Goal: Book appointment/travel/reservation

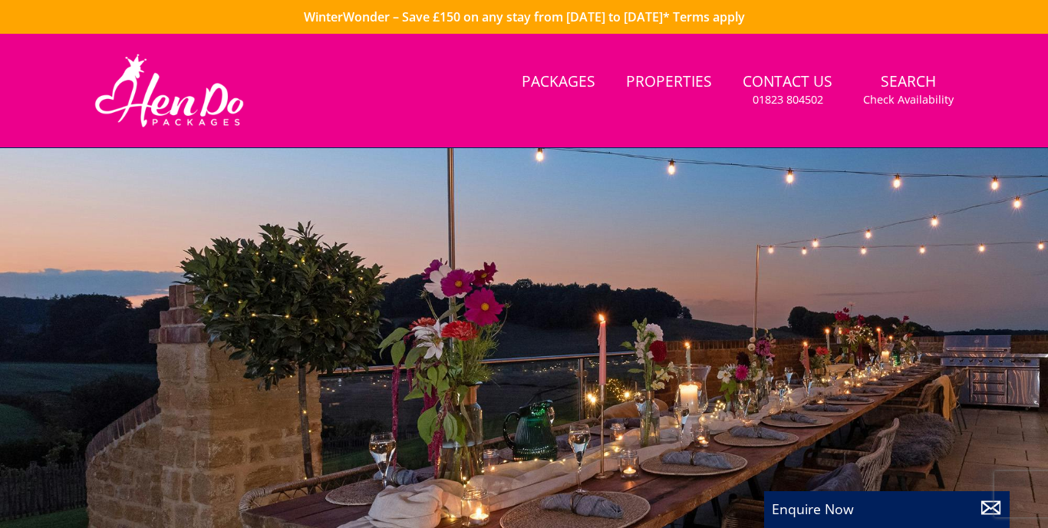
select select
click at [674, 87] on link "Properties" at bounding box center [669, 82] width 98 height 35
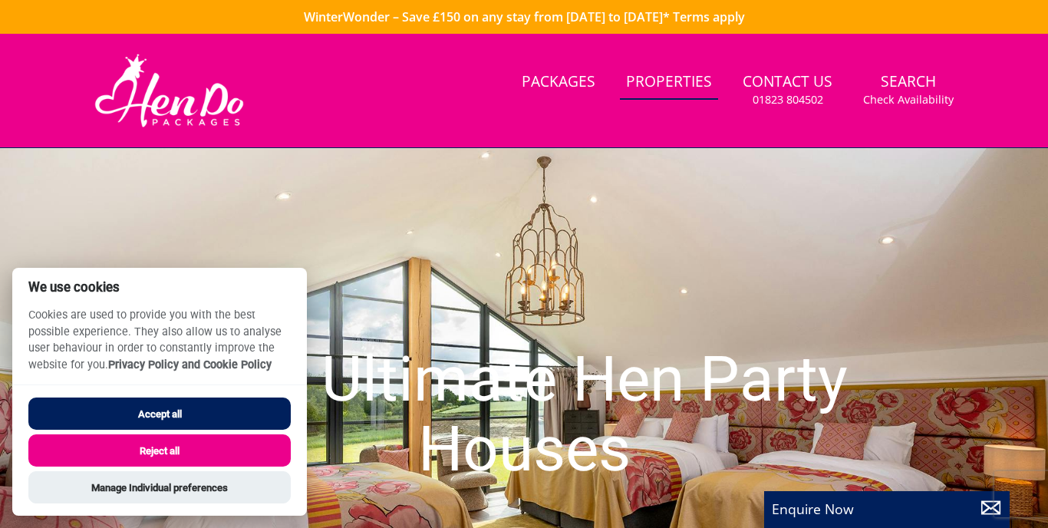
click at [262, 423] on button "Accept all" at bounding box center [159, 413] width 262 height 32
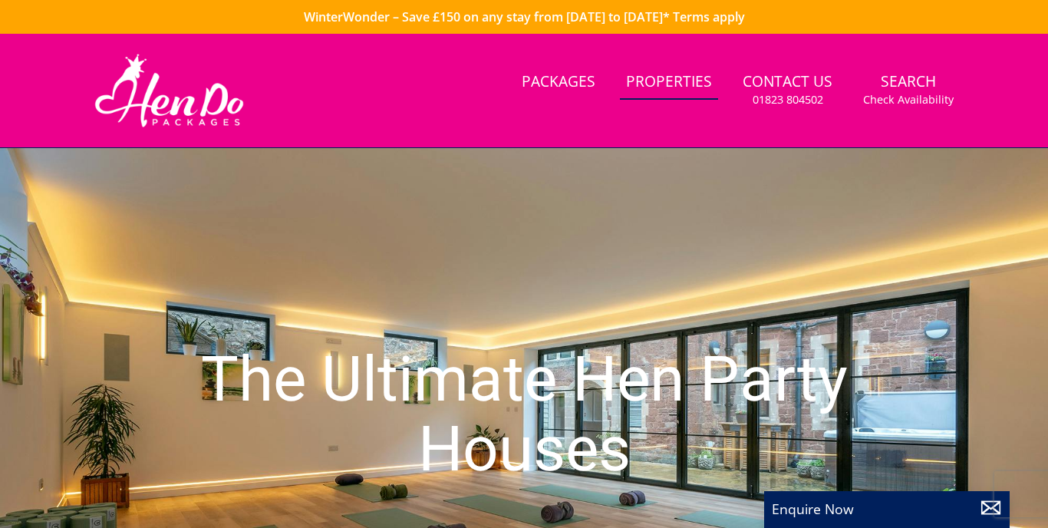
select select
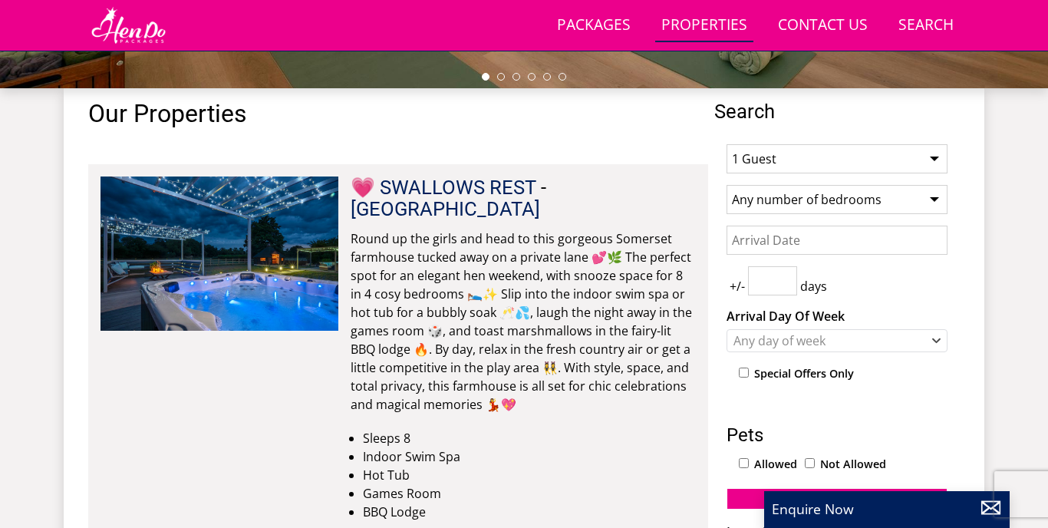
click at [793, 162] on select "1 Guest 2 Guests 3 Guests 4 Guests 5 Guests 6 Guests 7 Guests 8 Guests 9 Guests…" at bounding box center [837, 158] width 221 height 29
select select "13"
click at [819, 239] on input "Date" at bounding box center [837, 240] width 221 height 29
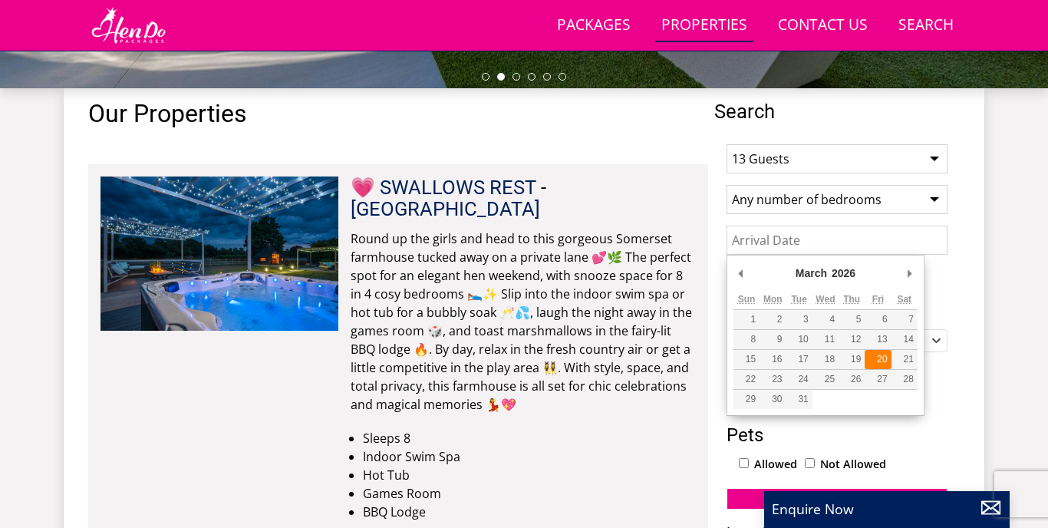
type input "[DATE]"
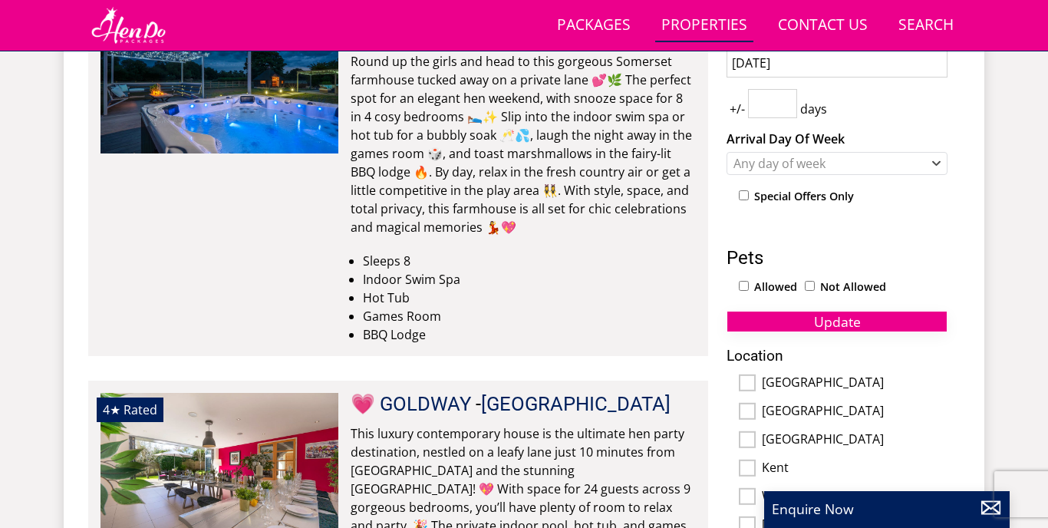
scroll to position [713, 0]
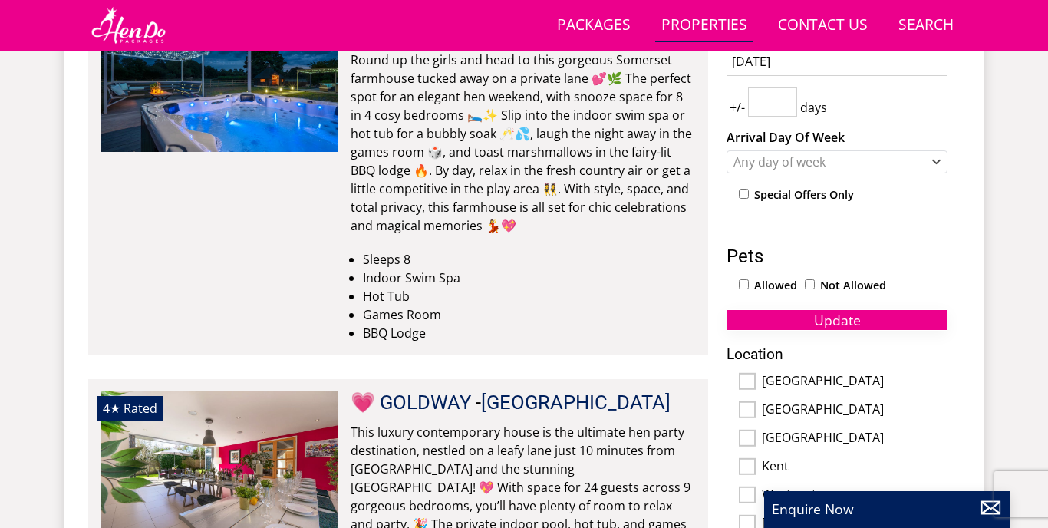
click at [826, 318] on span "Update" at bounding box center [837, 320] width 47 height 18
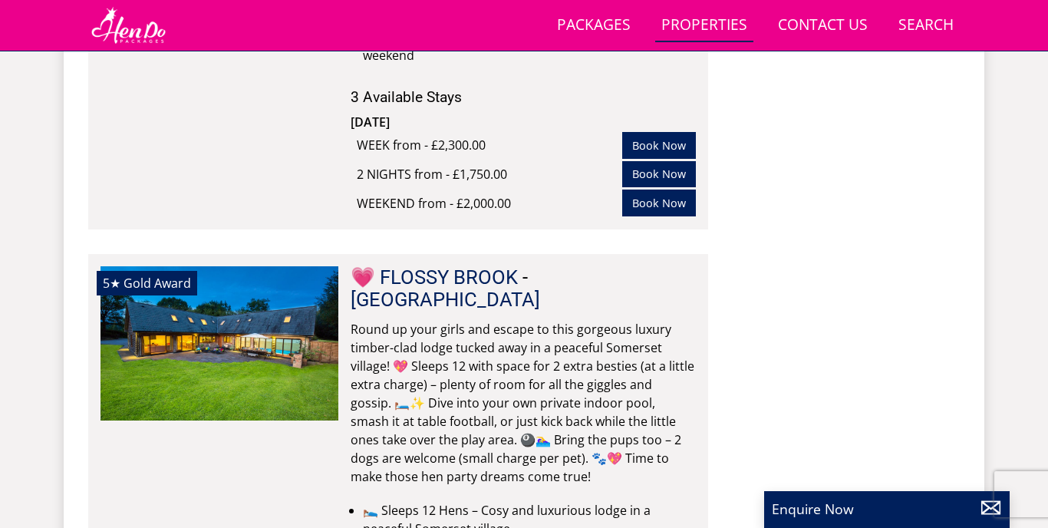
scroll to position [2335, 0]
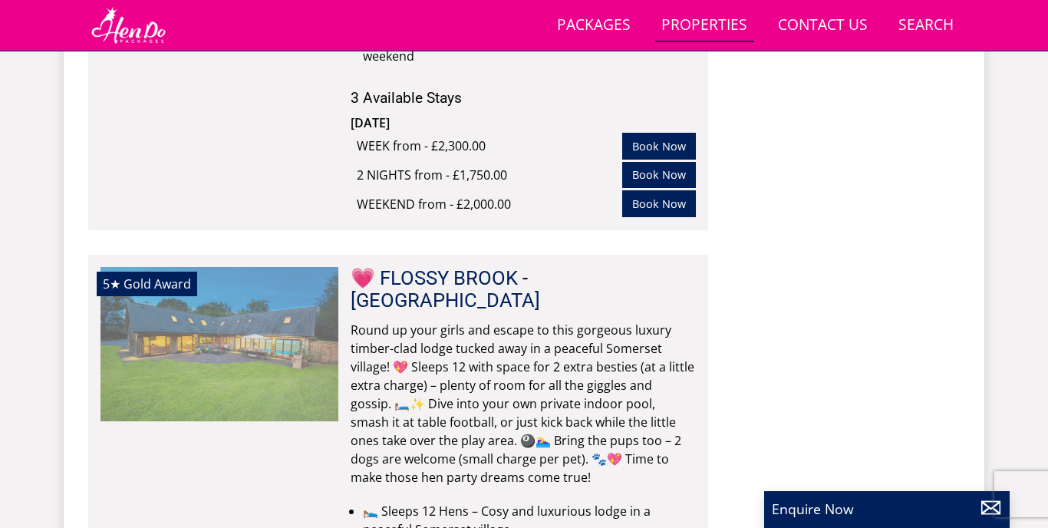
click at [330, 281] on img at bounding box center [220, 343] width 238 height 153
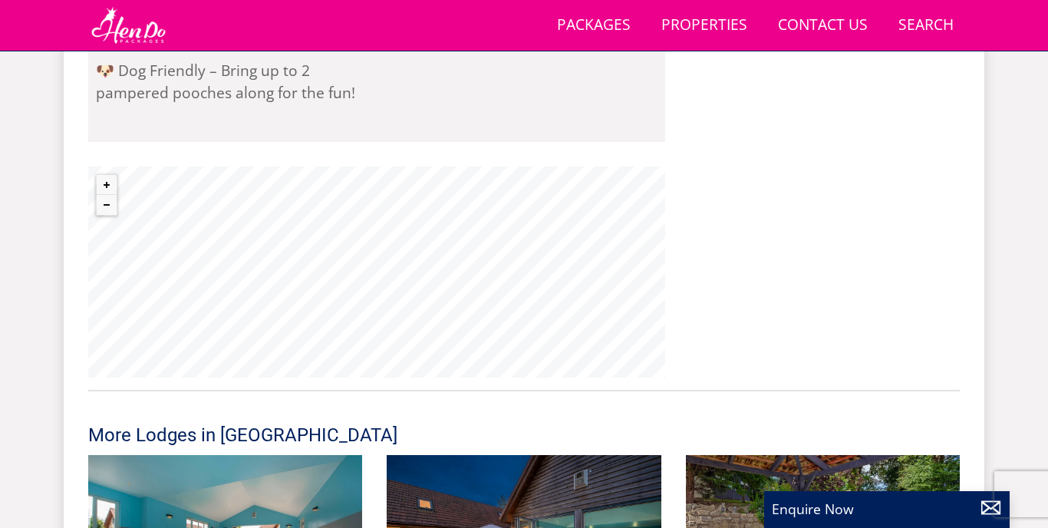
scroll to position [1692, 0]
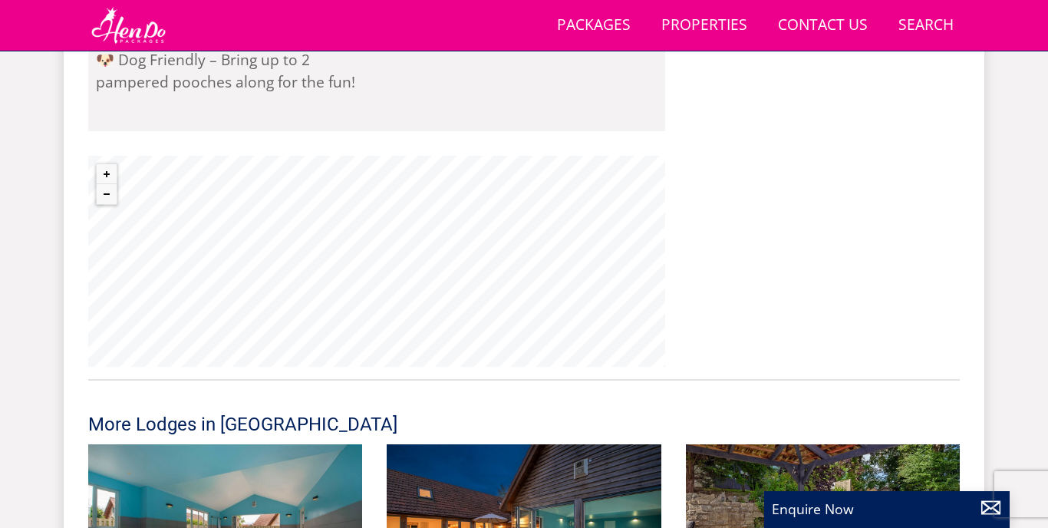
select select "13"
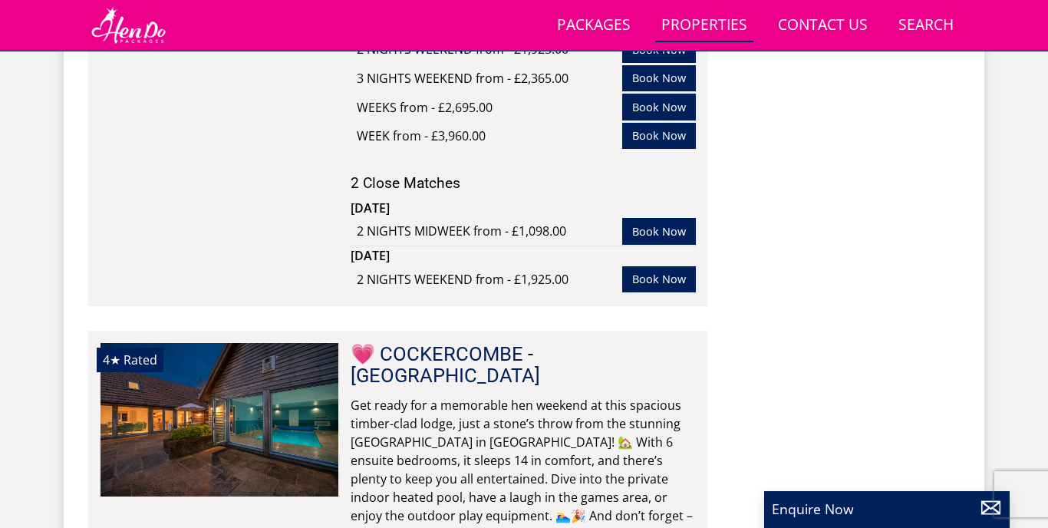
scroll to position [3528, 0]
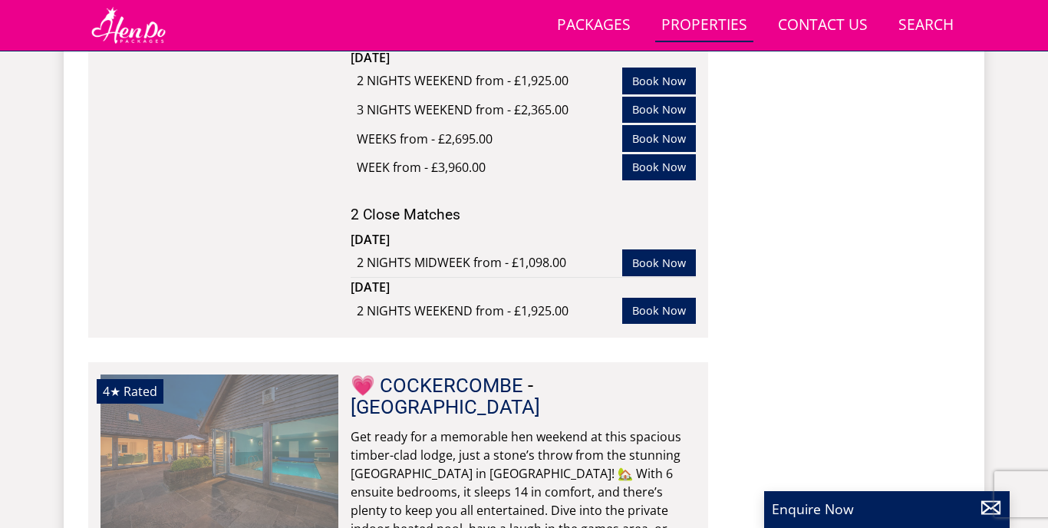
click at [269, 388] on img at bounding box center [220, 450] width 238 height 153
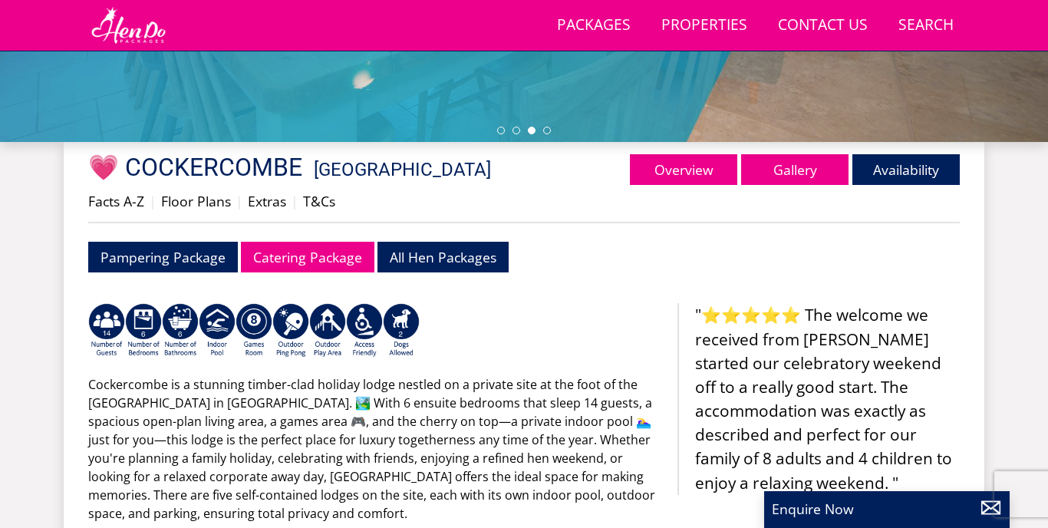
scroll to position [483, 0]
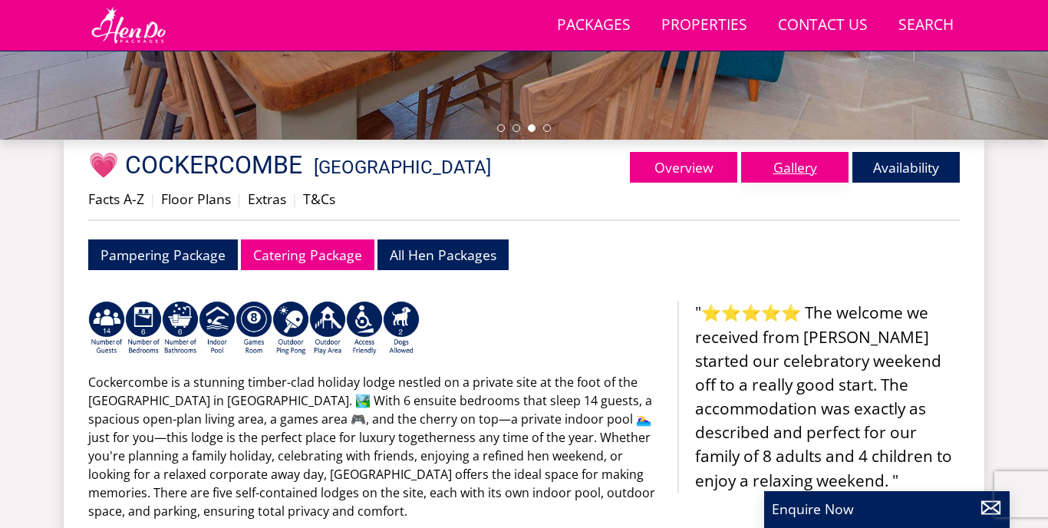
click at [773, 171] on link "Gallery" at bounding box center [794, 167] width 107 height 31
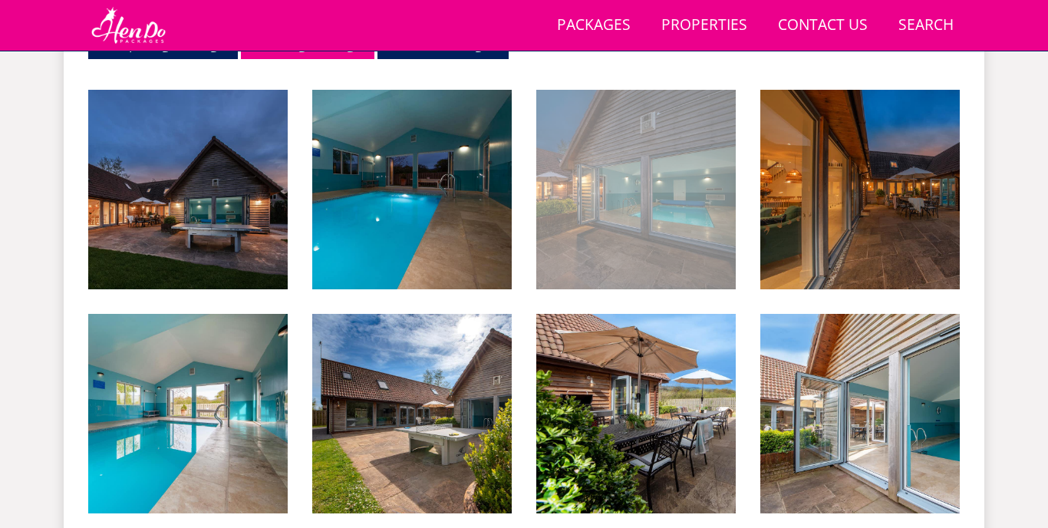
scroll to position [693, 0]
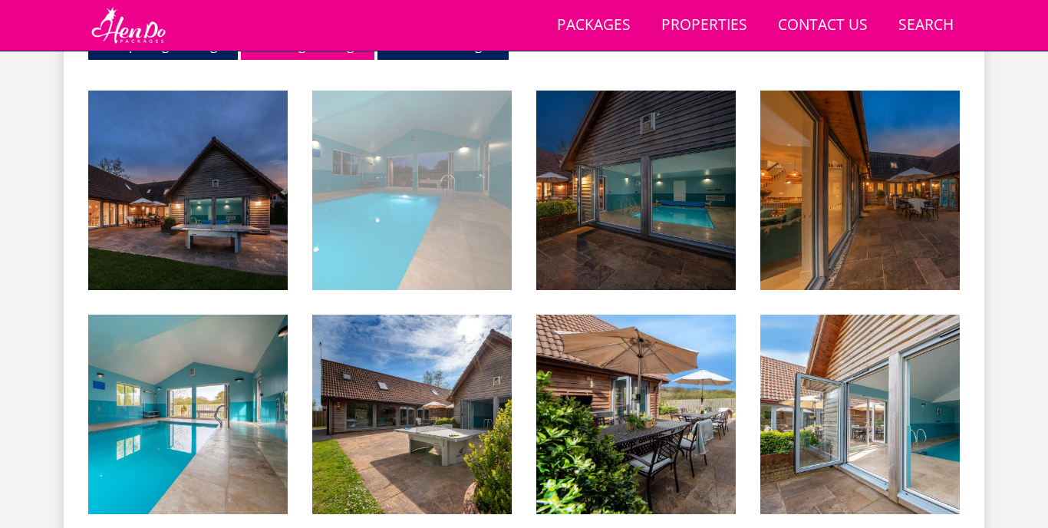
click at [453, 199] on img at bounding box center [411, 190] width 199 height 199
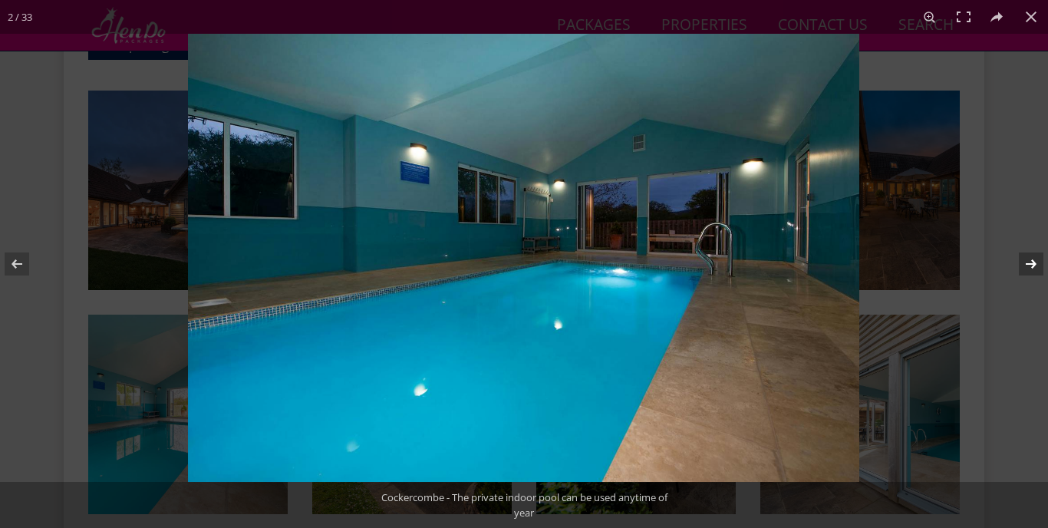
click at [1023, 266] on button at bounding box center [1021, 264] width 54 height 77
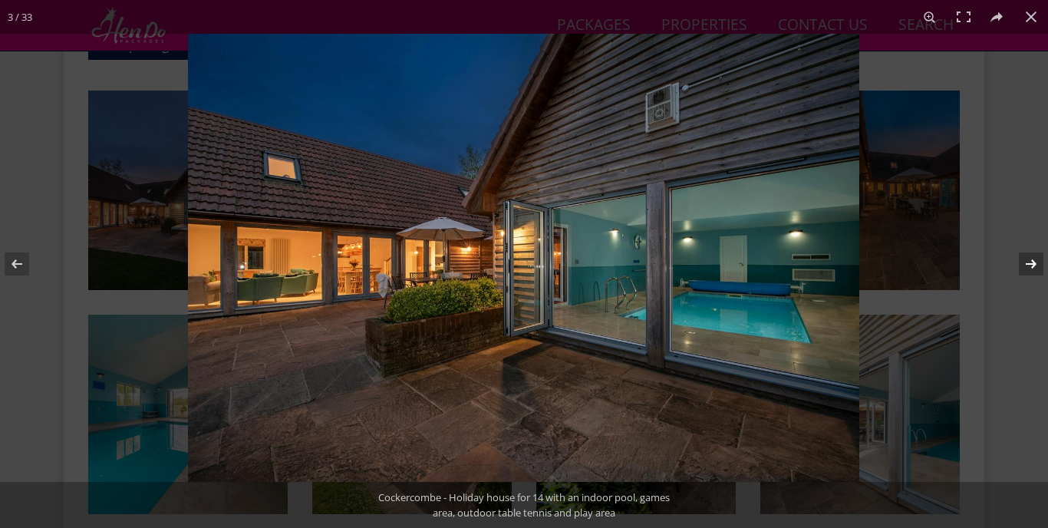
click at [1023, 266] on button at bounding box center [1021, 264] width 54 height 77
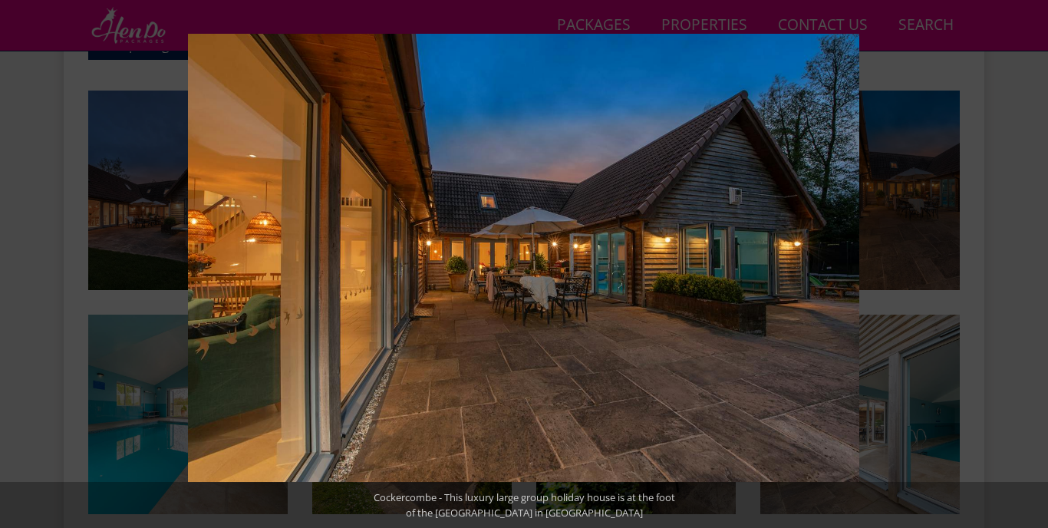
click at [1023, 266] on button at bounding box center [1021, 264] width 54 height 77
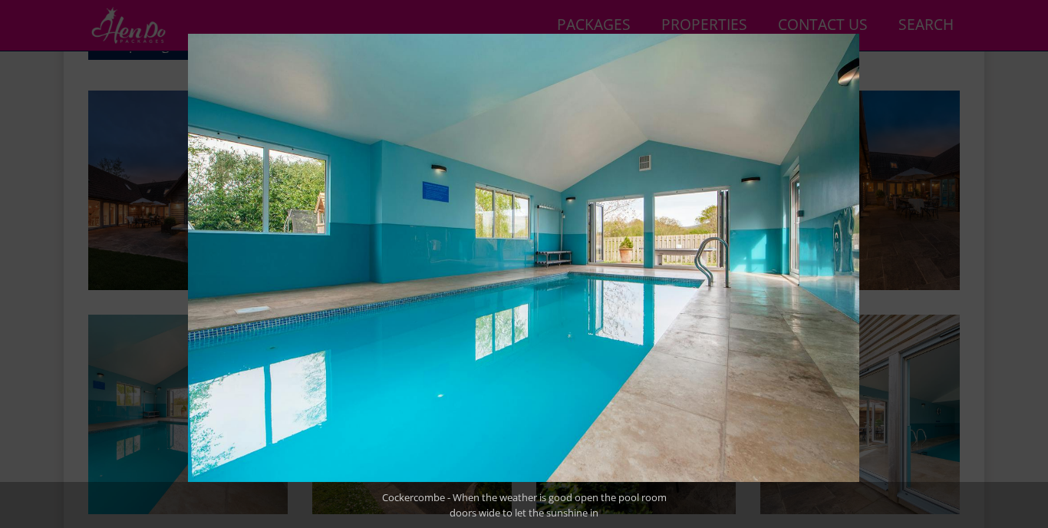
click at [1023, 266] on button at bounding box center [1021, 264] width 54 height 77
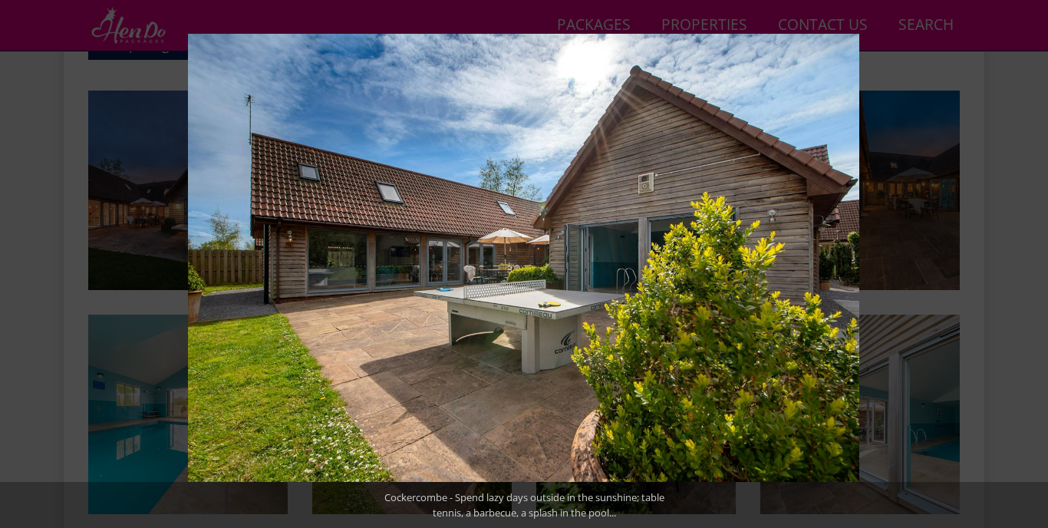
click at [1023, 266] on button at bounding box center [1021, 264] width 54 height 77
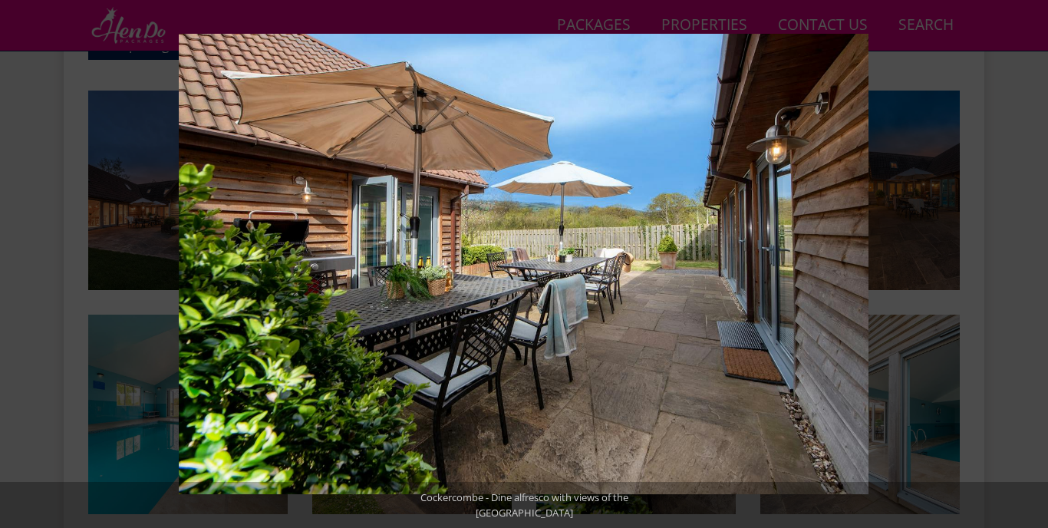
click at [1023, 266] on button at bounding box center [1021, 264] width 54 height 77
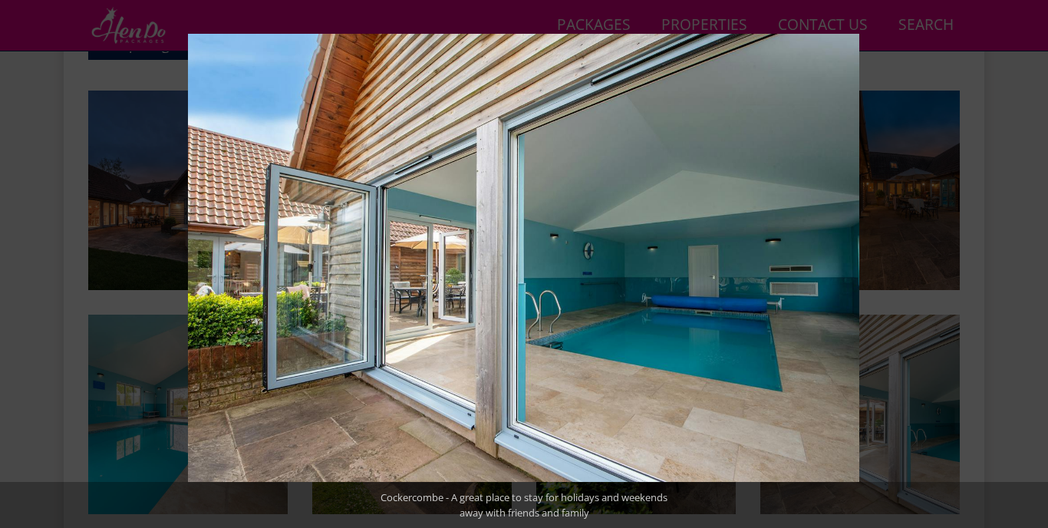
click at [1023, 266] on button at bounding box center [1021, 264] width 54 height 77
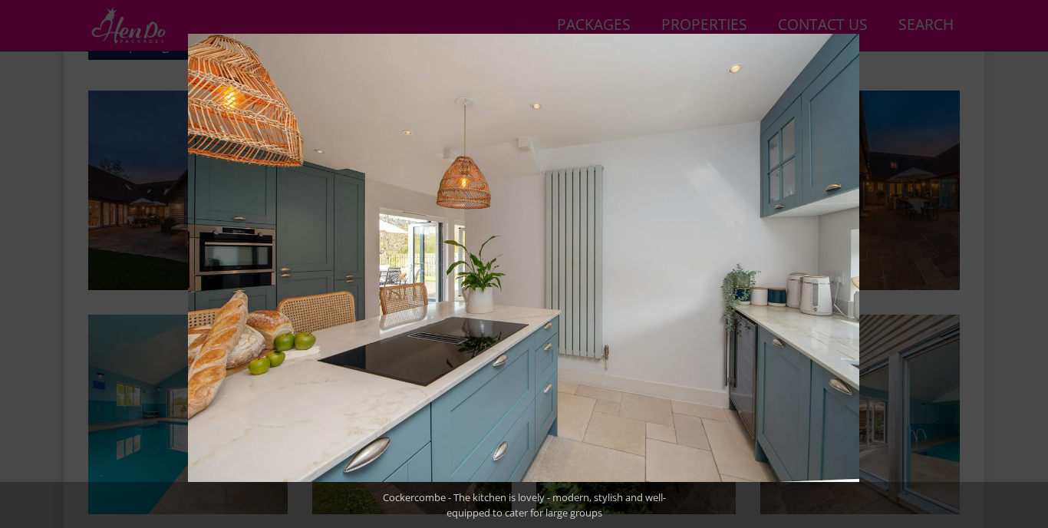
click at [1023, 266] on button at bounding box center [1021, 264] width 54 height 77
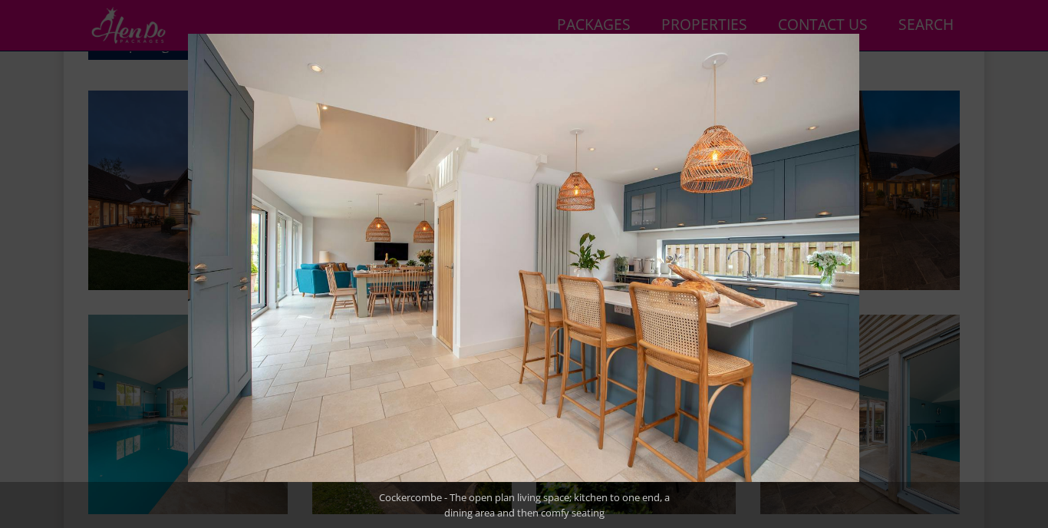
click at [1023, 266] on button at bounding box center [1021, 264] width 54 height 77
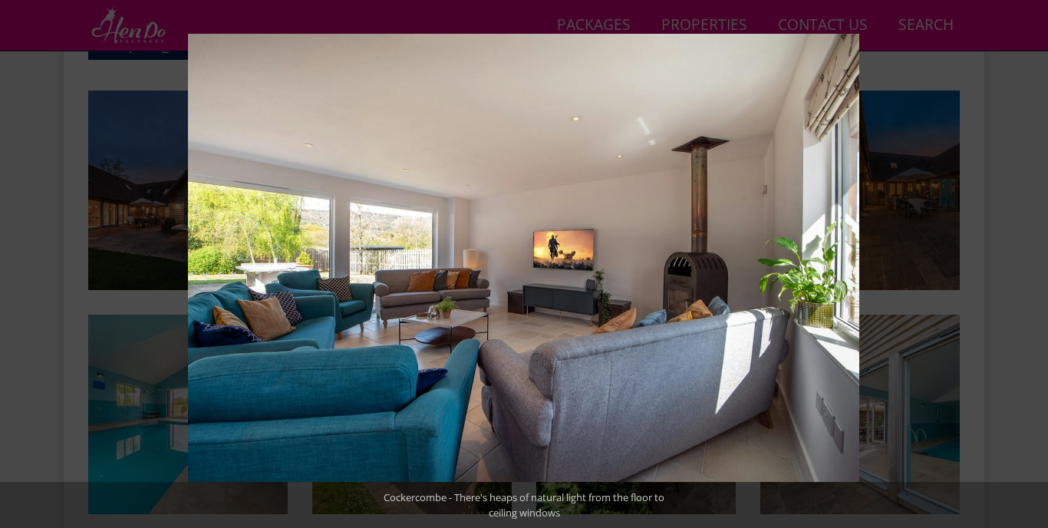
click at [1023, 266] on button at bounding box center [1021, 264] width 54 height 77
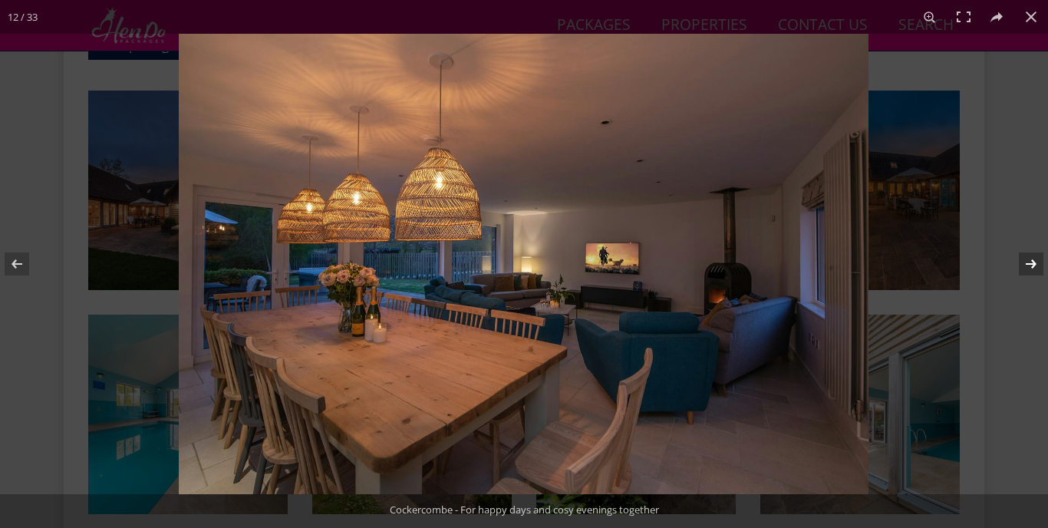
click at [1025, 270] on button at bounding box center [1021, 264] width 54 height 77
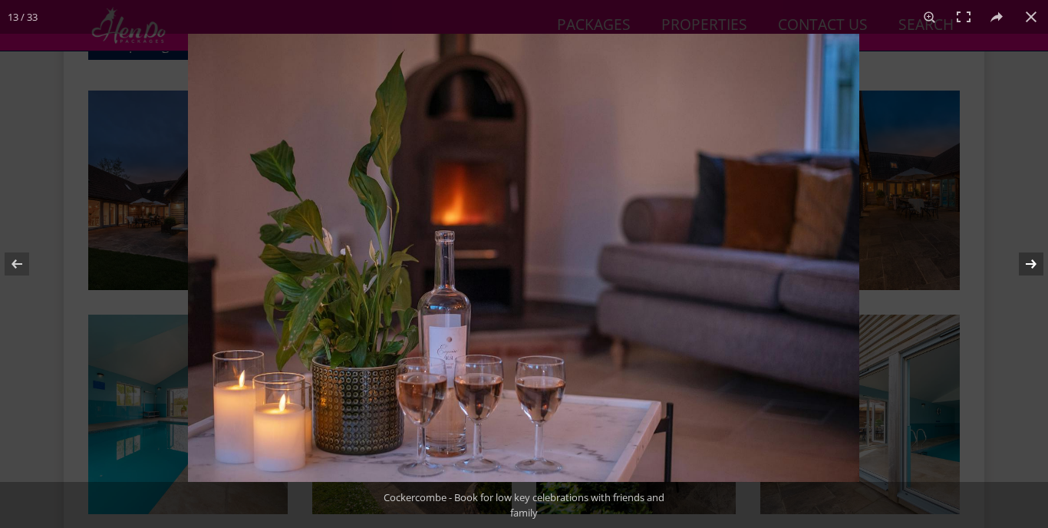
click at [1025, 270] on button at bounding box center [1021, 264] width 54 height 77
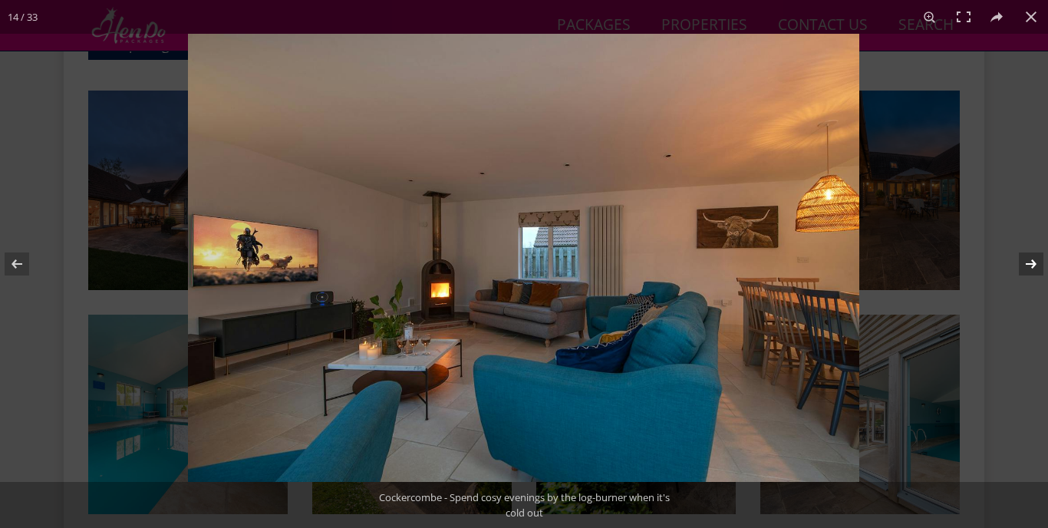
click at [1025, 270] on button at bounding box center [1021, 264] width 54 height 77
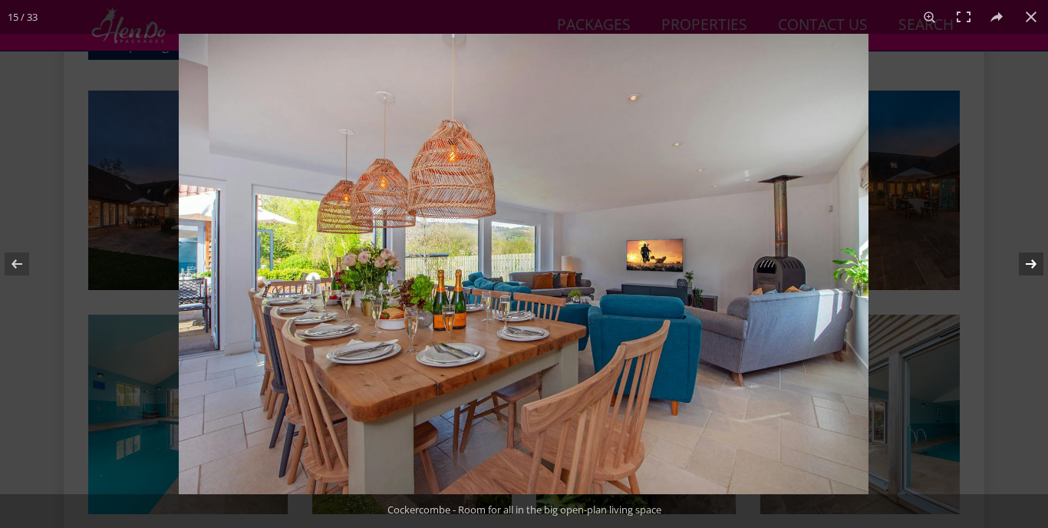
click at [1025, 270] on button at bounding box center [1021, 264] width 54 height 77
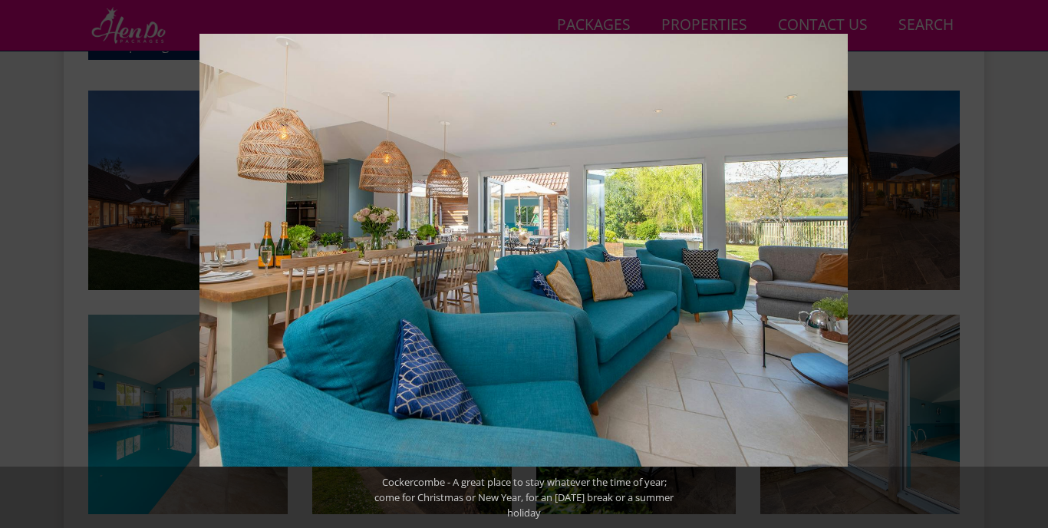
click at [1025, 270] on button at bounding box center [1021, 264] width 54 height 77
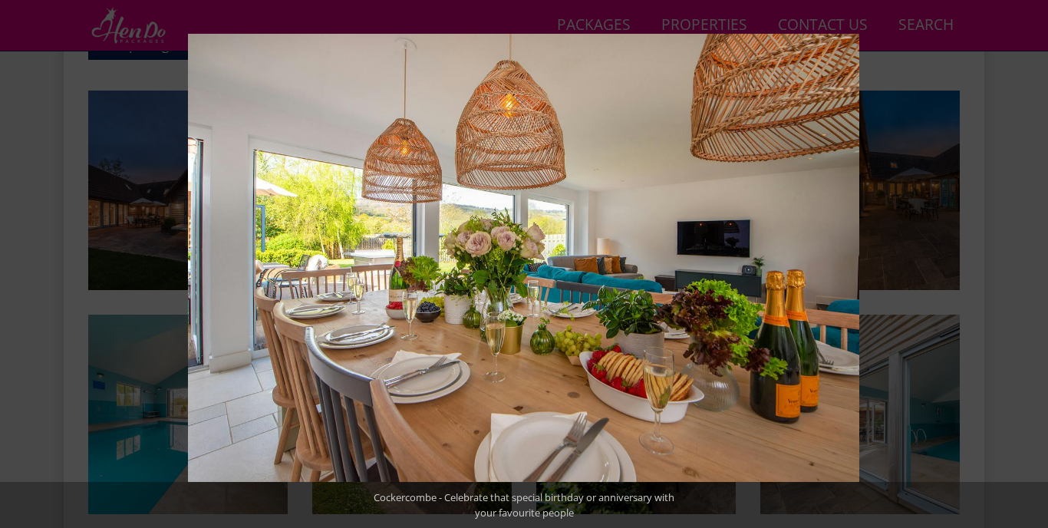
click at [1025, 270] on button at bounding box center [1021, 264] width 54 height 77
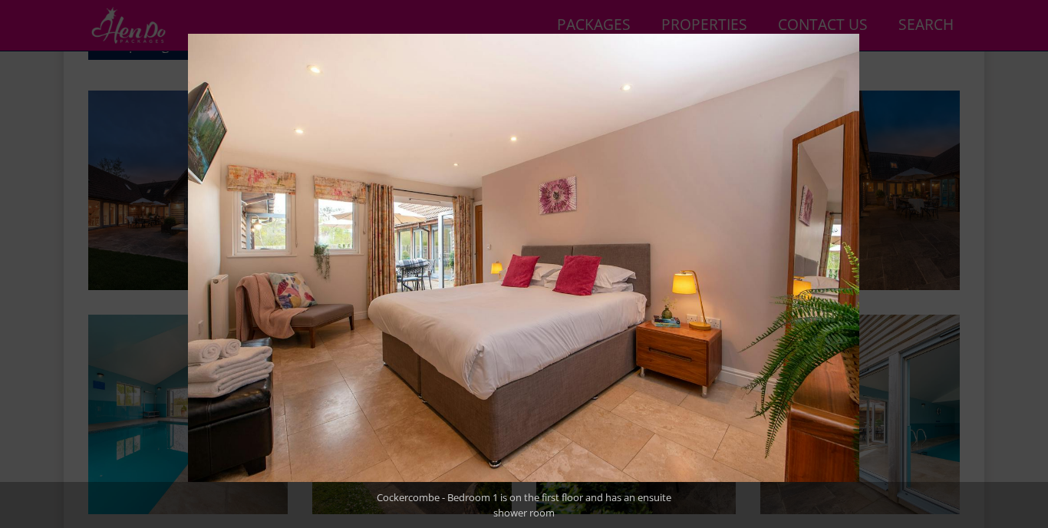
click at [1025, 270] on button at bounding box center [1021, 264] width 54 height 77
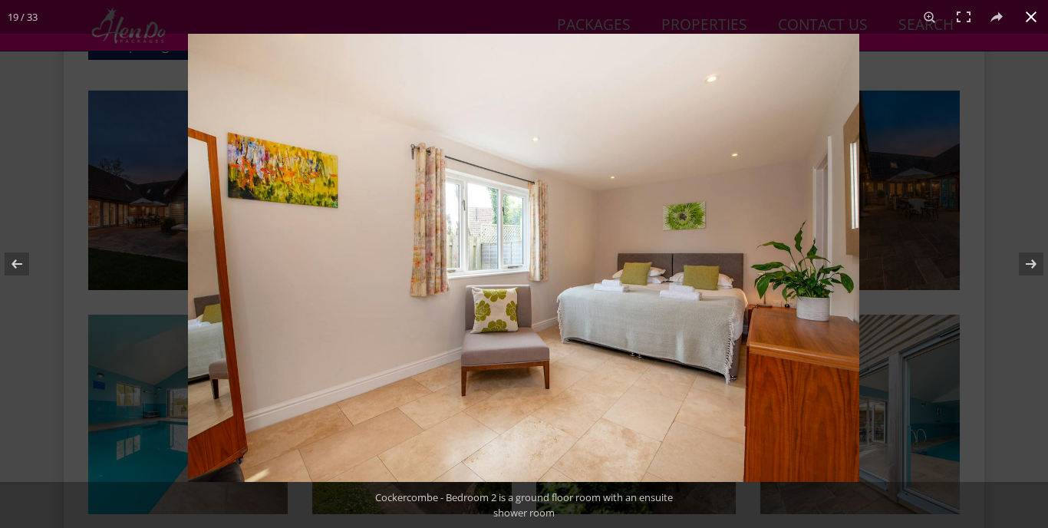
click at [1016, 170] on div at bounding box center [712, 298] width 1048 height 528
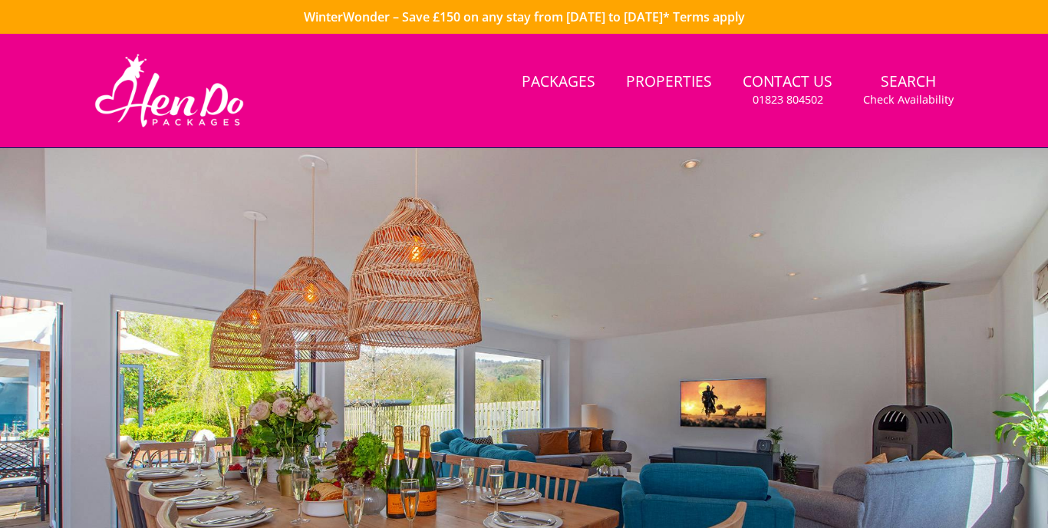
scroll to position [0, 0]
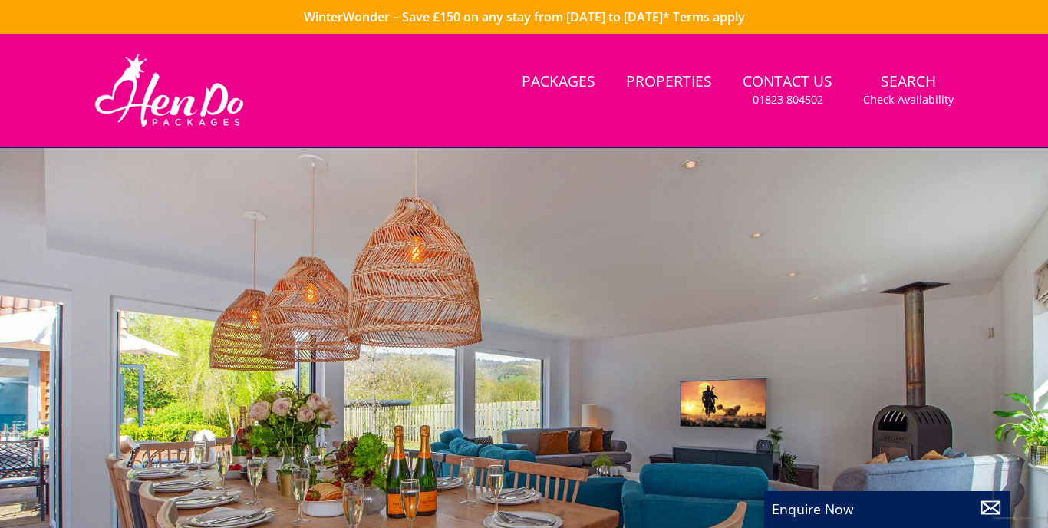
select select "13"
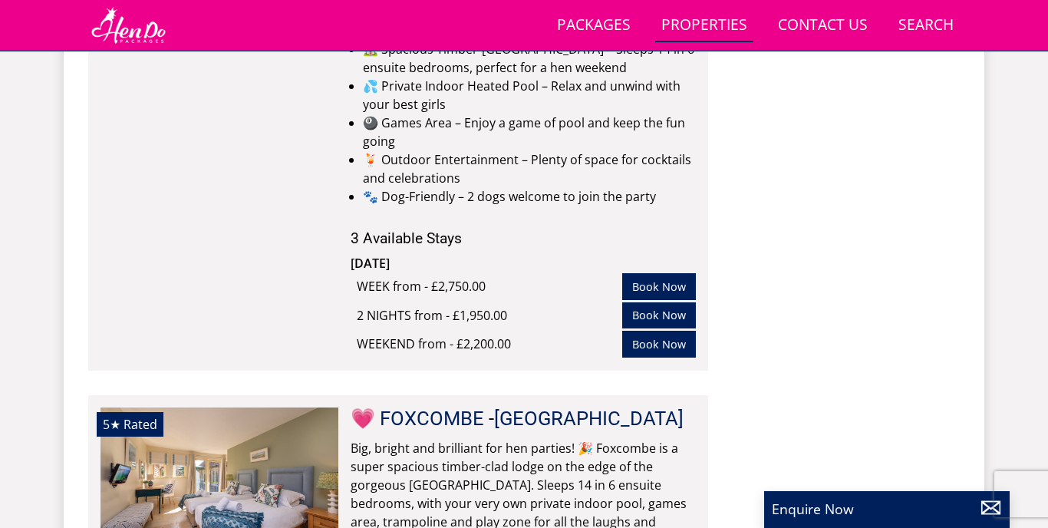
scroll to position [4104, 0]
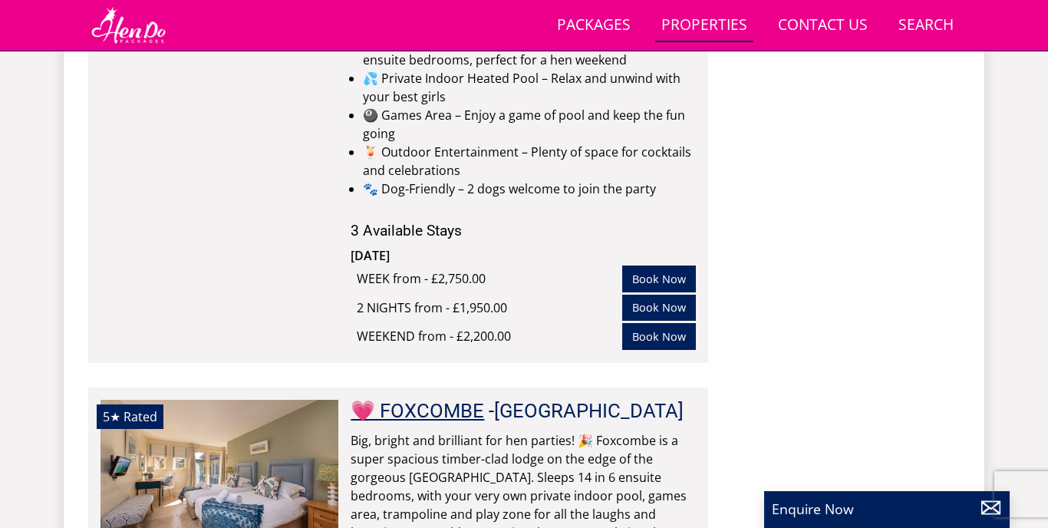
click at [435, 399] on link "💗 FOXCOMBE" at bounding box center [417, 410] width 133 height 23
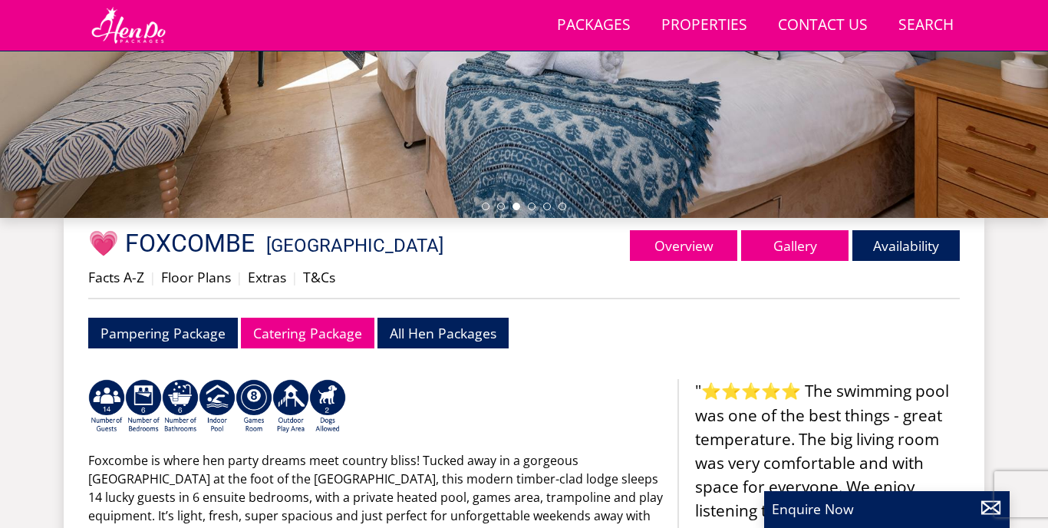
scroll to position [428, 0]
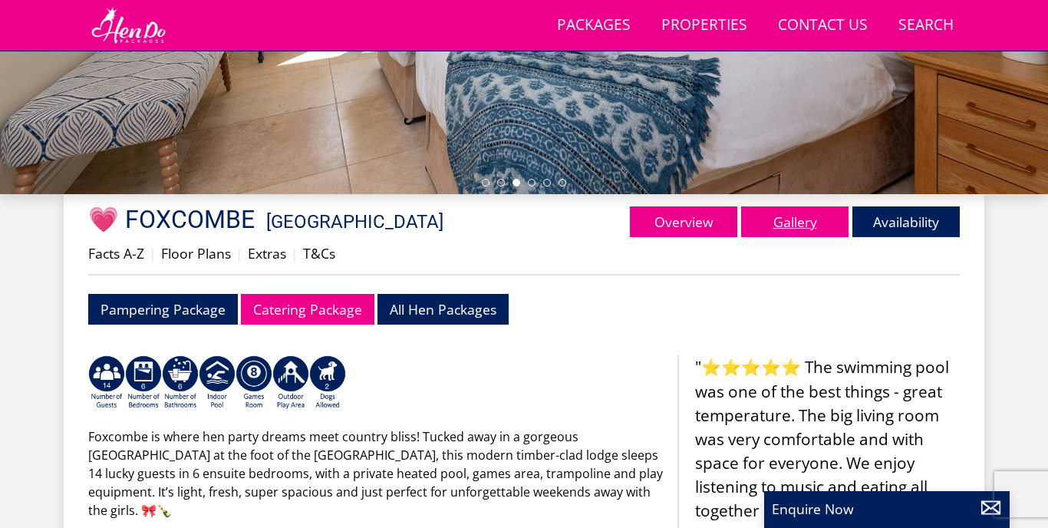
click at [792, 228] on link "Gallery" at bounding box center [794, 221] width 107 height 31
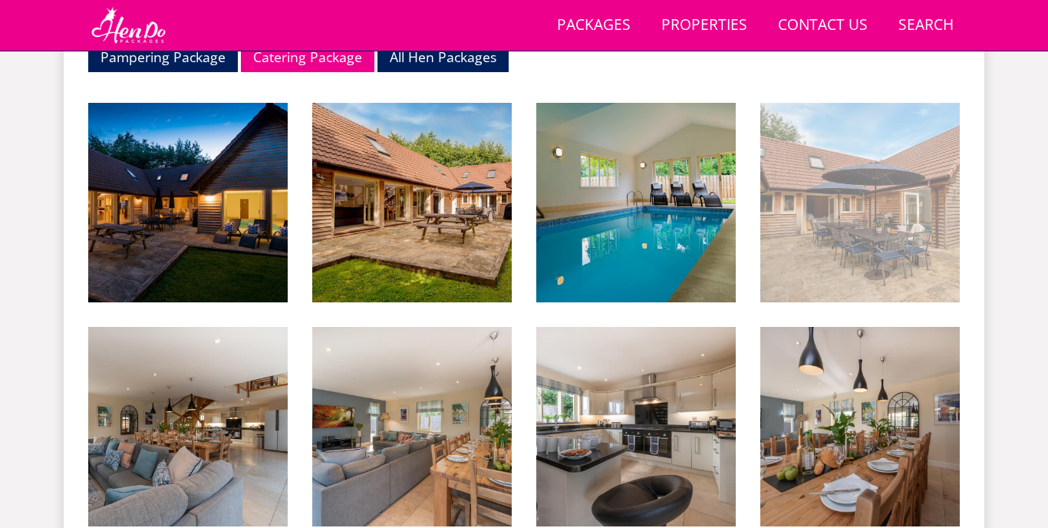
scroll to position [685, 0]
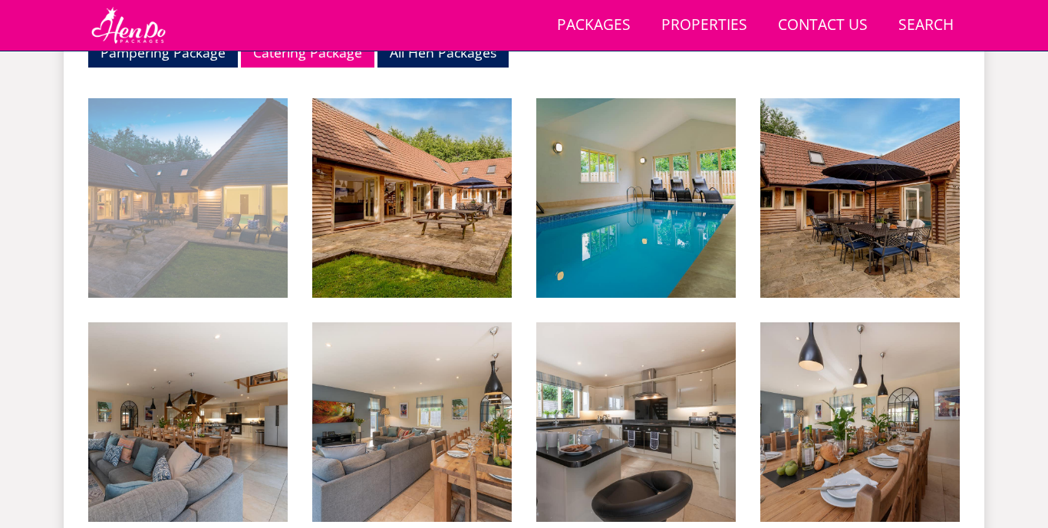
click at [200, 199] on img at bounding box center [187, 197] width 199 height 199
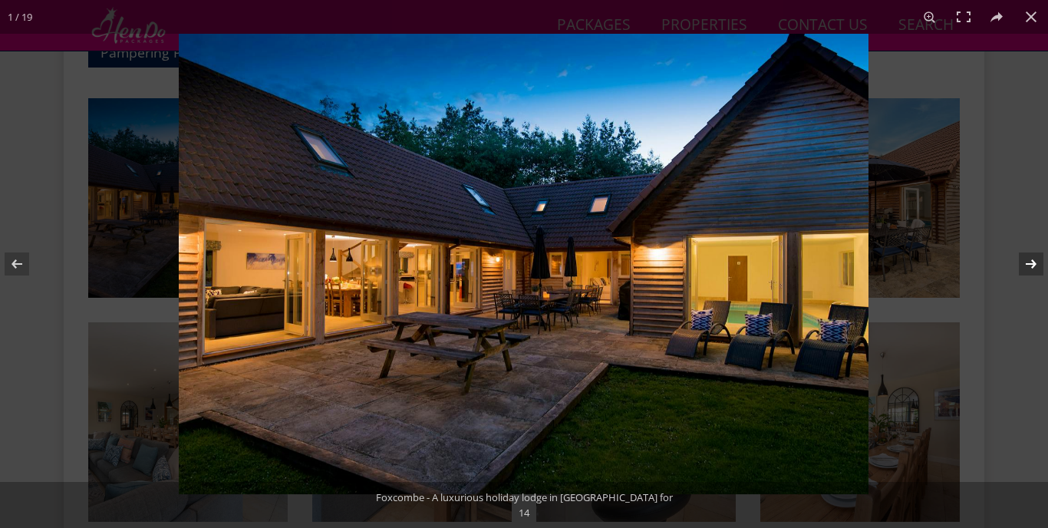
click at [1030, 268] on button at bounding box center [1021, 264] width 54 height 77
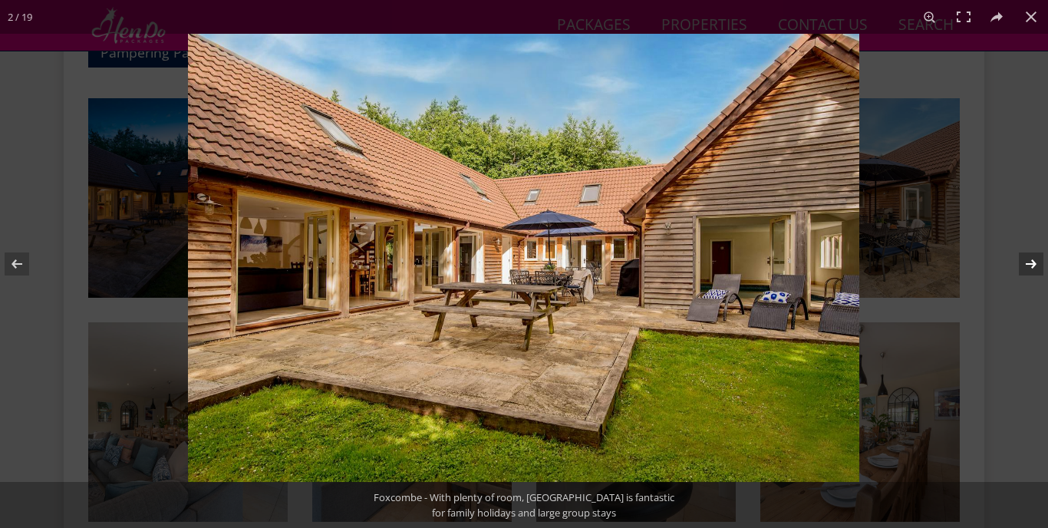
click at [1030, 268] on button at bounding box center [1021, 264] width 54 height 77
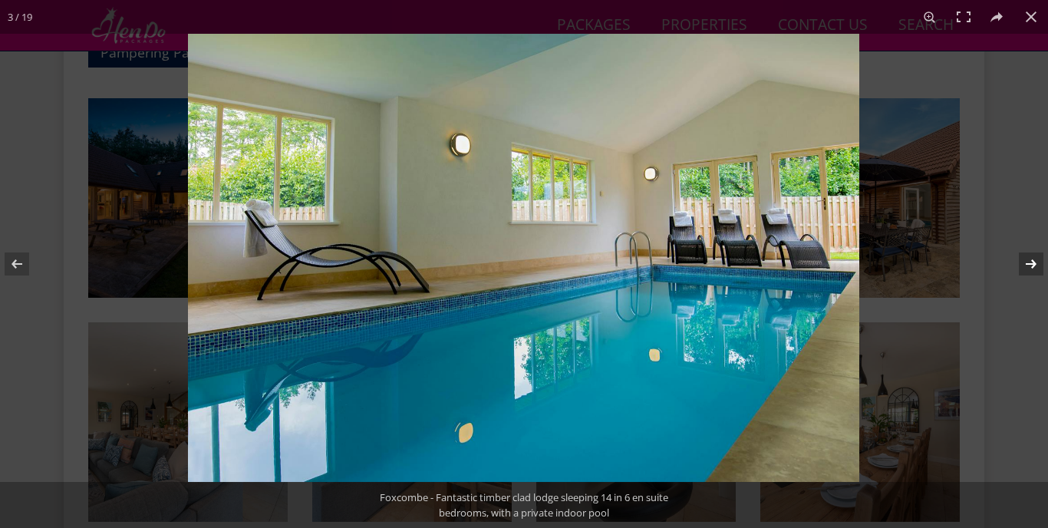
click at [1030, 268] on button at bounding box center [1021, 264] width 54 height 77
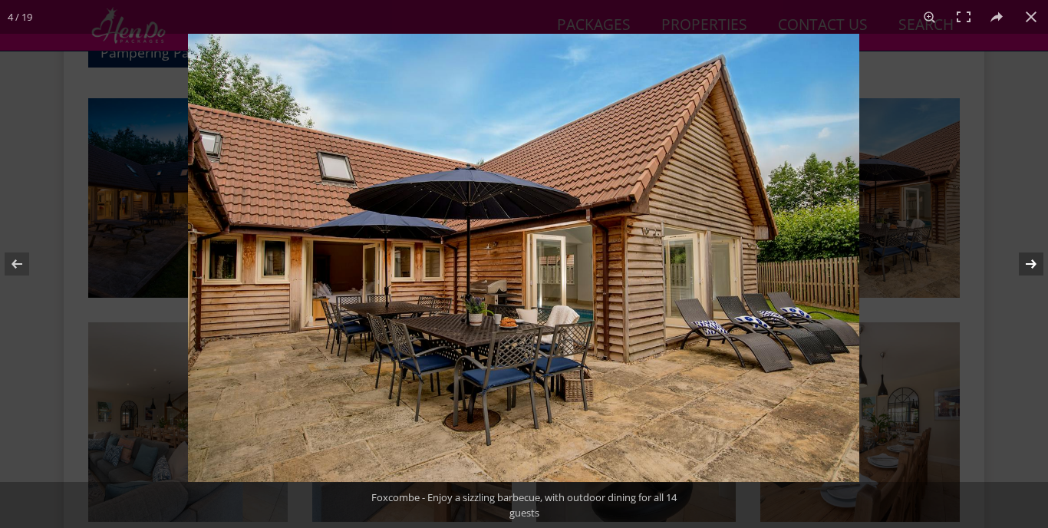
click at [1030, 268] on button at bounding box center [1021, 264] width 54 height 77
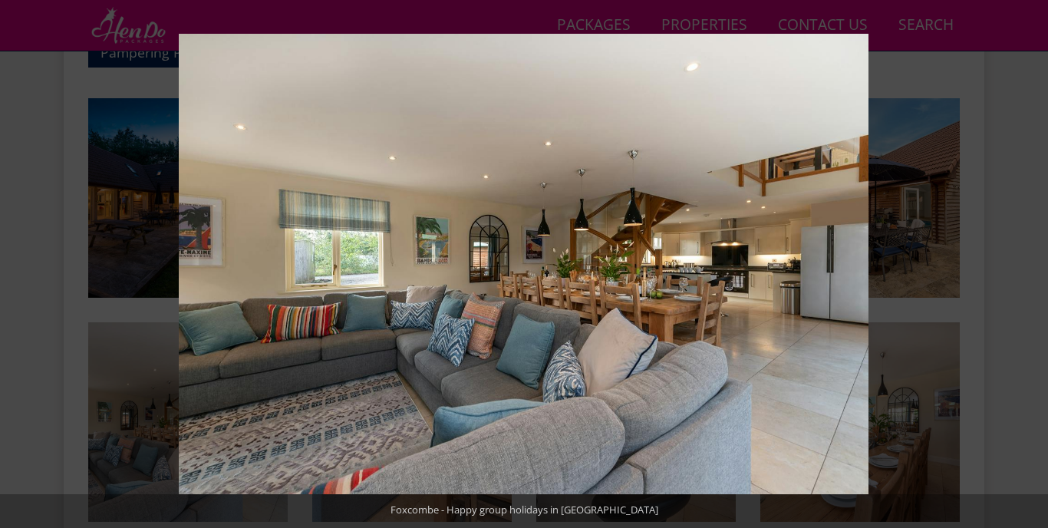
click at [1030, 268] on button at bounding box center [1021, 264] width 54 height 77
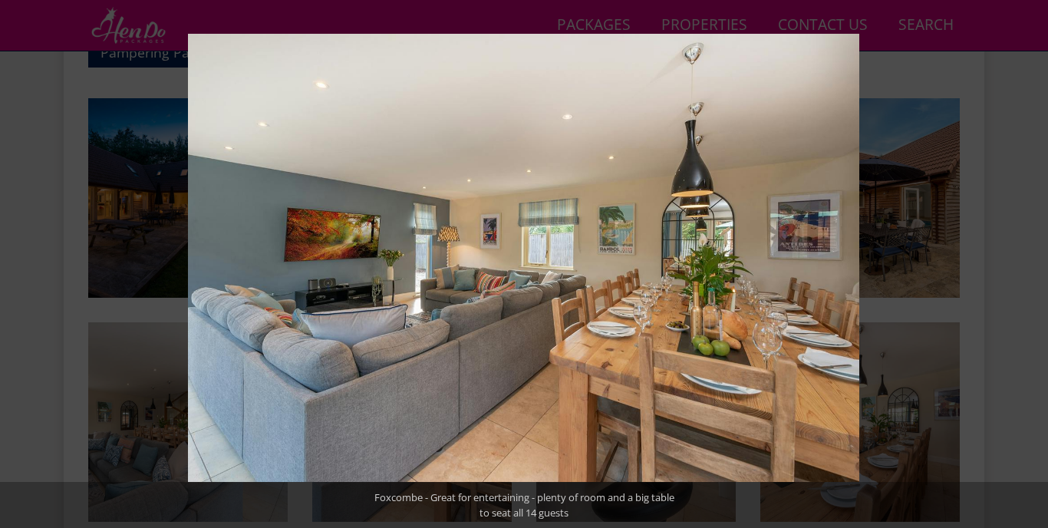
click at [1030, 268] on button at bounding box center [1021, 264] width 54 height 77
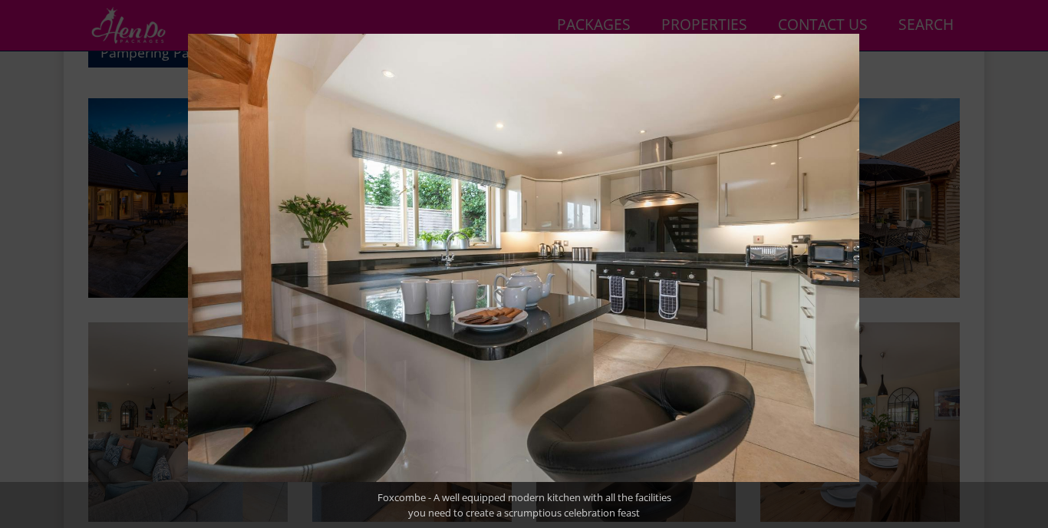
click at [1030, 268] on button at bounding box center [1021, 264] width 54 height 77
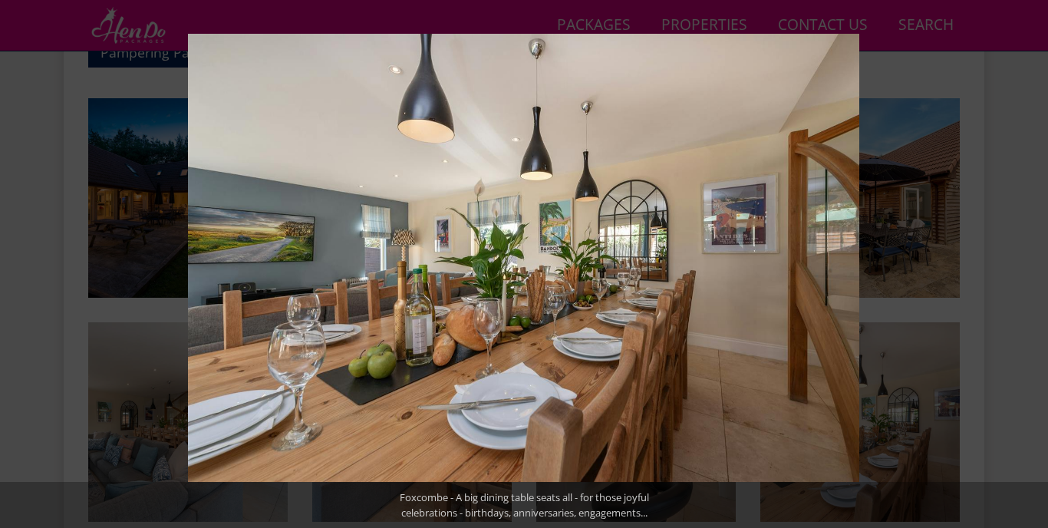
click at [1030, 268] on button at bounding box center [1021, 264] width 54 height 77
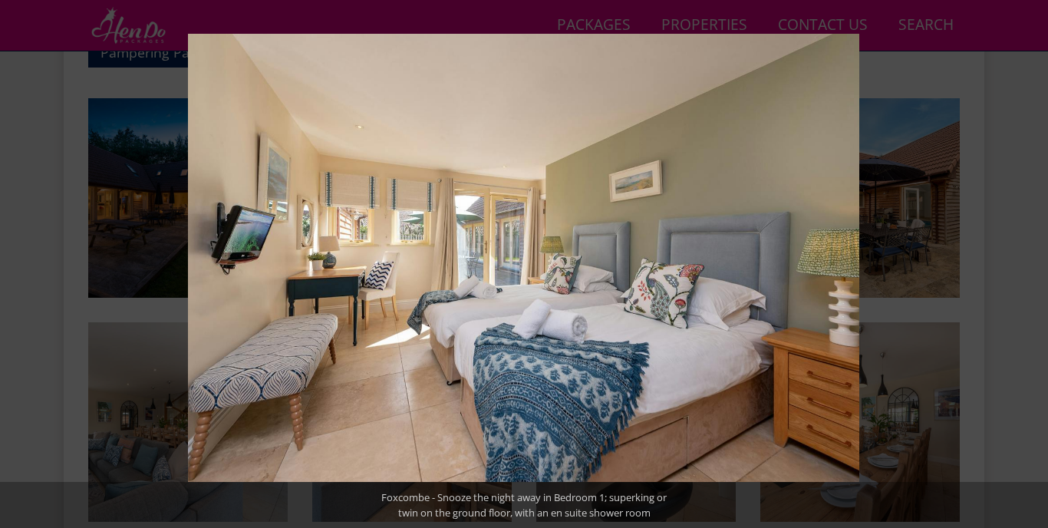
click at [1030, 268] on button at bounding box center [1021, 264] width 54 height 77
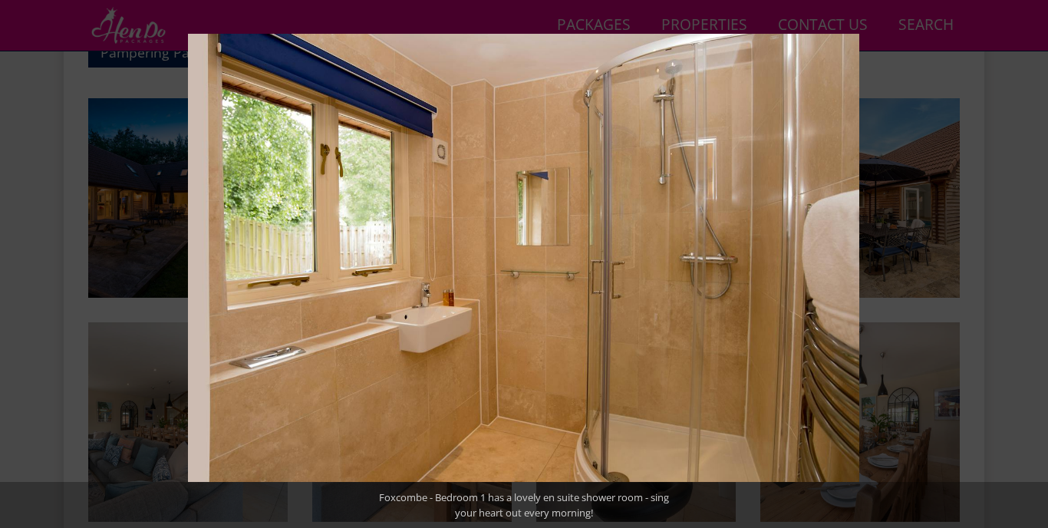
click at [1030, 268] on button at bounding box center [1021, 264] width 54 height 77
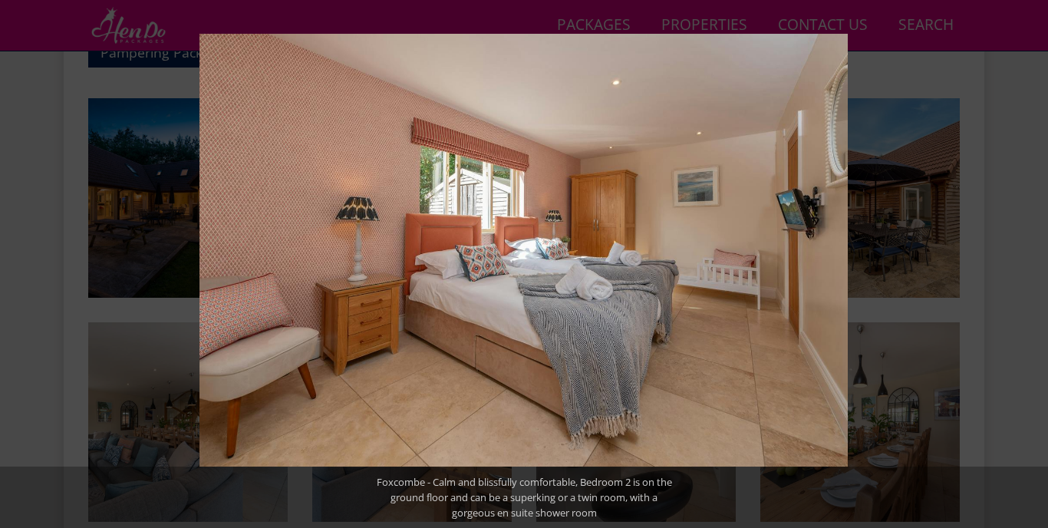
click at [1030, 268] on button at bounding box center [1021, 264] width 54 height 77
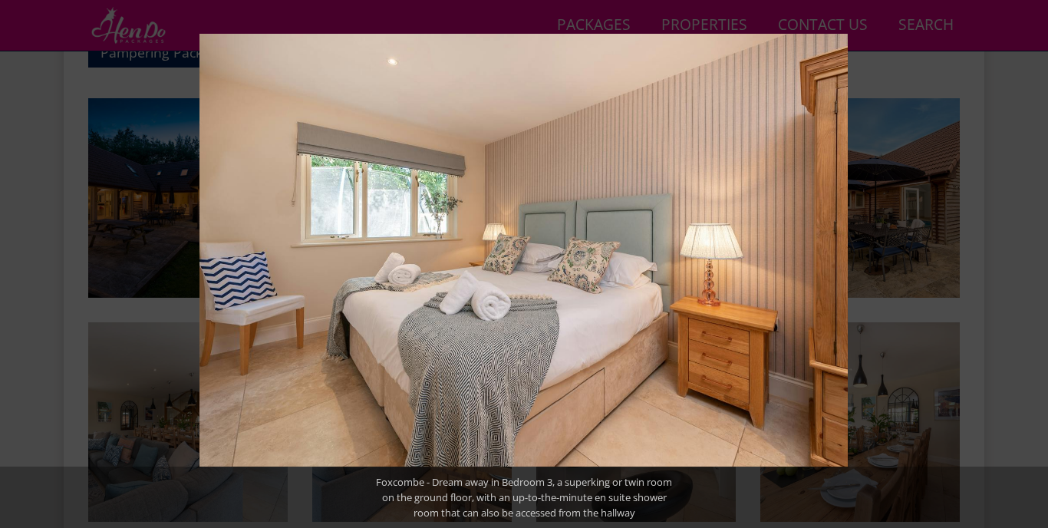
click at [1030, 268] on button at bounding box center [1021, 264] width 54 height 77
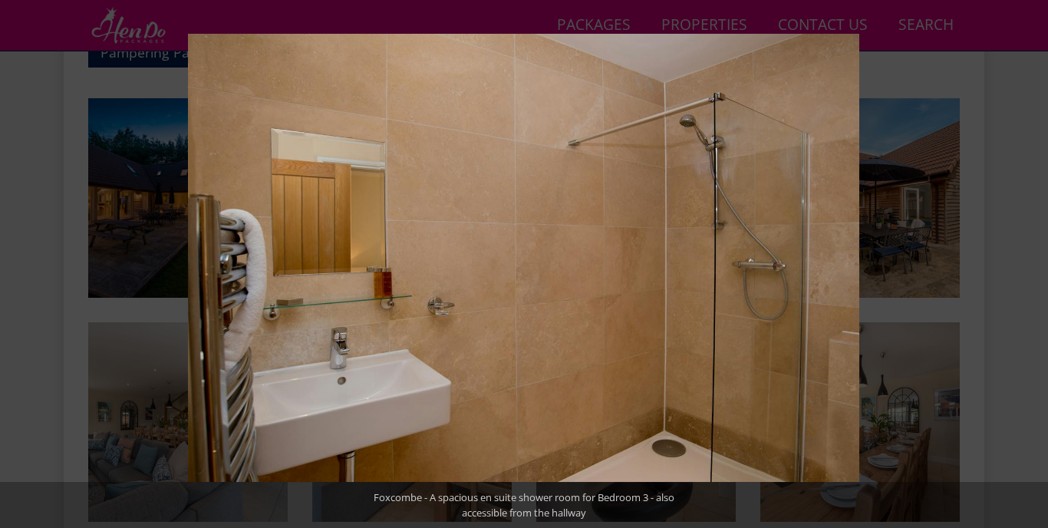
click at [1030, 268] on button at bounding box center [1021, 264] width 54 height 77
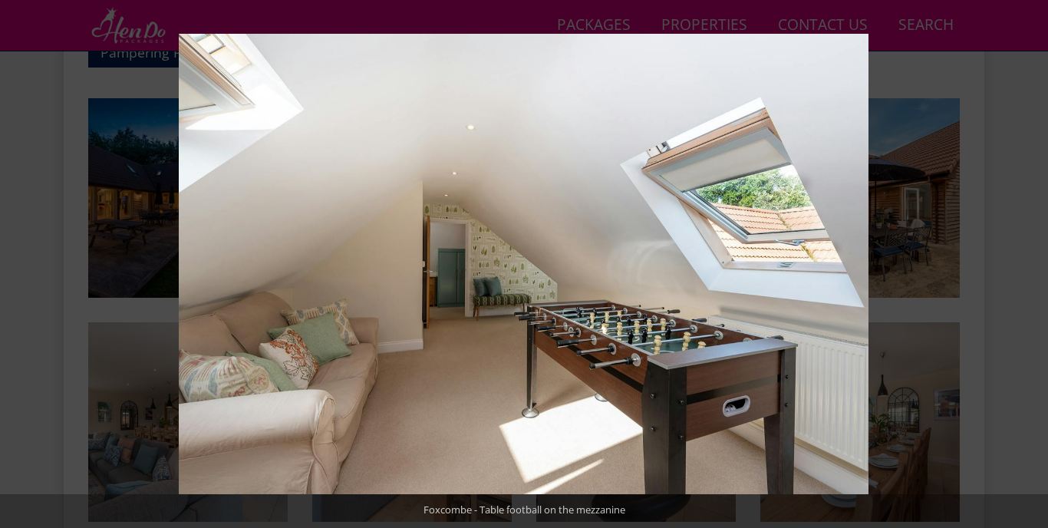
click at [1030, 268] on button at bounding box center [1021, 264] width 54 height 77
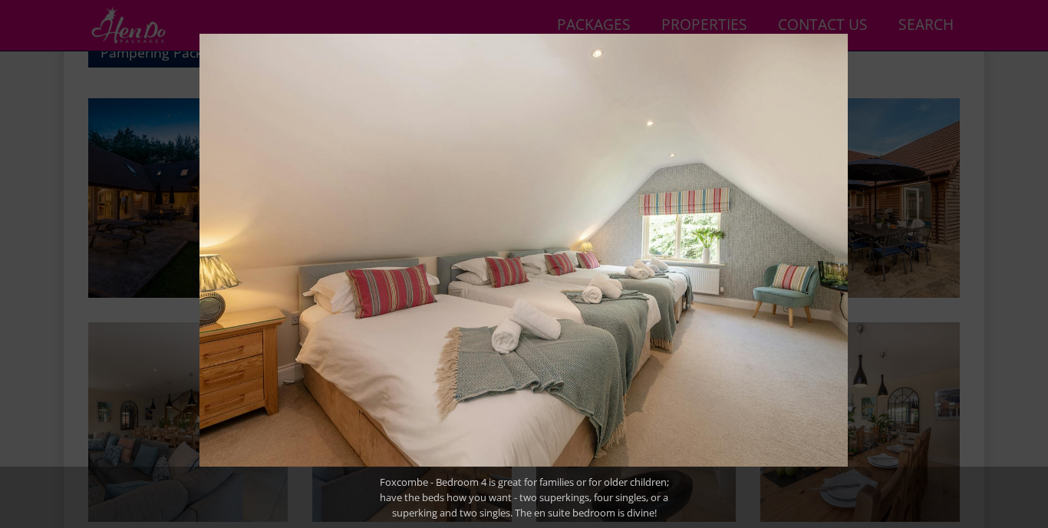
click at [1030, 268] on button at bounding box center [1021, 264] width 54 height 77
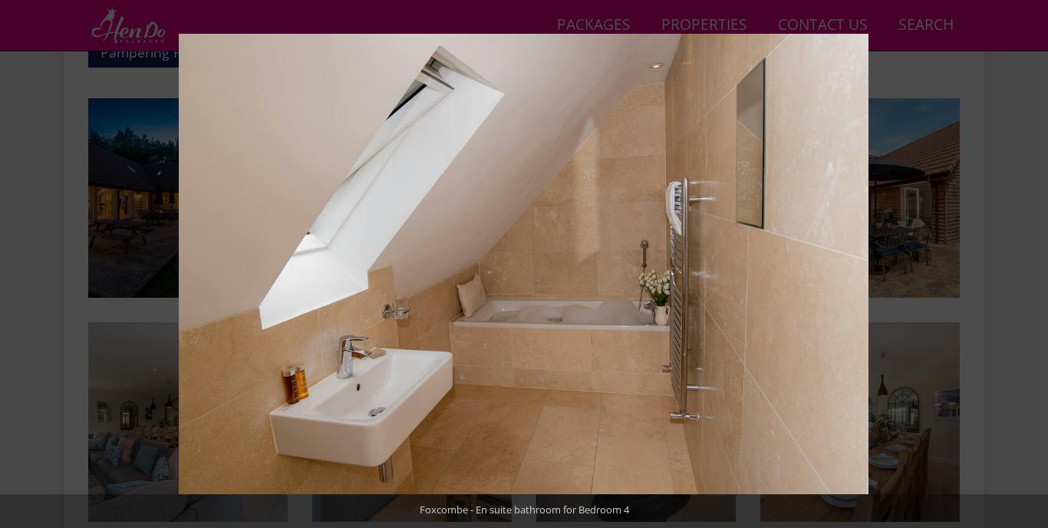
click at [1030, 268] on button at bounding box center [1021, 264] width 54 height 77
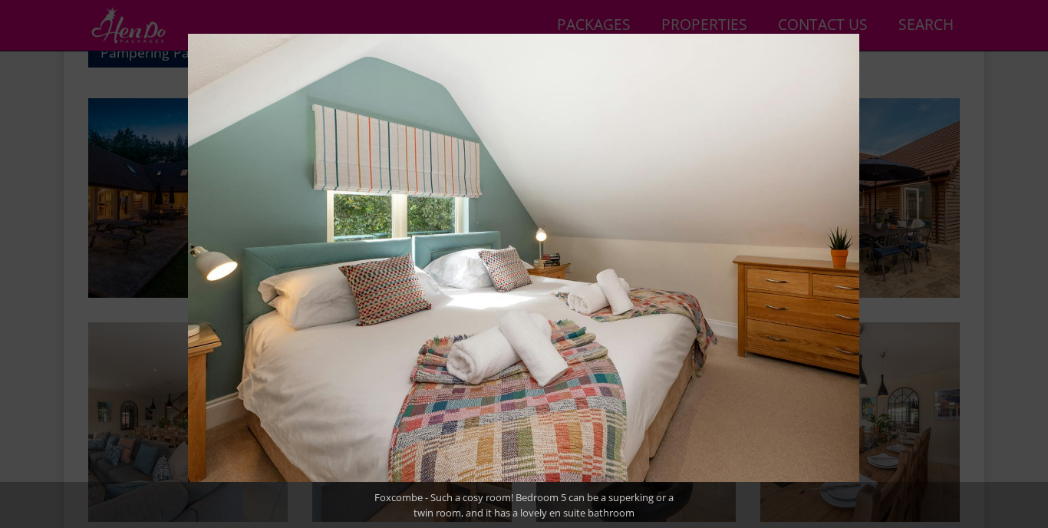
click at [1030, 268] on button at bounding box center [1021, 264] width 54 height 77
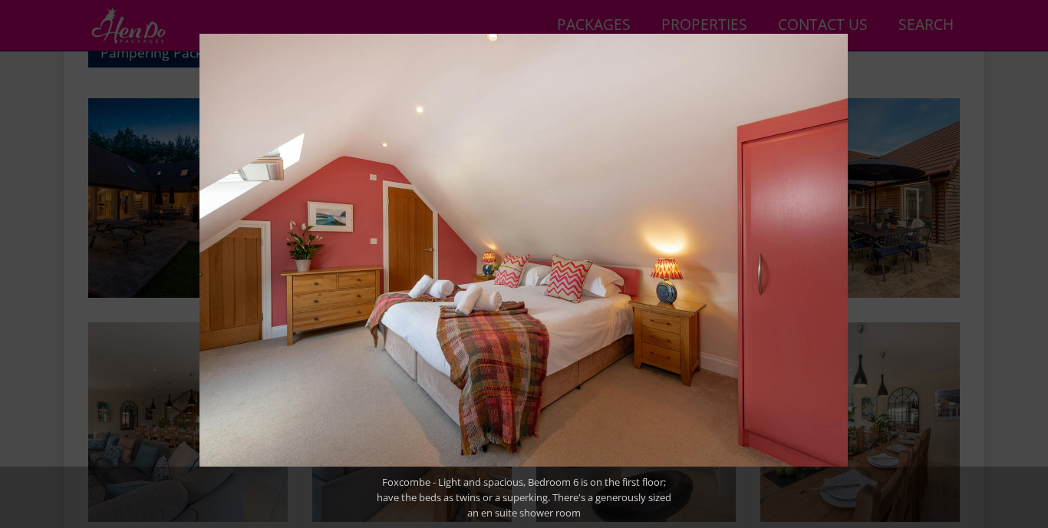
click at [1030, 268] on button at bounding box center [1021, 264] width 54 height 77
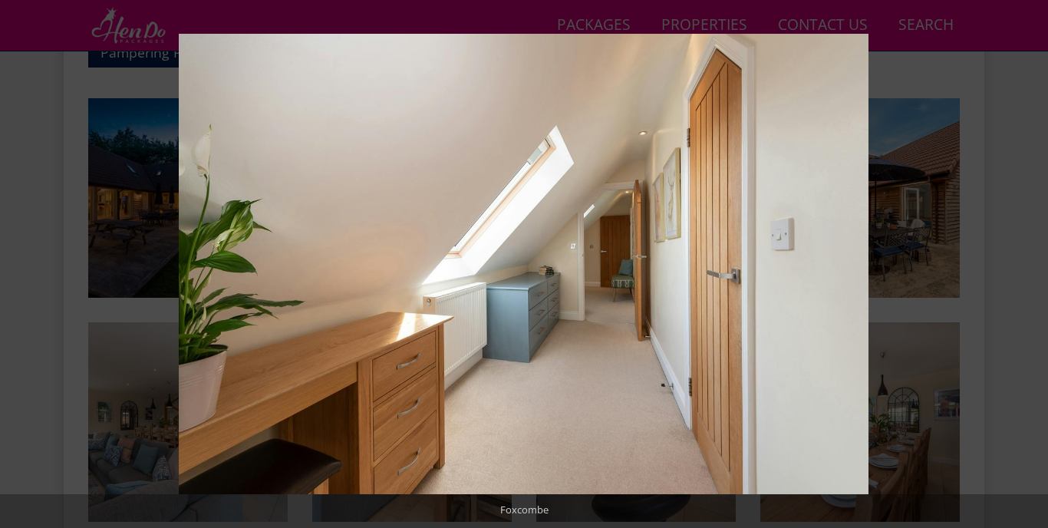
click at [1030, 268] on button at bounding box center [1021, 264] width 54 height 77
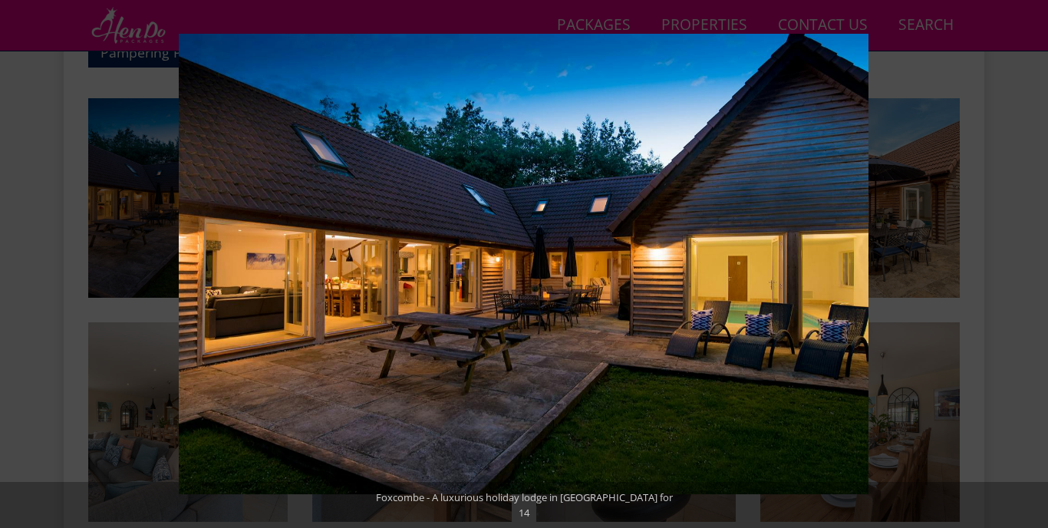
click at [1030, 268] on button at bounding box center [1021, 264] width 54 height 77
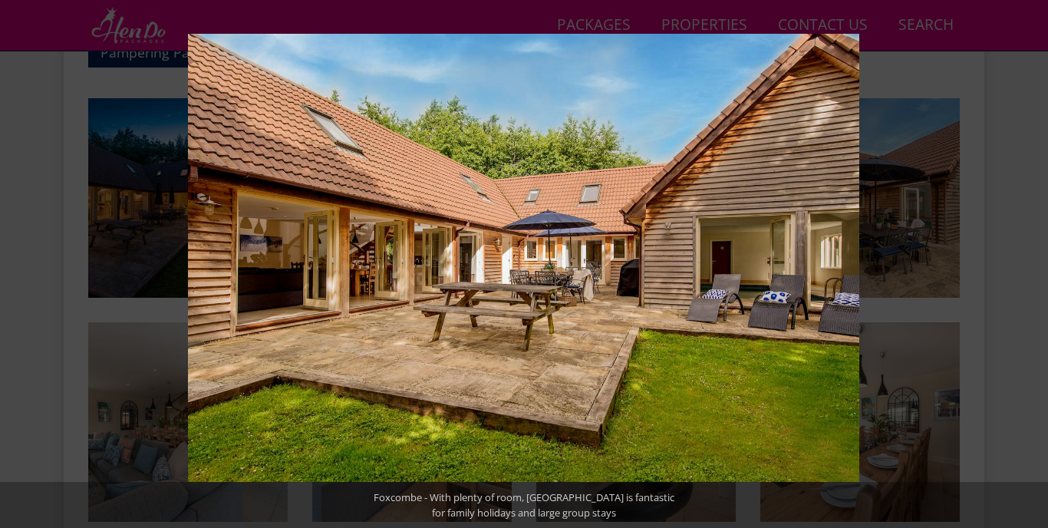
click at [1030, 268] on button at bounding box center [1021, 264] width 54 height 77
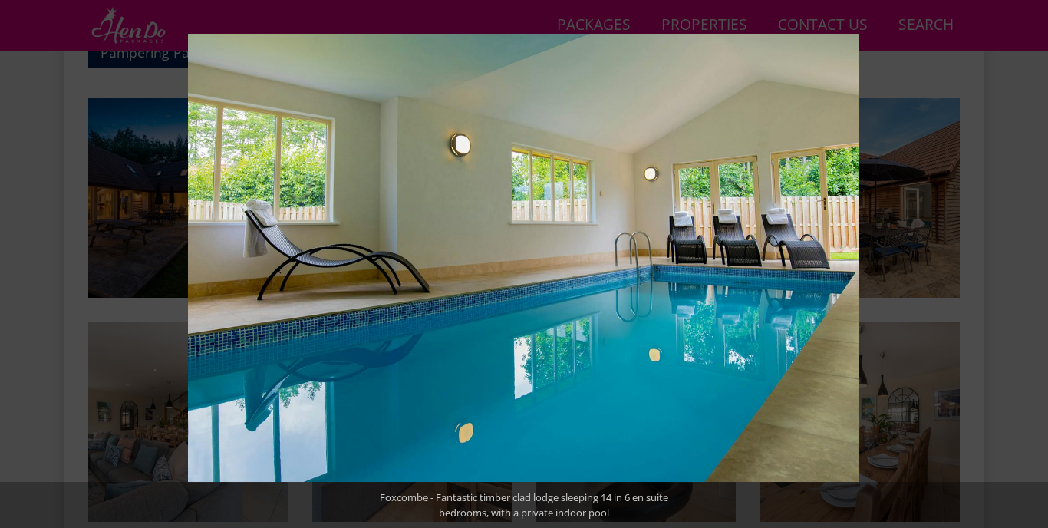
click at [1030, 268] on button at bounding box center [1021, 264] width 54 height 77
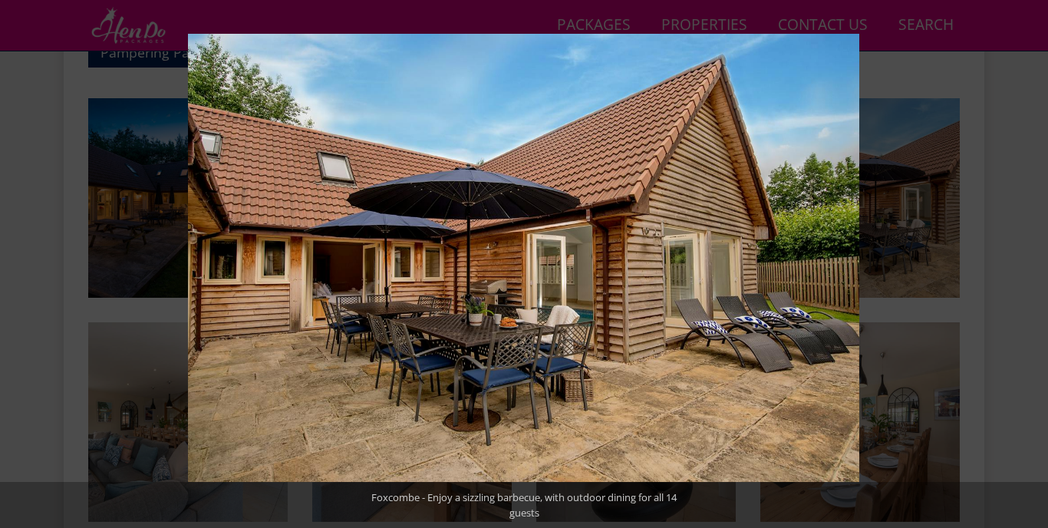
click at [1030, 268] on button at bounding box center [1021, 264] width 54 height 77
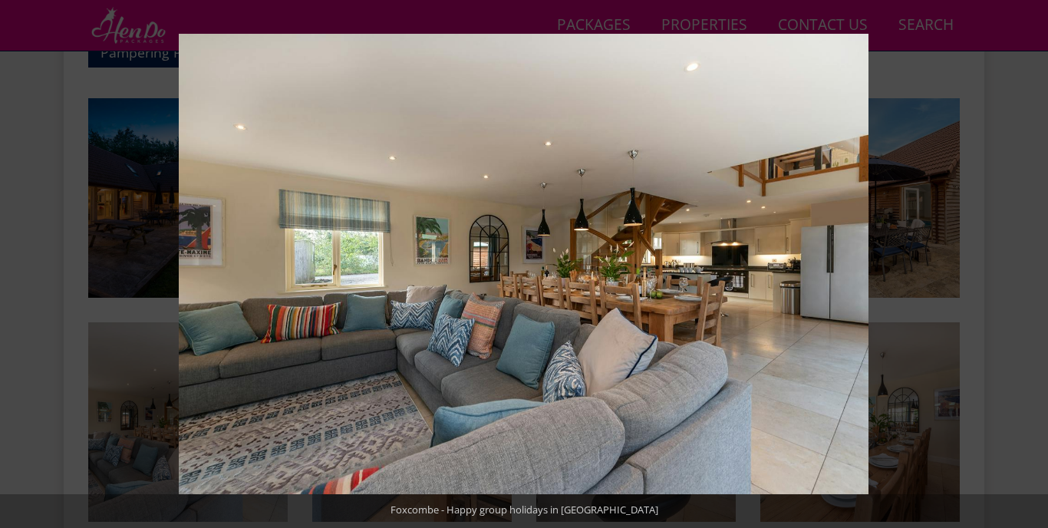
click at [1030, 268] on button at bounding box center [1021, 264] width 54 height 77
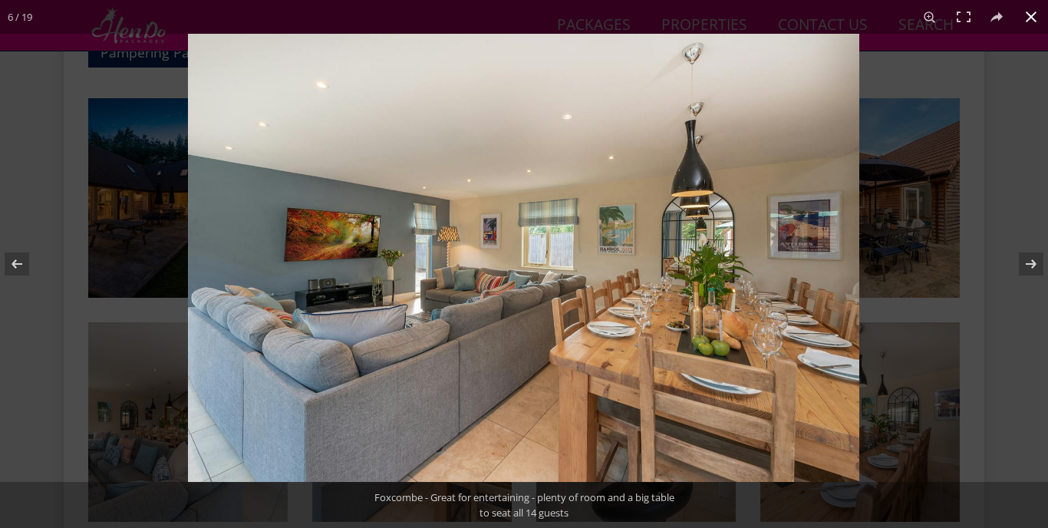
click at [990, 121] on div at bounding box center [712, 298] width 1048 height 528
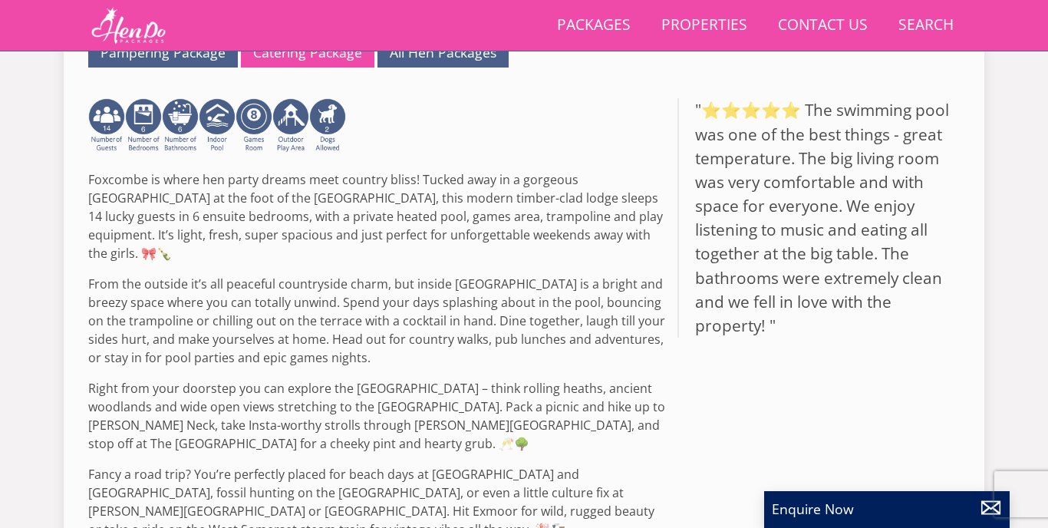
scroll to position [428, 0]
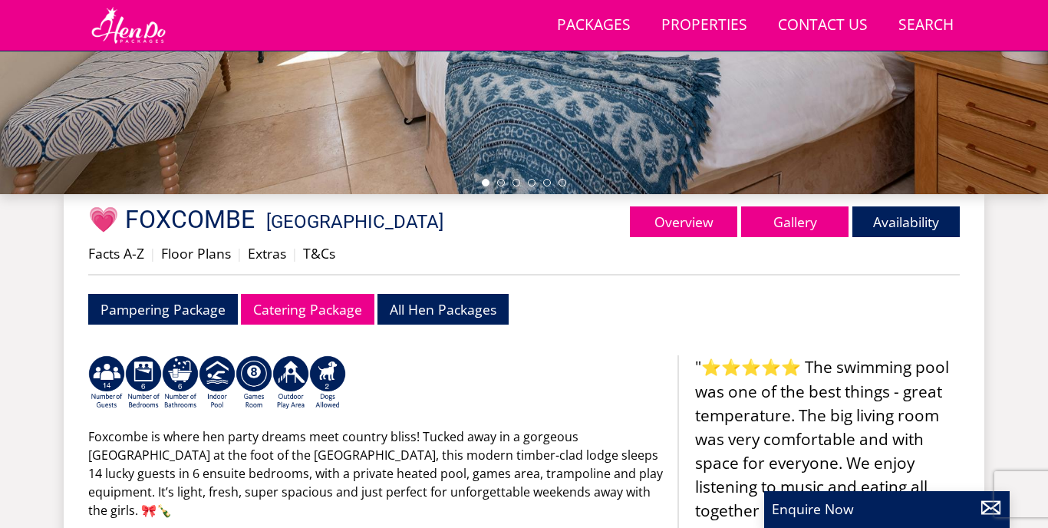
select select "13"
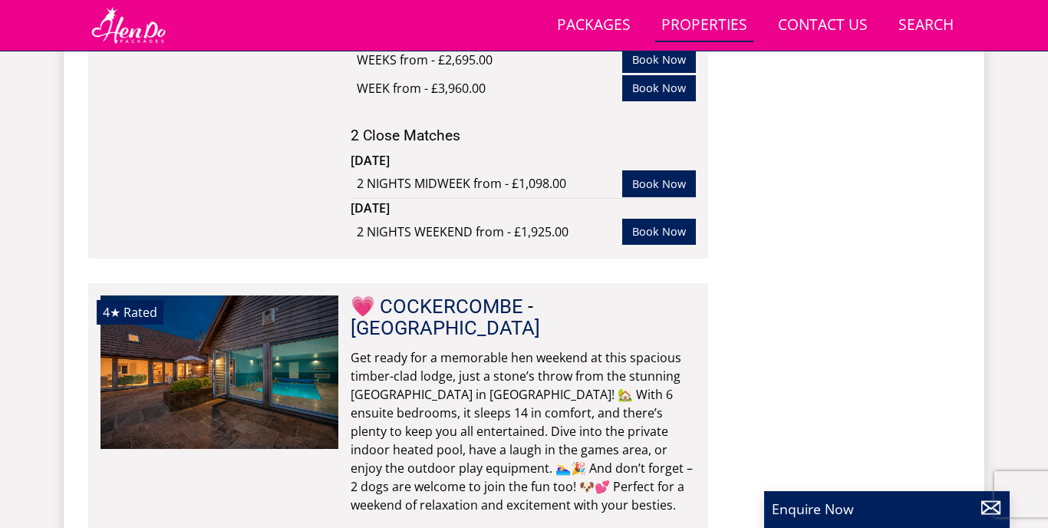
scroll to position [3597, 0]
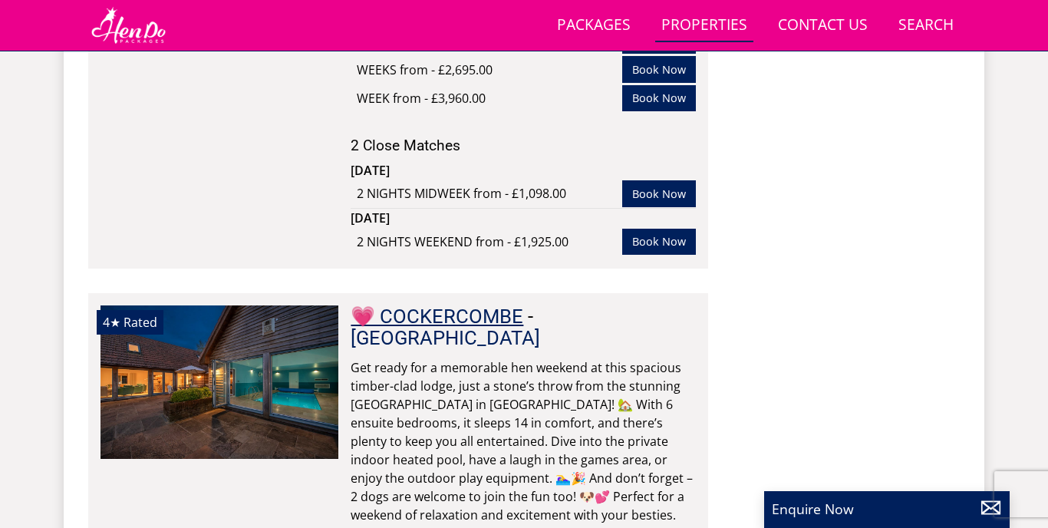
click at [430, 305] on link "💗 COCKERCOMBE" at bounding box center [437, 316] width 173 height 23
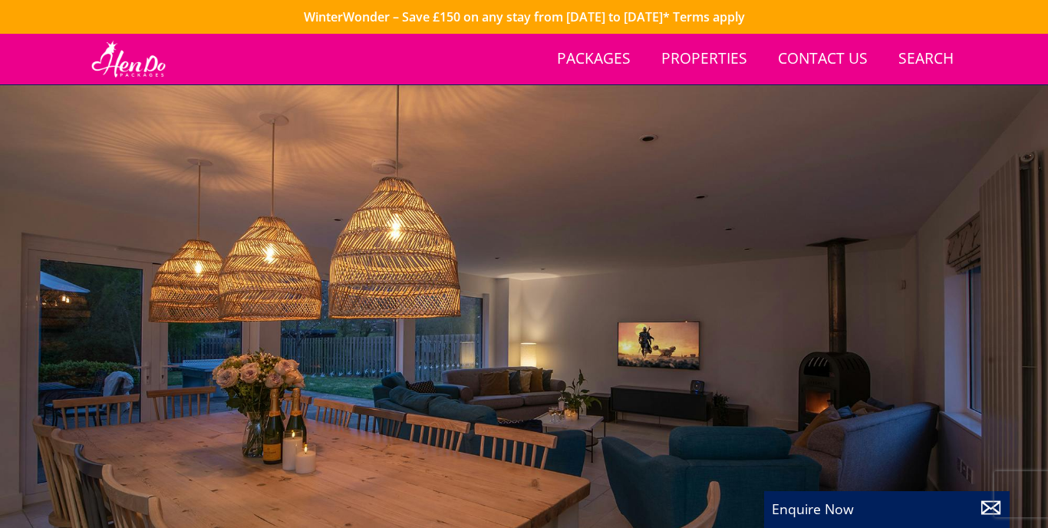
scroll to position [178, 0]
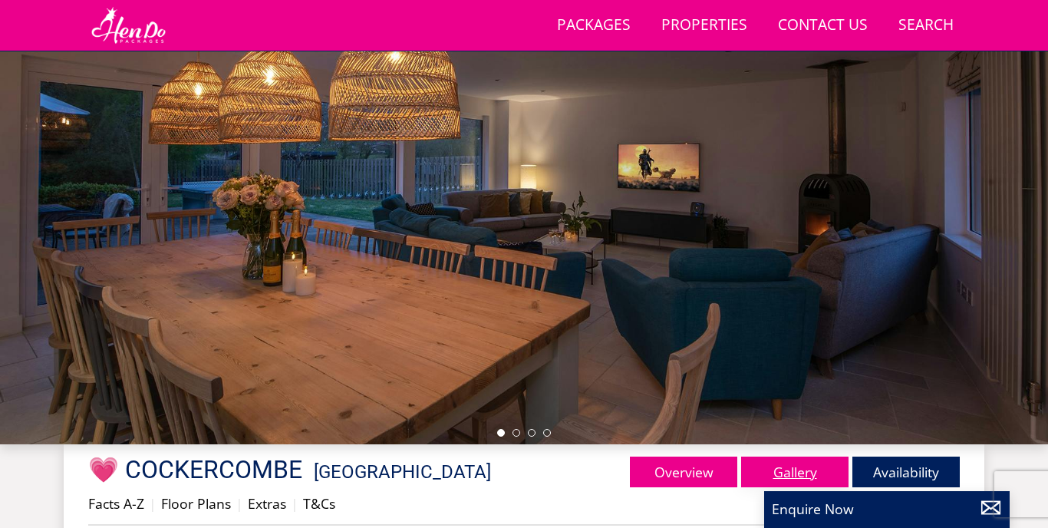
click at [765, 465] on link "Gallery" at bounding box center [794, 471] width 107 height 31
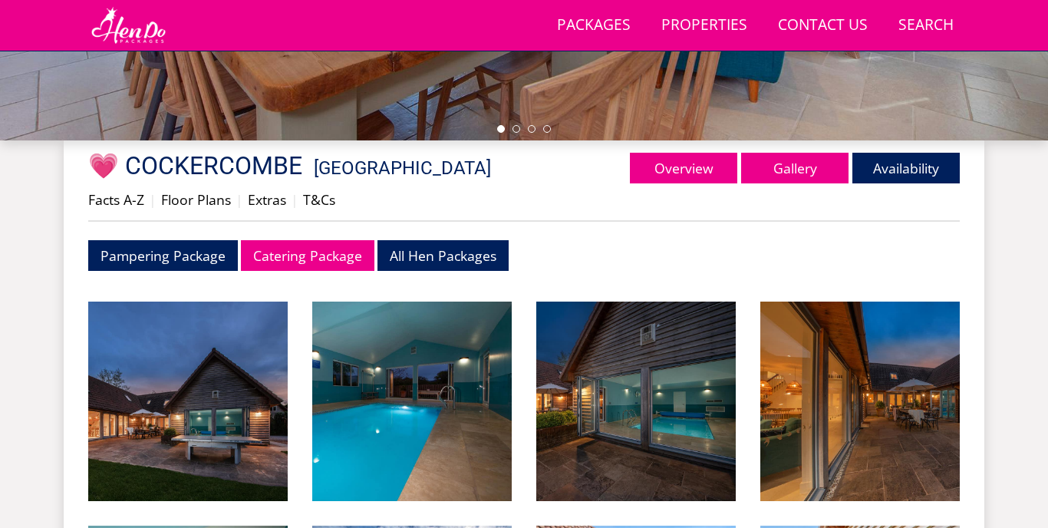
scroll to position [544, 0]
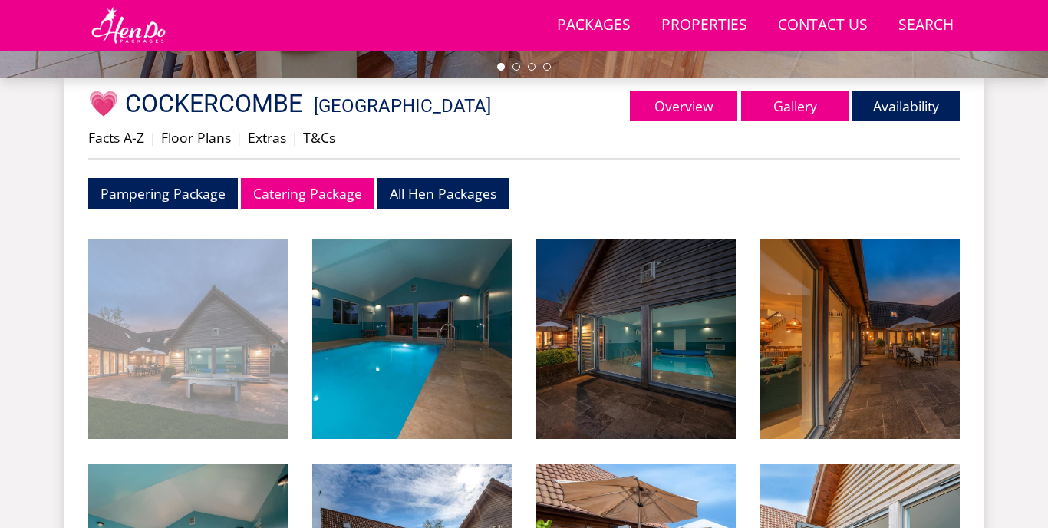
click at [256, 370] on img at bounding box center [187, 338] width 199 height 199
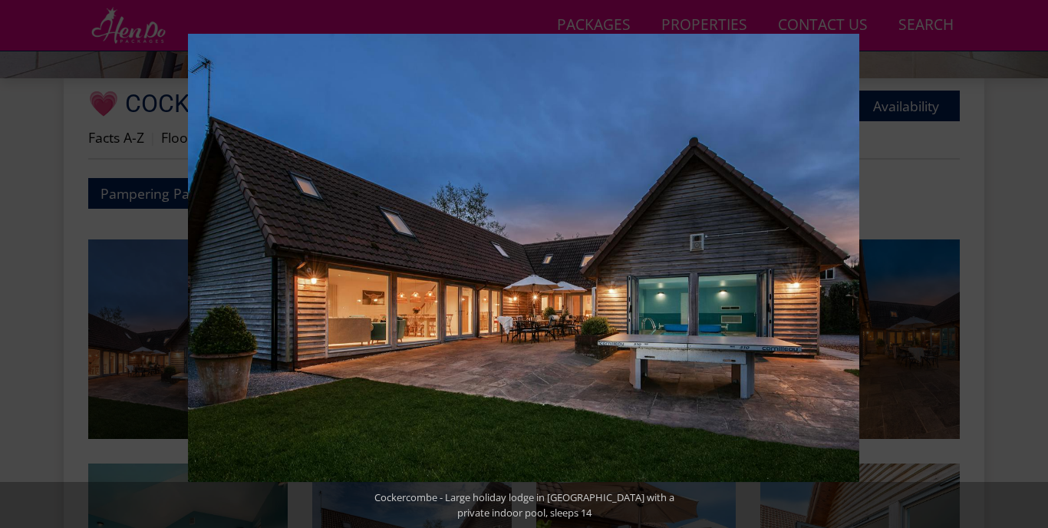
click at [1027, 265] on button at bounding box center [1021, 264] width 54 height 77
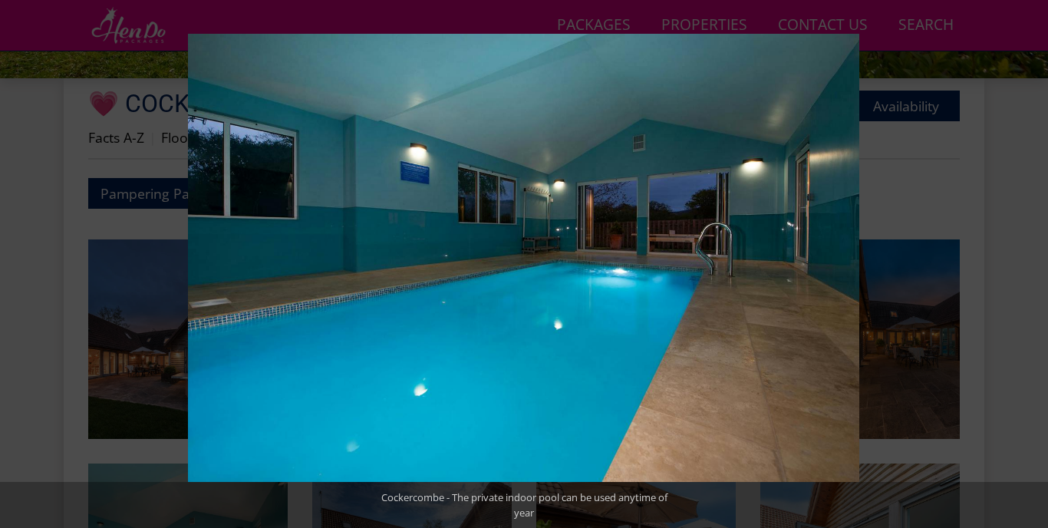
click at [1027, 265] on button at bounding box center [1021, 264] width 54 height 77
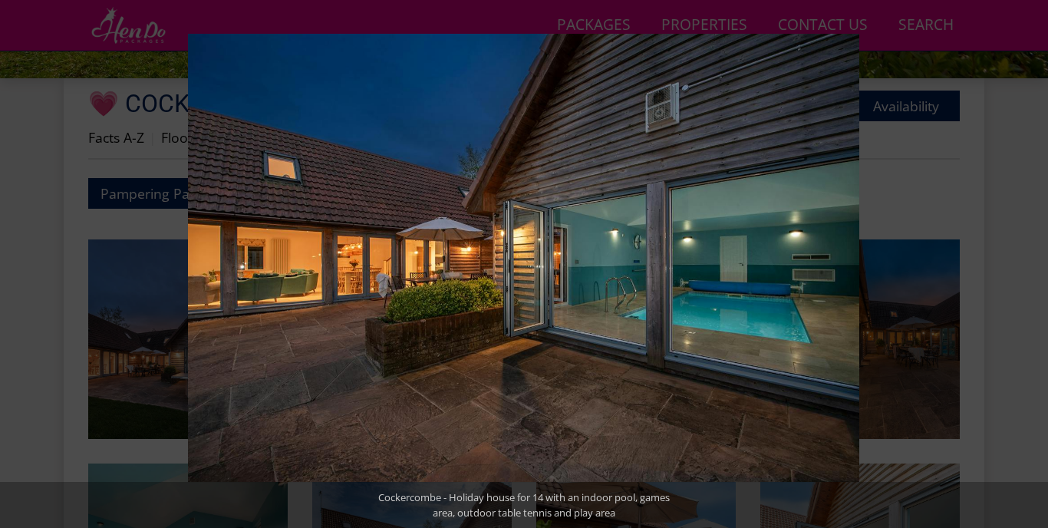
click at [1027, 265] on button at bounding box center [1021, 264] width 54 height 77
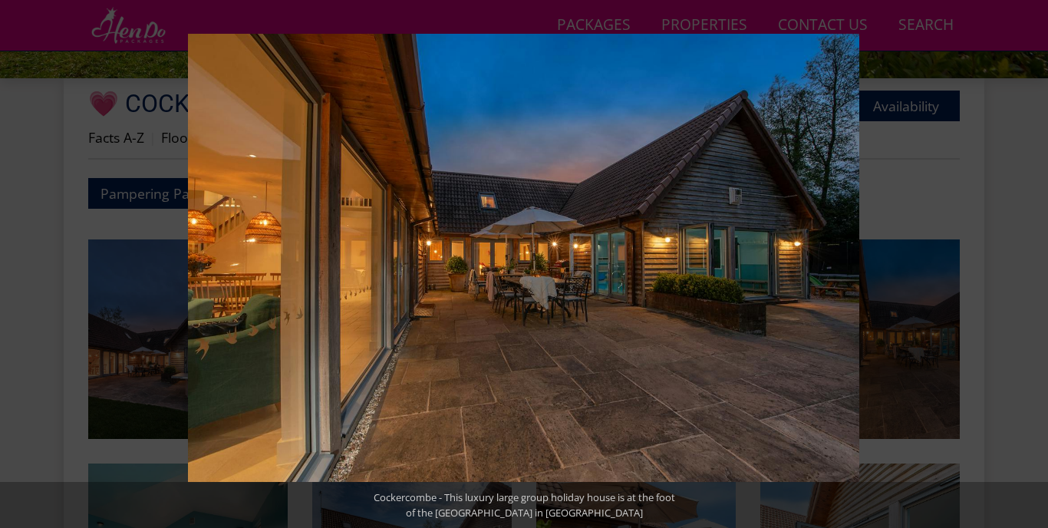
click at [1027, 265] on button at bounding box center [1021, 264] width 54 height 77
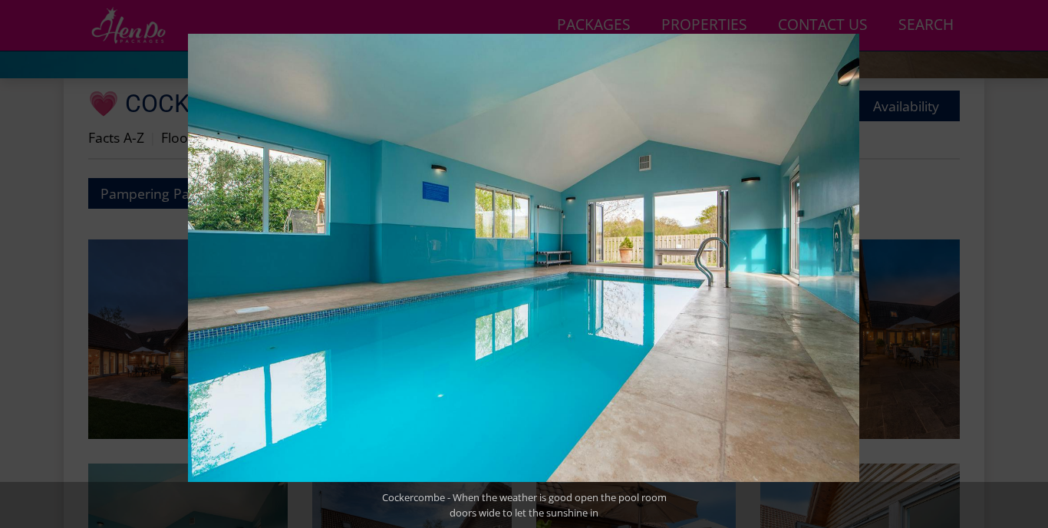
click at [1027, 265] on button at bounding box center [1021, 264] width 54 height 77
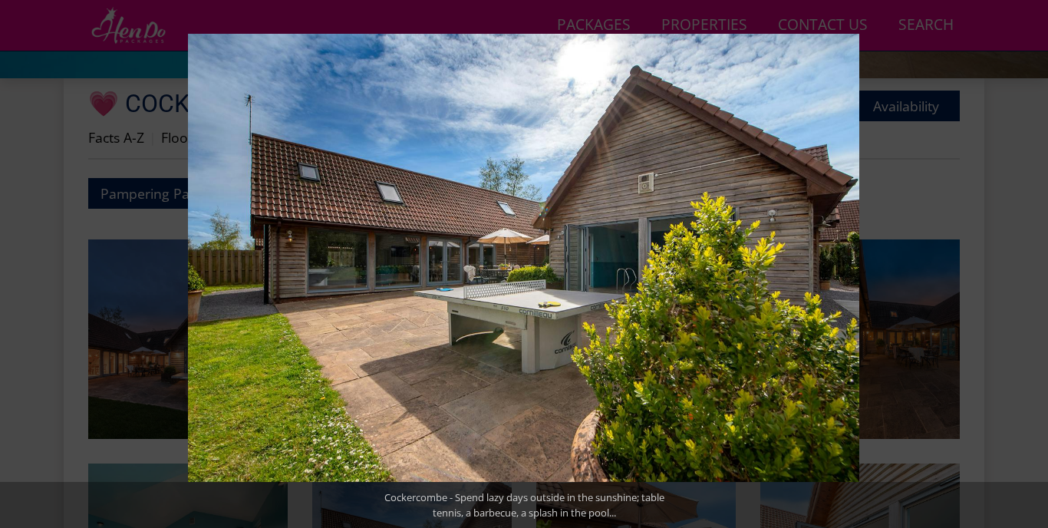
click at [1027, 265] on button at bounding box center [1021, 264] width 54 height 77
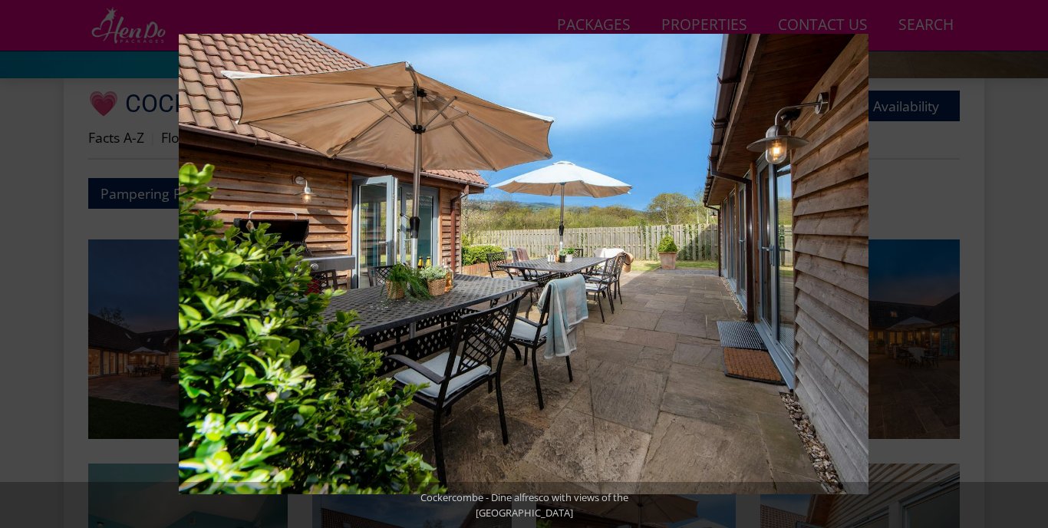
click at [1027, 265] on button at bounding box center [1021, 264] width 54 height 77
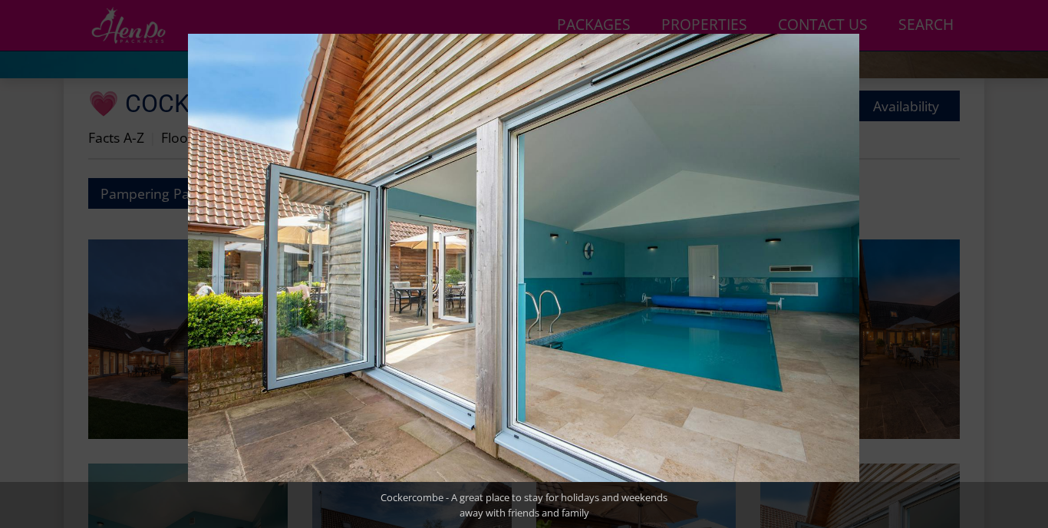
click at [1027, 265] on button at bounding box center [1021, 264] width 54 height 77
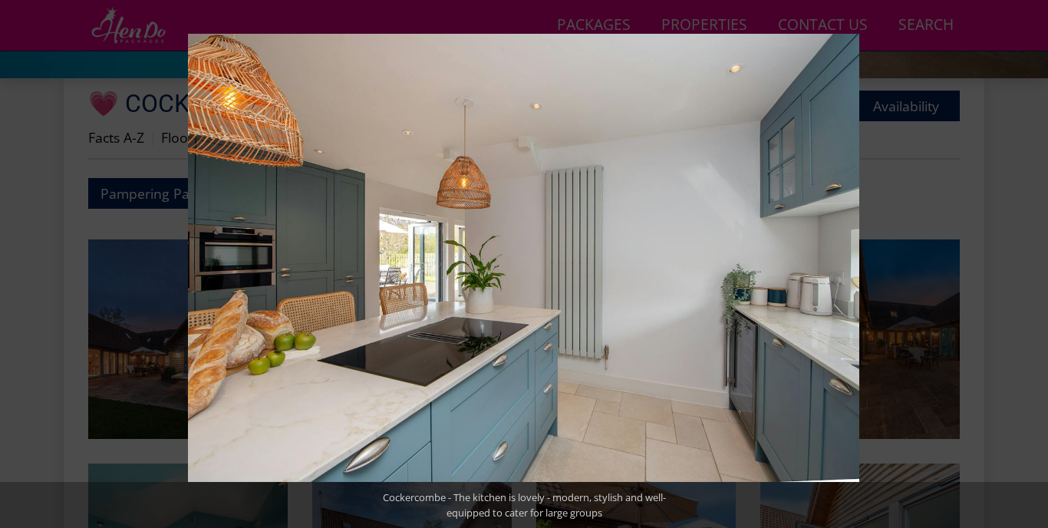
click at [1027, 265] on button at bounding box center [1021, 264] width 54 height 77
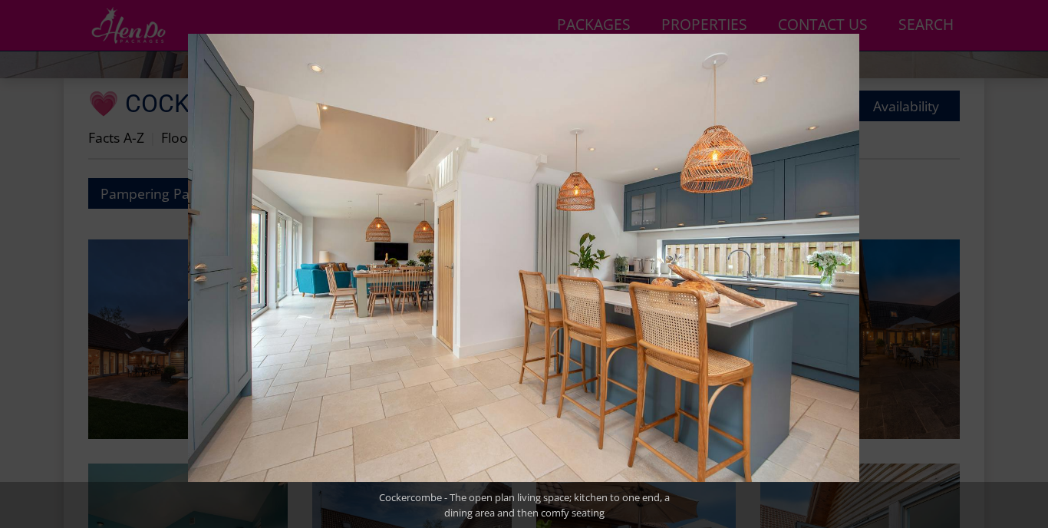
click at [1027, 265] on button at bounding box center [1021, 264] width 54 height 77
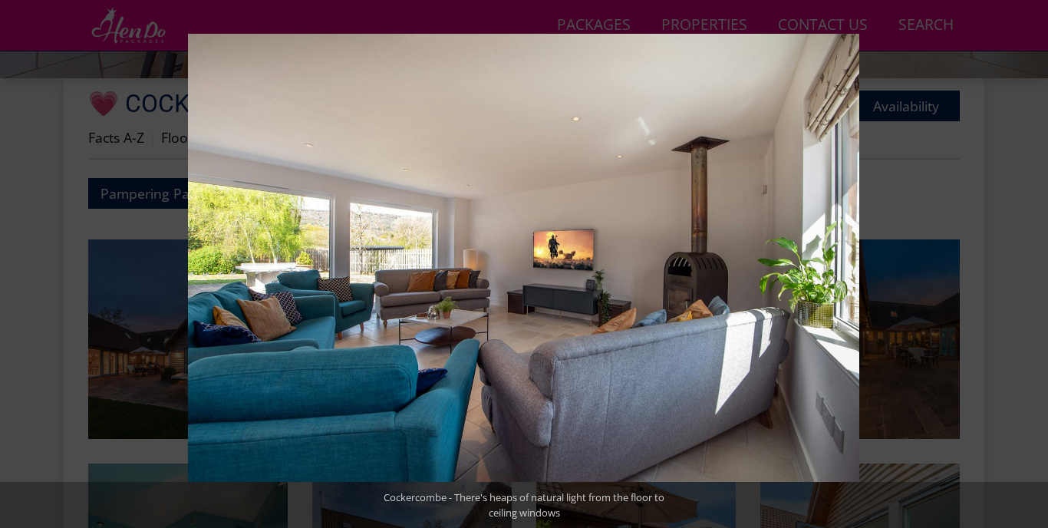
click at [1027, 265] on button at bounding box center [1021, 264] width 54 height 77
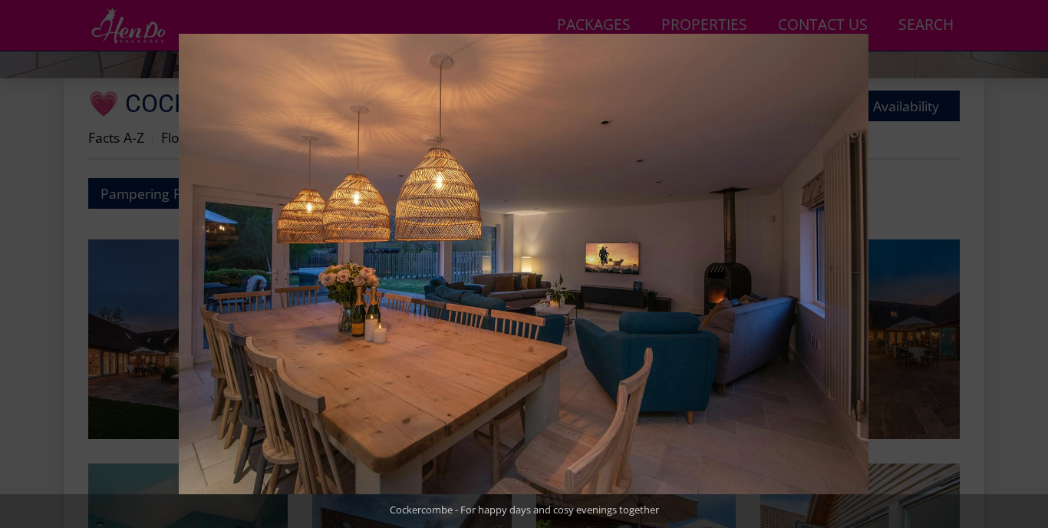
click at [1027, 265] on button at bounding box center [1021, 264] width 54 height 77
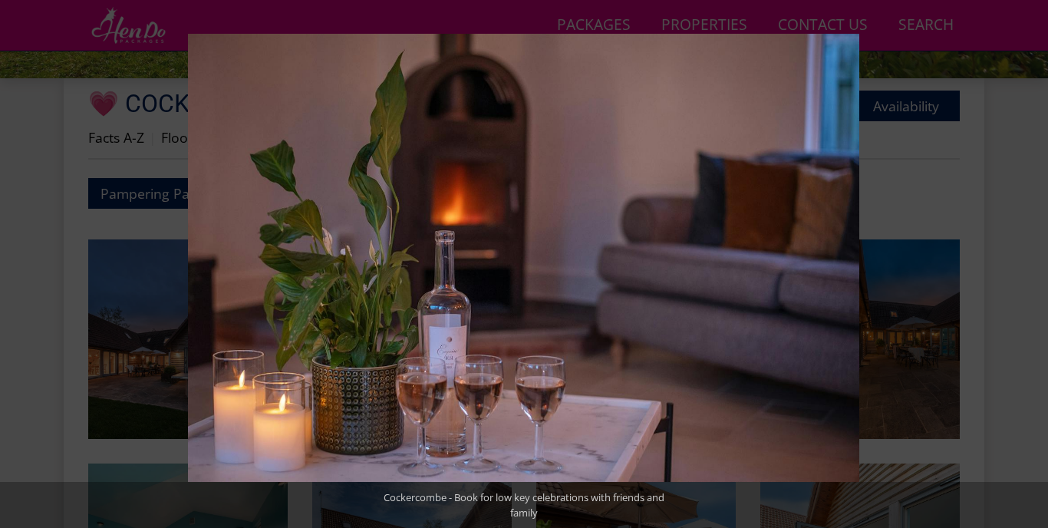
click at [1027, 265] on button at bounding box center [1021, 264] width 54 height 77
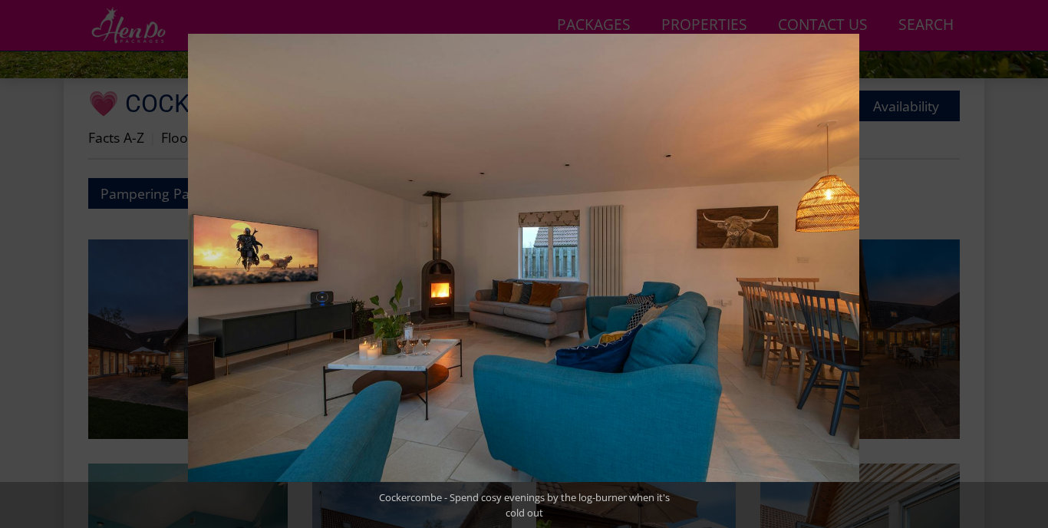
click at [1027, 265] on button at bounding box center [1021, 264] width 54 height 77
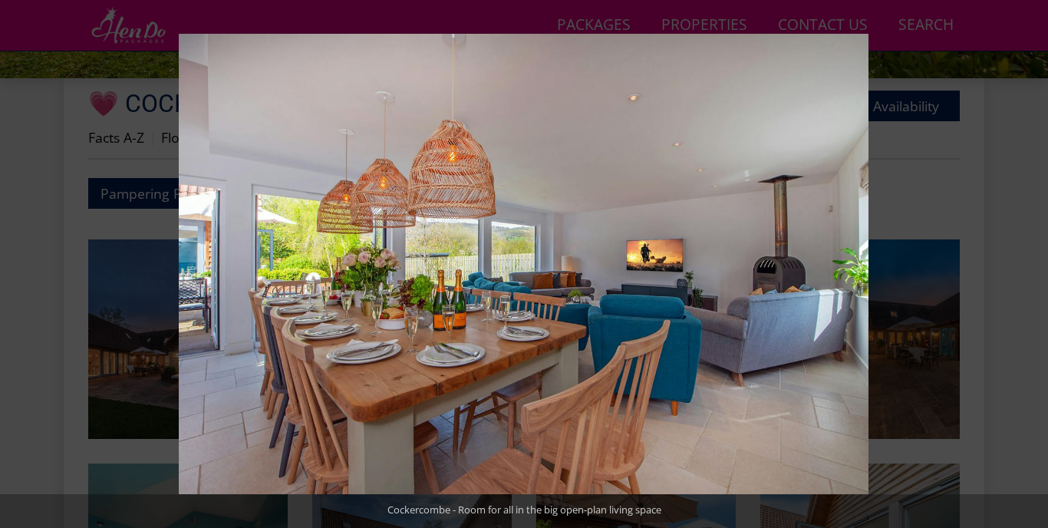
click at [1027, 265] on button at bounding box center [1021, 264] width 54 height 77
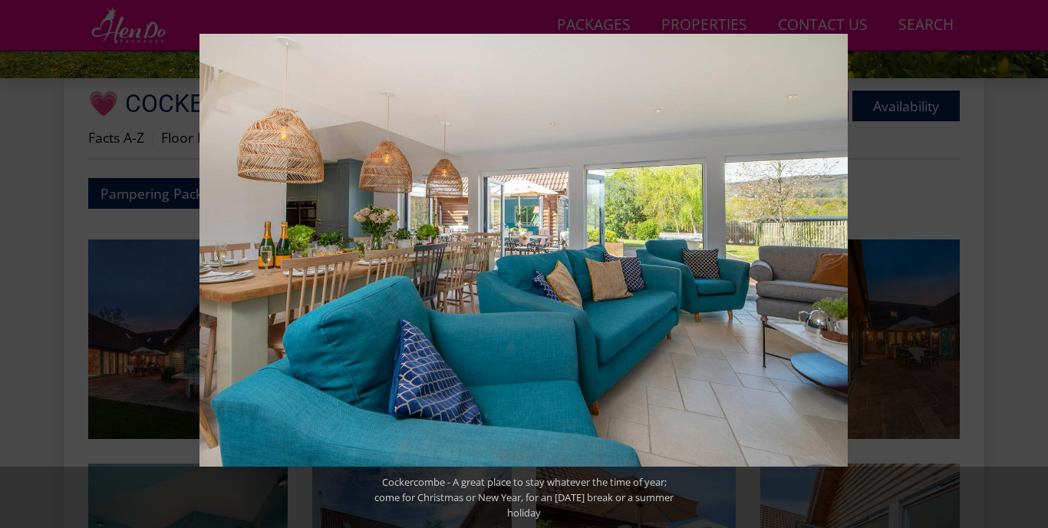
click at [1027, 265] on button at bounding box center [1021, 264] width 54 height 77
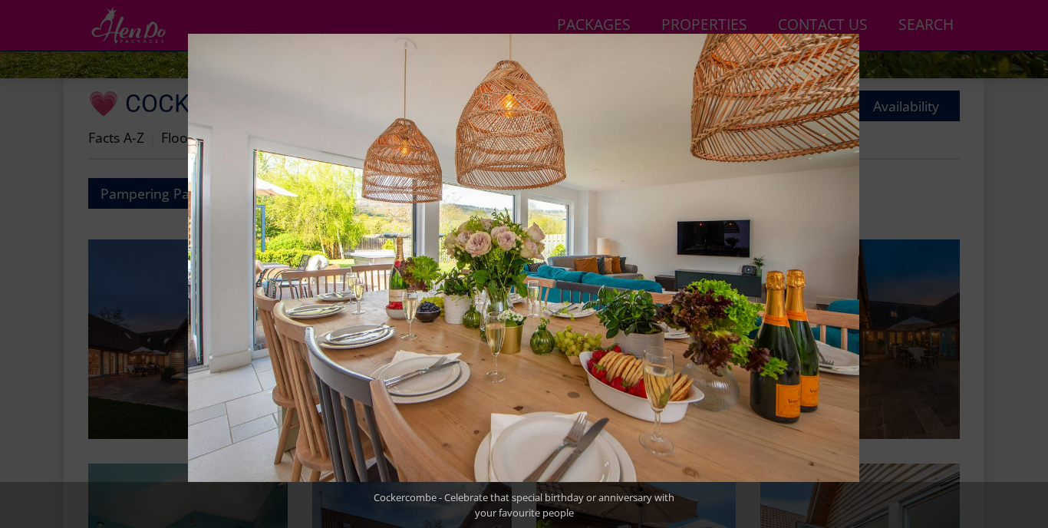
click at [1027, 265] on button at bounding box center [1021, 264] width 54 height 77
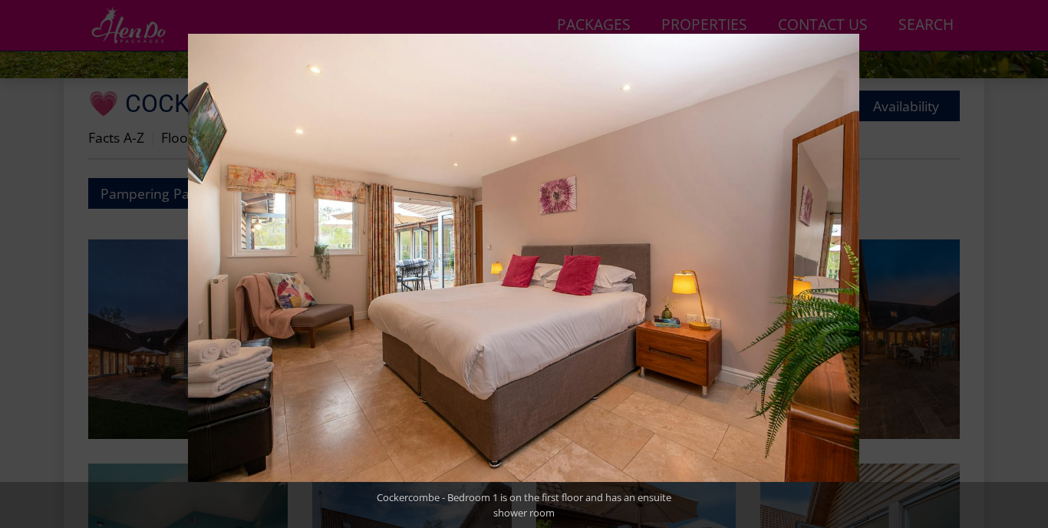
click at [1027, 265] on button at bounding box center [1021, 264] width 54 height 77
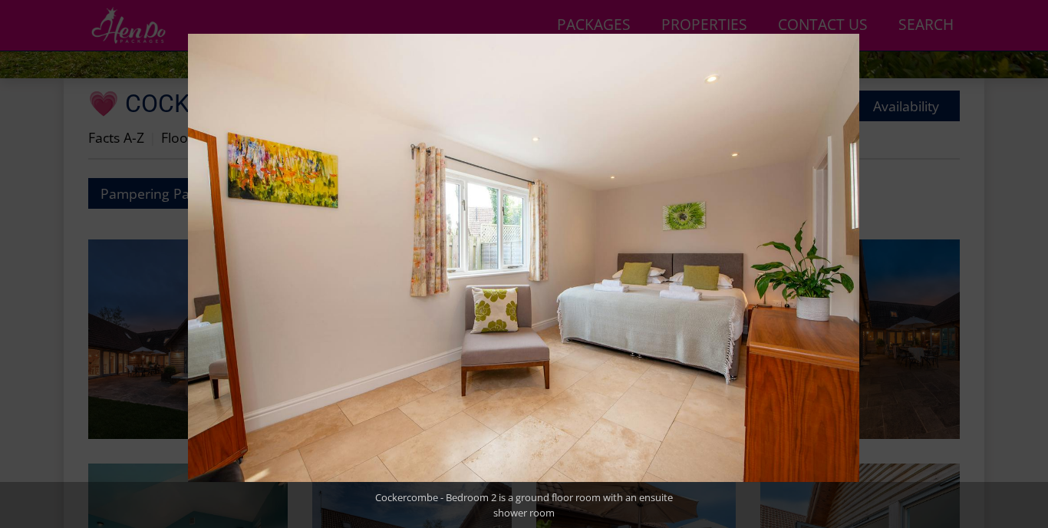
click at [1027, 265] on button at bounding box center [1021, 264] width 54 height 77
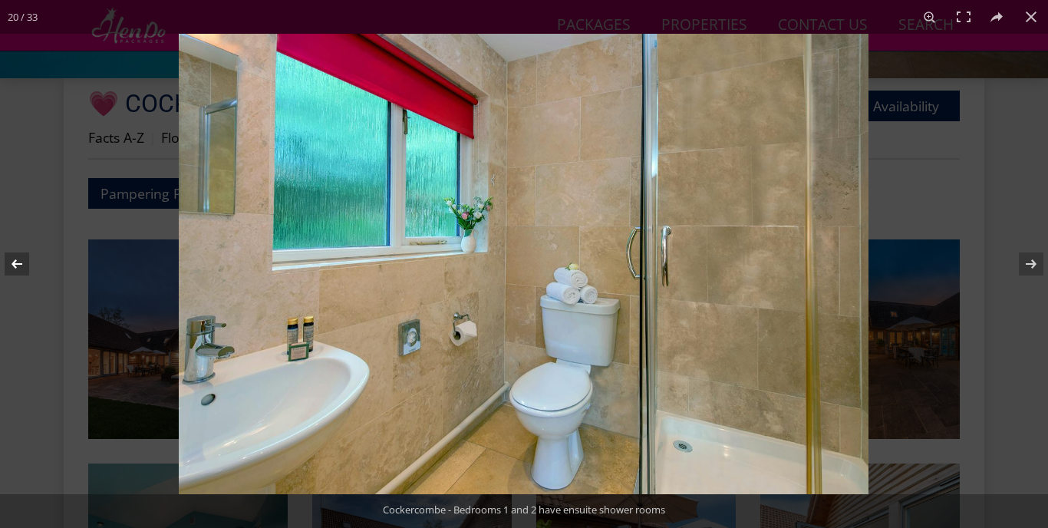
click at [15, 259] on button at bounding box center [27, 264] width 54 height 77
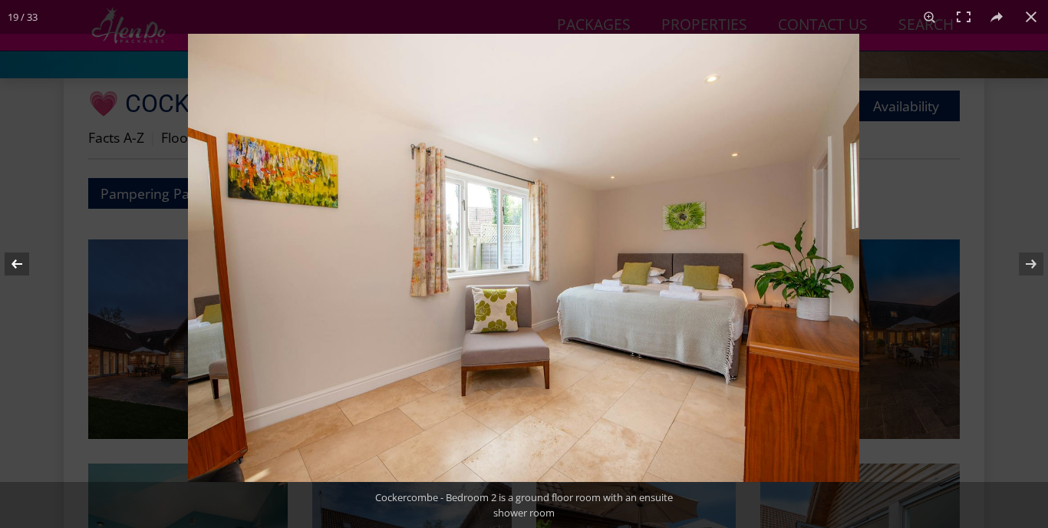
click at [19, 266] on button at bounding box center [27, 264] width 54 height 77
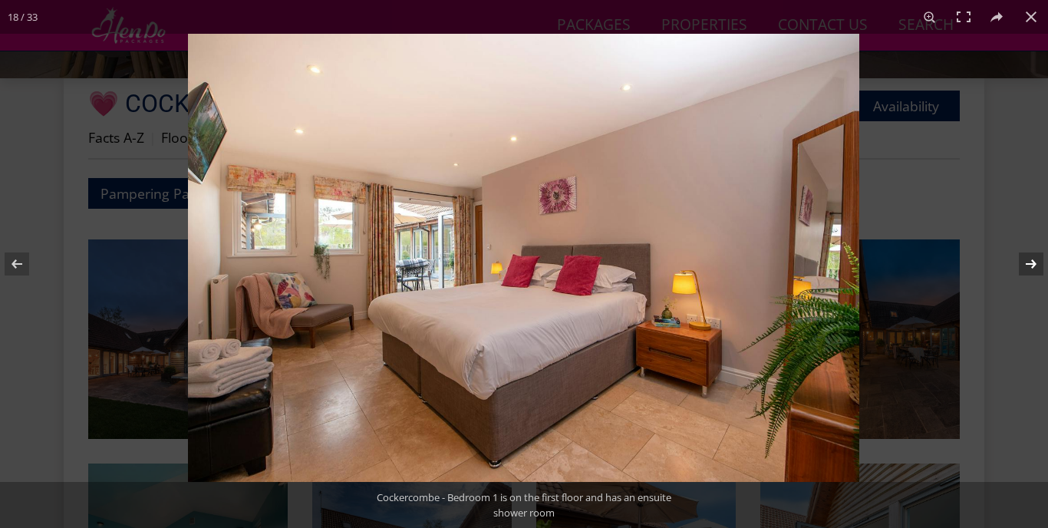
click at [1036, 268] on button at bounding box center [1021, 264] width 54 height 77
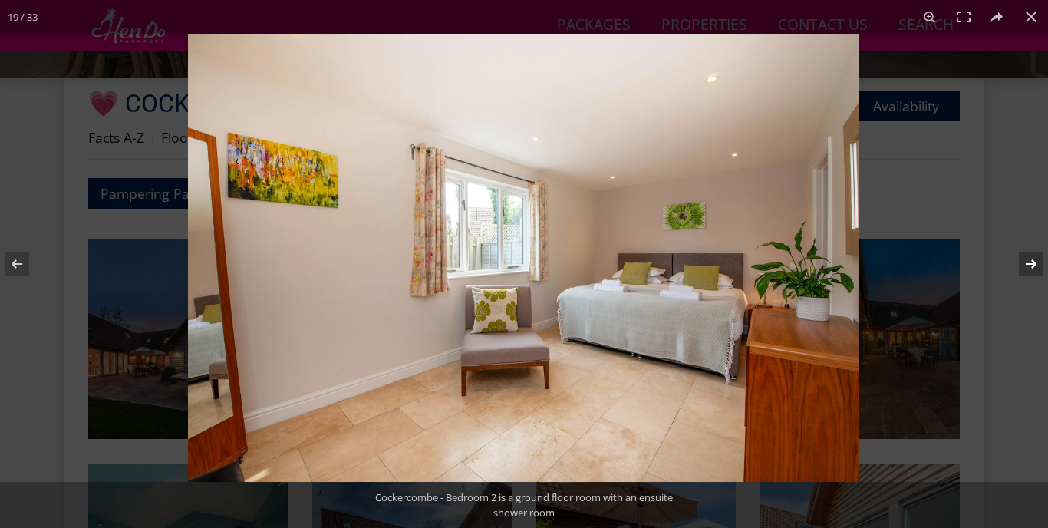
click at [1036, 268] on button at bounding box center [1021, 264] width 54 height 77
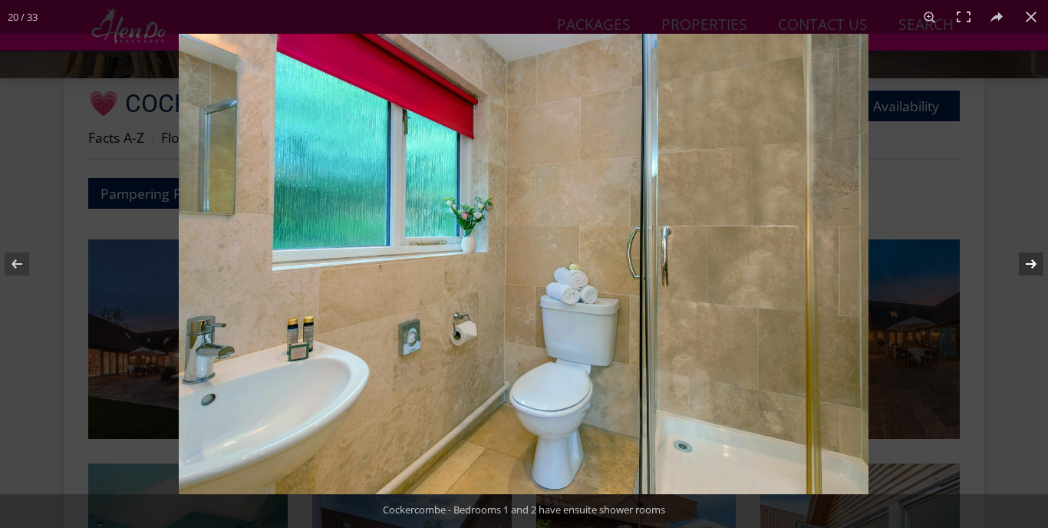
click at [1036, 268] on button at bounding box center [1021, 264] width 54 height 77
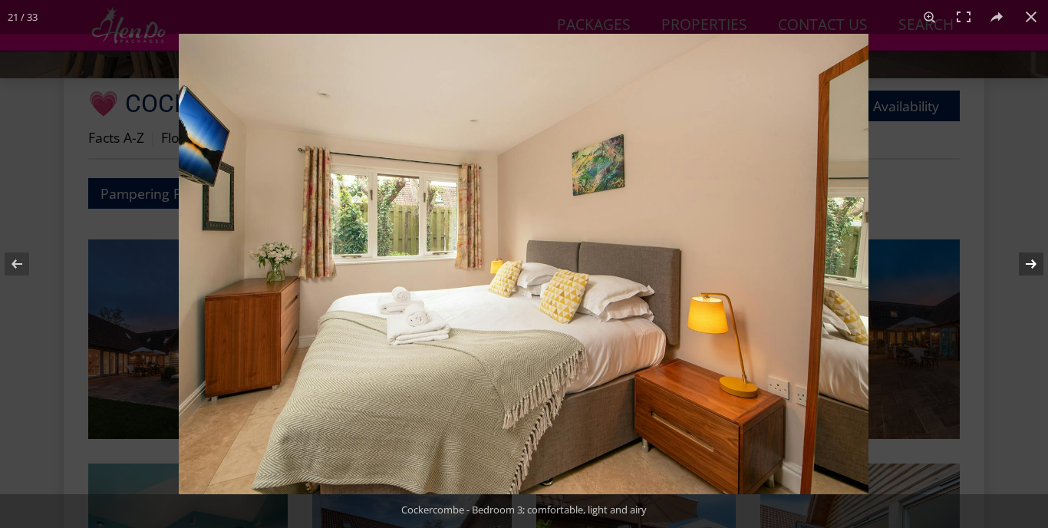
click at [1036, 268] on button at bounding box center [1021, 264] width 54 height 77
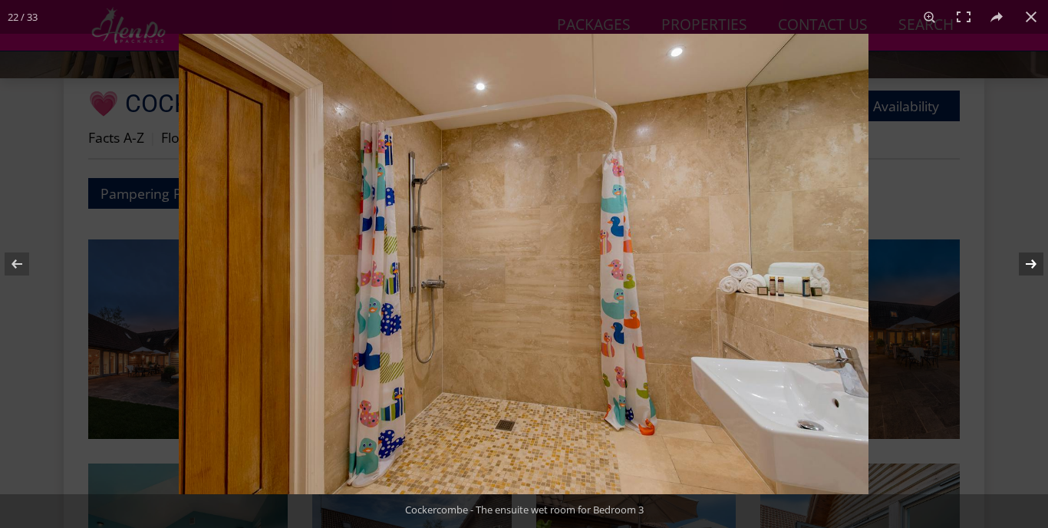
click at [1036, 268] on button at bounding box center [1021, 264] width 54 height 77
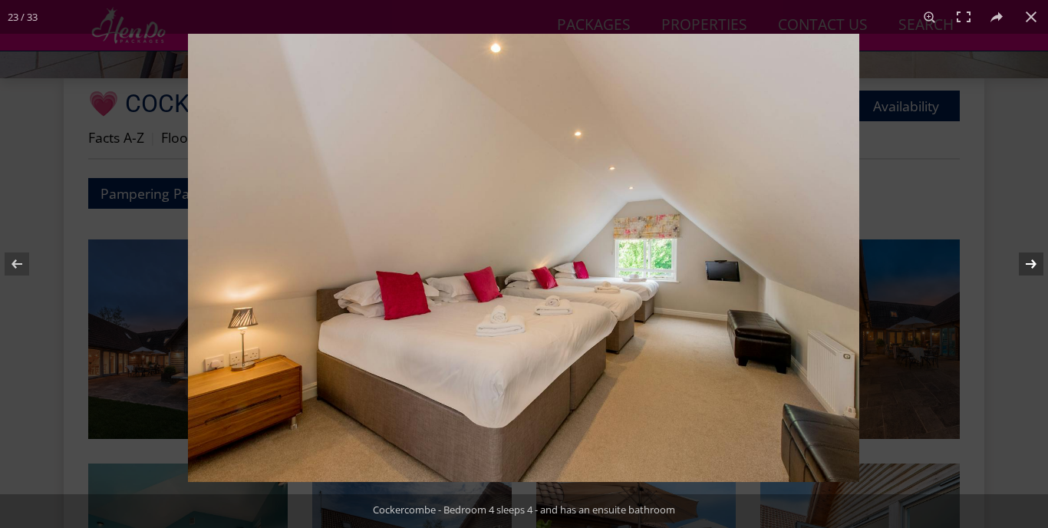
click at [1036, 268] on button at bounding box center [1021, 264] width 54 height 77
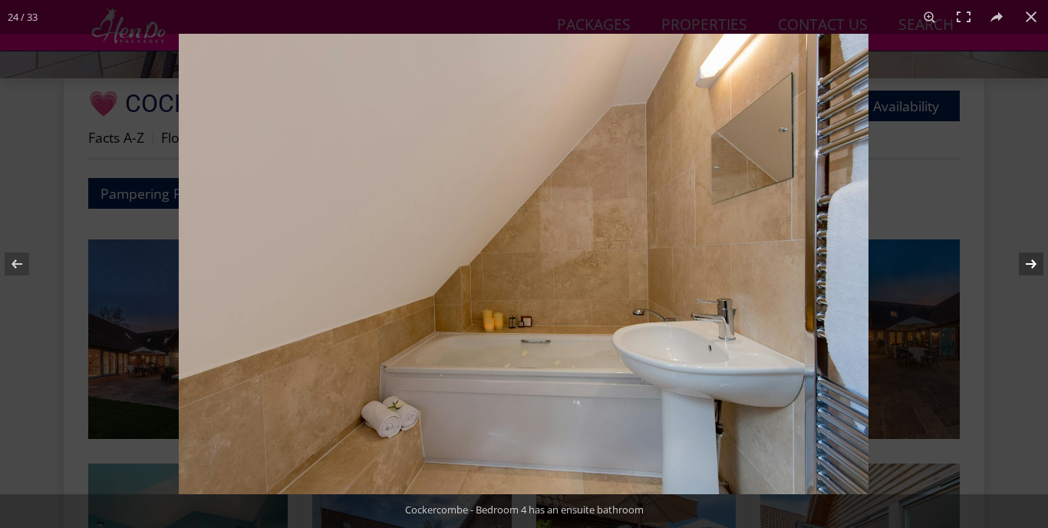
click at [1036, 268] on button at bounding box center [1021, 264] width 54 height 77
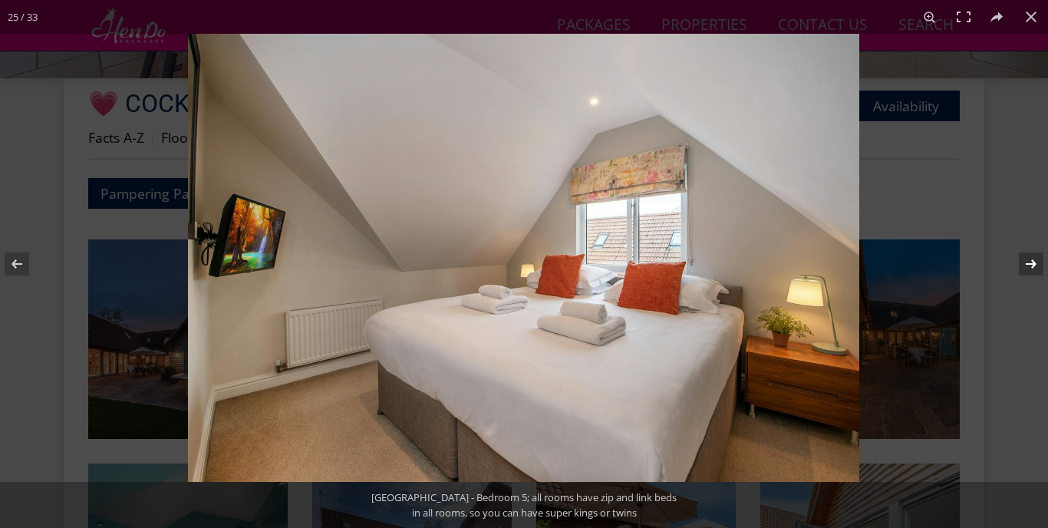
click at [1036, 268] on button at bounding box center [1021, 264] width 54 height 77
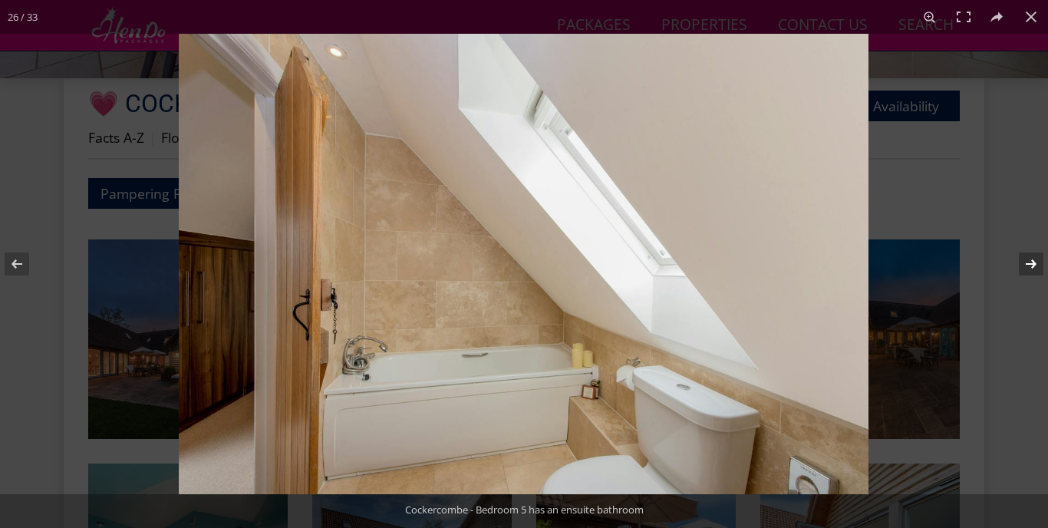
click at [1036, 268] on button at bounding box center [1021, 264] width 54 height 77
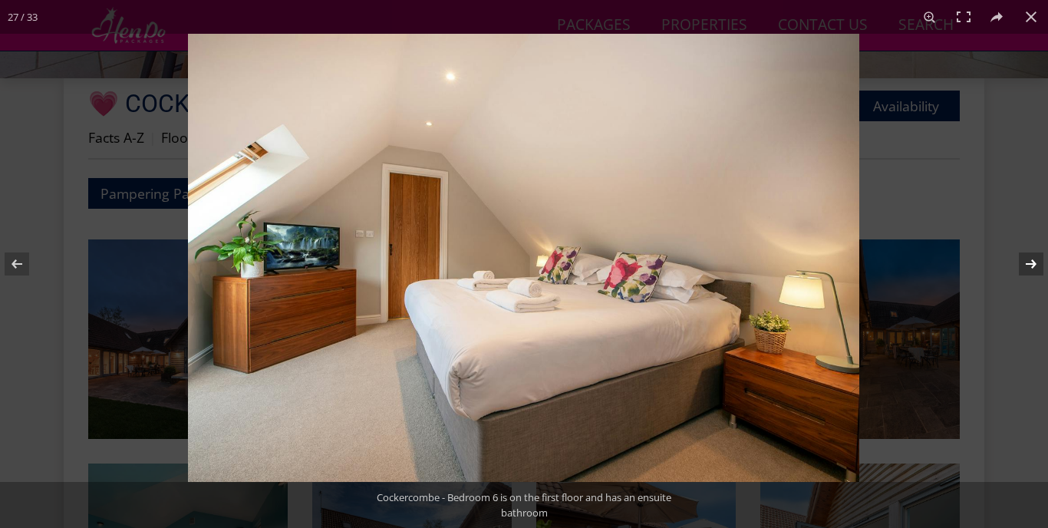
click at [1036, 268] on button at bounding box center [1021, 264] width 54 height 77
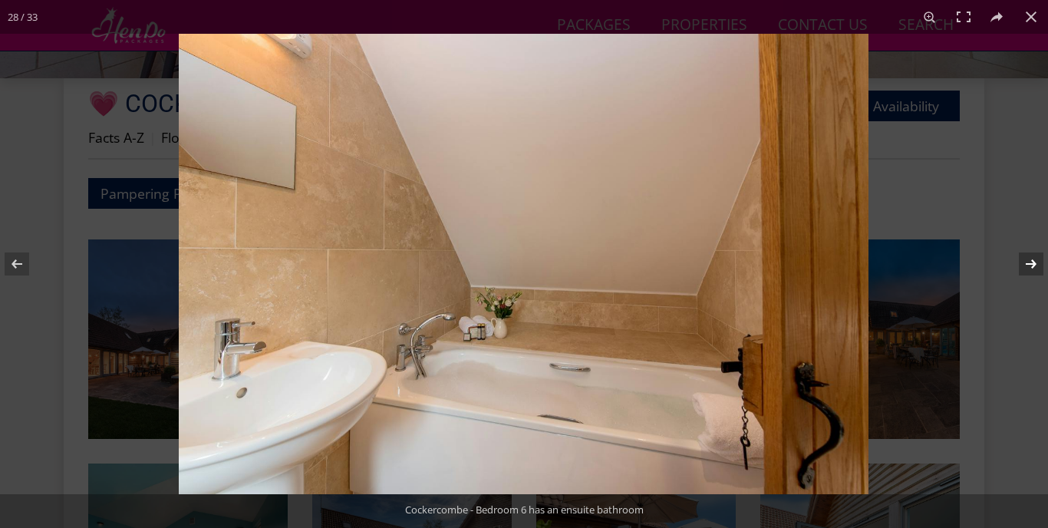
click at [1036, 268] on button at bounding box center [1021, 264] width 54 height 77
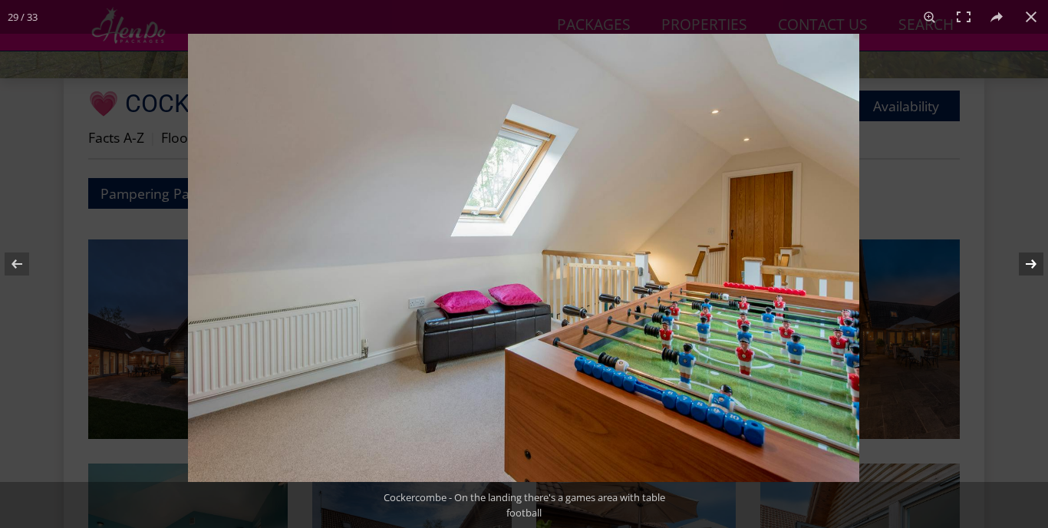
click at [1036, 268] on button at bounding box center [1021, 264] width 54 height 77
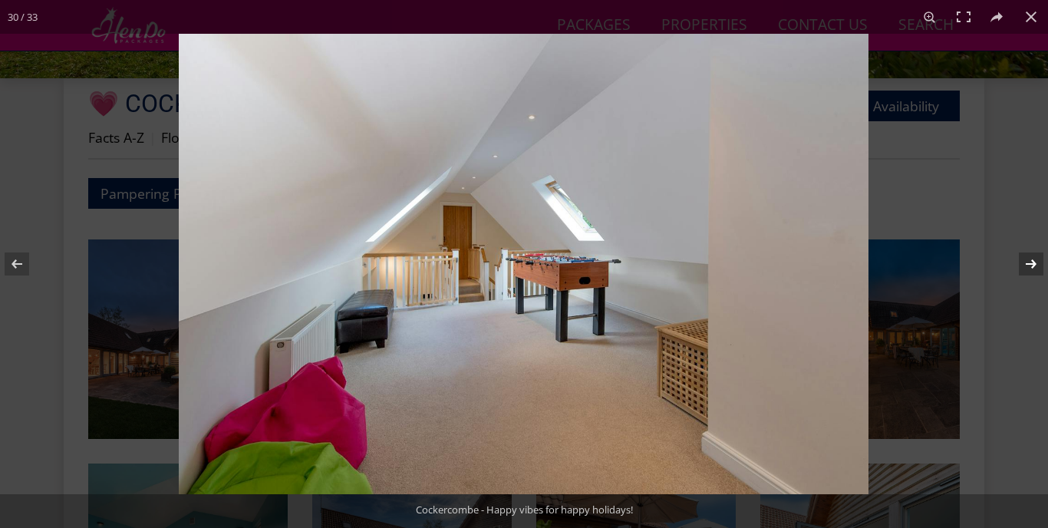
click at [1036, 268] on button at bounding box center [1021, 264] width 54 height 77
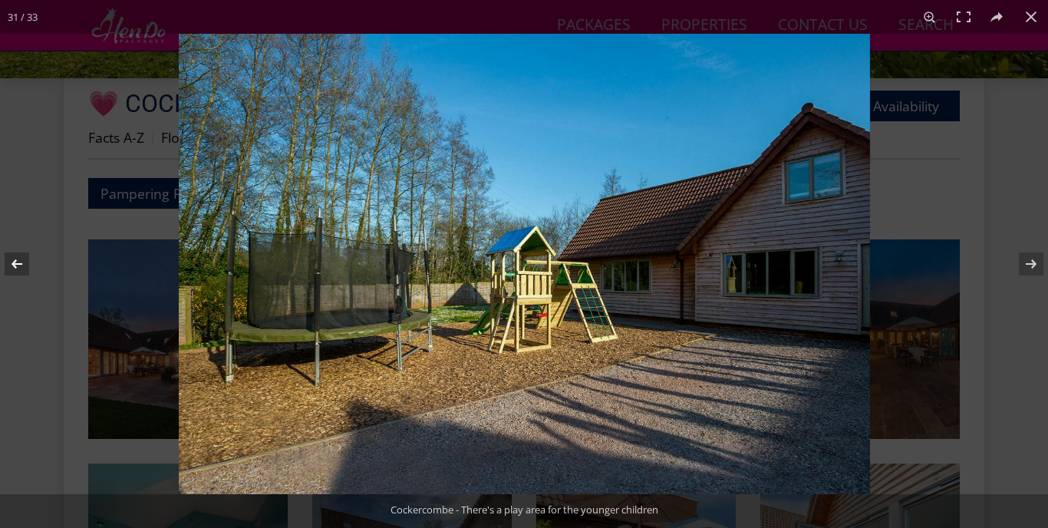
click at [16, 267] on button at bounding box center [27, 264] width 54 height 77
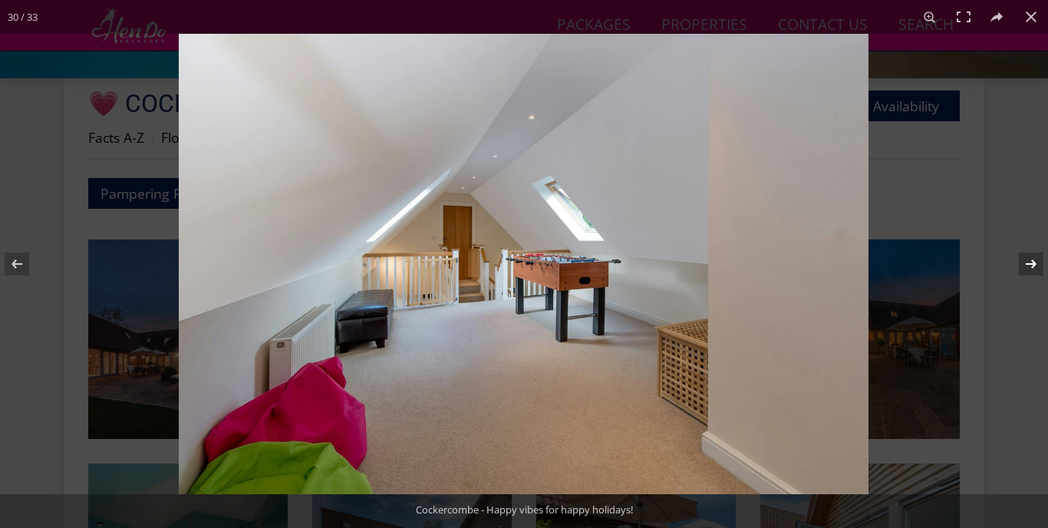
click at [1027, 262] on button at bounding box center [1021, 264] width 54 height 77
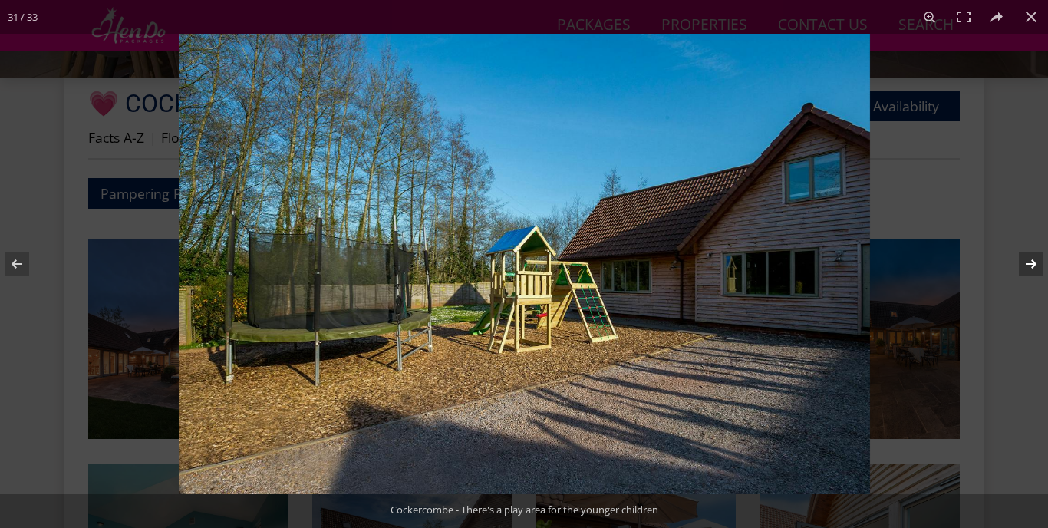
click at [1031, 265] on button at bounding box center [1021, 264] width 54 height 77
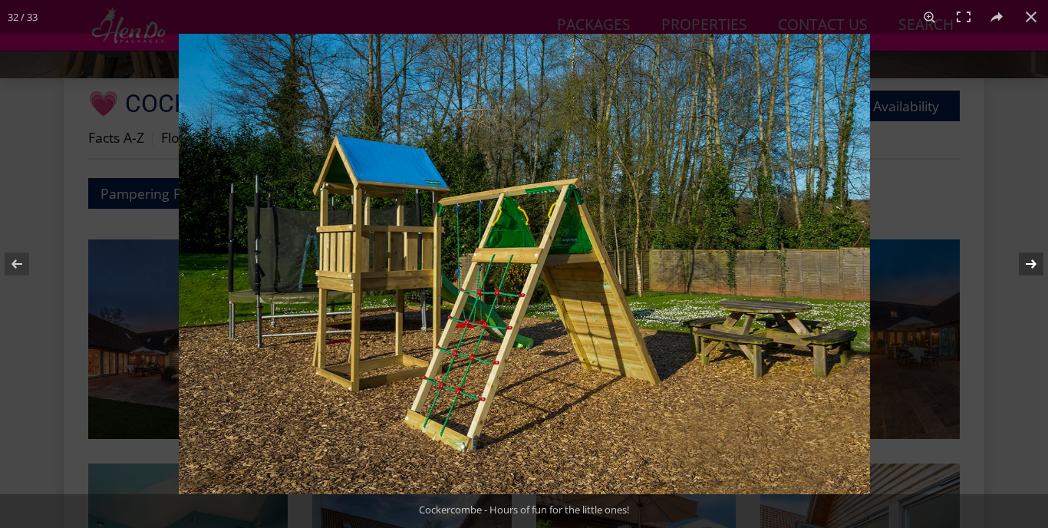
click at [1031, 265] on button at bounding box center [1021, 264] width 54 height 77
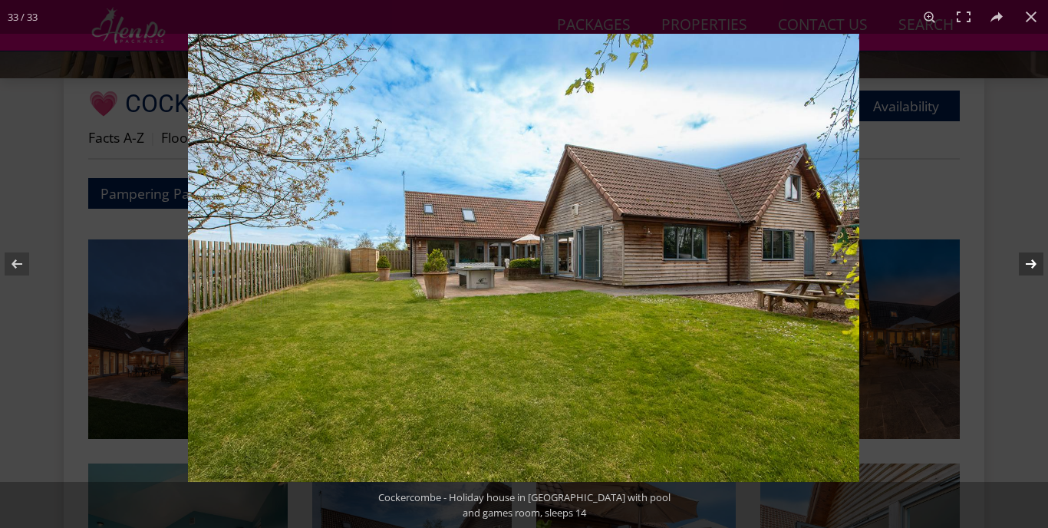
click at [1031, 265] on button at bounding box center [1021, 264] width 54 height 77
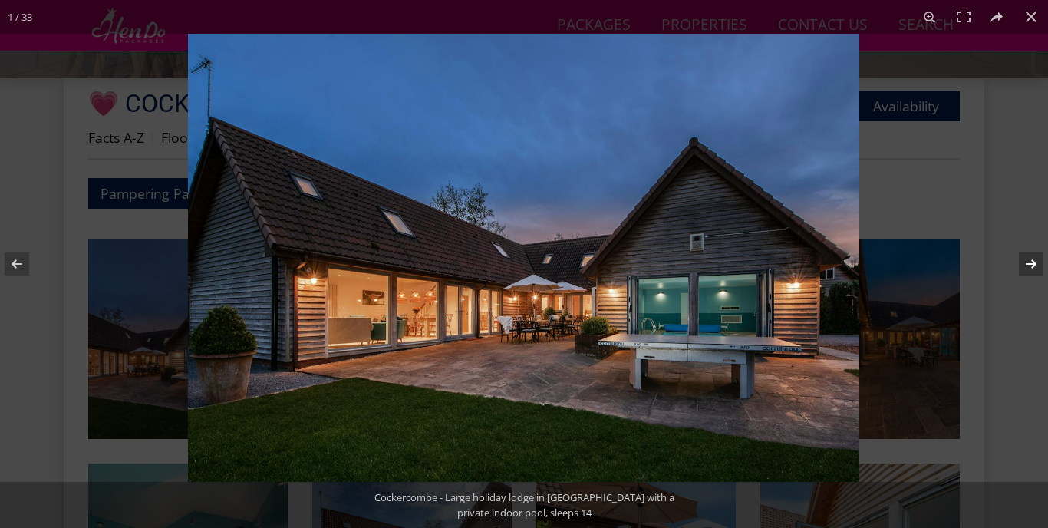
click at [1031, 265] on button at bounding box center [1021, 264] width 54 height 77
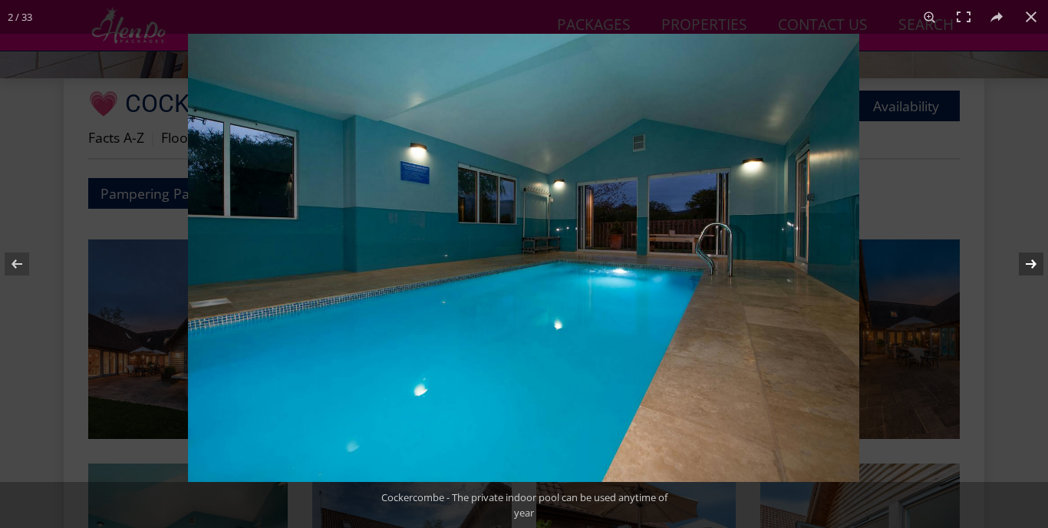
click at [1031, 265] on button at bounding box center [1021, 264] width 54 height 77
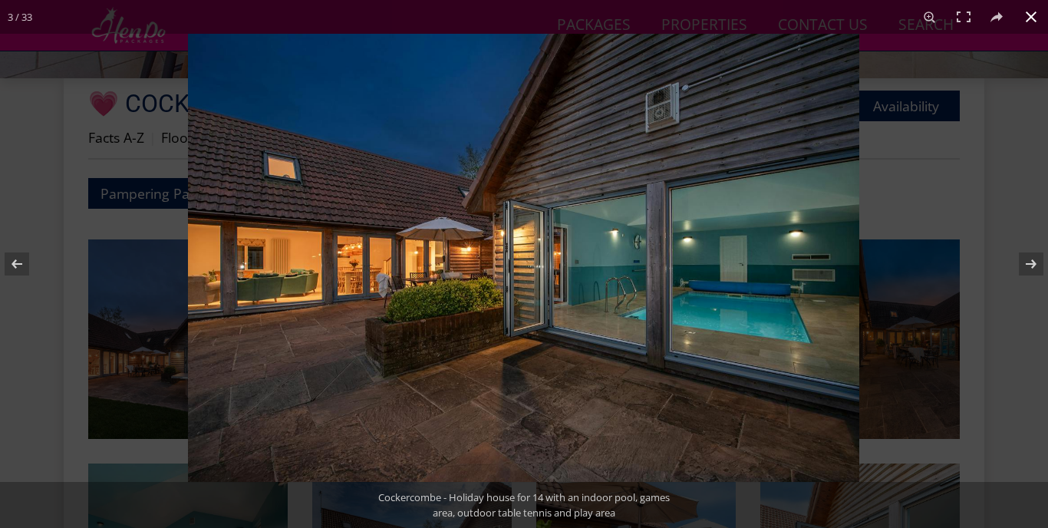
click at [1008, 161] on div at bounding box center [712, 298] width 1048 height 528
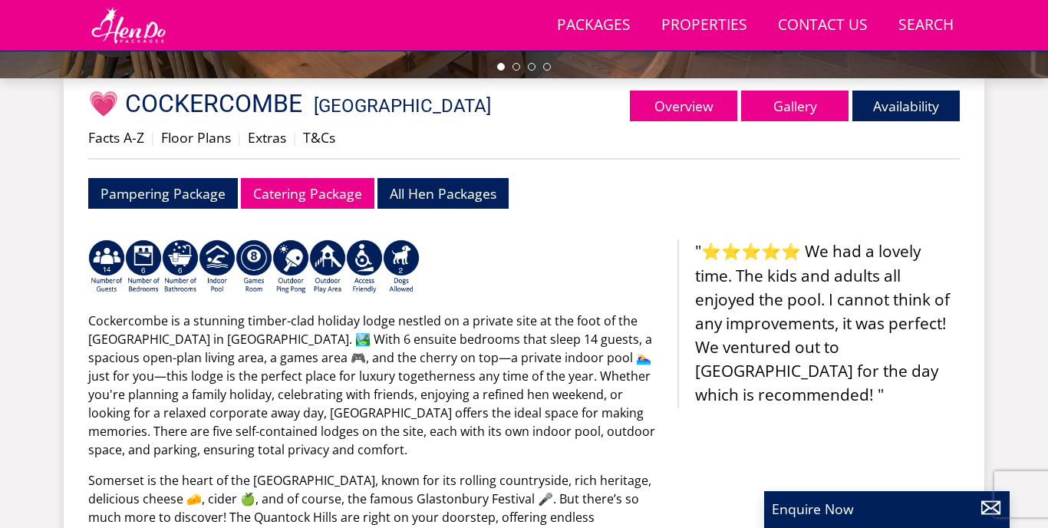
scroll to position [178, 0]
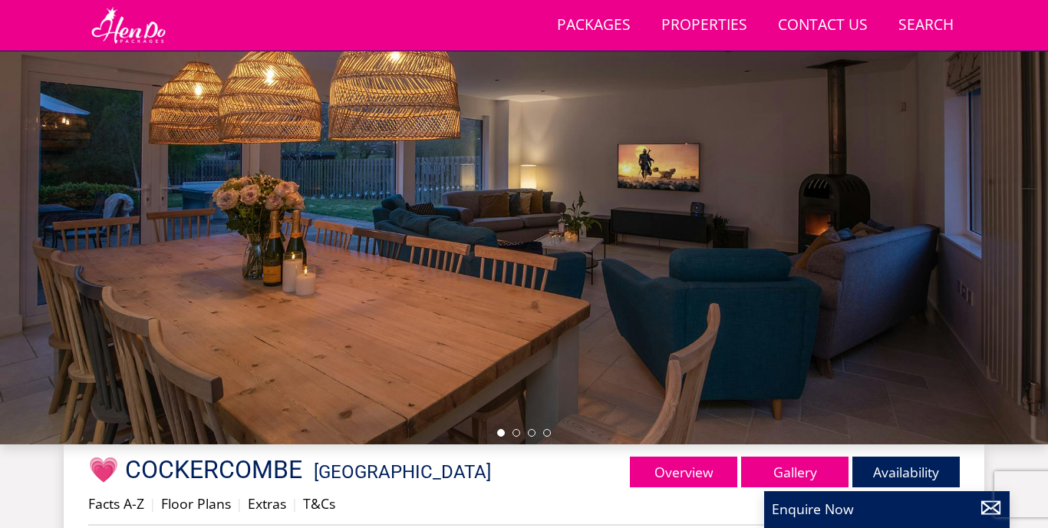
select select "13"
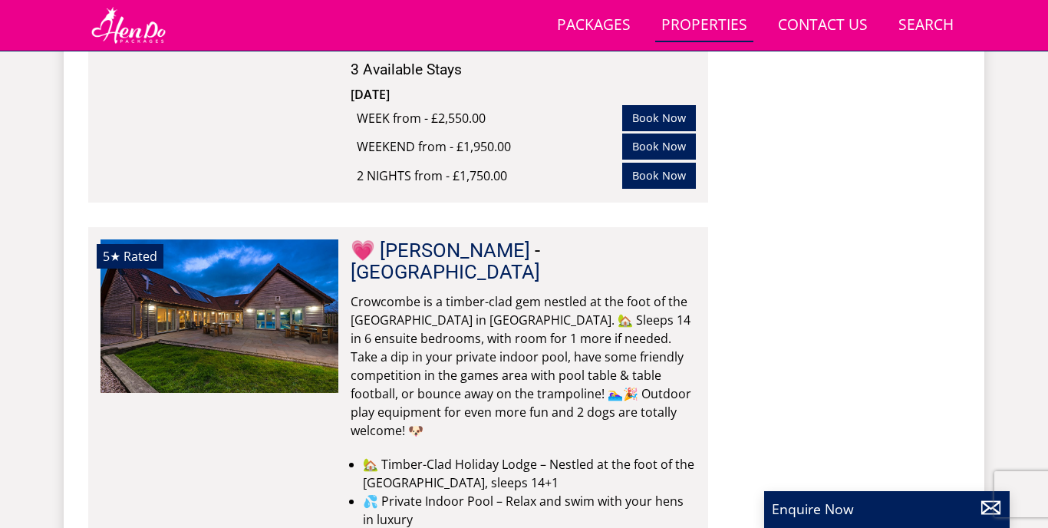
scroll to position [4807, 0]
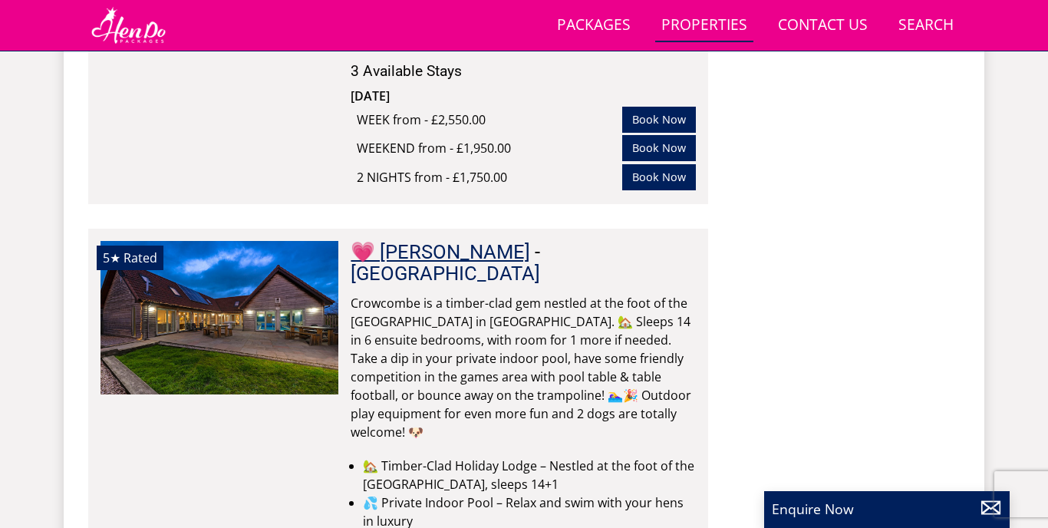
click at [421, 240] on link "💗 [PERSON_NAME]" at bounding box center [441, 251] width 180 height 23
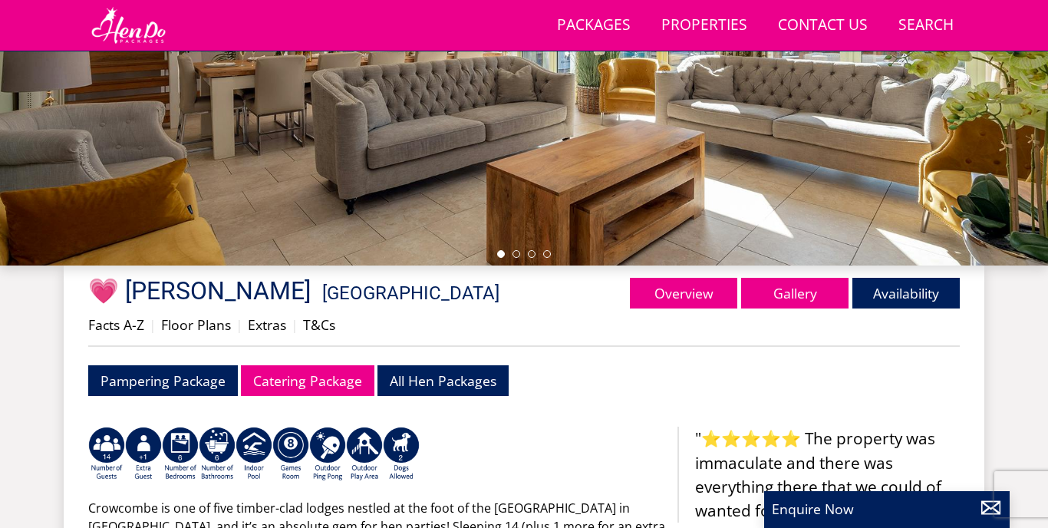
scroll to position [360, 0]
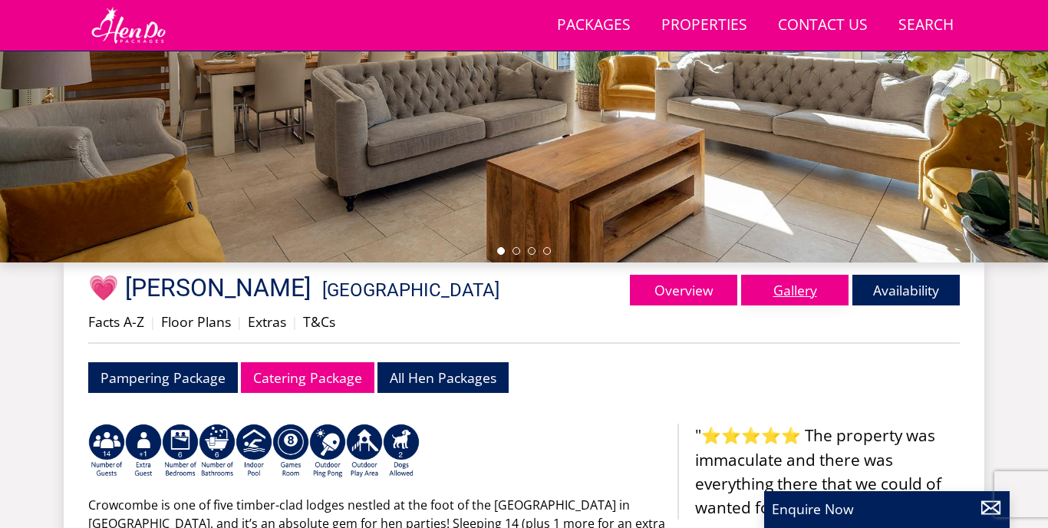
click at [777, 294] on link "Gallery" at bounding box center [794, 290] width 107 height 31
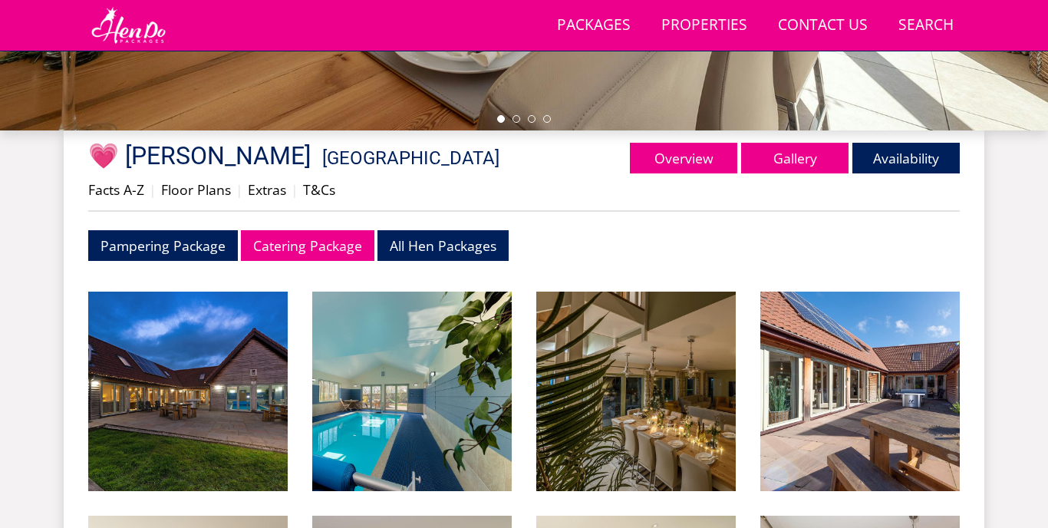
scroll to position [554, 0]
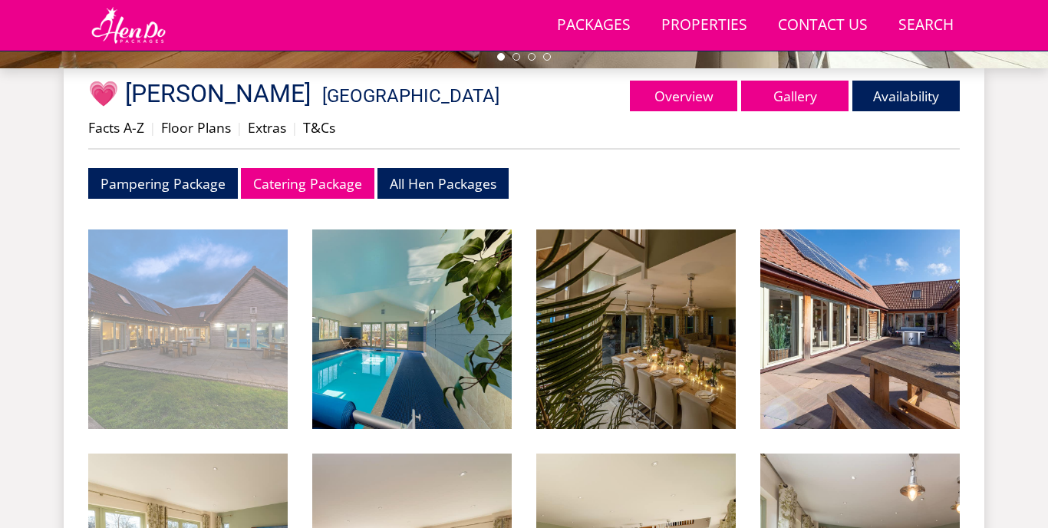
click at [211, 341] on img at bounding box center [187, 328] width 199 height 199
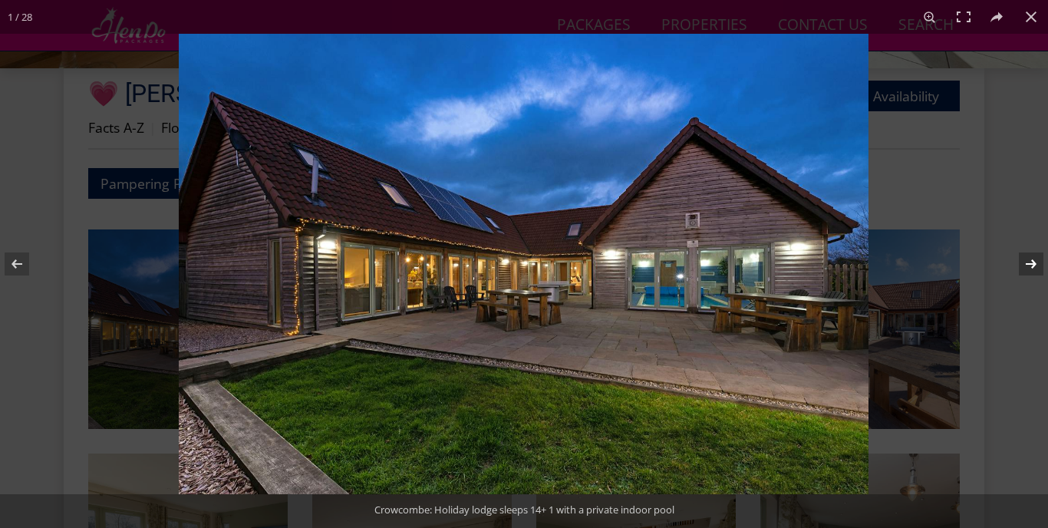
click at [1023, 262] on button at bounding box center [1021, 264] width 54 height 77
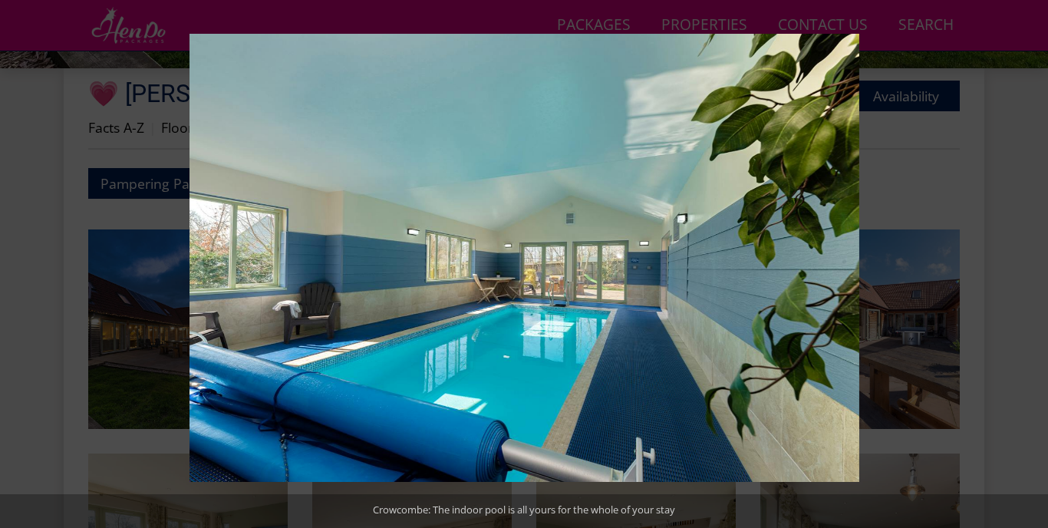
click at [1023, 262] on button at bounding box center [1021, 264] width 54 height 77
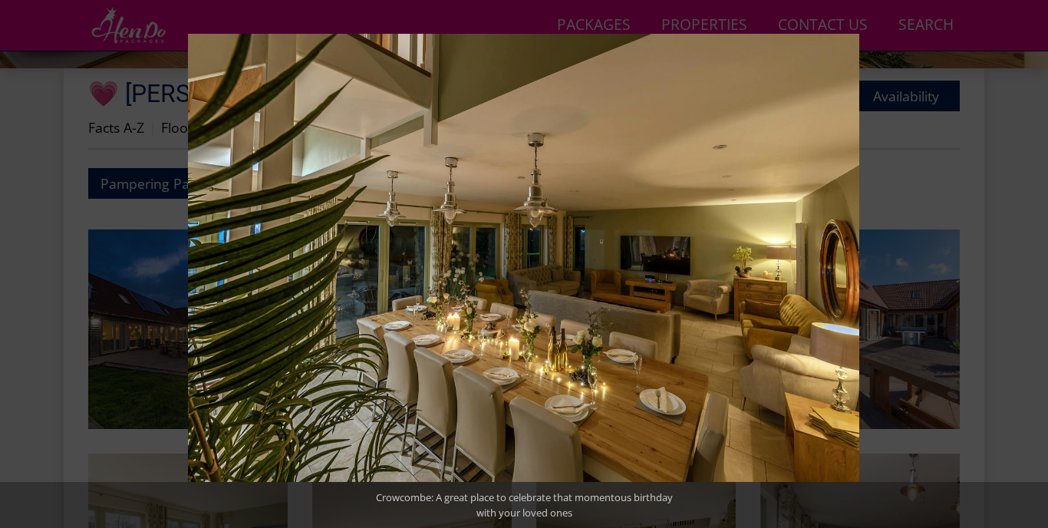
click at [1023, 262] on button at bounding box center [1021, 264] width 54 height 77
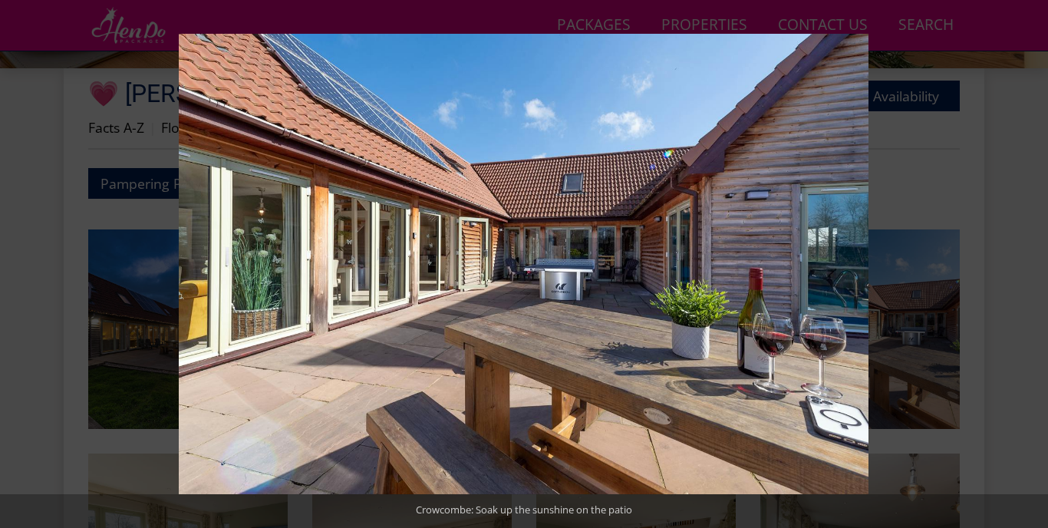
click at [1023, 262] on button at bounding box center [1021, 264] width 54 height 77
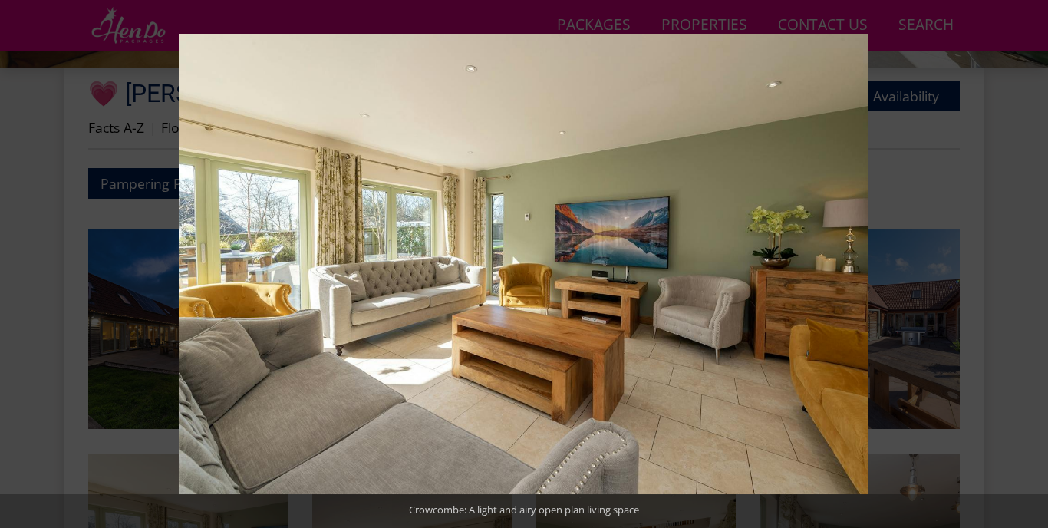
click at [1023, 262] on button at bounding box center [1021, 264] width 54 height 77
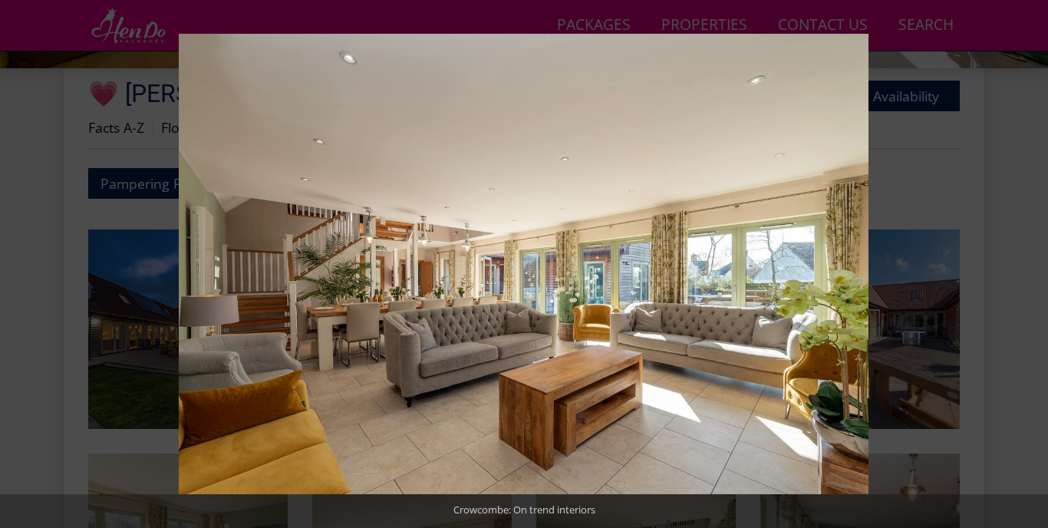
click at [1023, 262] on button at bounding box center [1021, 264] width 54 height 77
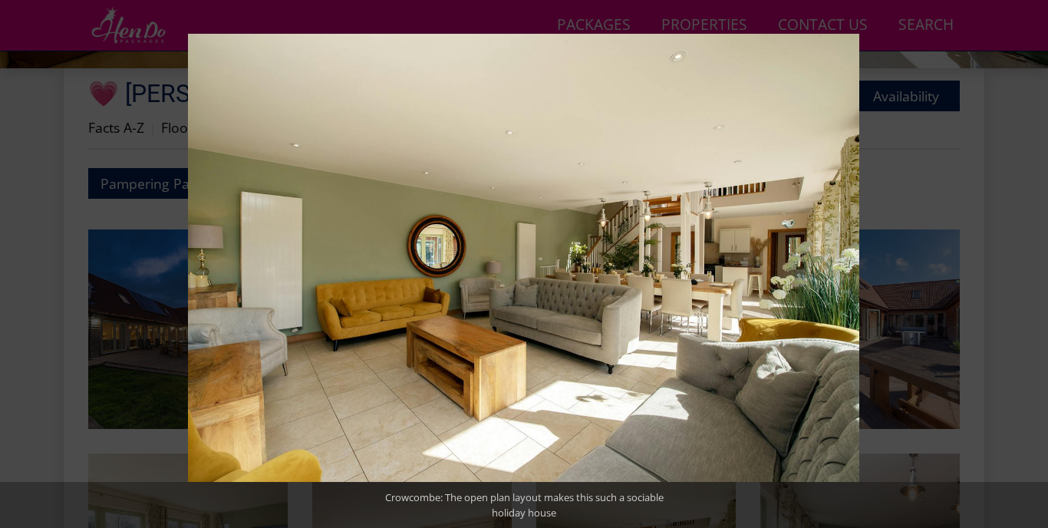
click at [1023, 262] on button at bounding box center [1021, 264] width 54 height 77
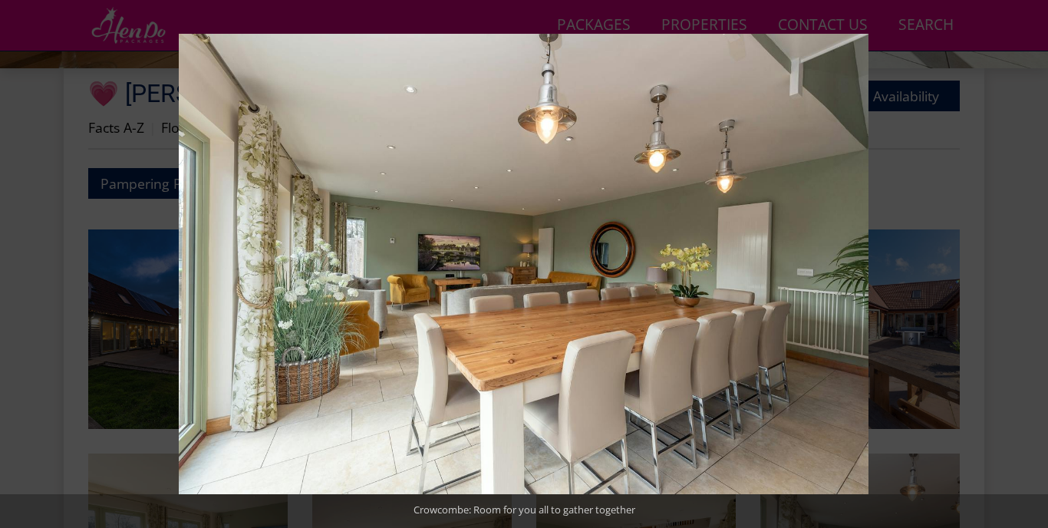
click at [1023, 262] on button at bounding box center [1021, 264] width 54 height 77
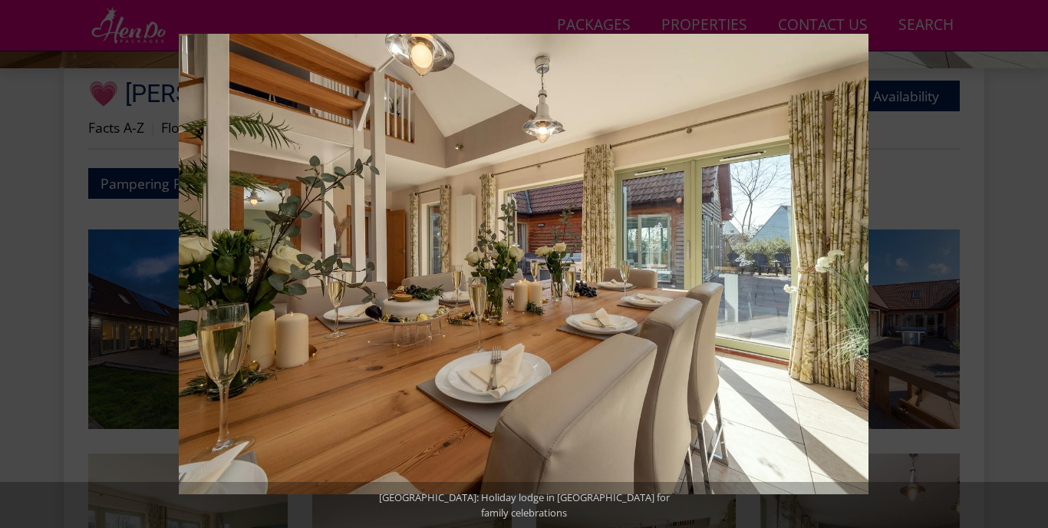
click at [1023, 262] on button at bounding box center [1021, 264] width 54 height 77
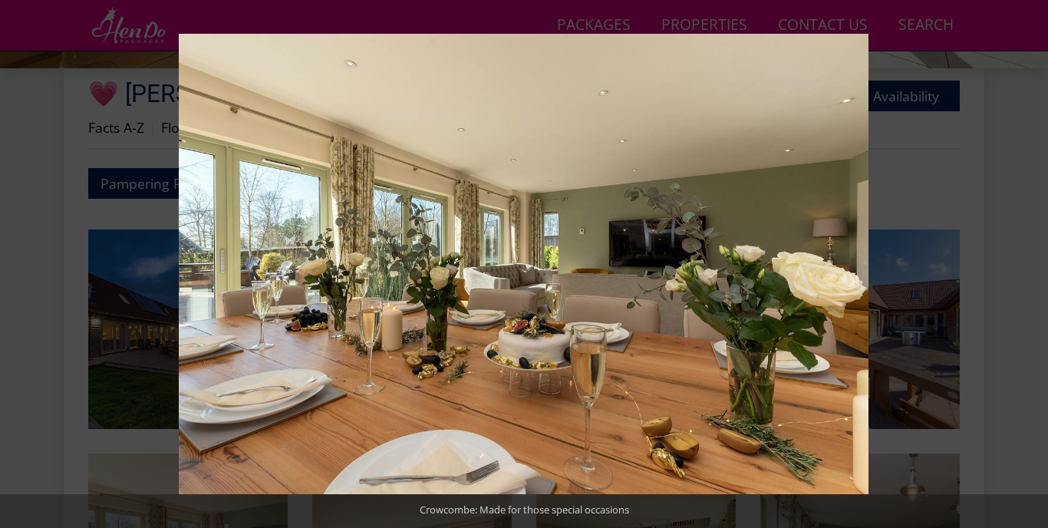
click at [1023, 262] on button at bounding box center [1021, 264] width 54 height 77
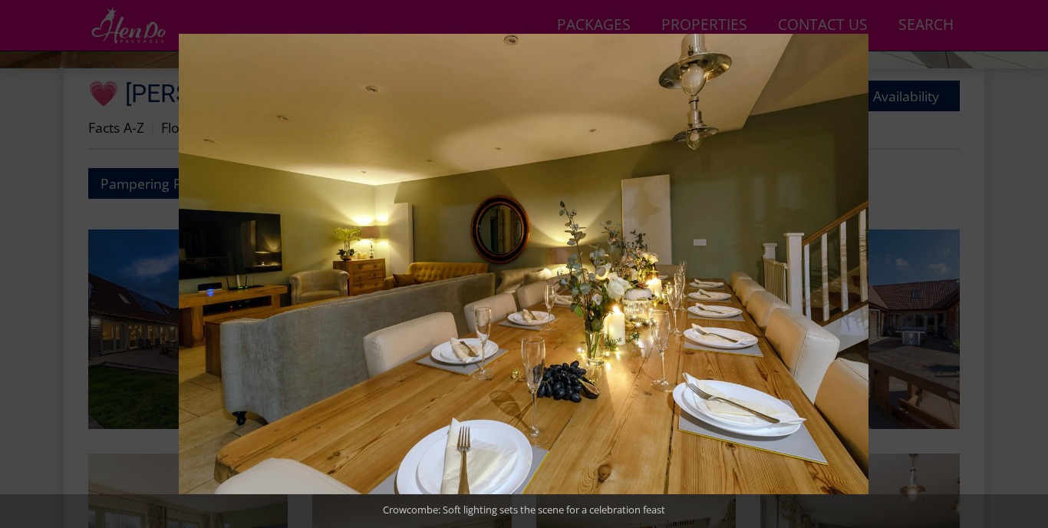
click at [1023, 262] on button at bounding box center [1021, 264] width 54 height 77
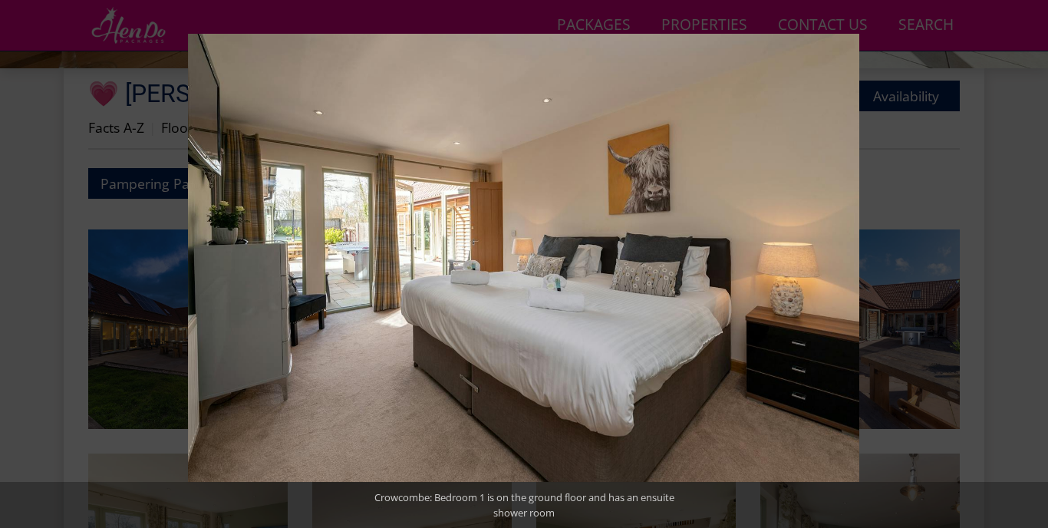
click at [1023, 262] on button at bounding box center [1021, 264] width 54 height 77
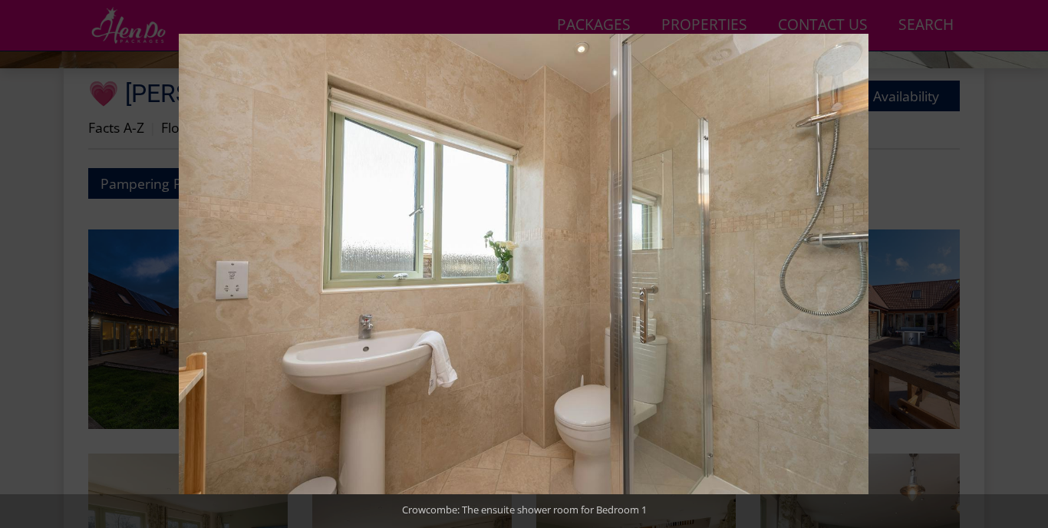
click at [1023, 262] on button at bounding box center [1021, 264] width 54 height 77
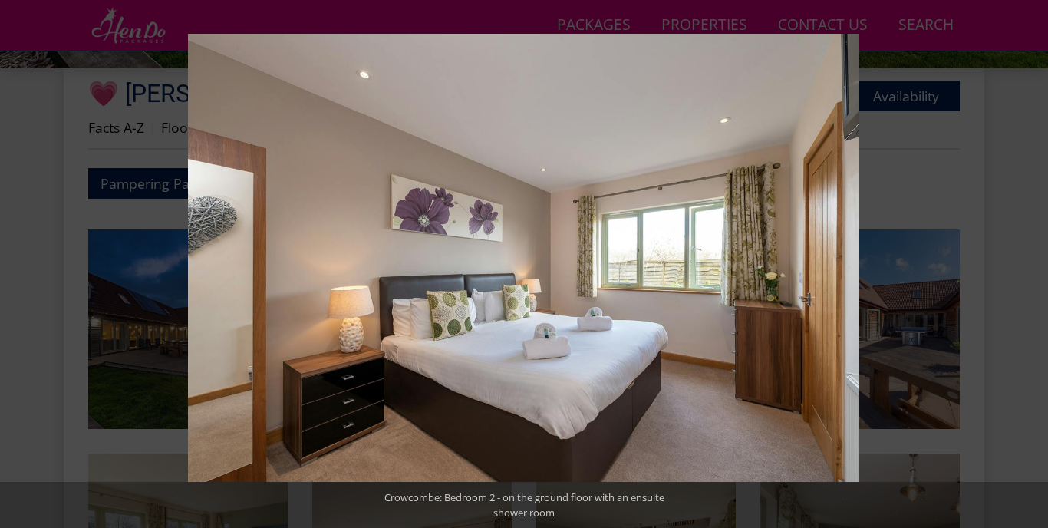
click at [1023, 262] on button at bounding box center [1021, 264] width 54 height 77
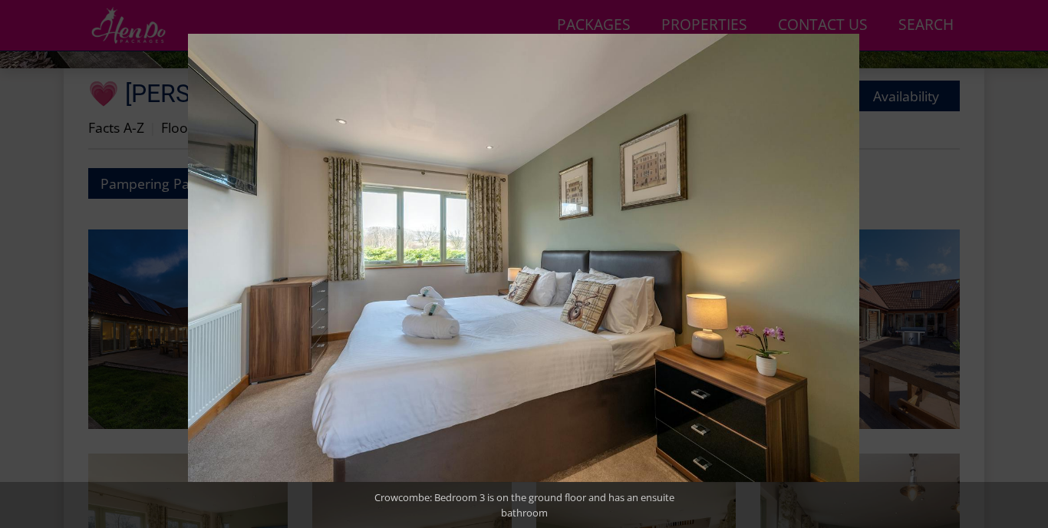
click at [1023, 262] on button at bounding box center [1021, 264] width 54 height 77
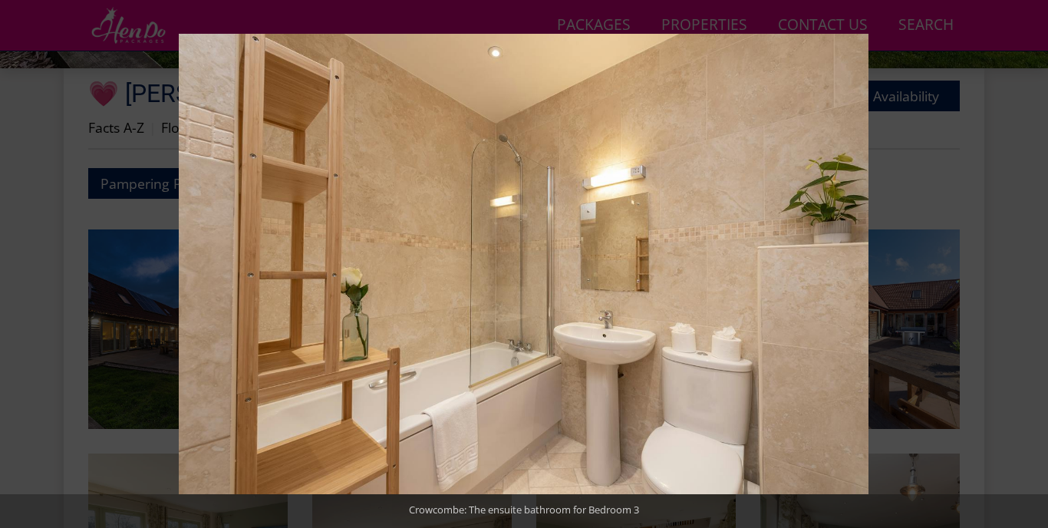
click at [1023, 262] on button at bounding box center [1021, 264] width 54 height 77
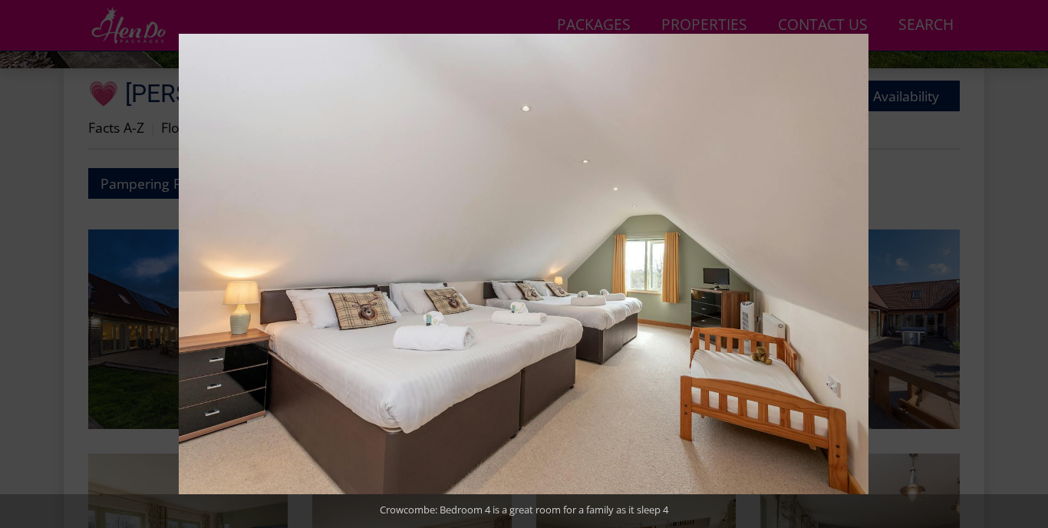
click at [1023, 262] on button at bounding box center [1021, 264] width 54 height 77
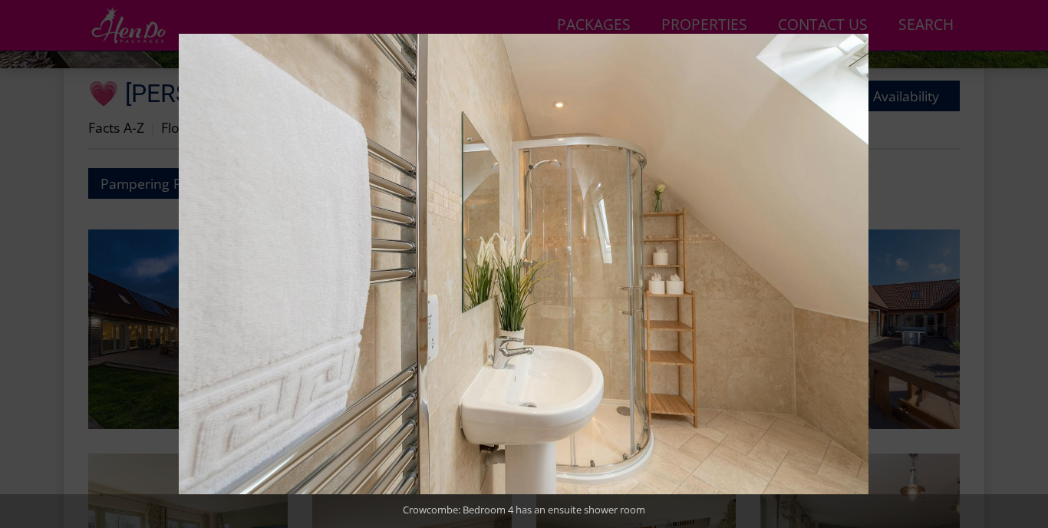
click at [1023, 262] on button at bounding box center [1021, 264] width 54 height 77
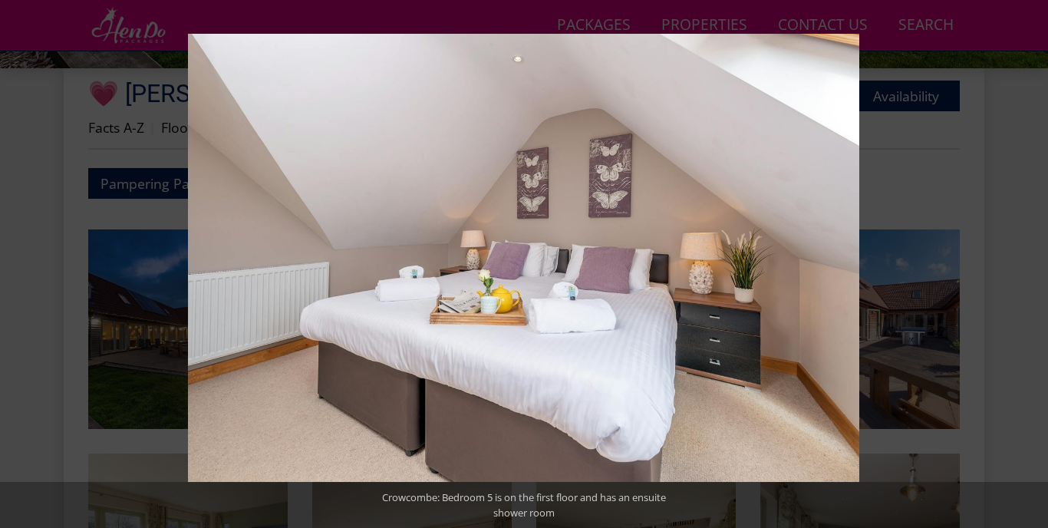
click at [1023, 262] on button at bounding box center [1021, 264] width 54 height 77
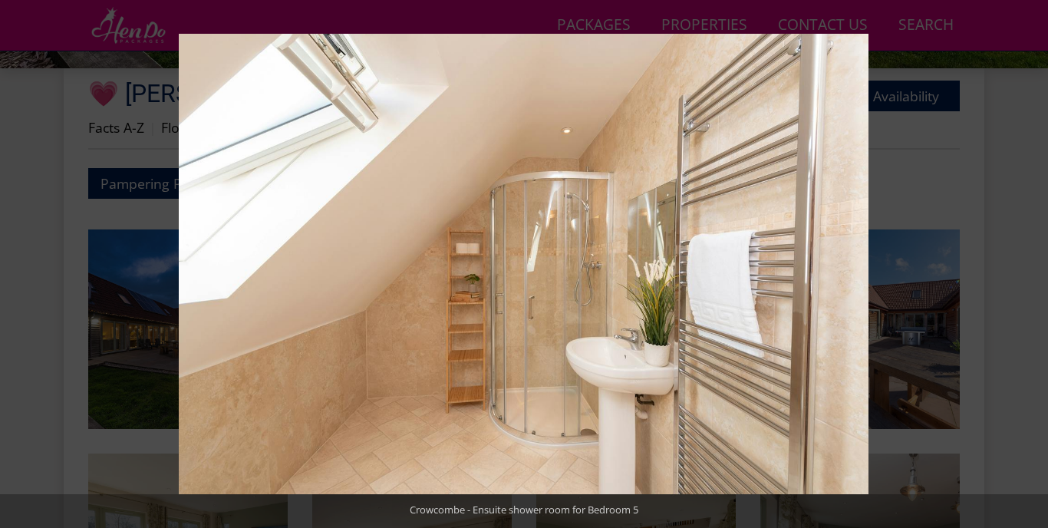
click at [1023, 262] on button at bounding box center [1021, 264] width 54 height 77
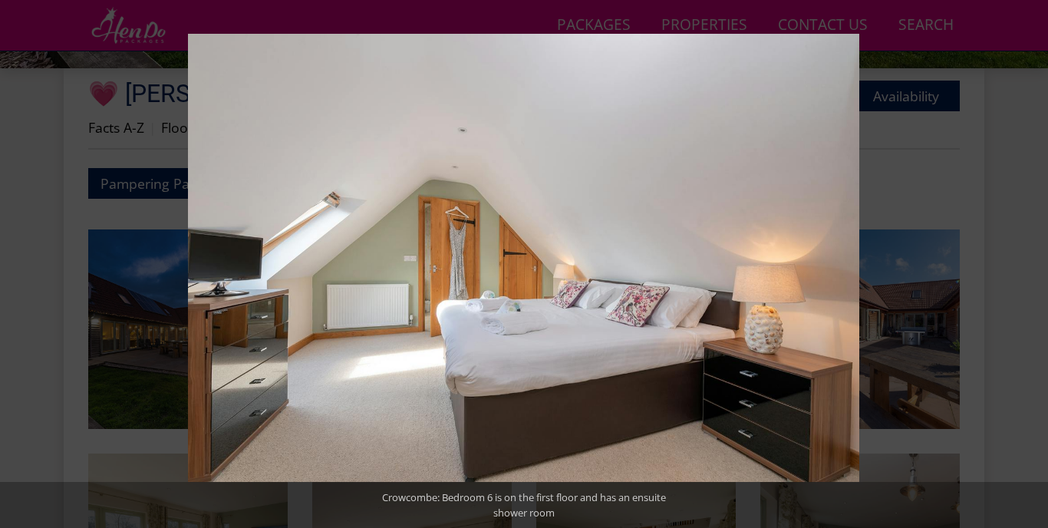
click at [1023, 262] on button at bounding box center [1021, 264] width 54 height 77
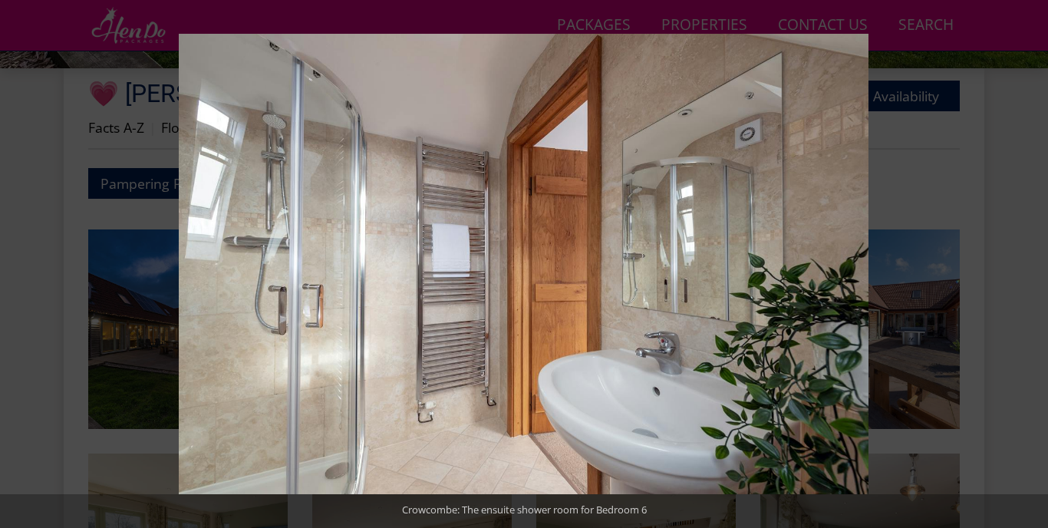
click at [1023, 262] on button at bounding box center [1021, 264] width 54 height 77
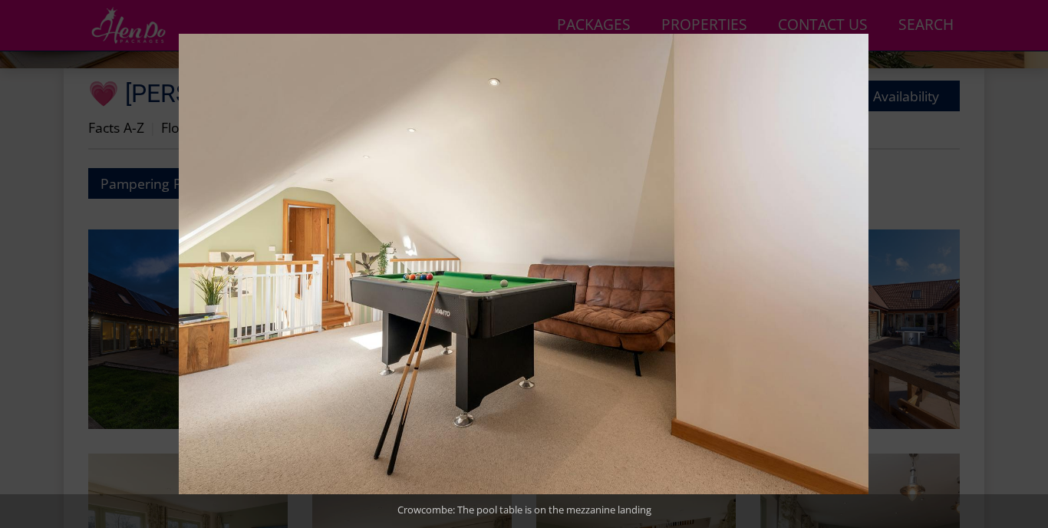
click at [1023, 262] on button at bounding box center [1021, 264] width 54 height 77
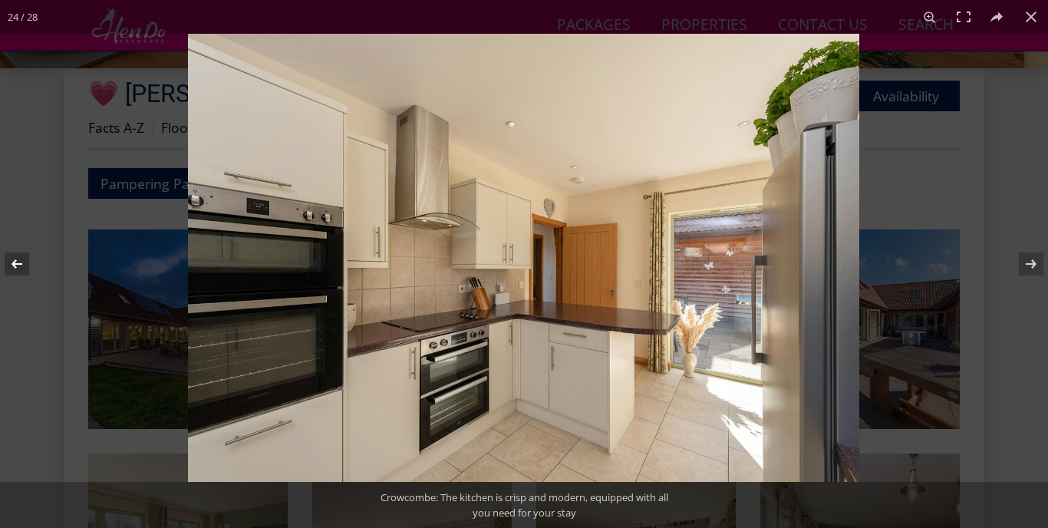
click at [25, 264] on button at bounding box center [27, 264] width 54 height 77
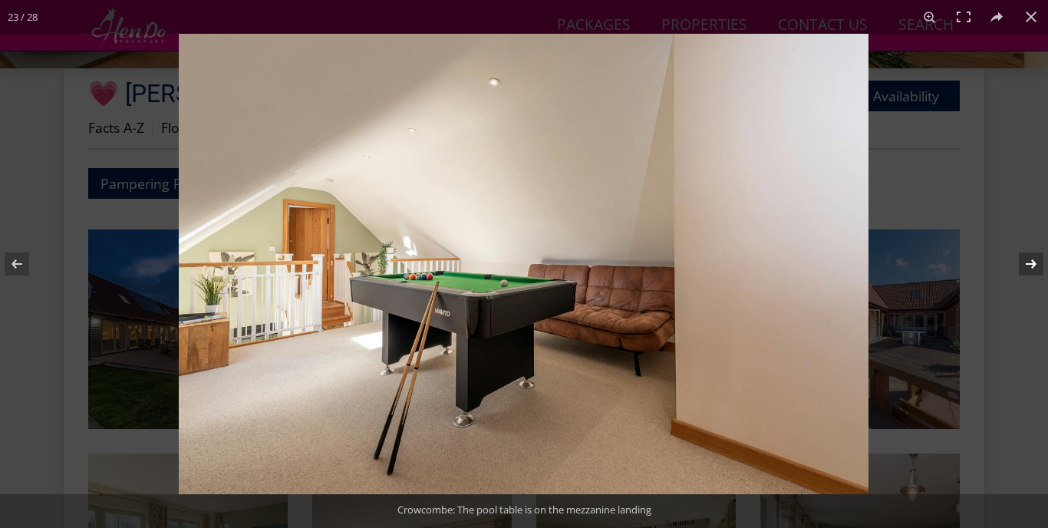
click at [1030, 261] on button at bounding box center [1021, 264] width 54 height 77
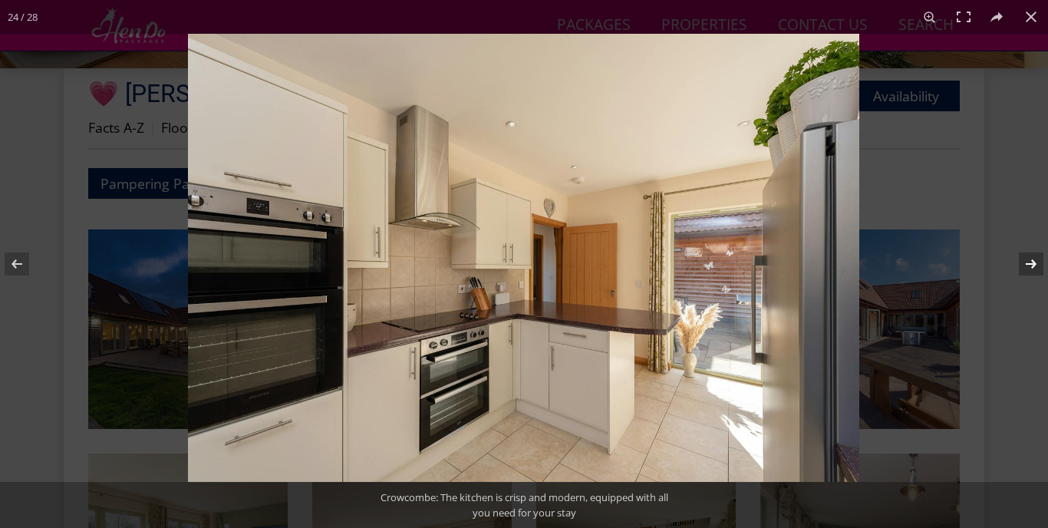
click at [1030, 261] on button at bounding box center [1021, 264] width 54 height 77
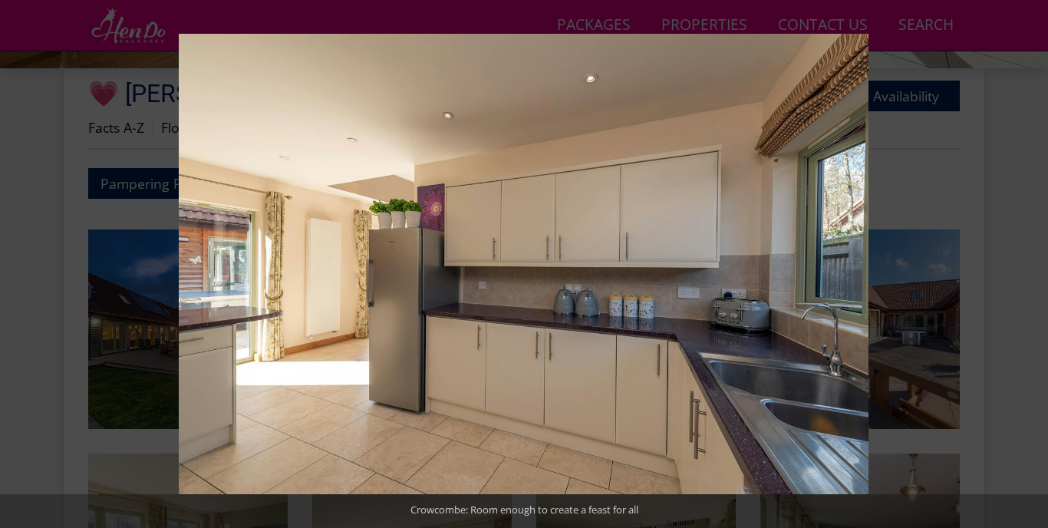
click at [1030, 261] on button at bounding box center [1021, 264] width 54 height 77
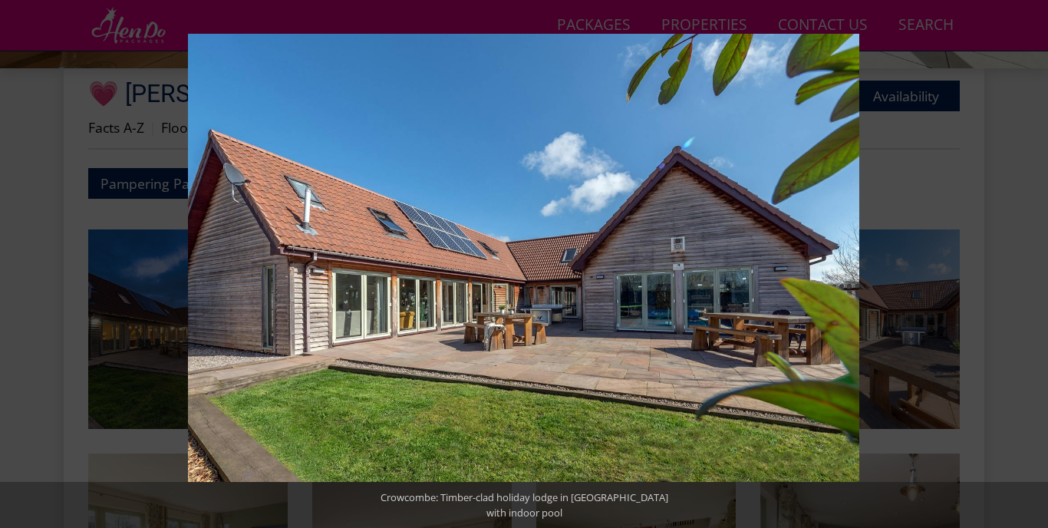
click at [1030, 261] on button at bounding box center [1021, 264] width 54 height 77
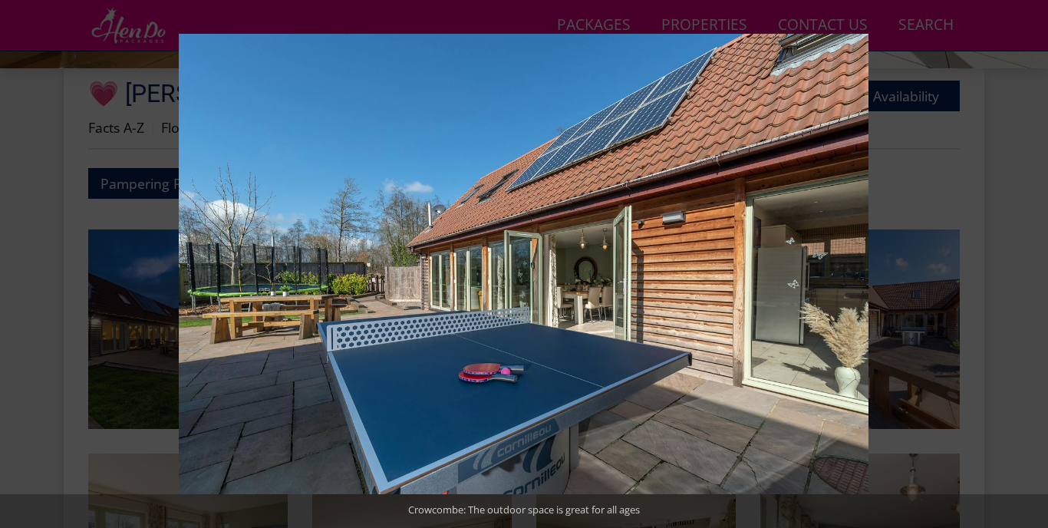
click at [1030, 261] on button at bounding box center [1021, 264] width 54 height 77
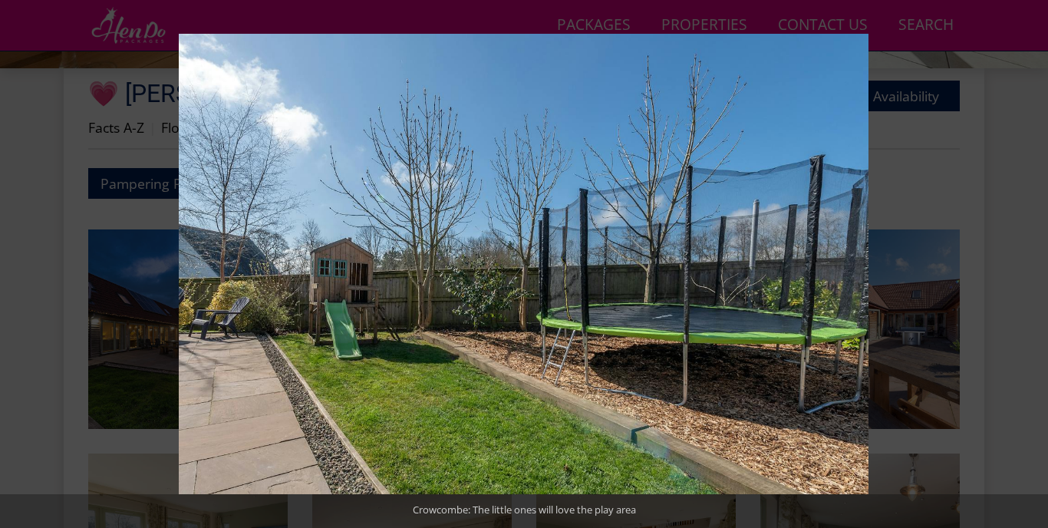
click at [1030, 261] on button at bounding box center [1021, 264] width 54 height 77
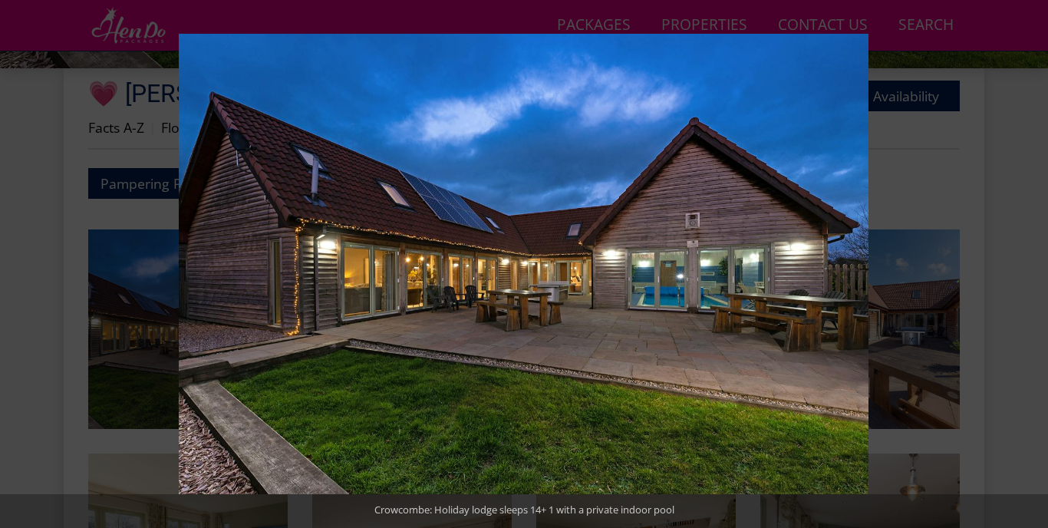
click at [1030, 261] on button at bounding box center [1021, 264] width 54 height 77
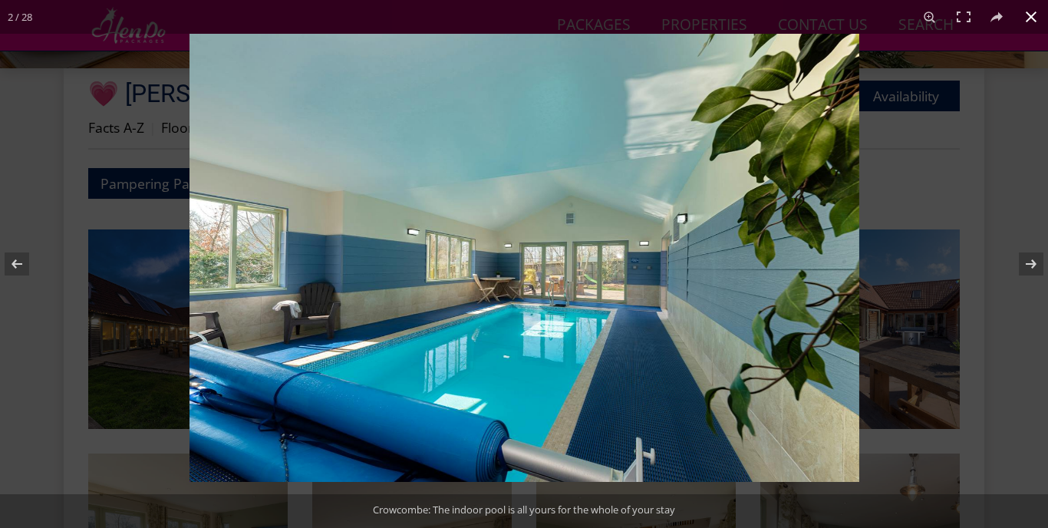
click at [997, 174] on div at bounding box center [713, 298] width 1048 height 528
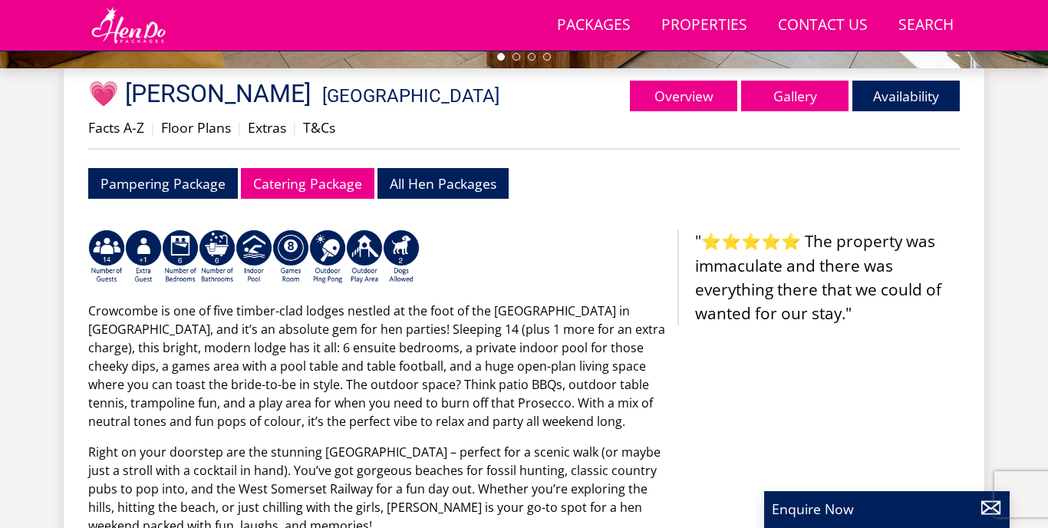
scroll to position [360, 0]
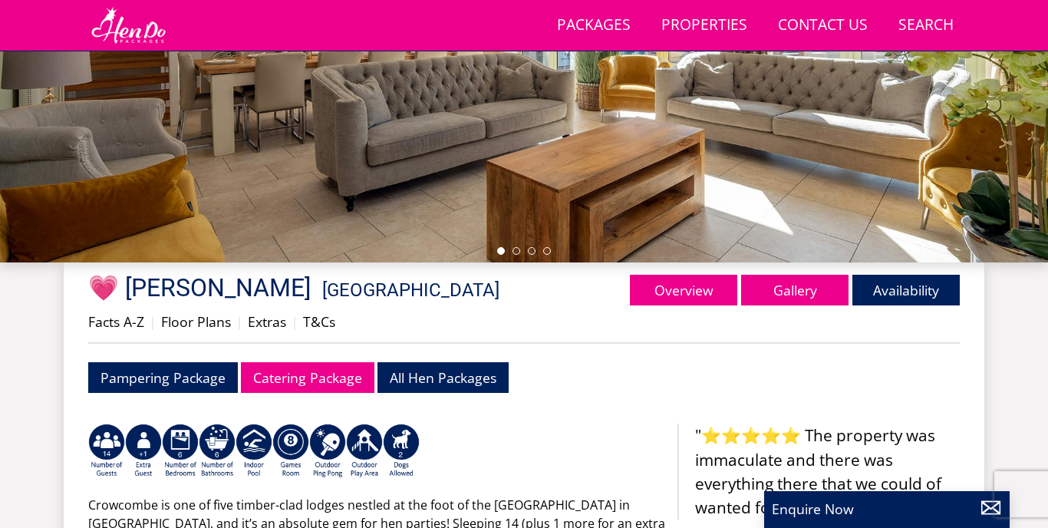
select select "13"
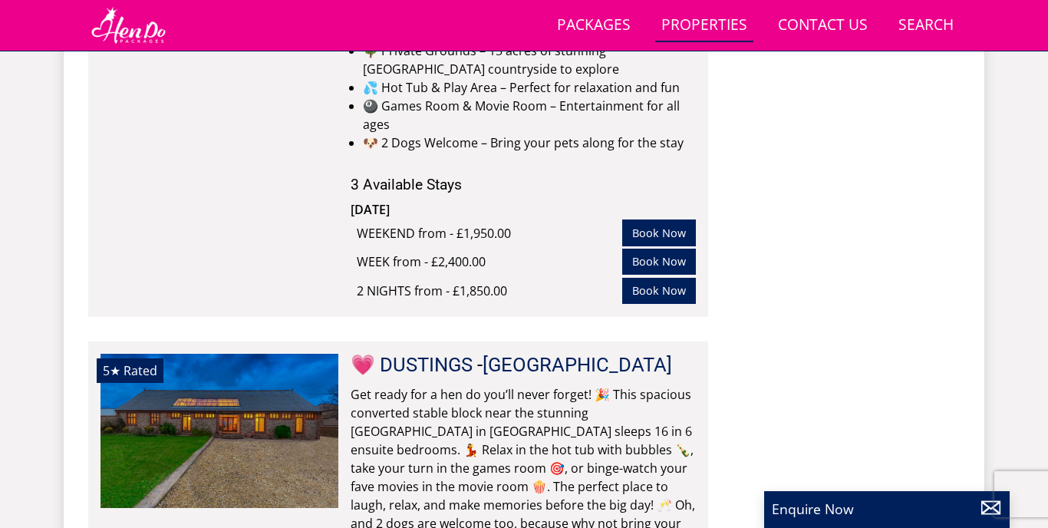
scroll to position [6564, 0]
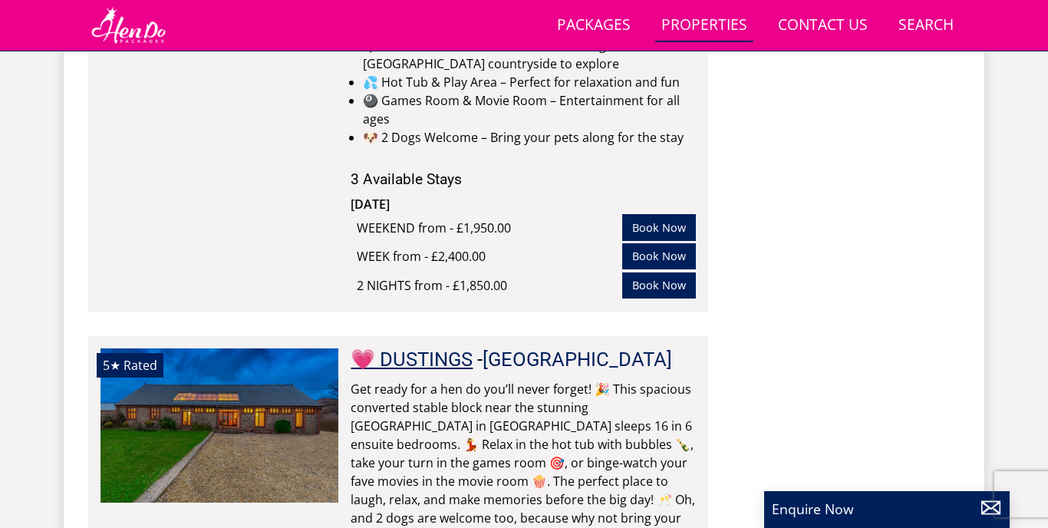
click at [430, 348] on link "💗 DUSTINGS" at bounding box center [412, 359] width 122 height 23
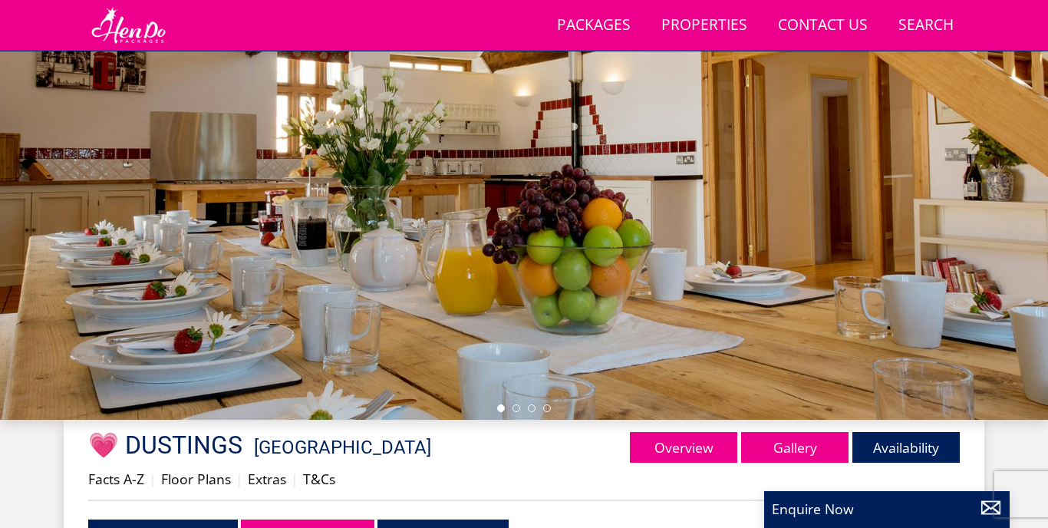
scroll to position [203, 0]
click at [789, 455] on link "Gallery" at bounding box center [794, 447] width 107 height 31
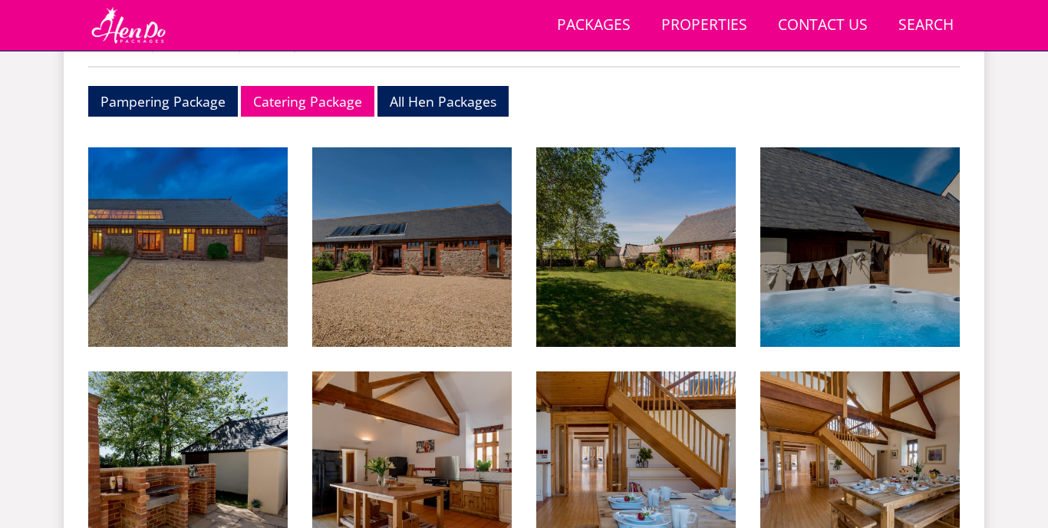
scroll to position [637, 0]
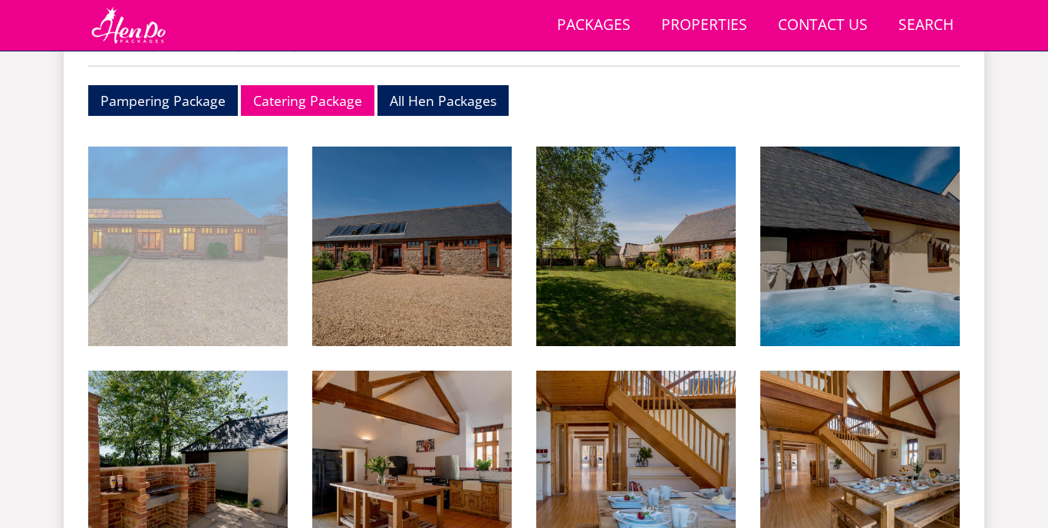
click at [185, 210] on img at bounding box center [187, 246] width 199 height 199
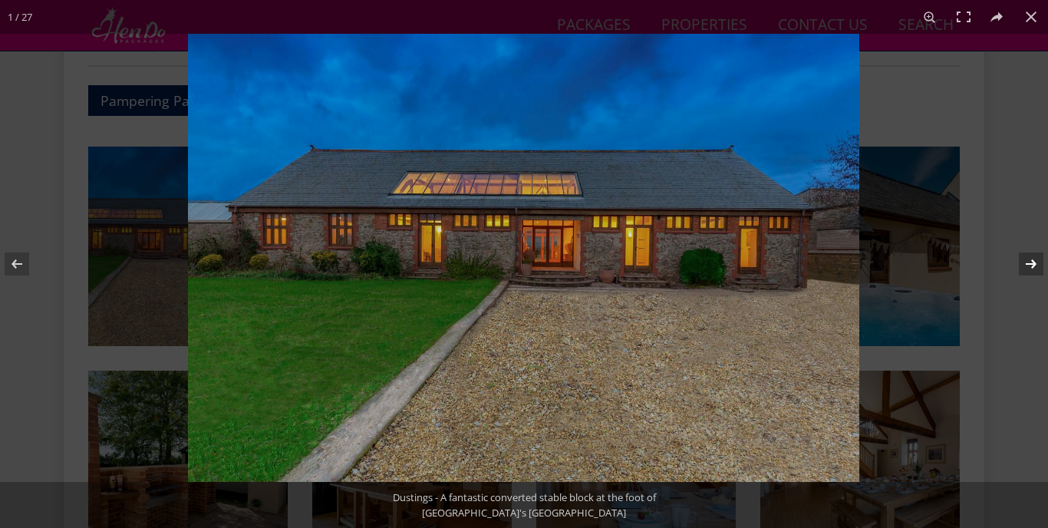
click at [1023, 263] on button at bounding box center [1021, 264] width 54 height 77
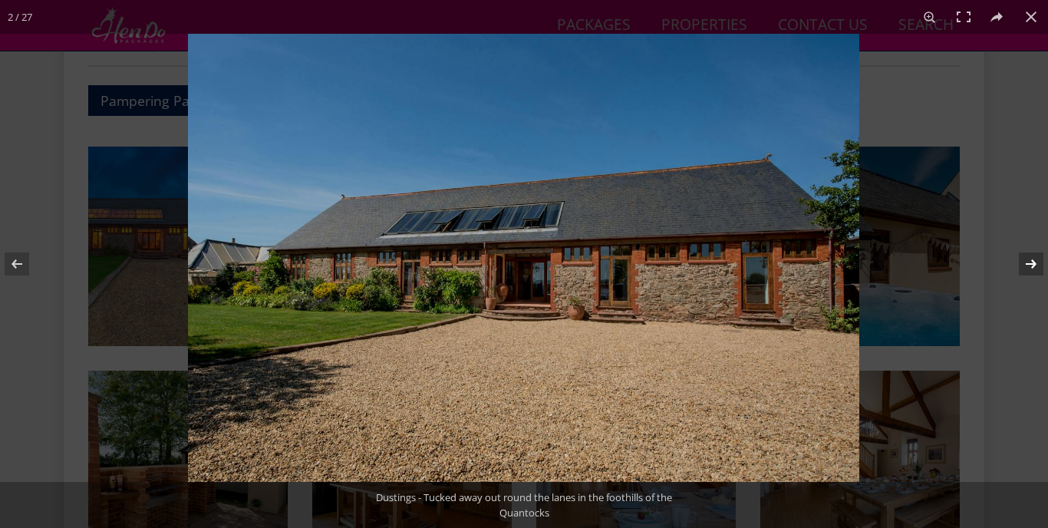
click at [1023, 263] on button at bounding box center [1021, 264] width 54 height 77
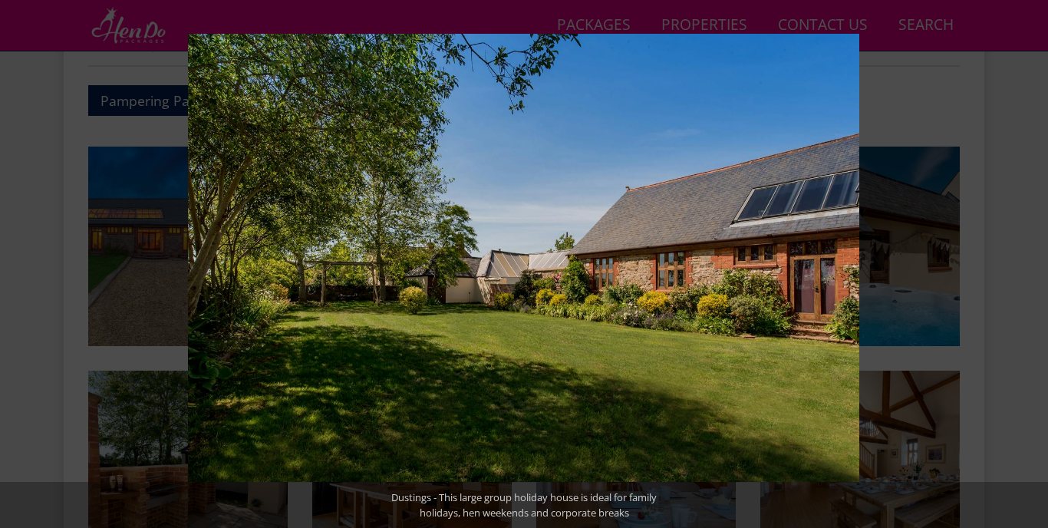
click at [1023, 263] on button at bounding box center [1021, 264] width 54 height 77
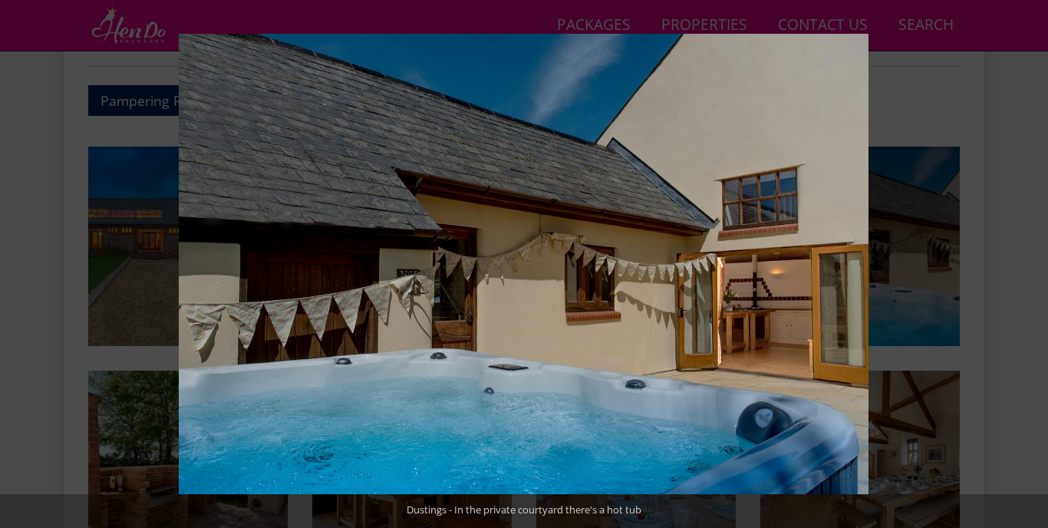
click at [1023, 263] on button at bounding box center [1021, 264] width 54 height 77
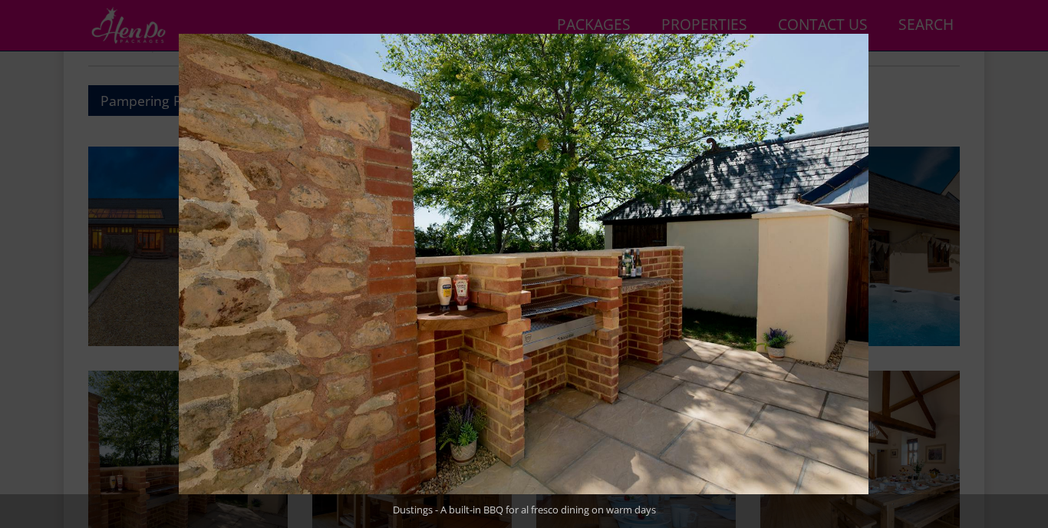
click at [1023, 263] on button at bounding box center [1021, 264] width 54 height 77
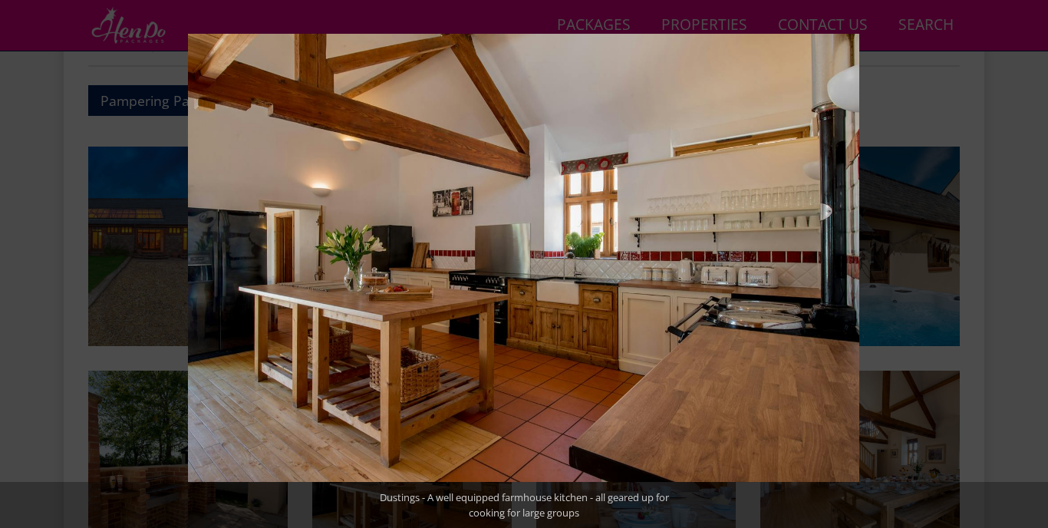
click at [1023, 263] on button at bounding box center [1021, 264] width 54 height 77
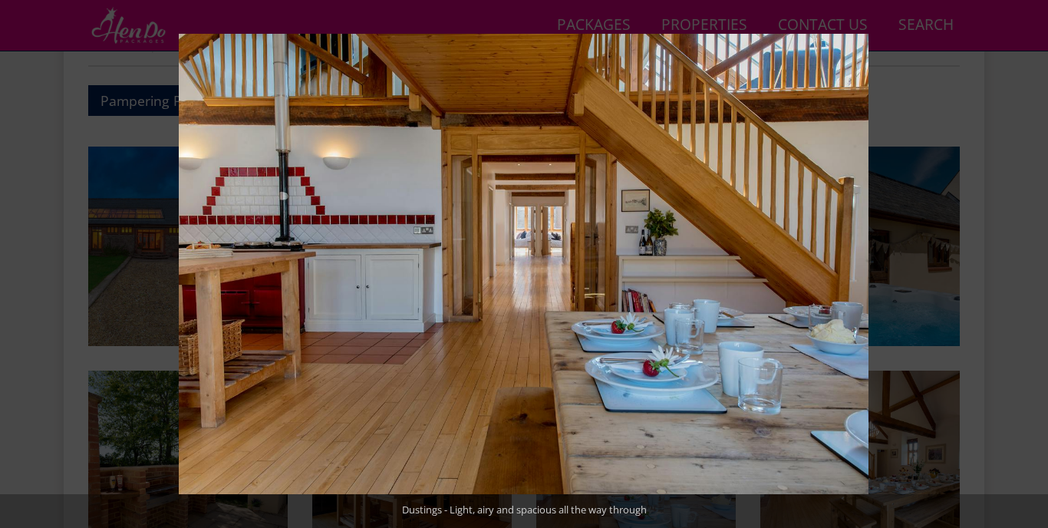
click at [1023, 263] on button at bounding box center [1021, 264] width 54 height 77
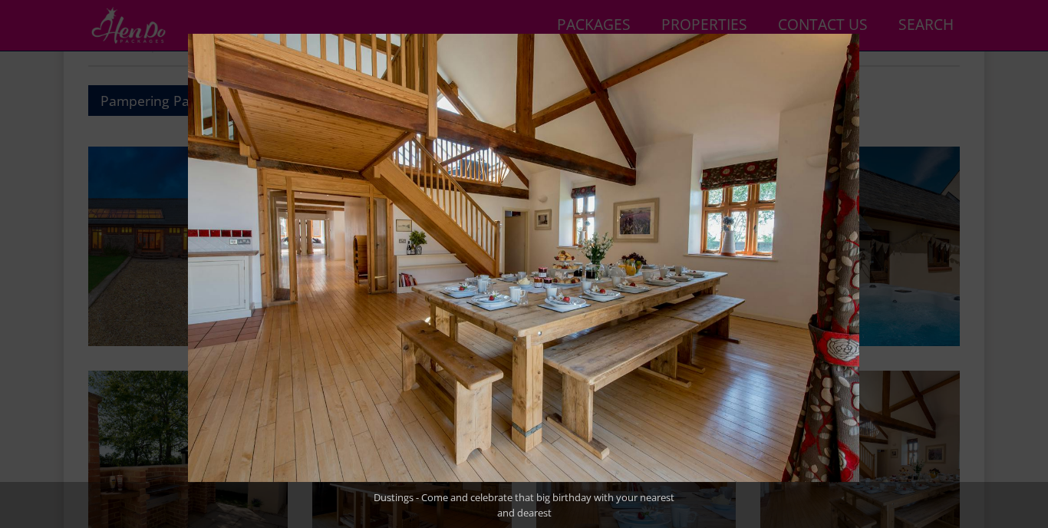
click at [1023, 263] on button at bounding box center [1021, 264] width 54 height 77
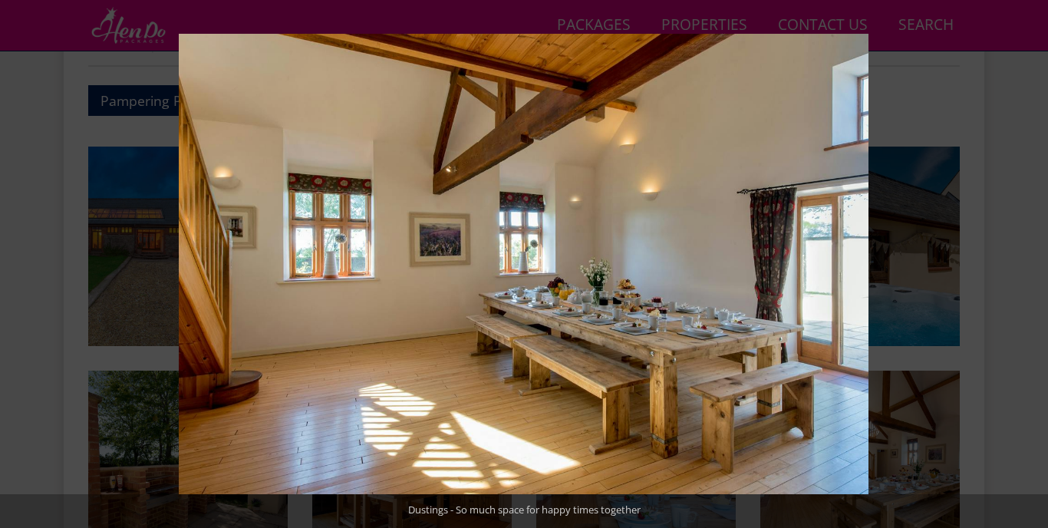
click at [1023, 263] on button at bounding box center [1021, 264] width 54 height 77
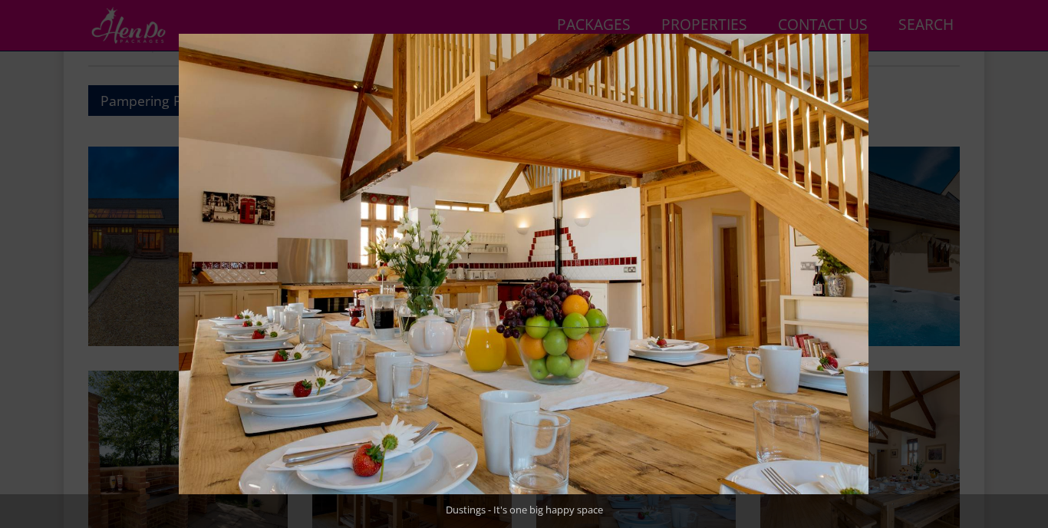
click at [1023, 263] on button at bounding box center [1021, 264] width 54 height 77
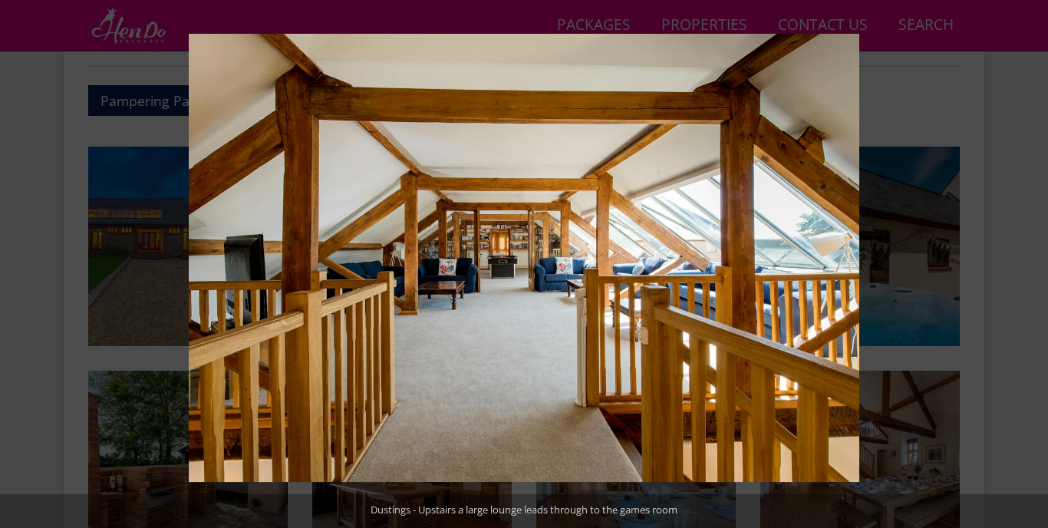
click at [1023, 263] on button at bounding box center [1021, 264] width 54 height 77
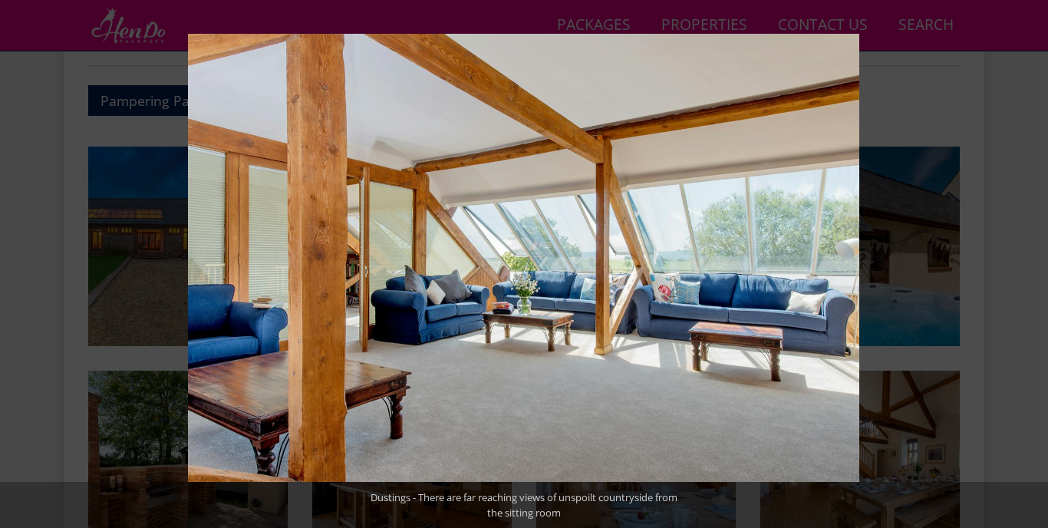
click at [1023, 263] on button at bounding box center [1021, 264] width 54 height 77
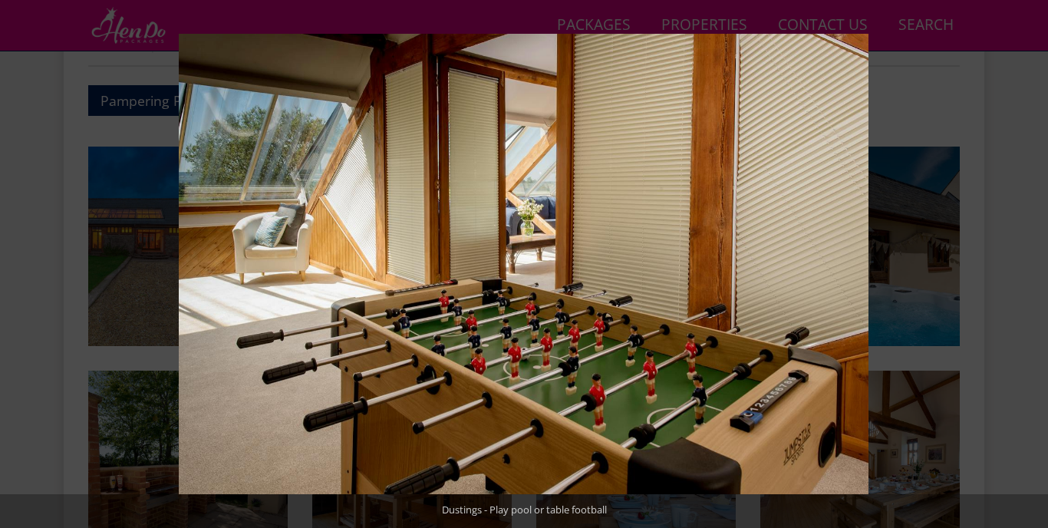
click at [1023, 263] on button at bounding box center [1021, 264] width 54 height 77
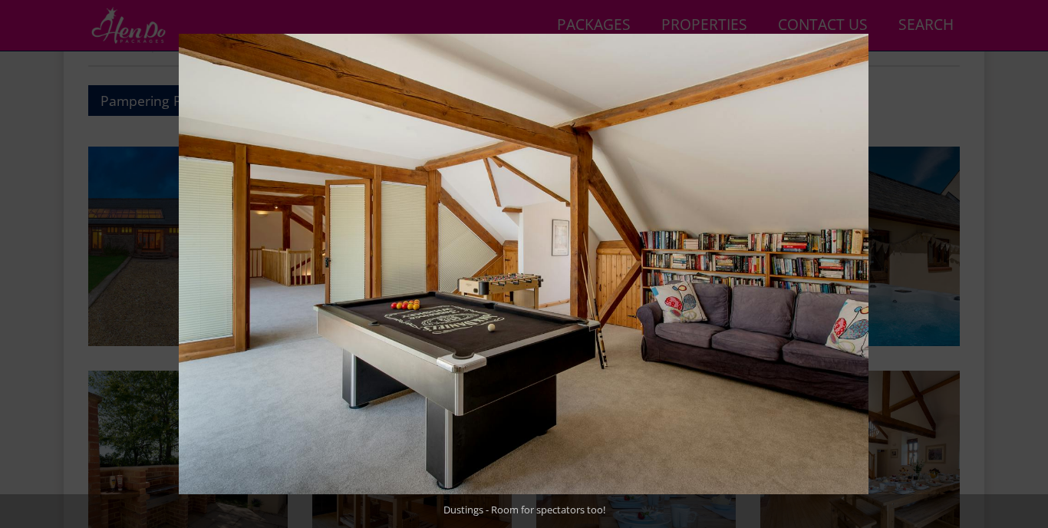
click at [1023, 263] on button at bounding box center [1021, 264] width 54 height 77
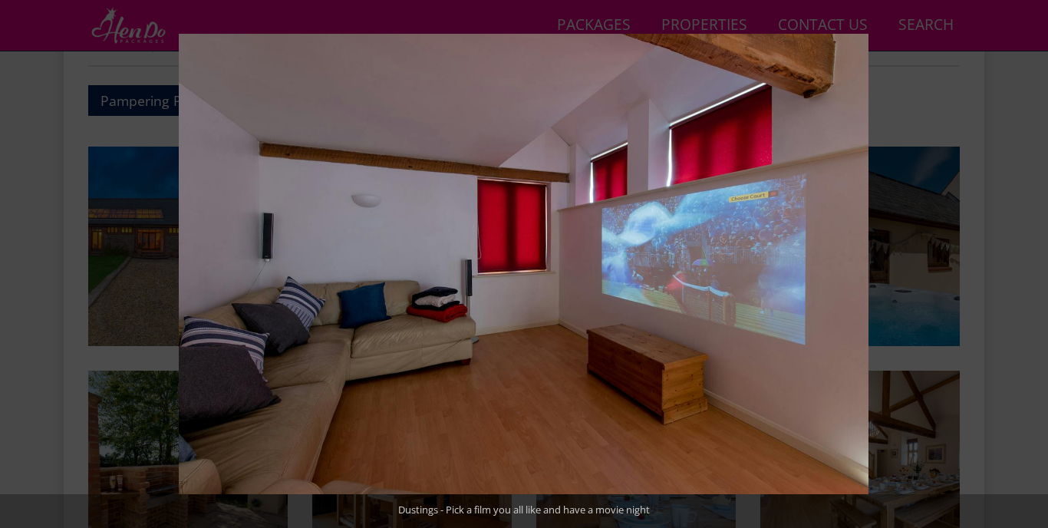
click at [1023, 263] on button at bounding box center [1021, 264] width 54 height 77
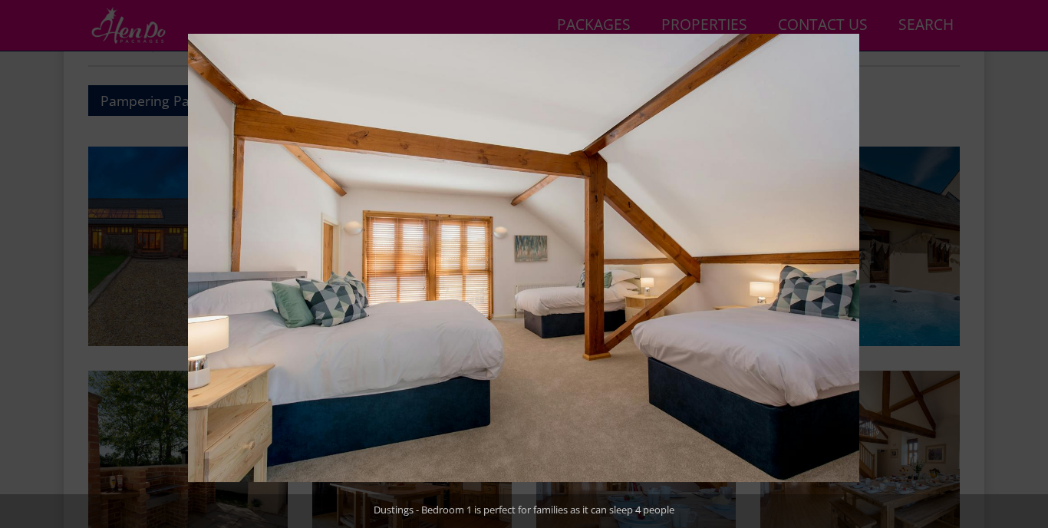
click at [1023, 263] on button at bounding box center [1021, 264] width 54 height 77
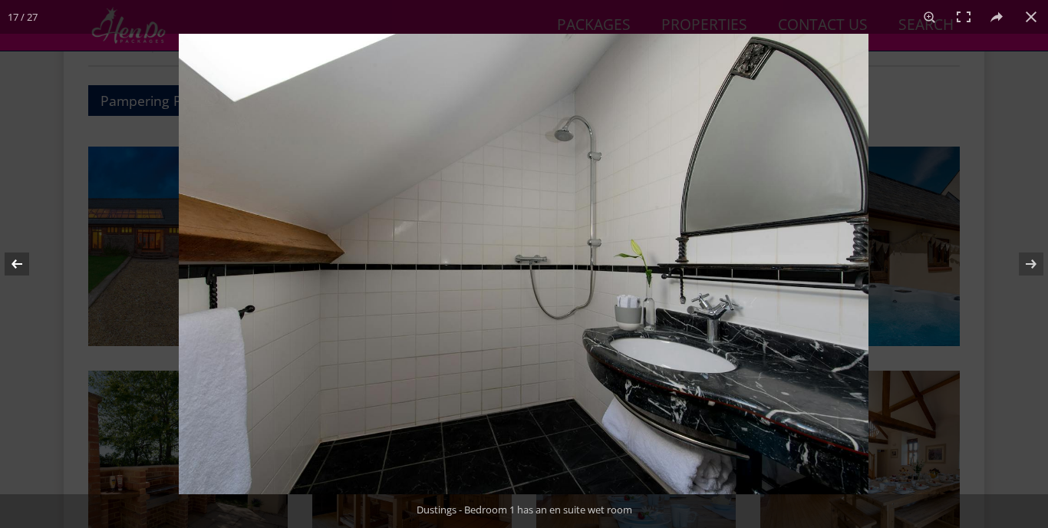
click at [20, 265] on button at bounding box center [27, 264] width 54 height 77
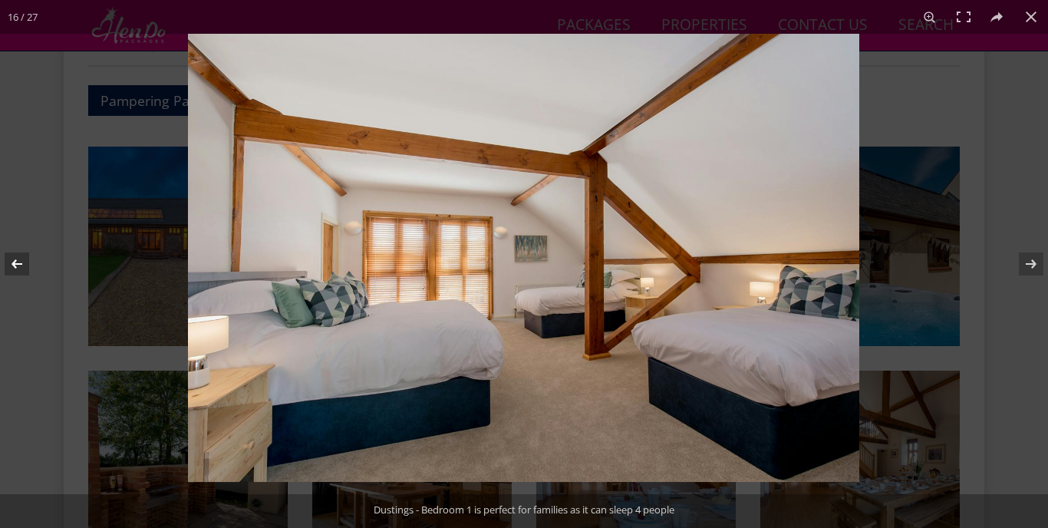
click at [20, 265] on button at bounding box center [27, 264] width 54 height 77
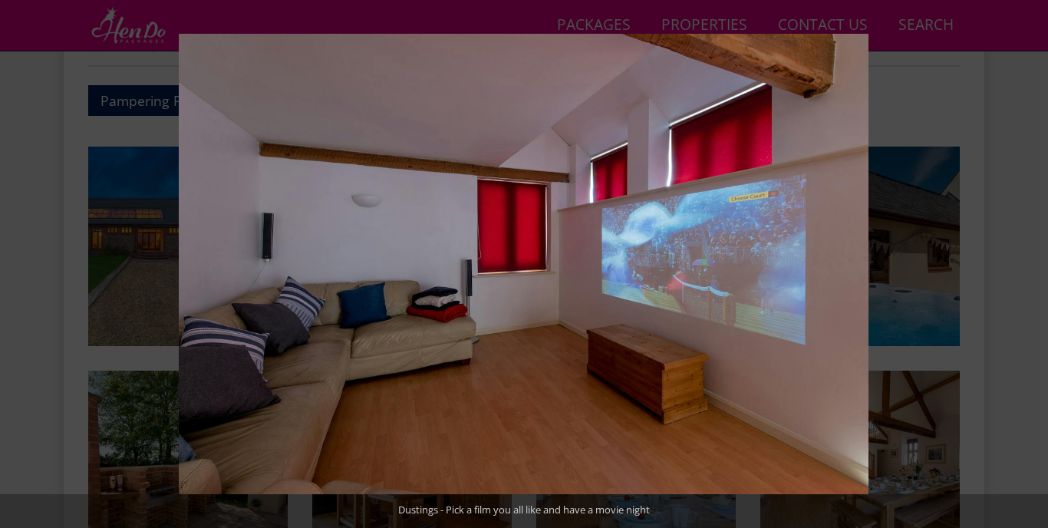
click at [1030, 267] on button at bounding box center [1021, 264] width 54 height 77
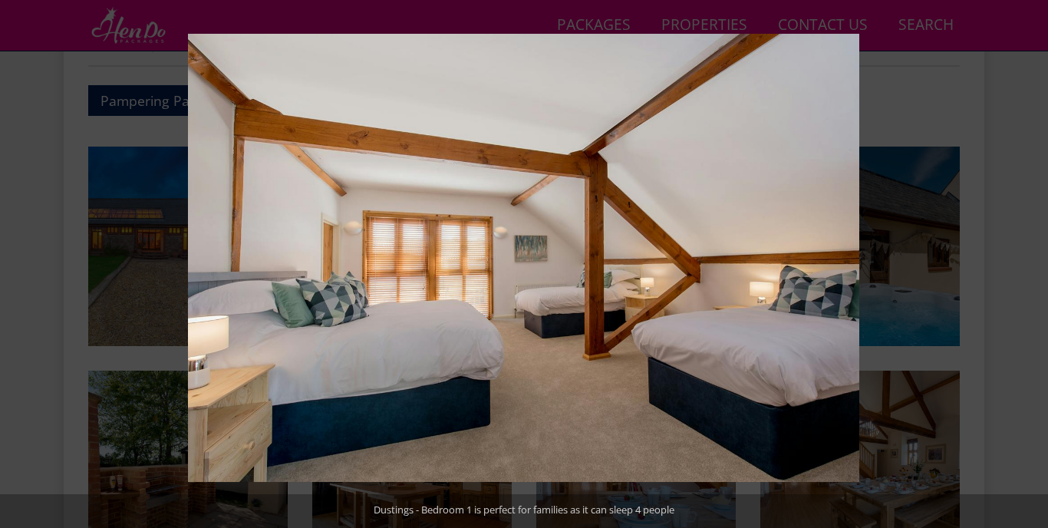
click at [1030, 267] on button at bounding box center [1021, 264] width 54 height 77
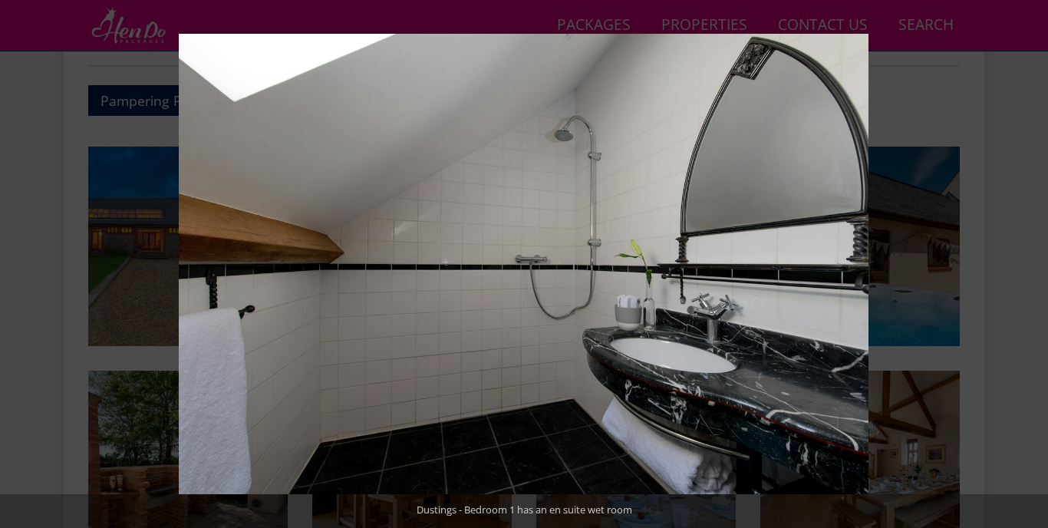
click at [1030, 267] on button at bounding box center [1021, 264] width 54 height 77
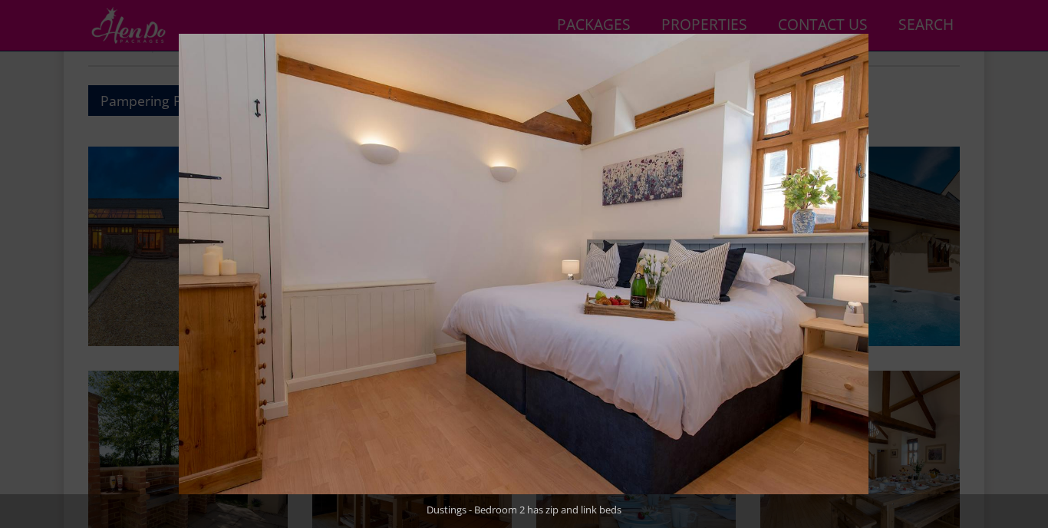
click at [1030, 267] on button at bounding box center [1021, 264] width 54 height 77
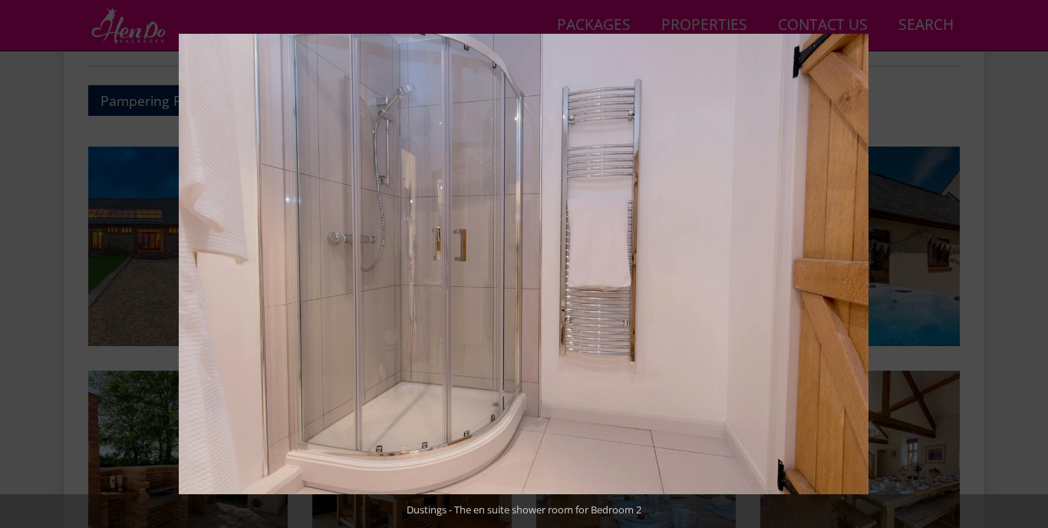
click at [1030, 267] on button at bounding box center [1021, 264] width 54 height 77
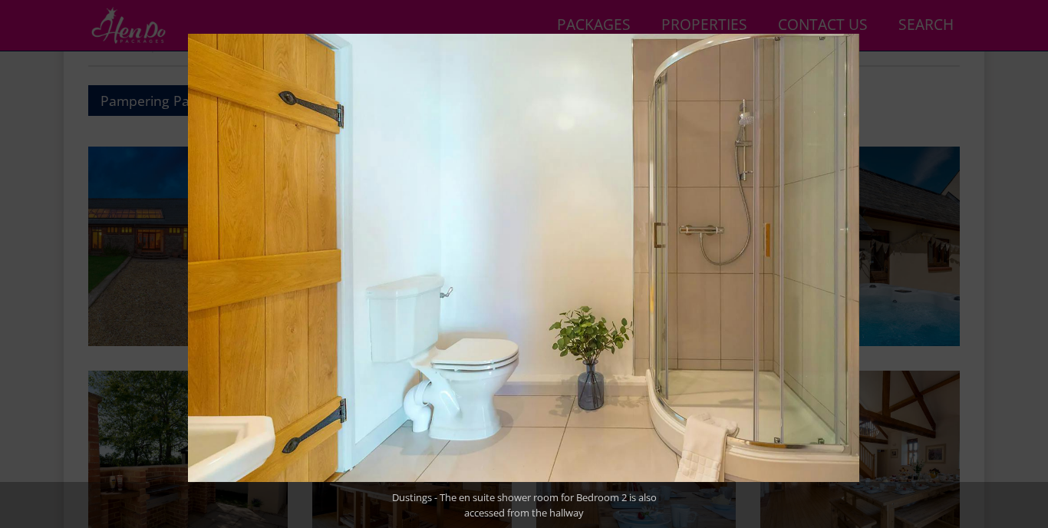
click at [1030, 267] on button at bounding box center [1021, 264] width 54 height 77
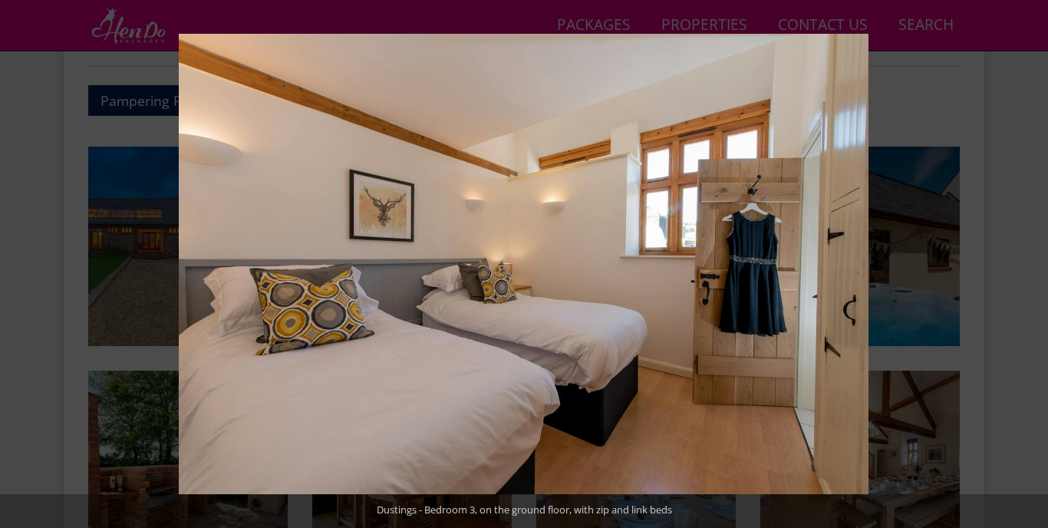
click at [1030, 267] on button at bounding box center [1021, 264] width 54 height 77
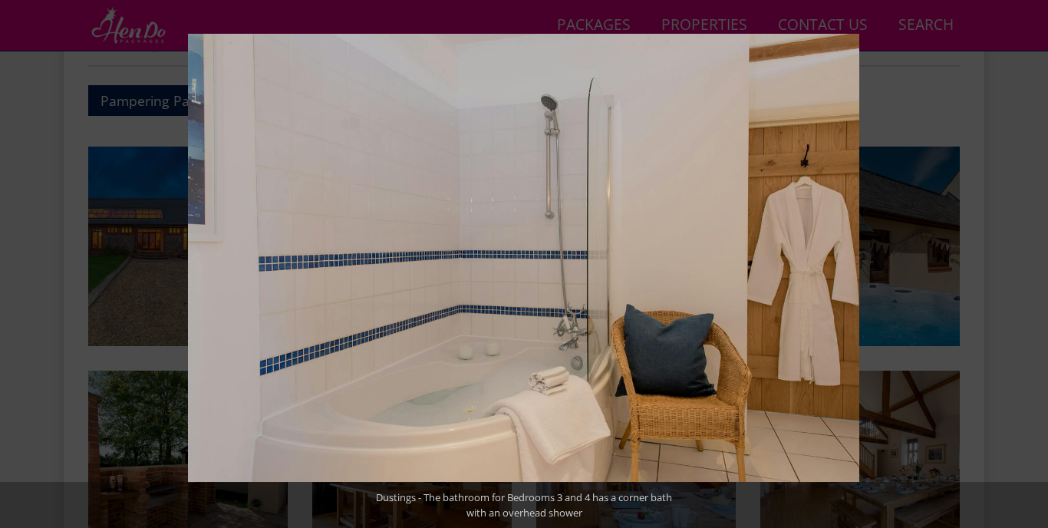
click at [1030, 267] on button at bounding box center [1021, 264] width 54 height 77
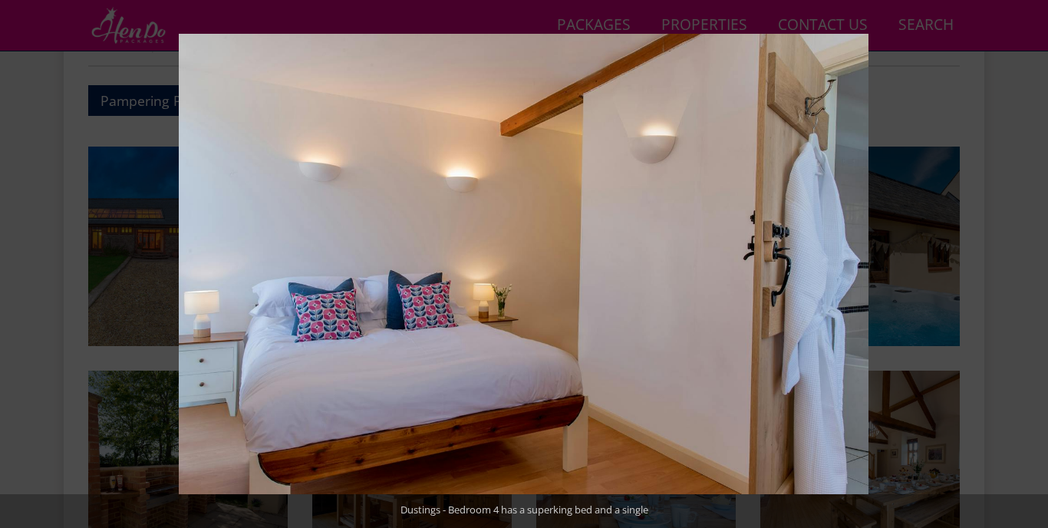
click at [1030, 267] on button at bounding box center [1021, 264] width 54 height 77
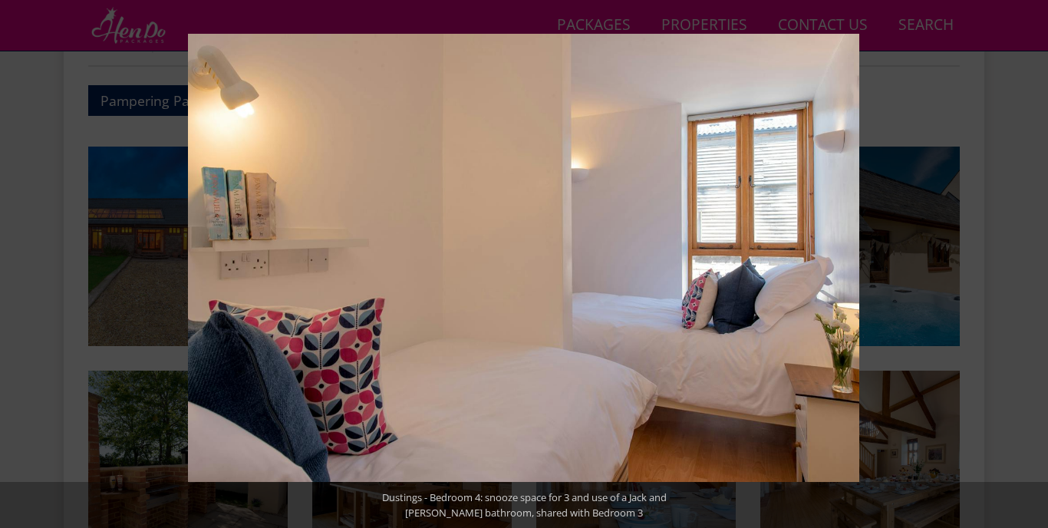
click at [1030, 267] on button at bounding box center [1021, 264] width 54 height 77
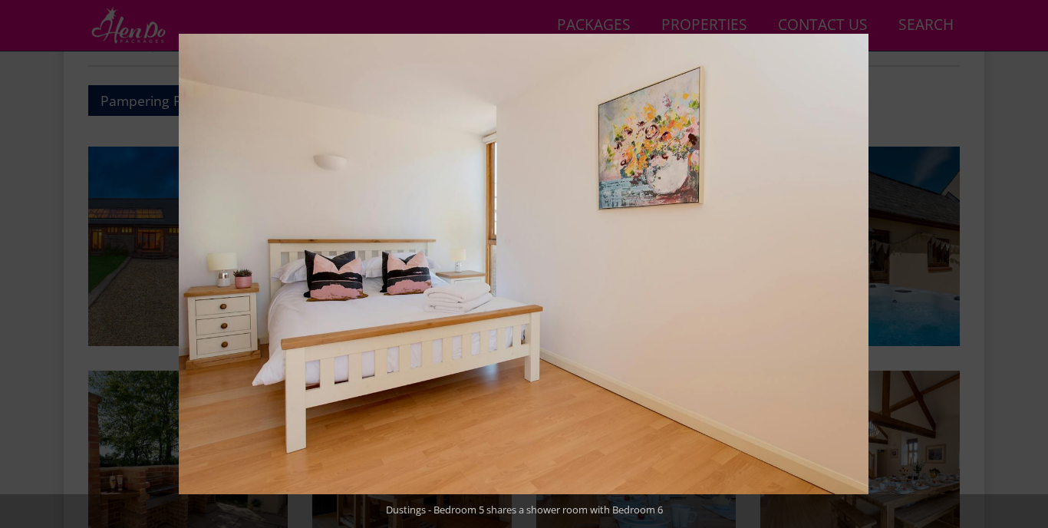
click at [1030, 267] on button at bounding box center [1021, 264] width 54 height 77
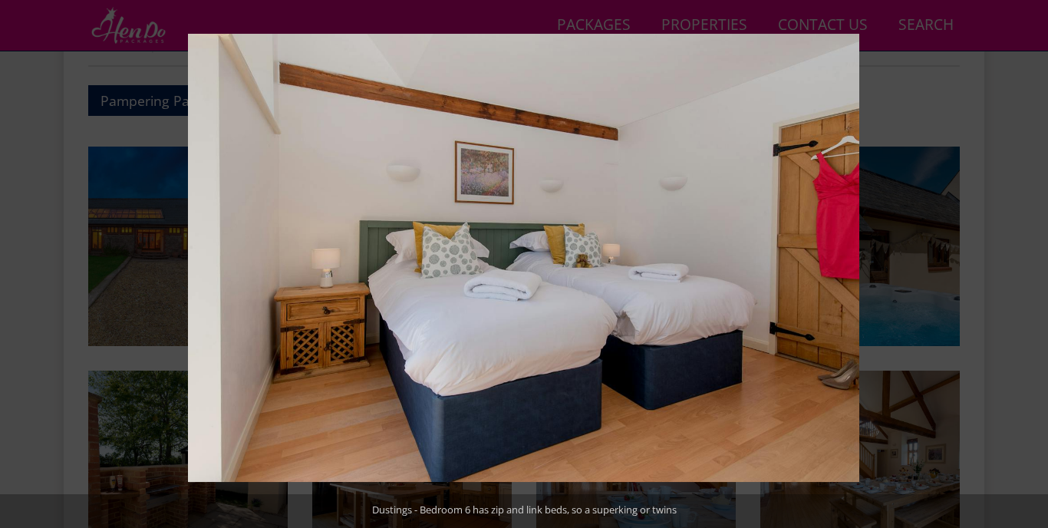
click at [1030, 267] on button at bounding box center [1021, 264] width 54 height 77
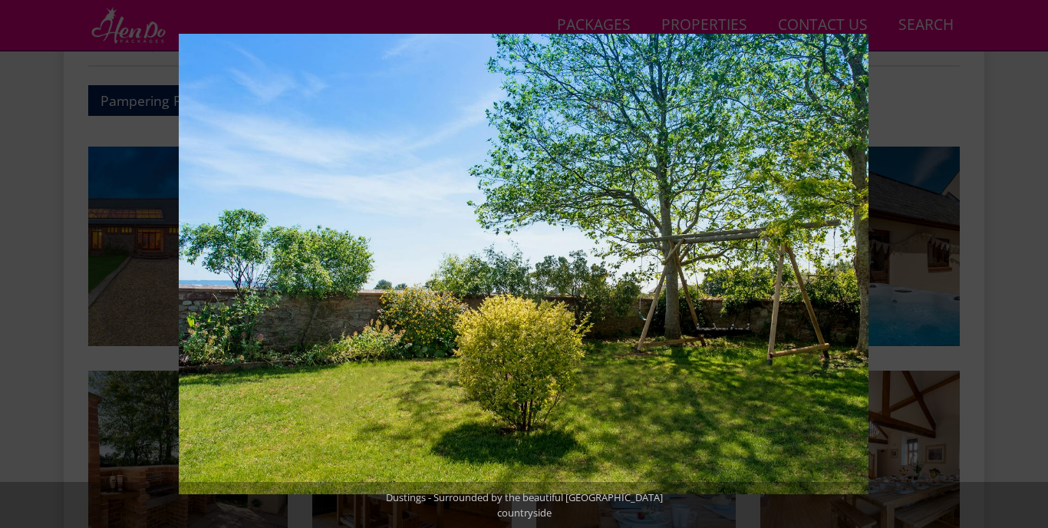
click at [1030, 267] on button at bounding box center [1021, 264] width 54 height 77
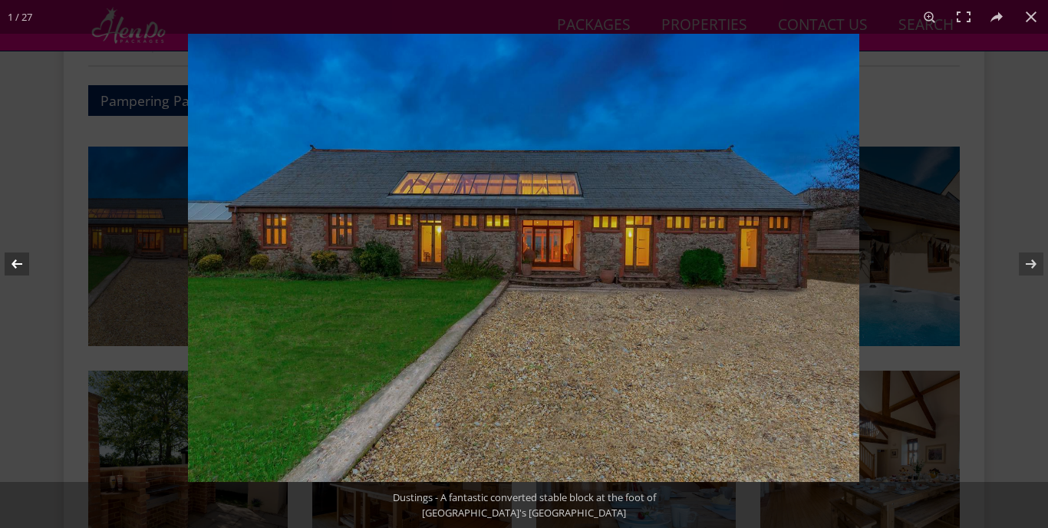
click at [21, 269] on button at bounding box center [27, 264] width 54 height 77
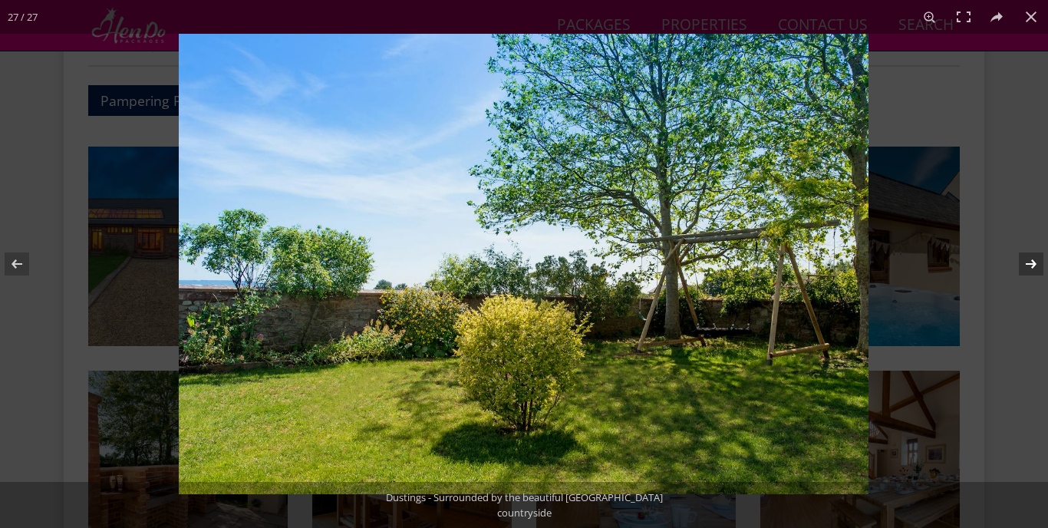
click at [1022, 268] on button at bounding box center [1021, 264] width 54 height 77
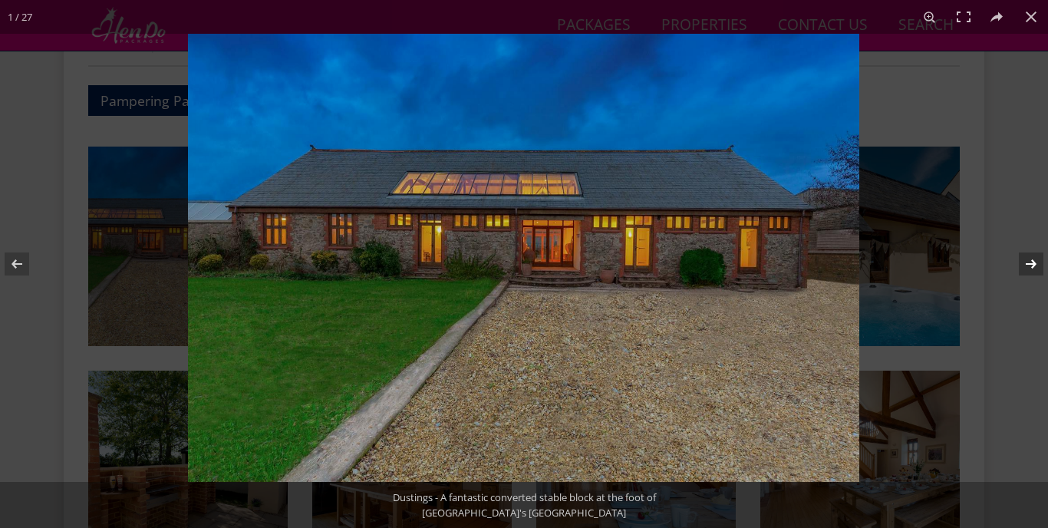
click at [1022, 268] on button at bounding box center [1021, 264] width 54 height 77
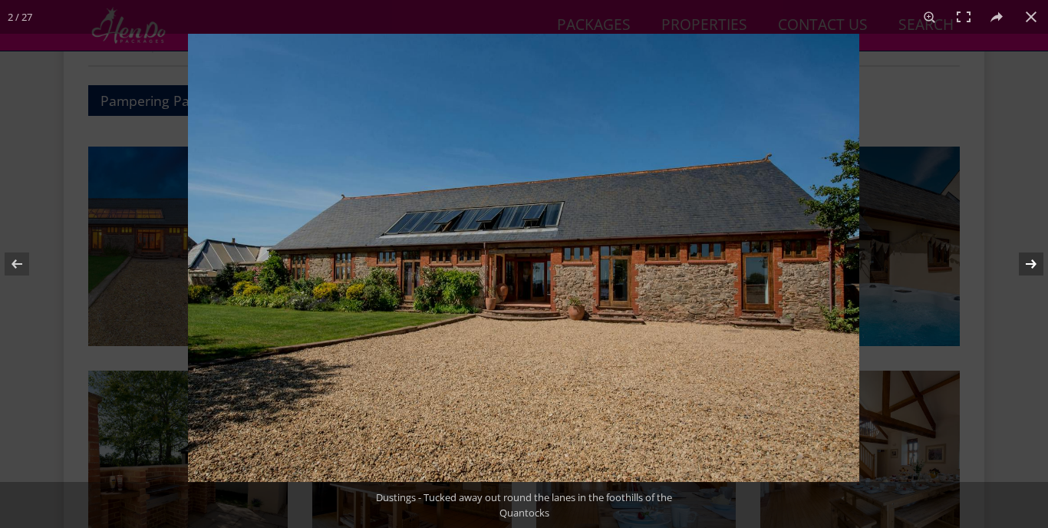
click at [1022, 268] on button at bounding box center [1021, 264] width 54 height 77
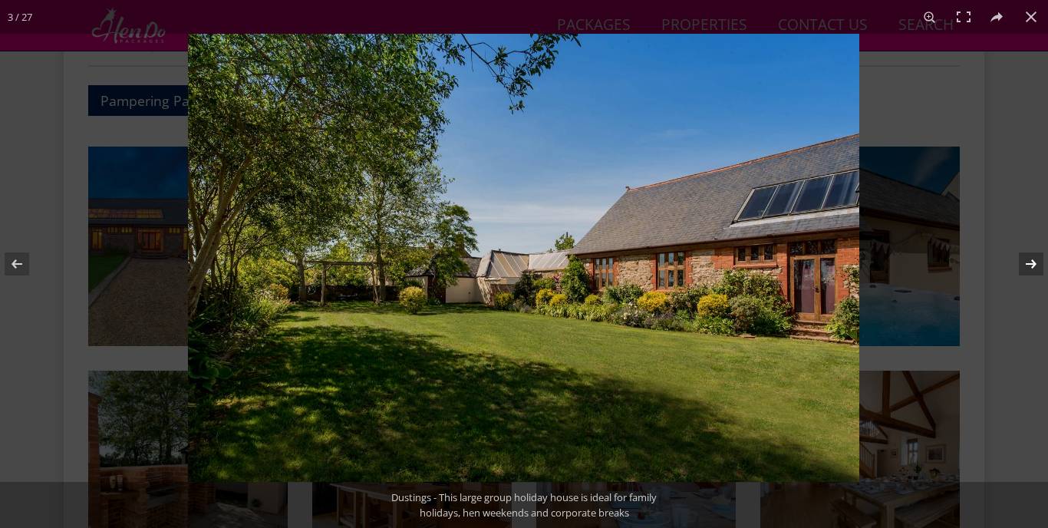
click at [1022, 268] on button at bounding box center [1021, 264] width 54 height 77
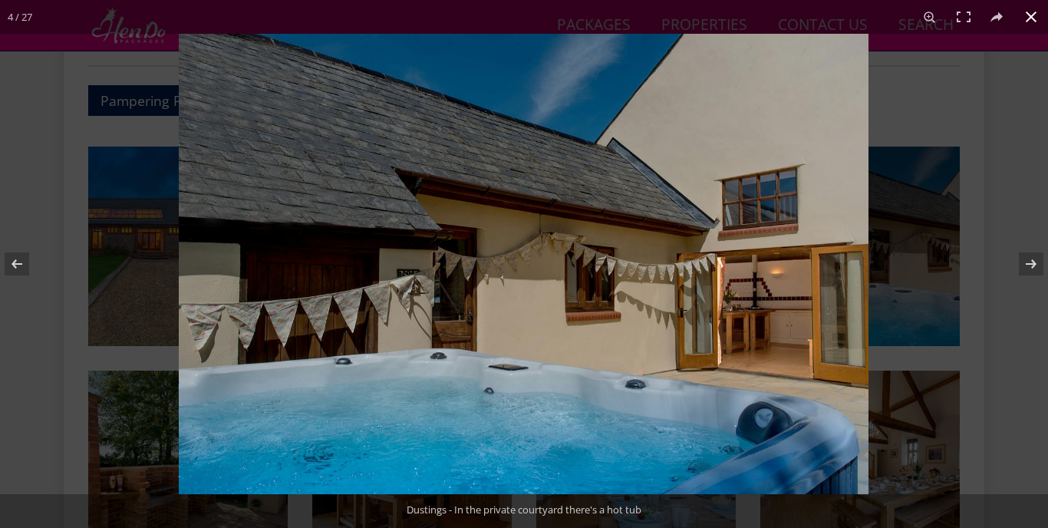
click at [1013, 183] on div at bounding box center [703, 298] width 1048 height 528
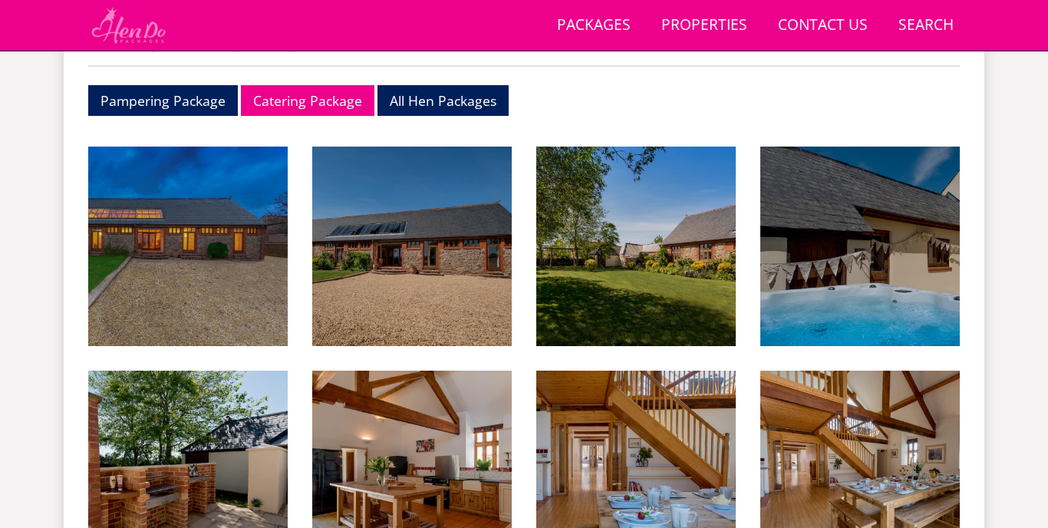
scroll to position [203, 0]
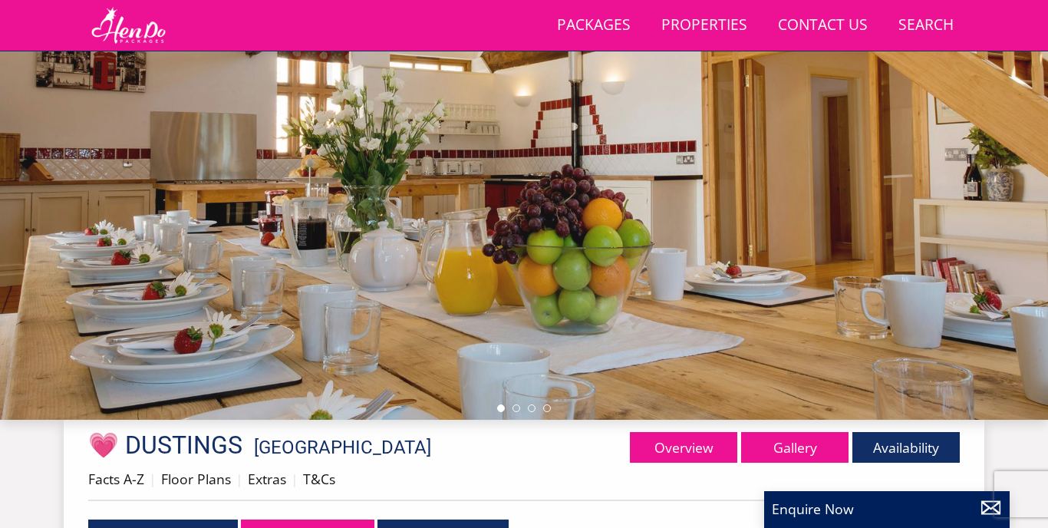
select select "13"
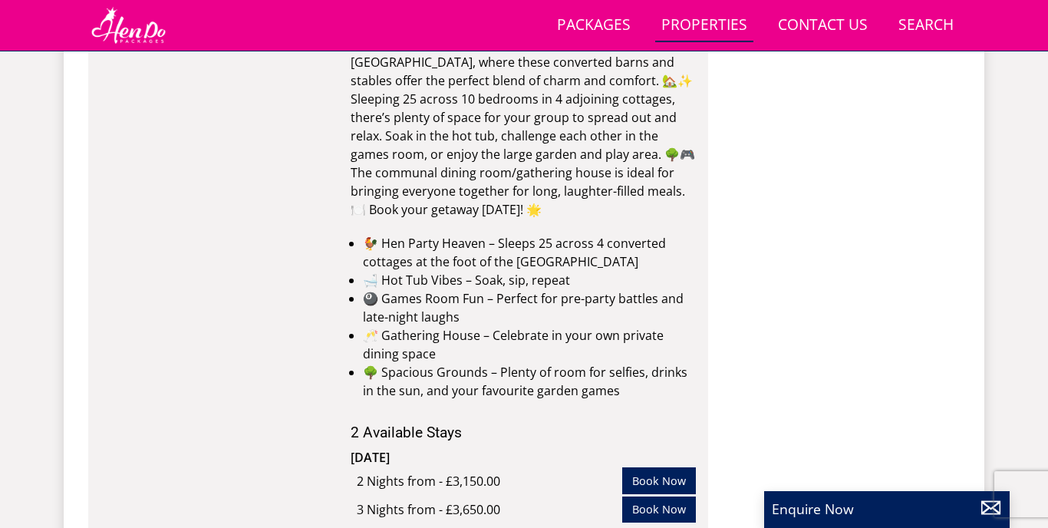
scroll to position [12563, 0]
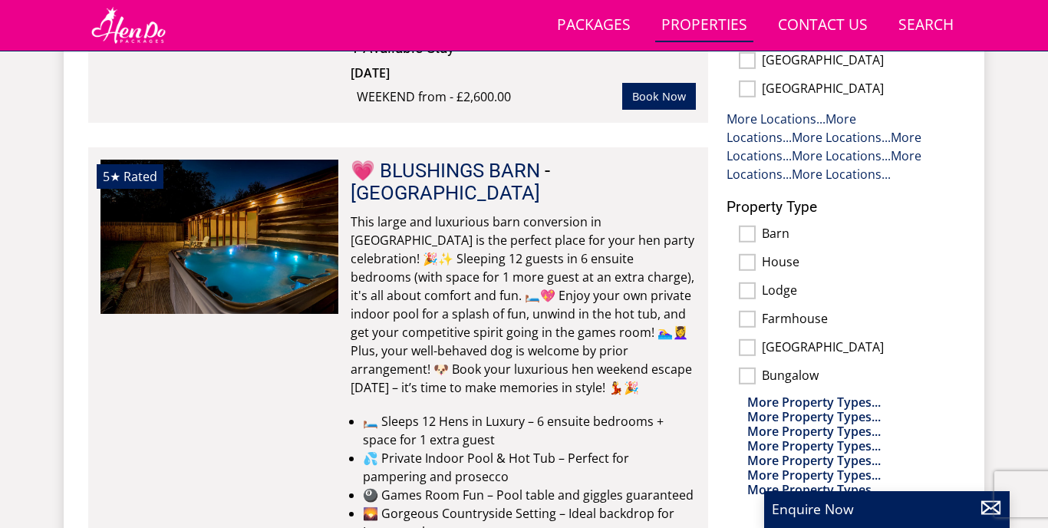
scroll to position [1143, 0]
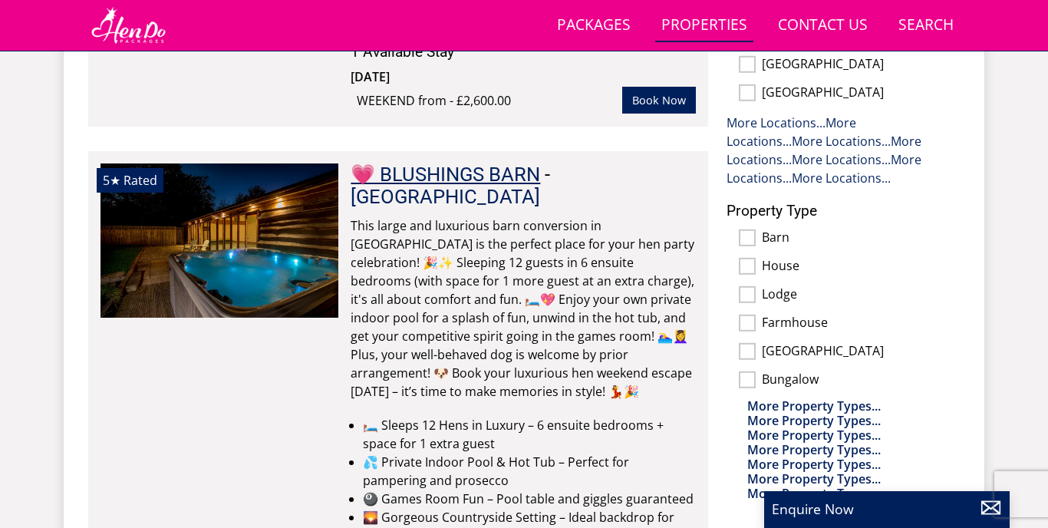
click at [473, 172] on link "💗 BLUSHINGS BARN" at bounding box center [445, 174] width 189 height 23
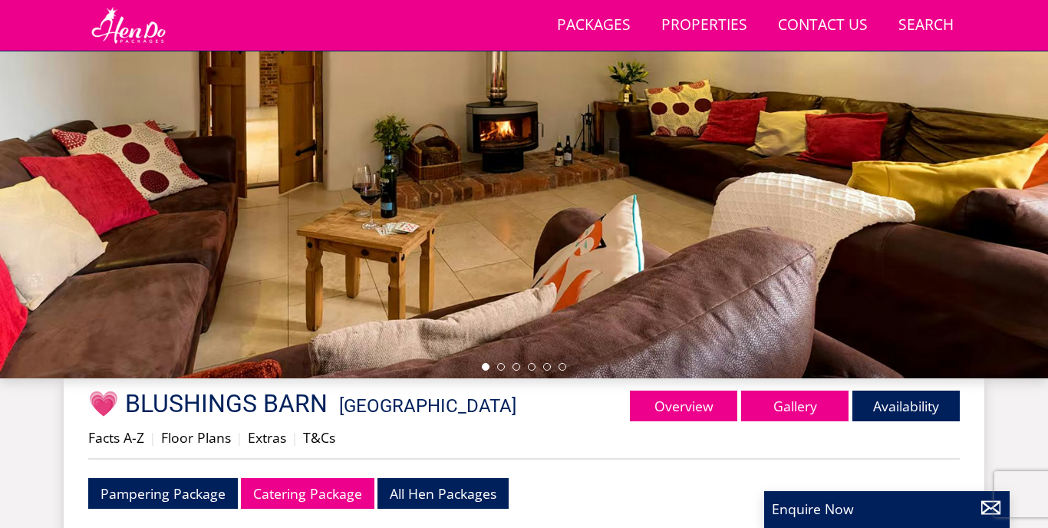
scroll to position [252, 0]
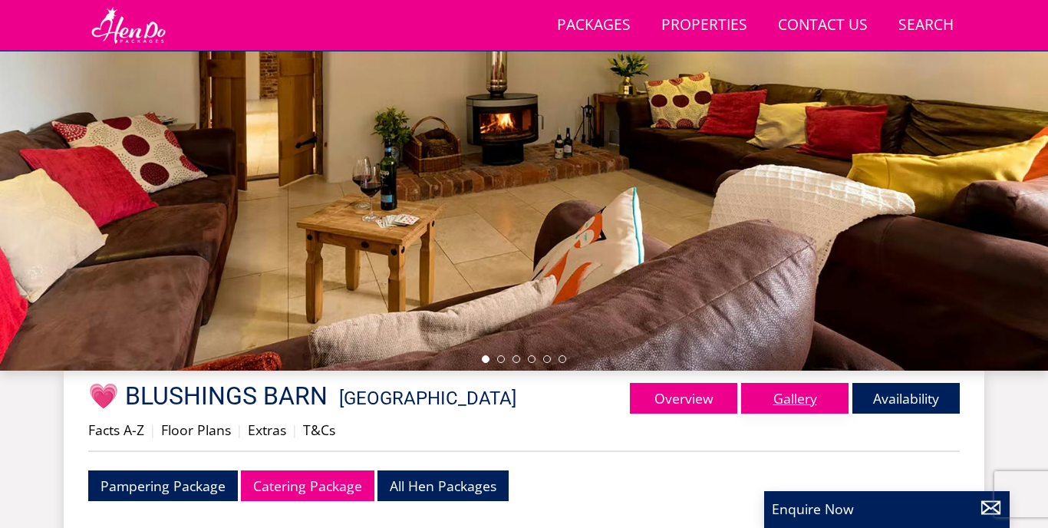
click at [787, 398] on link "Gallery" at bounding box center [794, 398] width 107 height 31
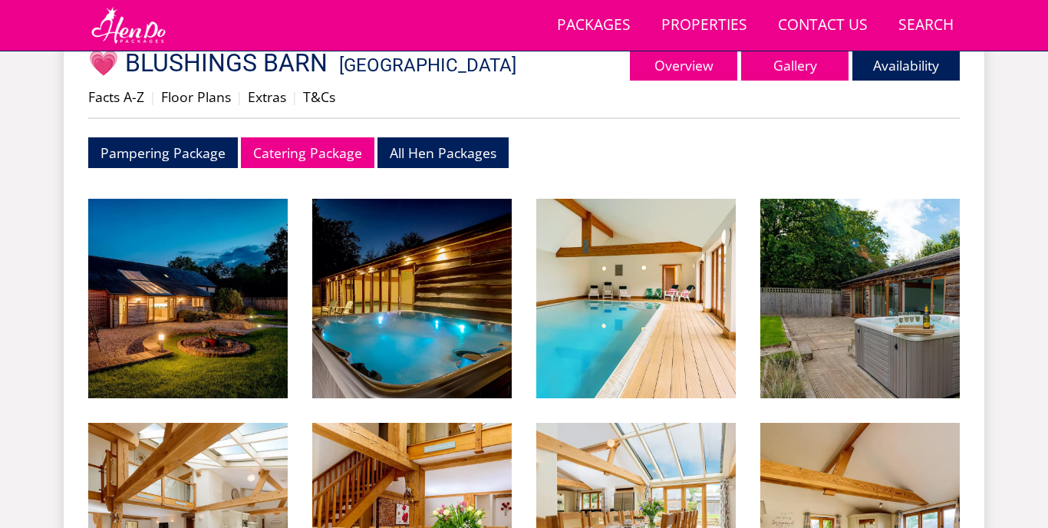
scroll to position [610, 0]
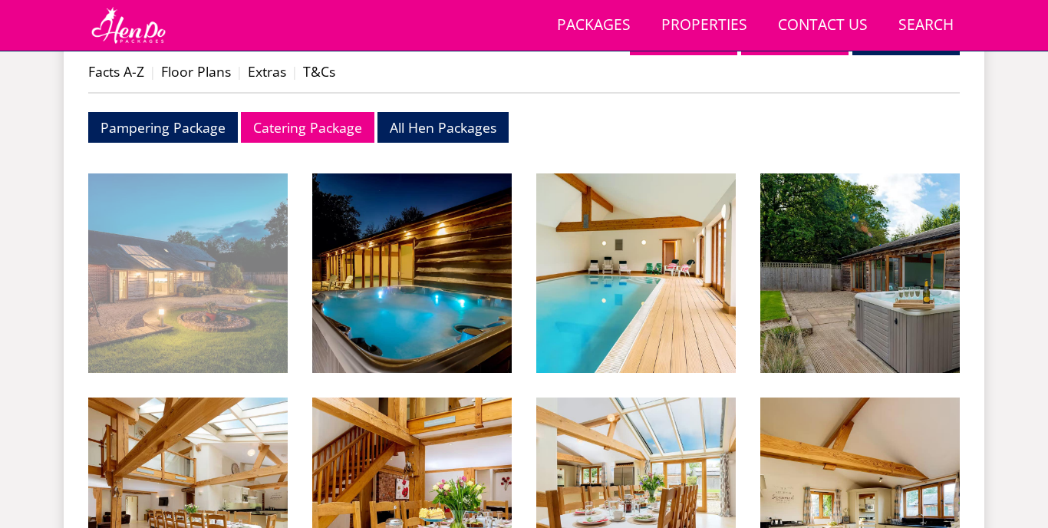
click at [200, 283] on img at bounding box center [187, 272] width 199 height 199
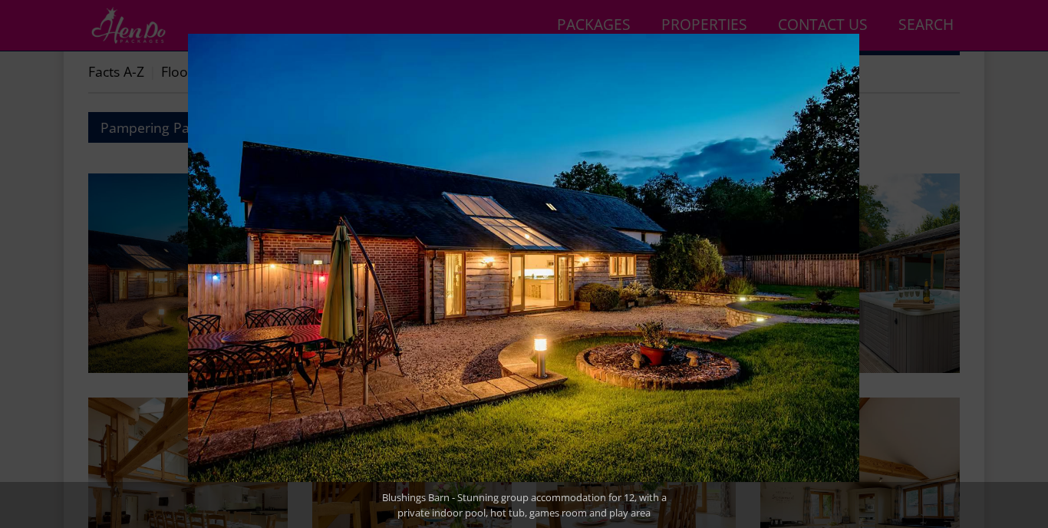
click at [1018, 265] on button at bounding box center [1021, 264] width 54 height 77
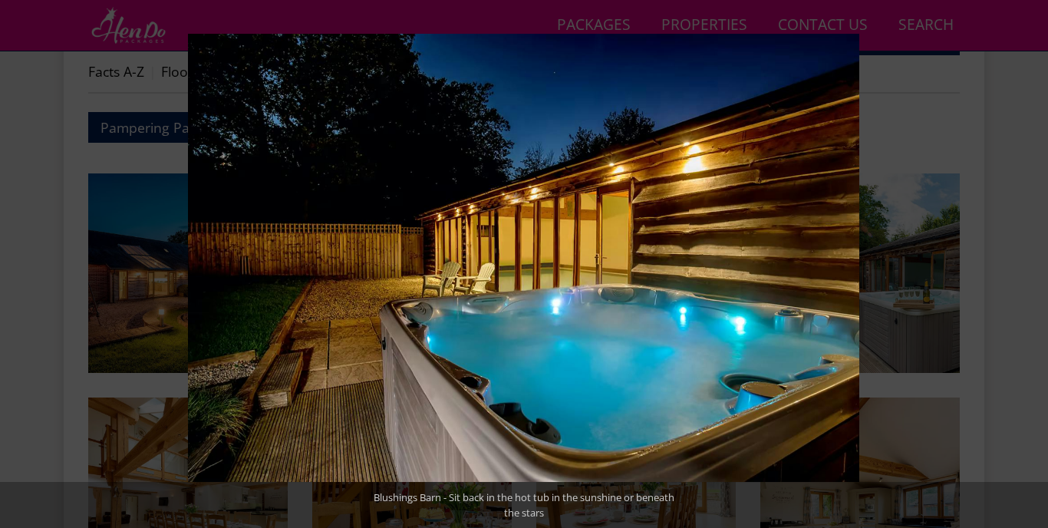
click at [1018, 265] on button at bounding box center [1021, 264] width 54 height 77
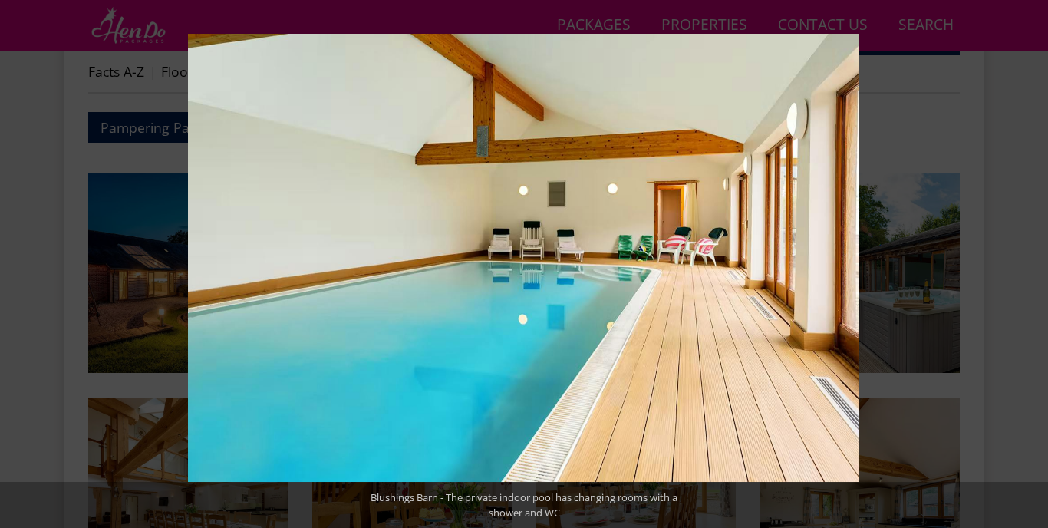
click at [1018, 265] on button at bounding box center [1021, 264] width 54 height 77
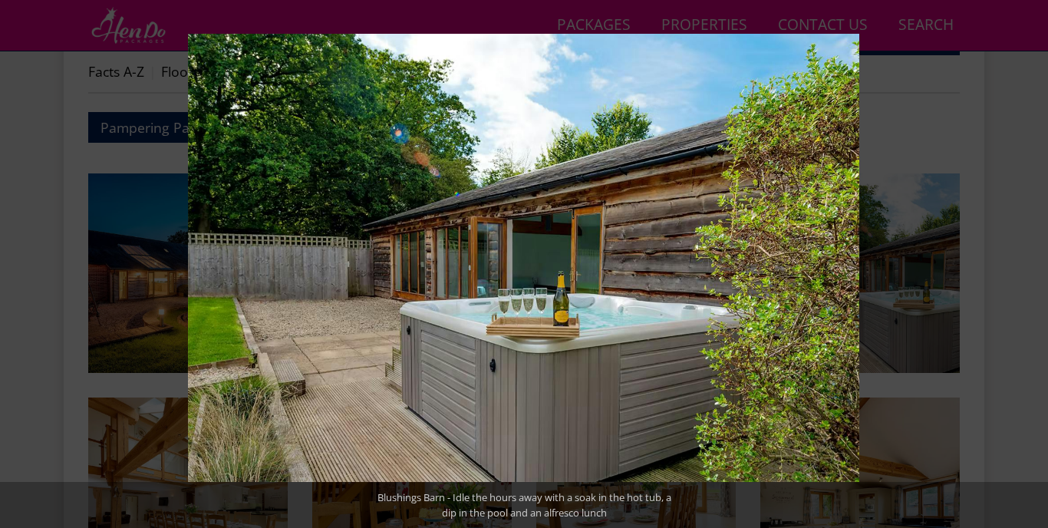
click at [1018, 265] on button at bounding box center [1021, 264] width 54 height 77
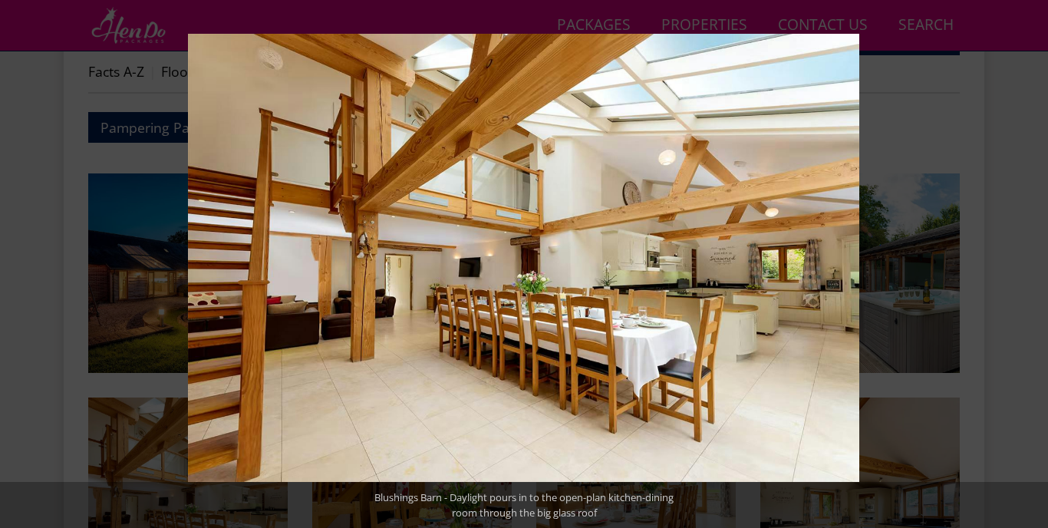
click at [1018, 265] on button at bounding box center [1021, 264] width 54 height 77
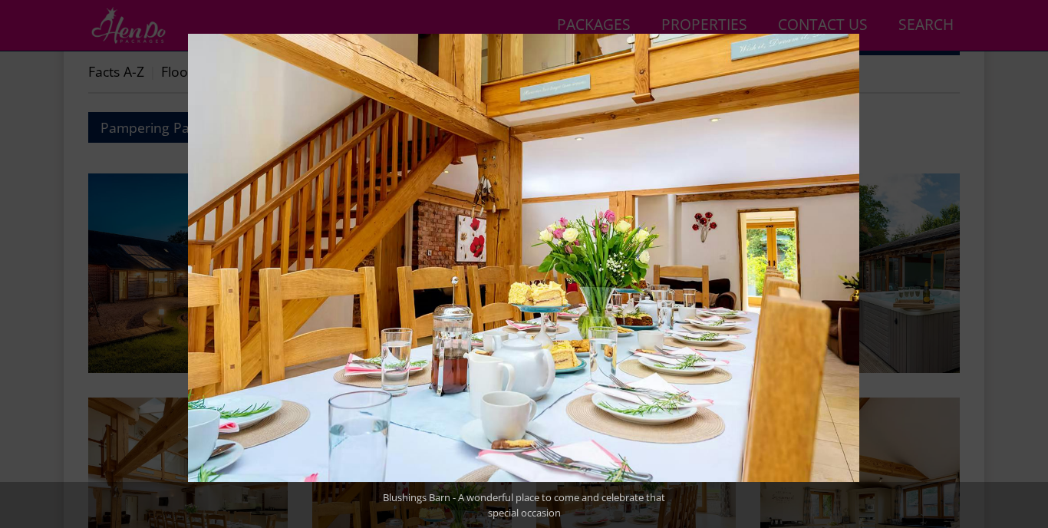
click at [1018, 265] on button at bounding box center [1021, 264] width 54 height 77
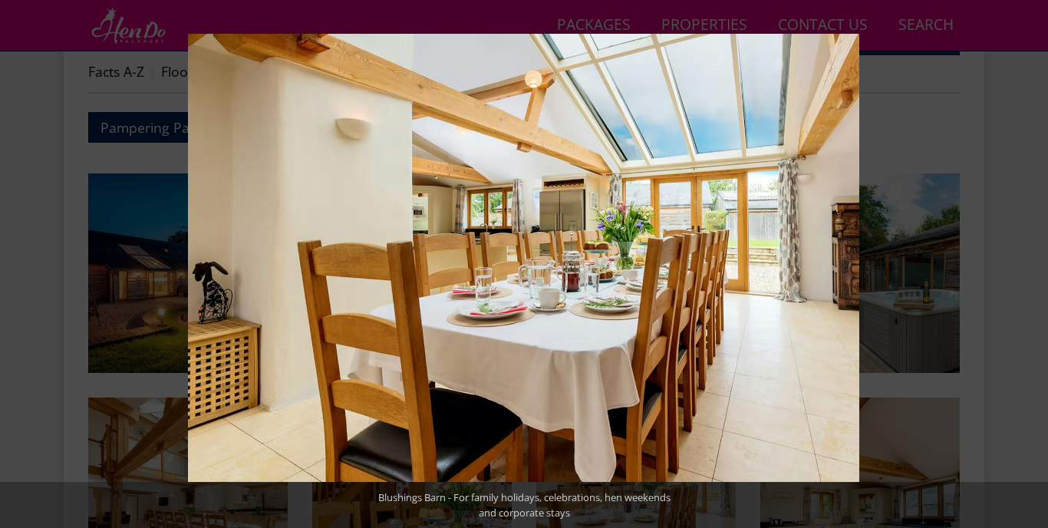
click at [1018, 265] on button at bounding box center [1021, 264] width 54 height 77
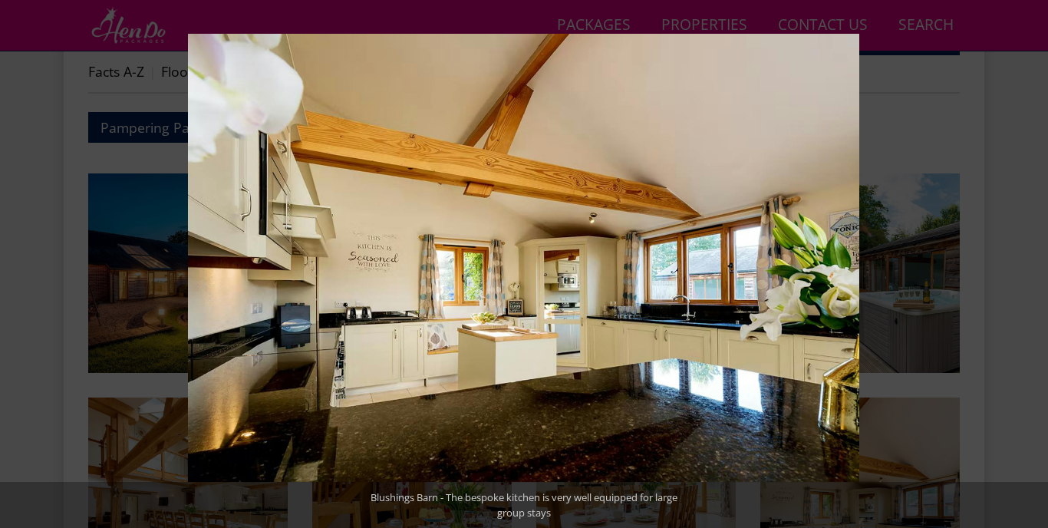
click at [1018, 265] on button at bounding box center [1021, 264] width 54 height 77
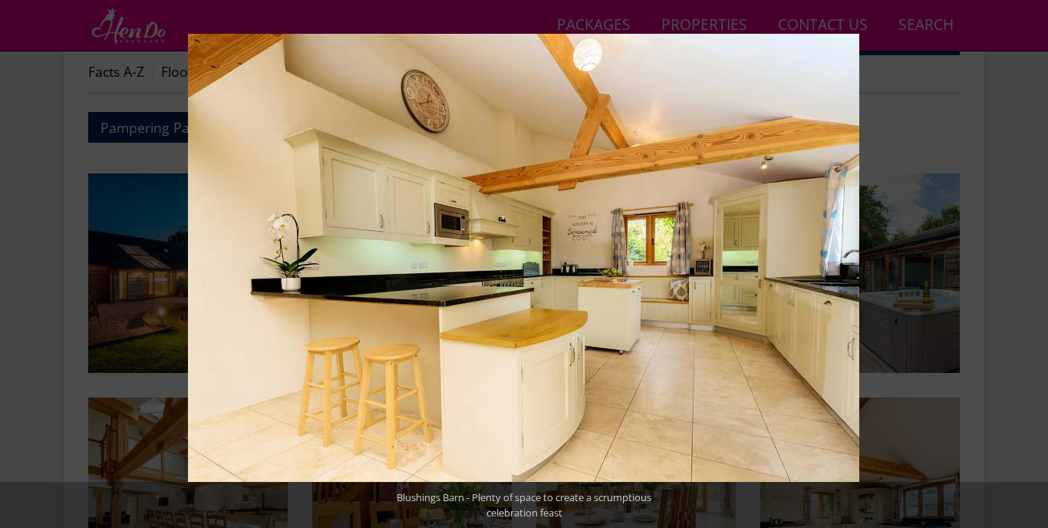
click at [1018, 265] on button at bounding box center [1021, 264] width 54 height 77
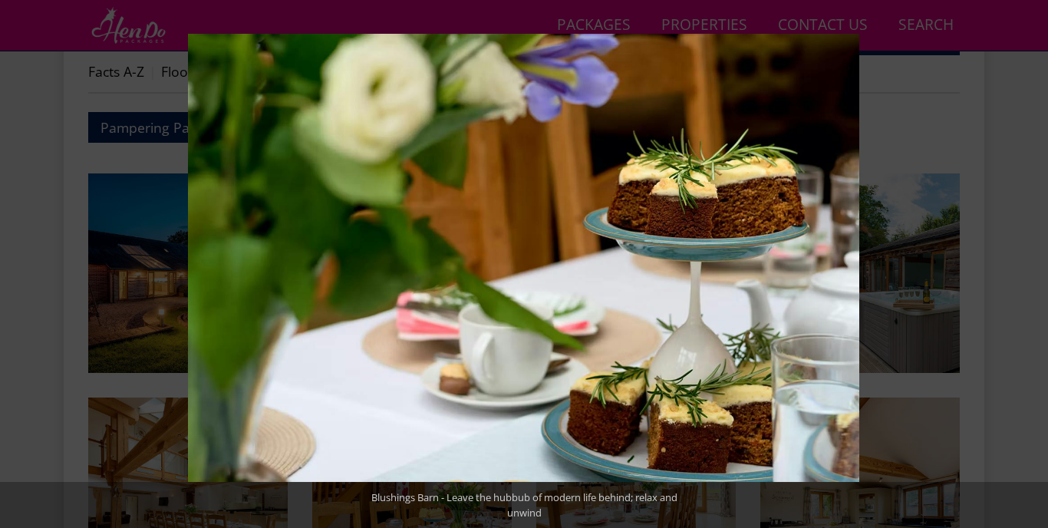
click at [1018, 265] on button at bounding box center [1021, 264] width 54 height 77
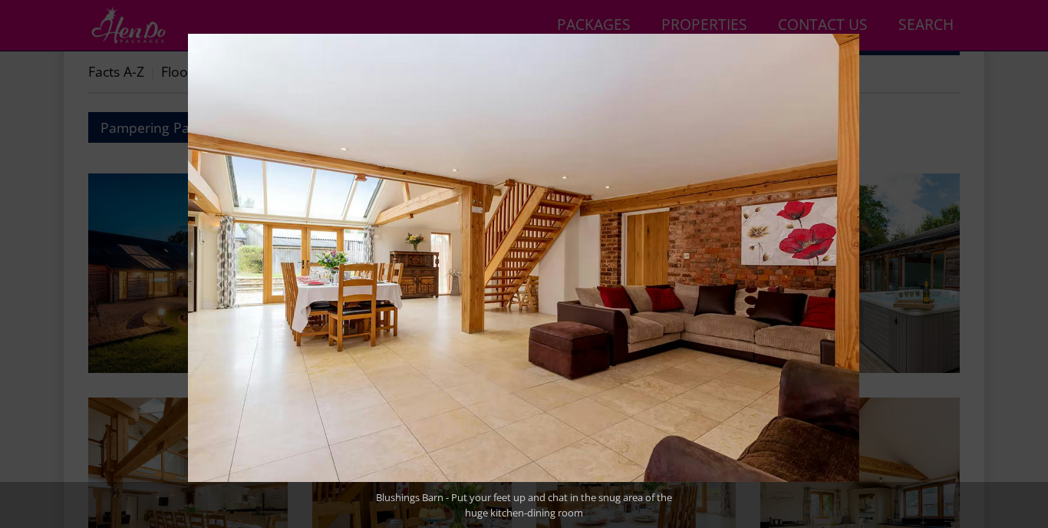
click at [1018, 265] on button at bounding box center [1021, 264] width 54 height 77
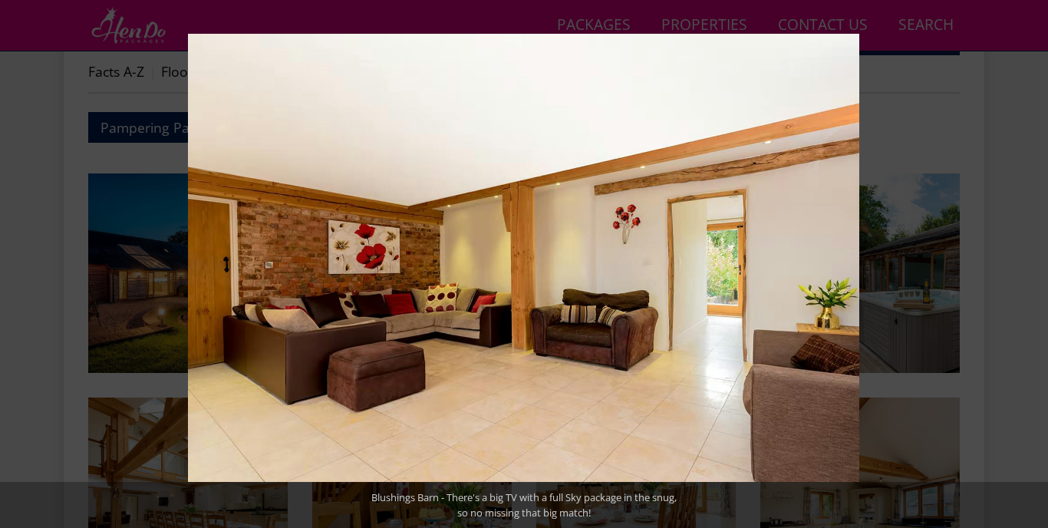
click at [1018, 265] on button at bounding box center [1021, 264] width 54 height 77
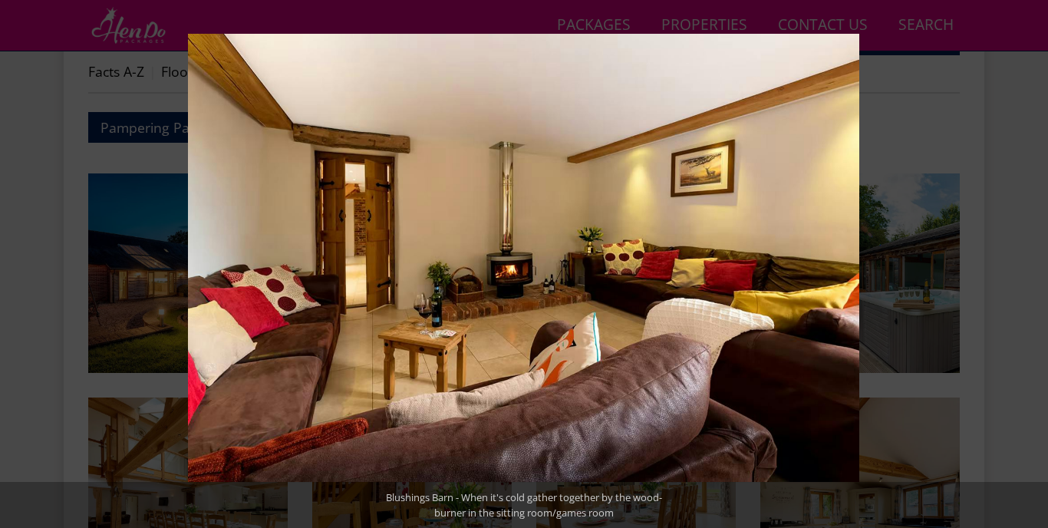
click at [1018, 265] on button at bounding box center [1021, 264] width 54 height 77
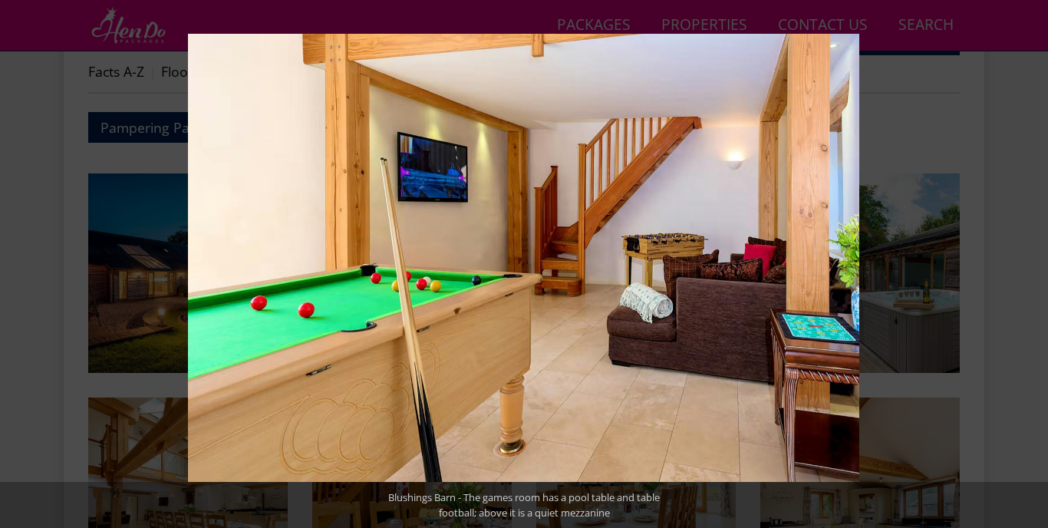
click at [1018, 265] on button at bounding box center [1021, 264] width 54 height 77
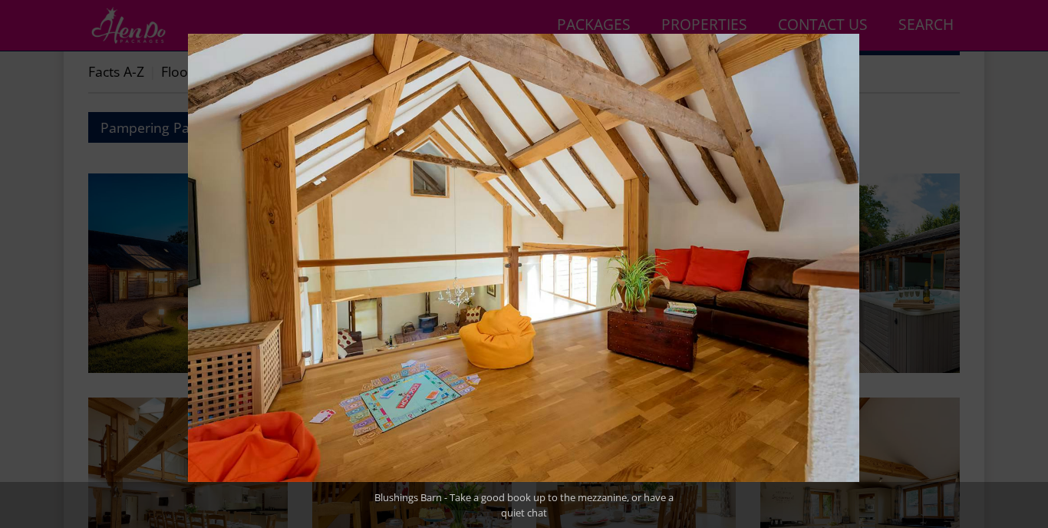
click at [1018, 265] on button at bounding box center [1021, 264] width 54 height 77
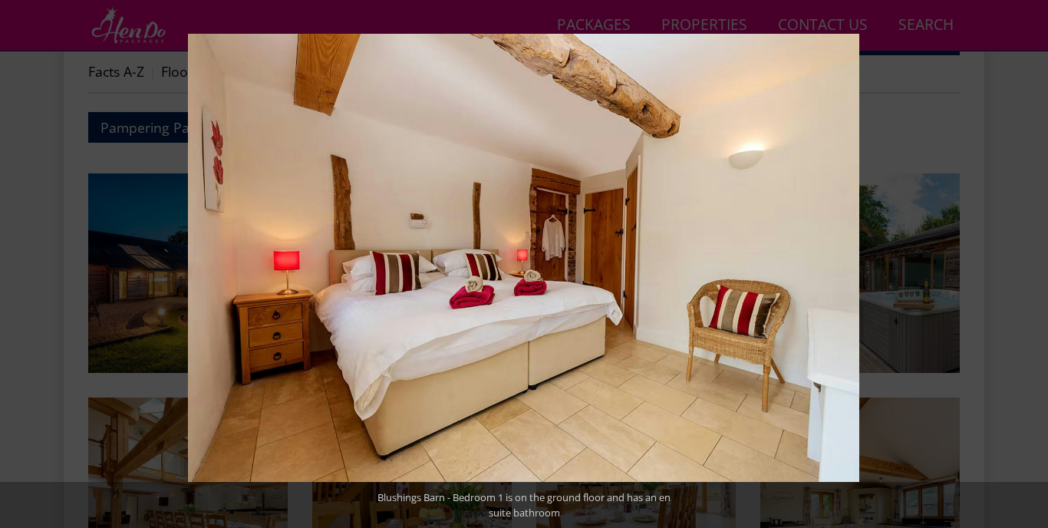
click at [1018, 265] on button at bounding box center [1021, 264] width 54 height 77
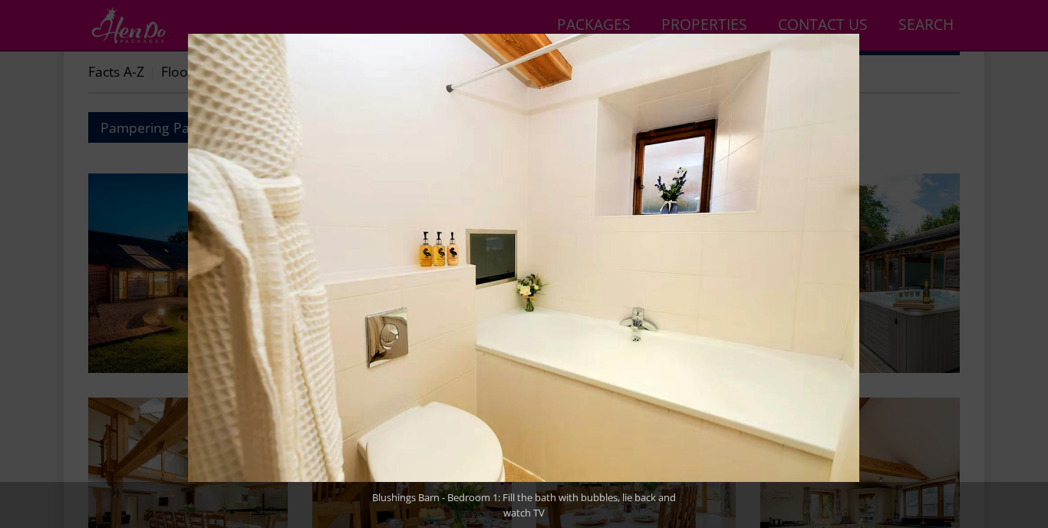
click at [1018, 265] on button at bounding box center [1021, 264] width 54 height 77
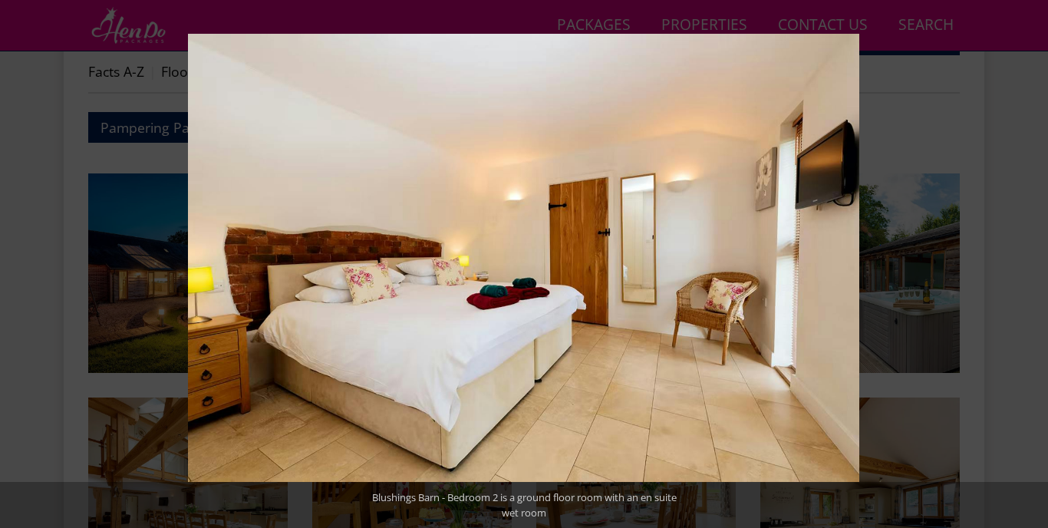
click at [1018, 265] on button at bounding box center [1021, 264] width 54 height 77
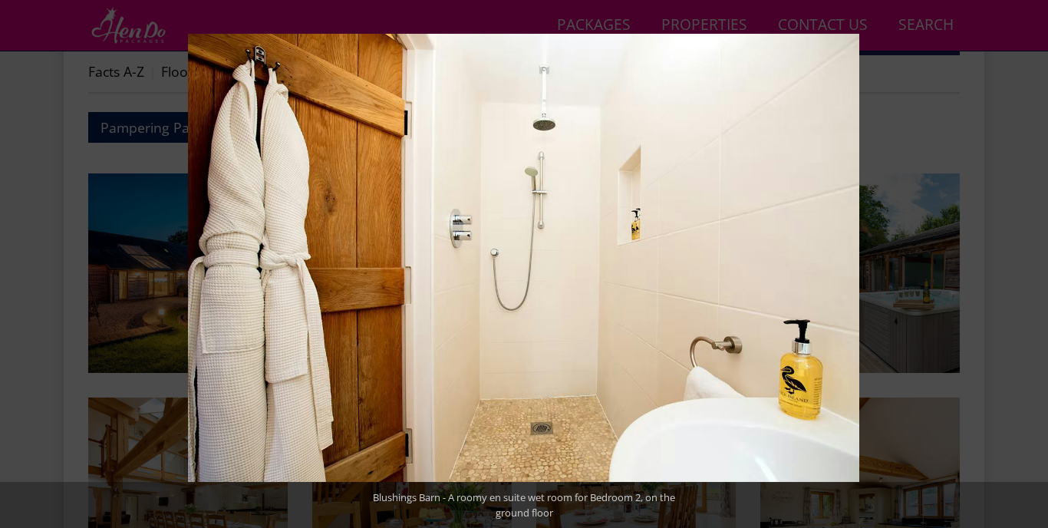
click at [1018, 265] on button at bounding box center [1021, 264] width 54 height 77
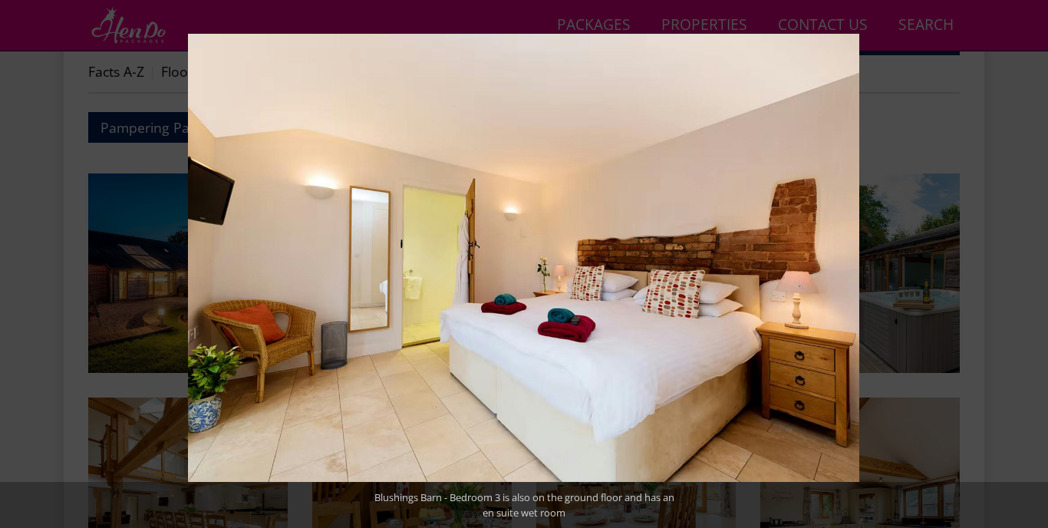
click at [1018, 265] on button at bounding box center [1021, 264] width 54 height 77
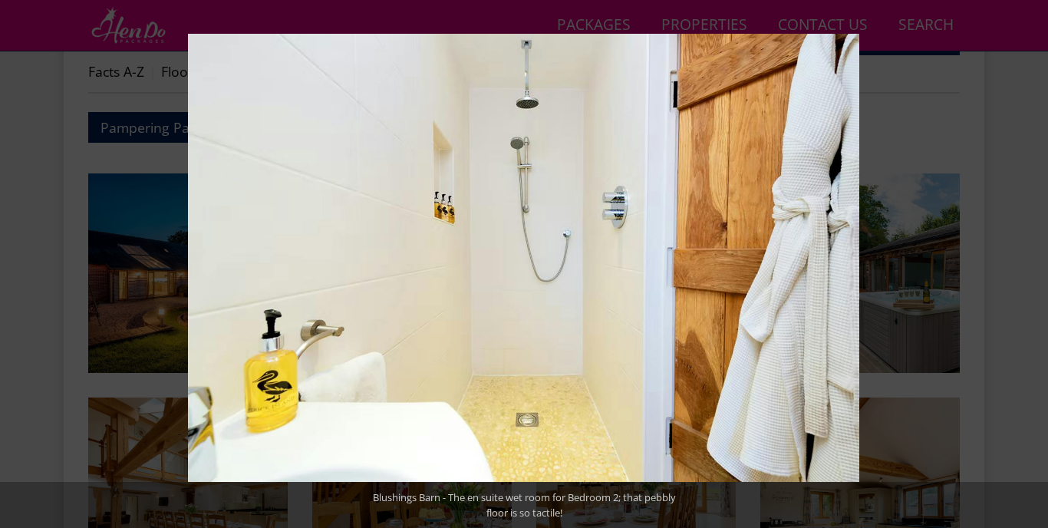
click at [1018, 265] on button at bounding box center [1021, 264] width 54 height 77
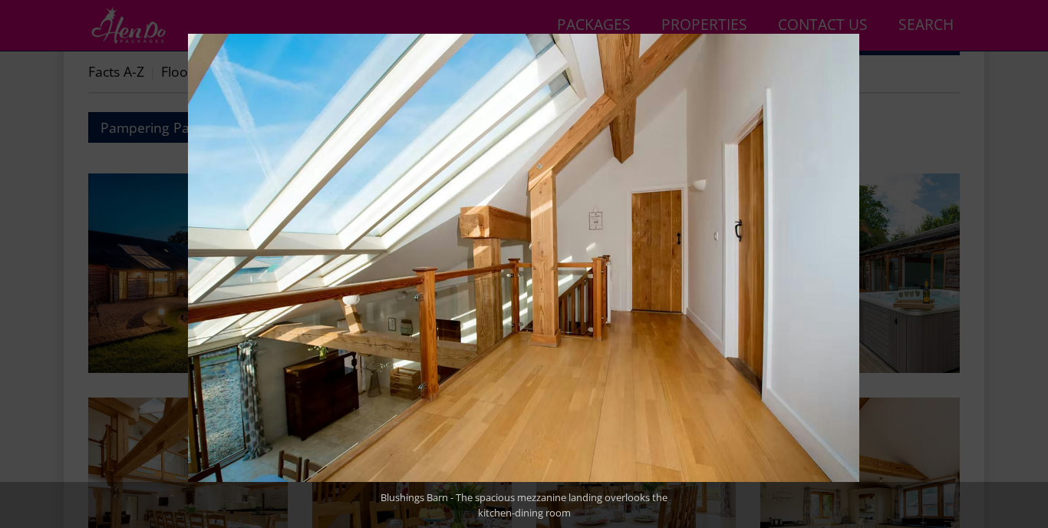
click at [1018, 265] on button at bounding box center [1021, 264] width 54 height 77
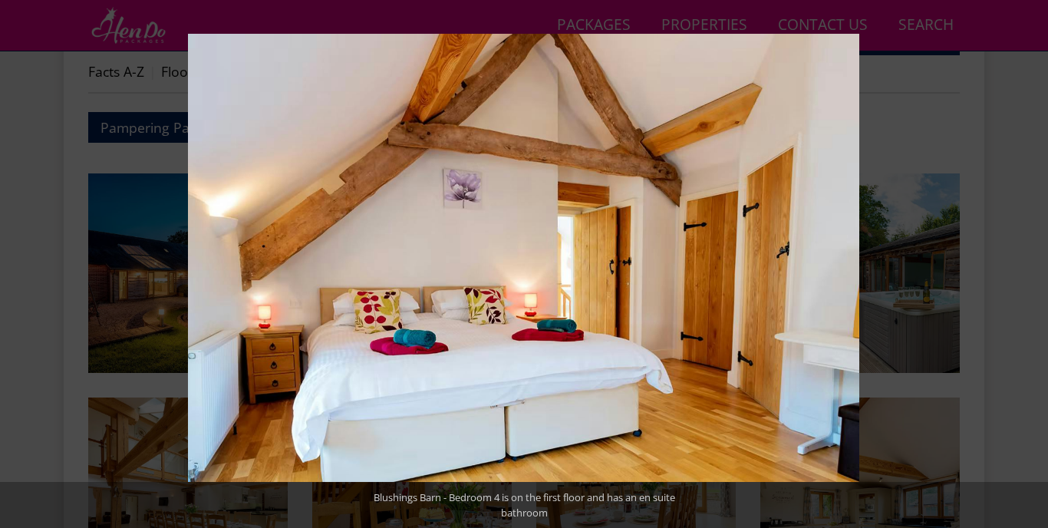
click at [1018, 265] on button at bounding box center [1021, 264] width 54 height 77
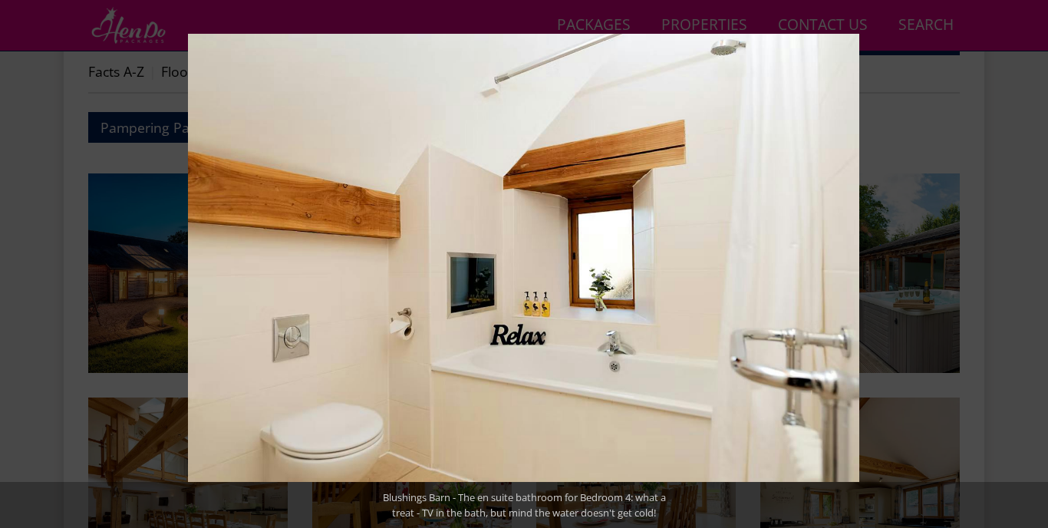
click at [1018, 265] on button at bounding box center [1021, 264] width 54 height 77
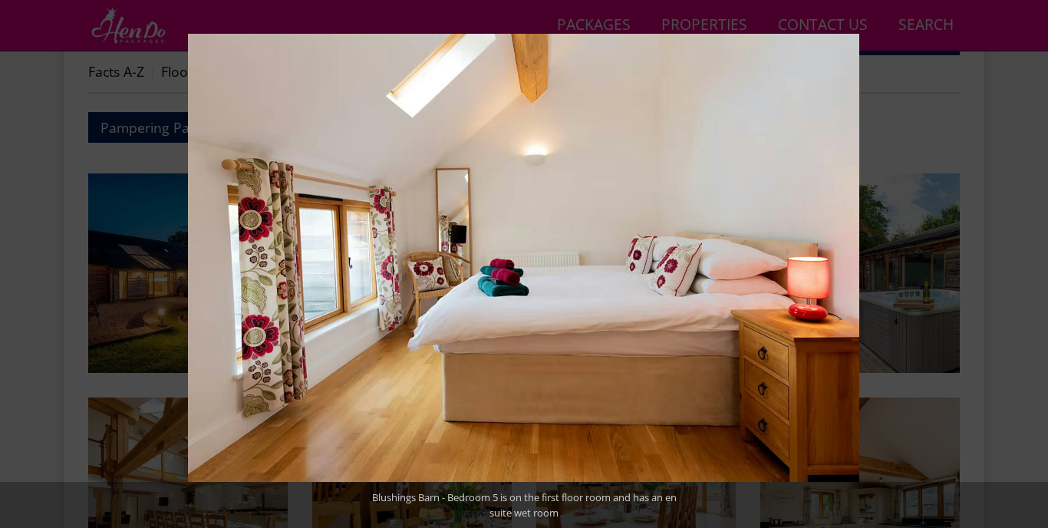
click at [1018, 265] on button at bounding box center [1021, 264] width 54 height 77
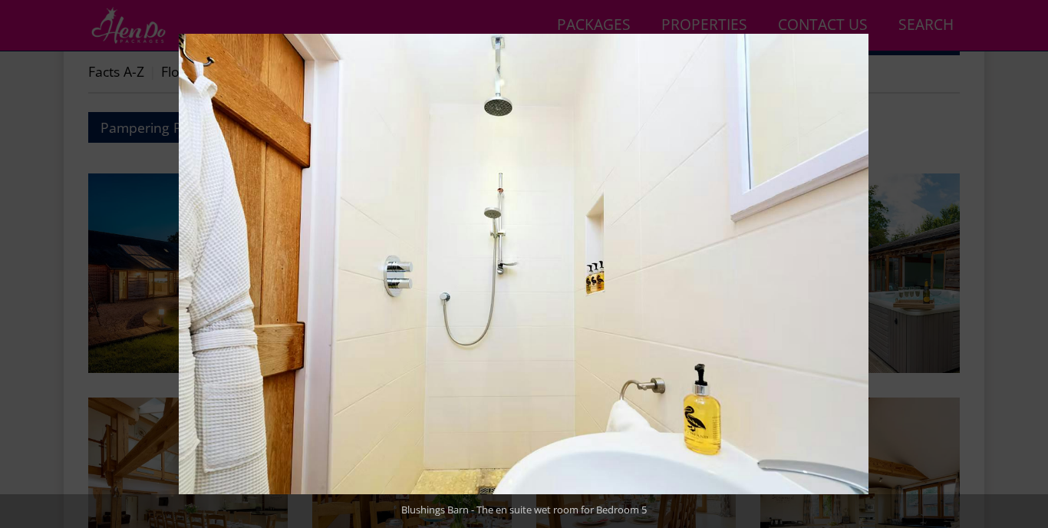
click at [1018, 265] on button at bounding box center [1021, 264] width 54 height 77
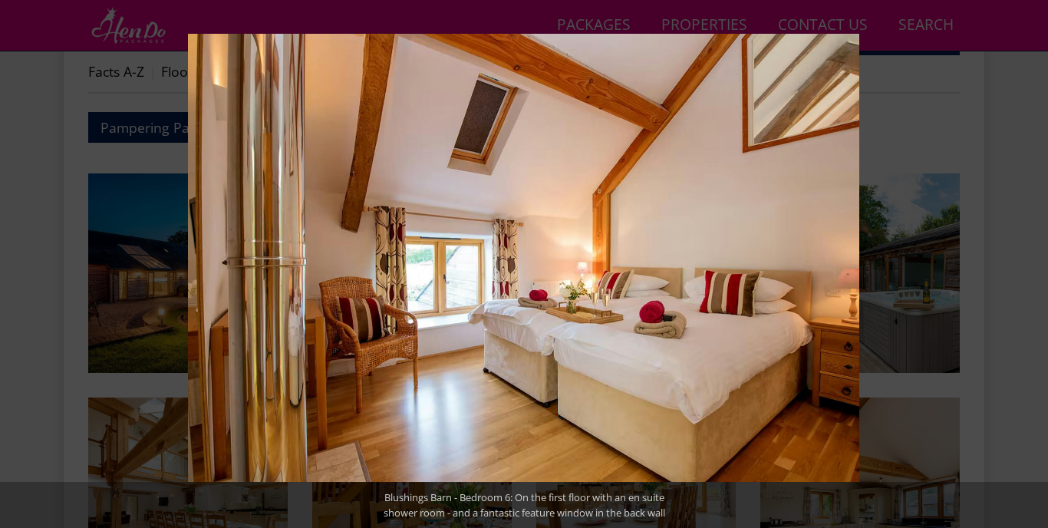
click at [1018, 265] on button at bounding box center [1021, 264] width 54 height 77
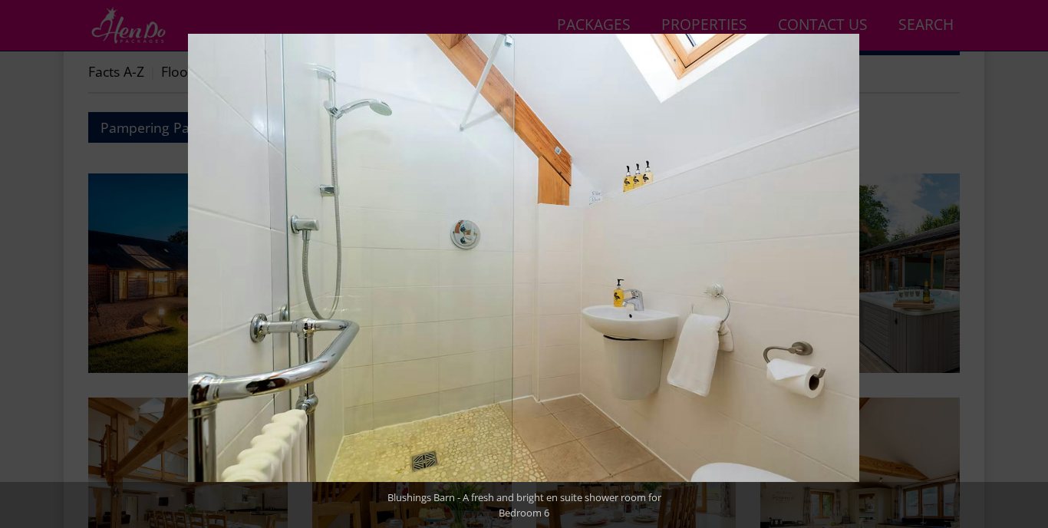
click at [1018, 265] on button at bounding box center [1021, 264] width 54 height 77
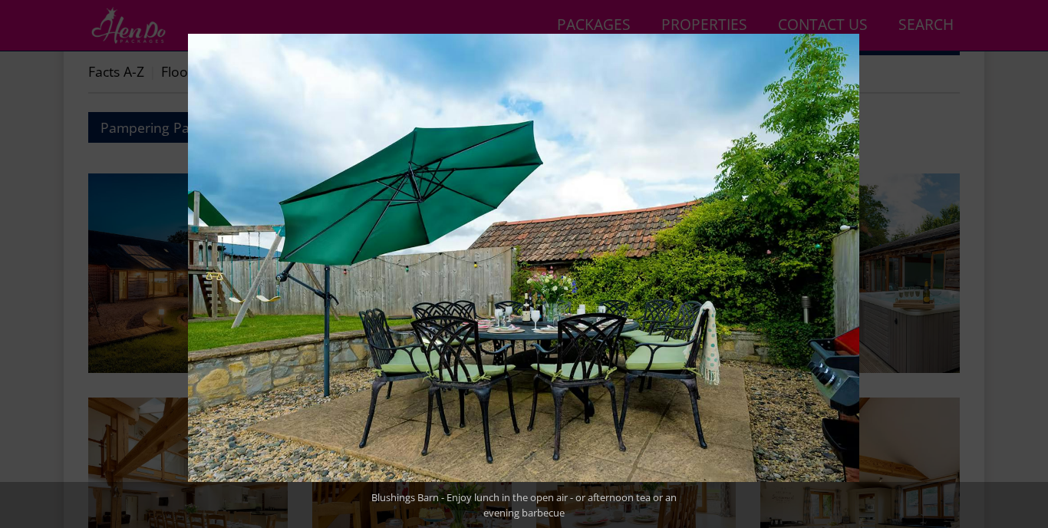
click at [1018, 265] on button at bounding box center [1021, 264] width 54 height 77
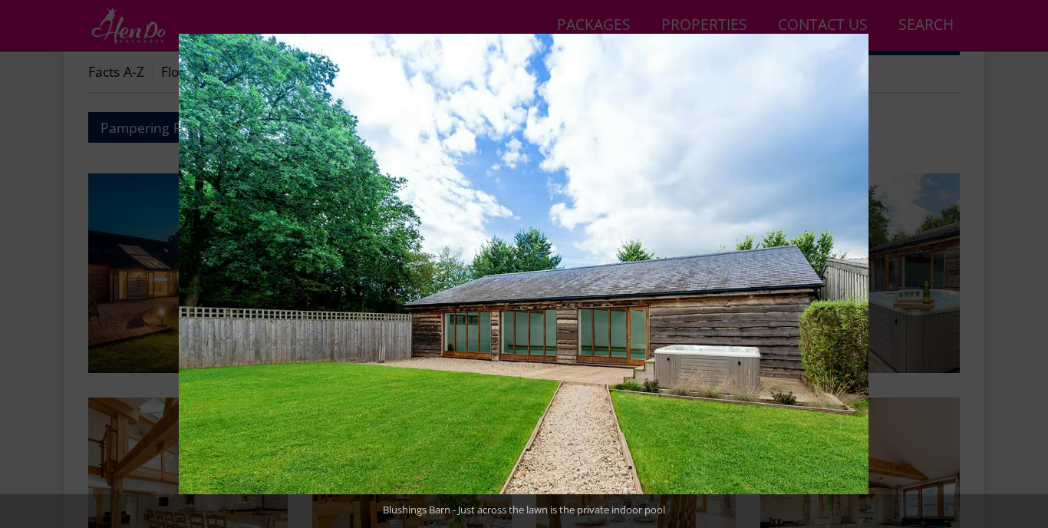
click at [1018, 265] on button at bounding box center [1021, 264] width 54 height 77
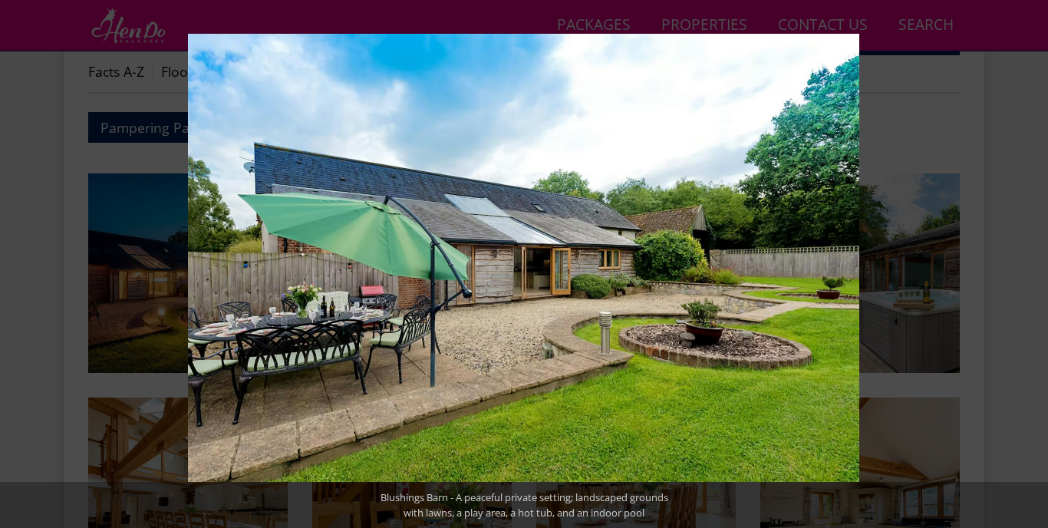
click at [1018, 265] on button at bounding box center [1021, 264] width 54 height 77
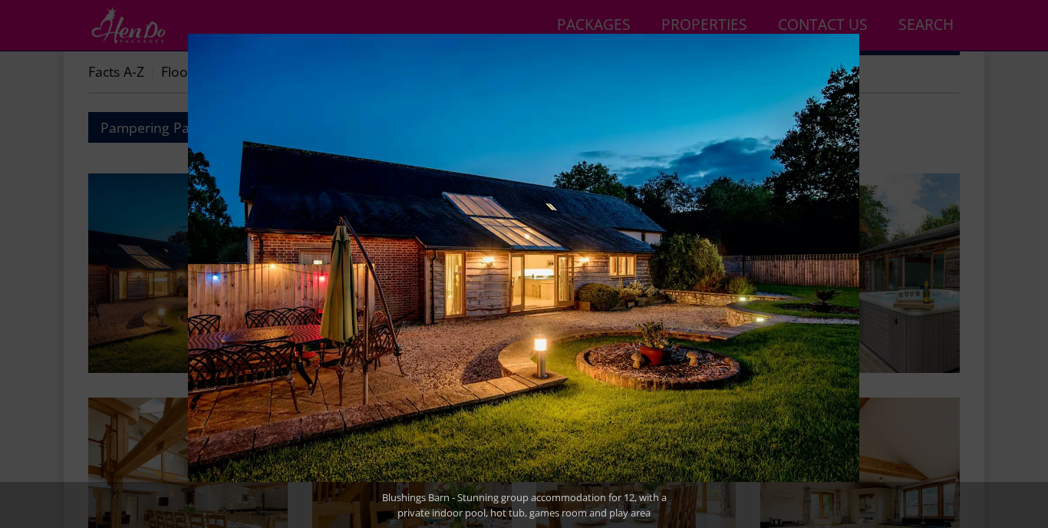
click at [1018, 265] on button at bounding box center [1021, 264] width 54 height 77
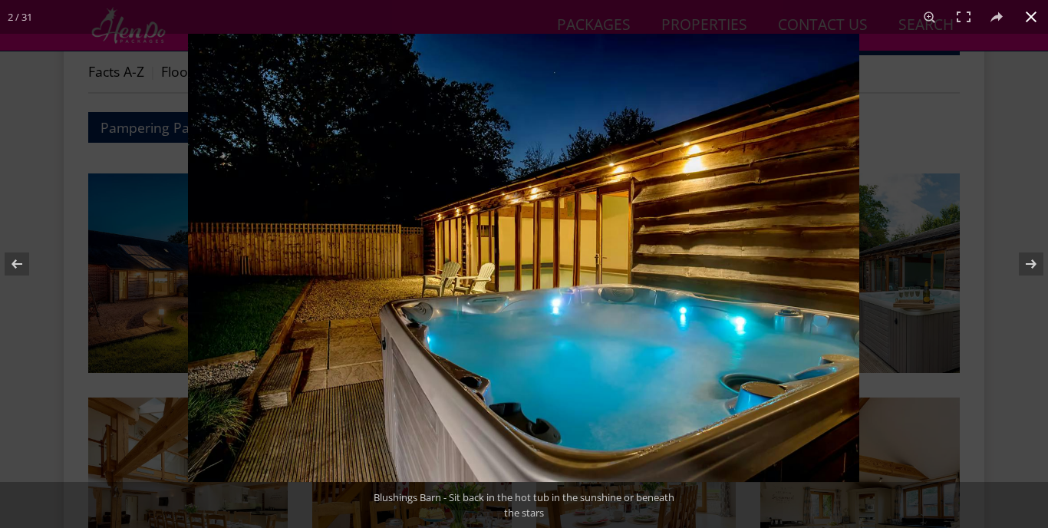
click at [1010, 153] on div at bounding box center [712, 298] width 1048 height 528
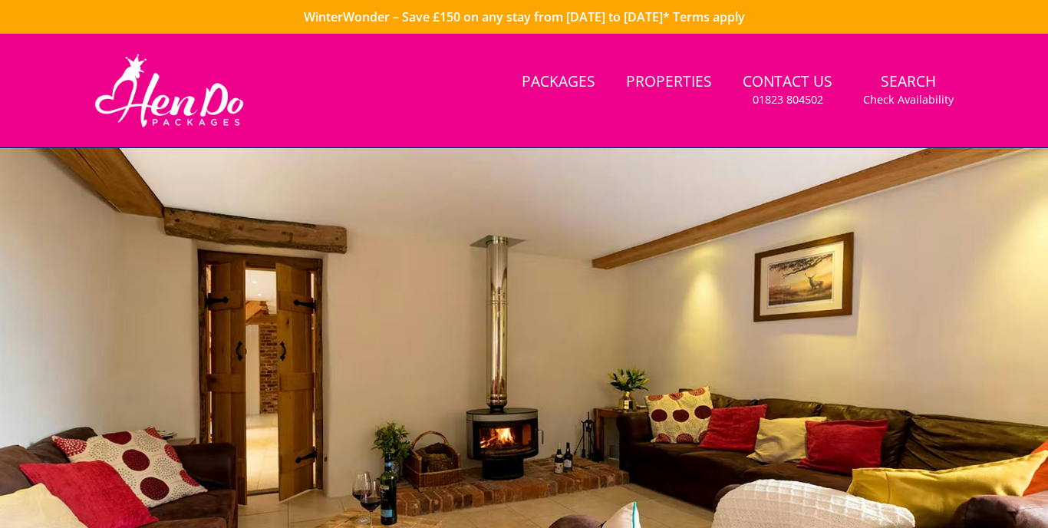
scroll to position [0, 0]
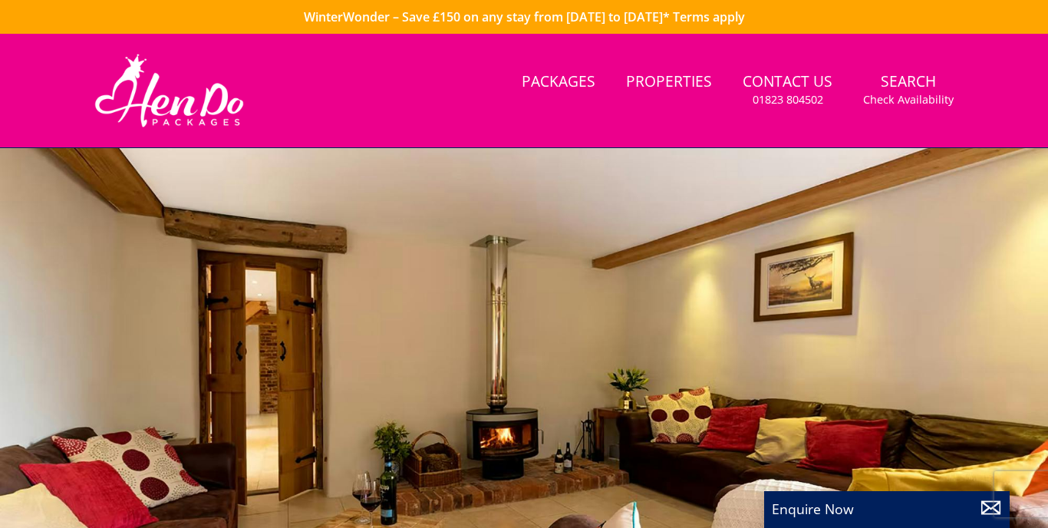
select select "13"
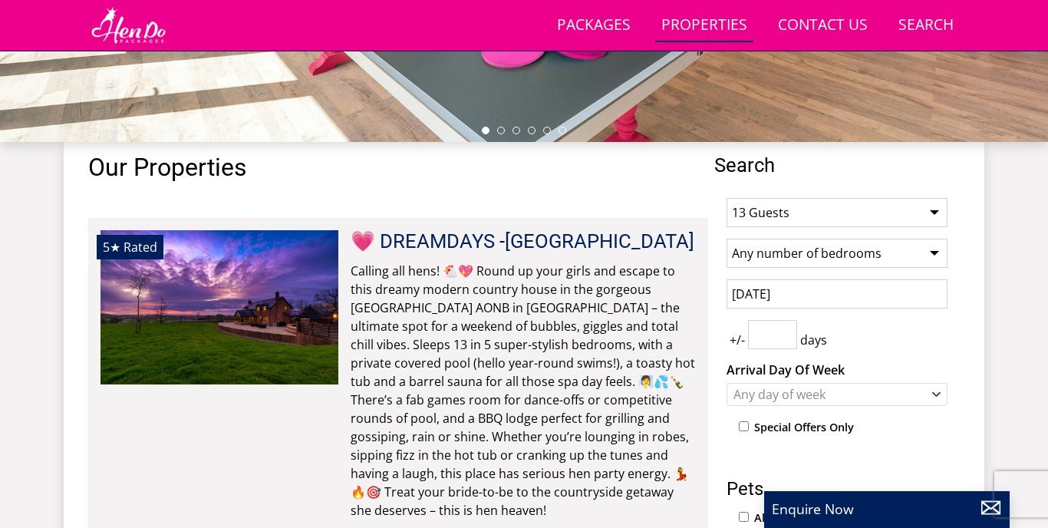
scroll to position [474, 0]
